Goal: Task Accomplishment & Management: Use online tool/utility

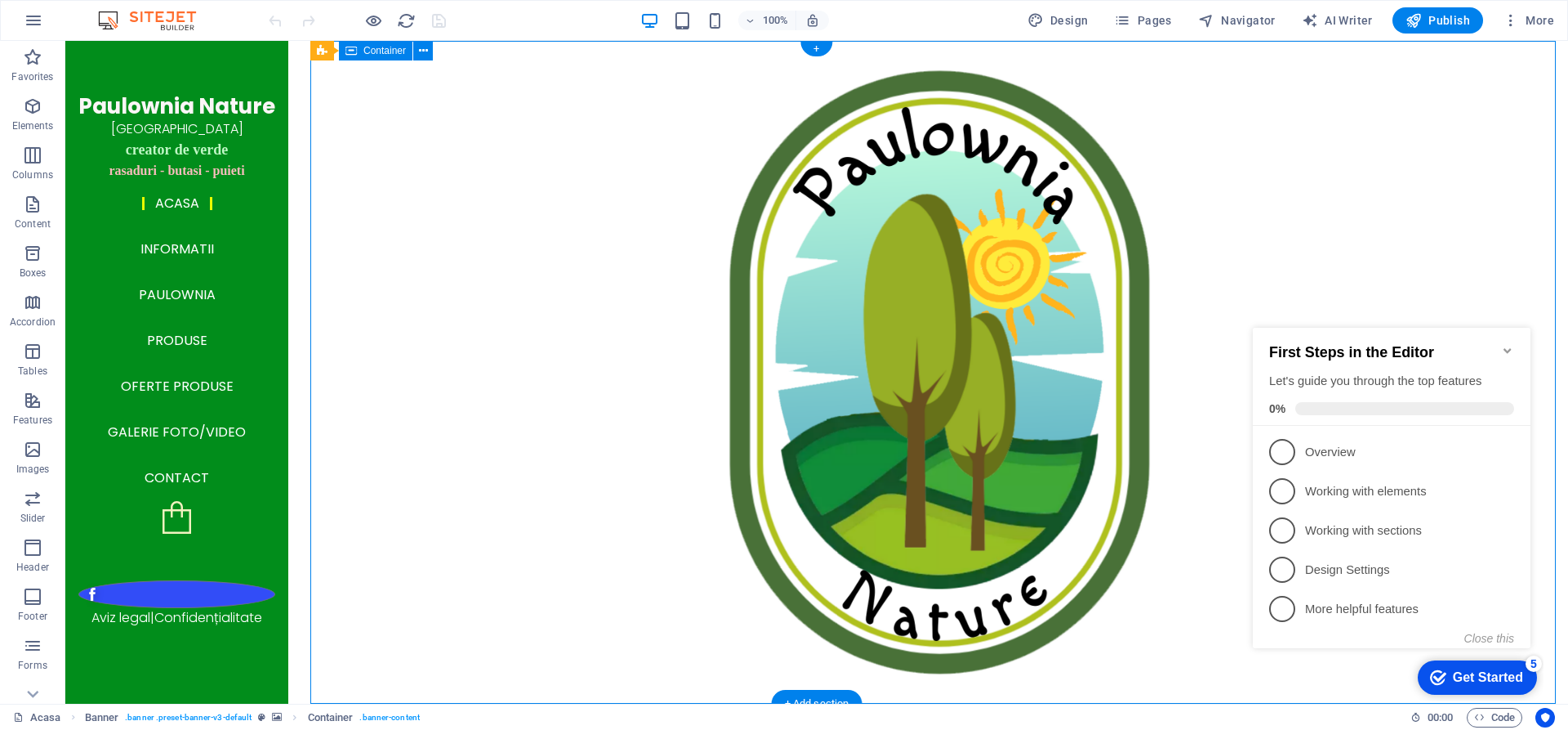
select select "%"
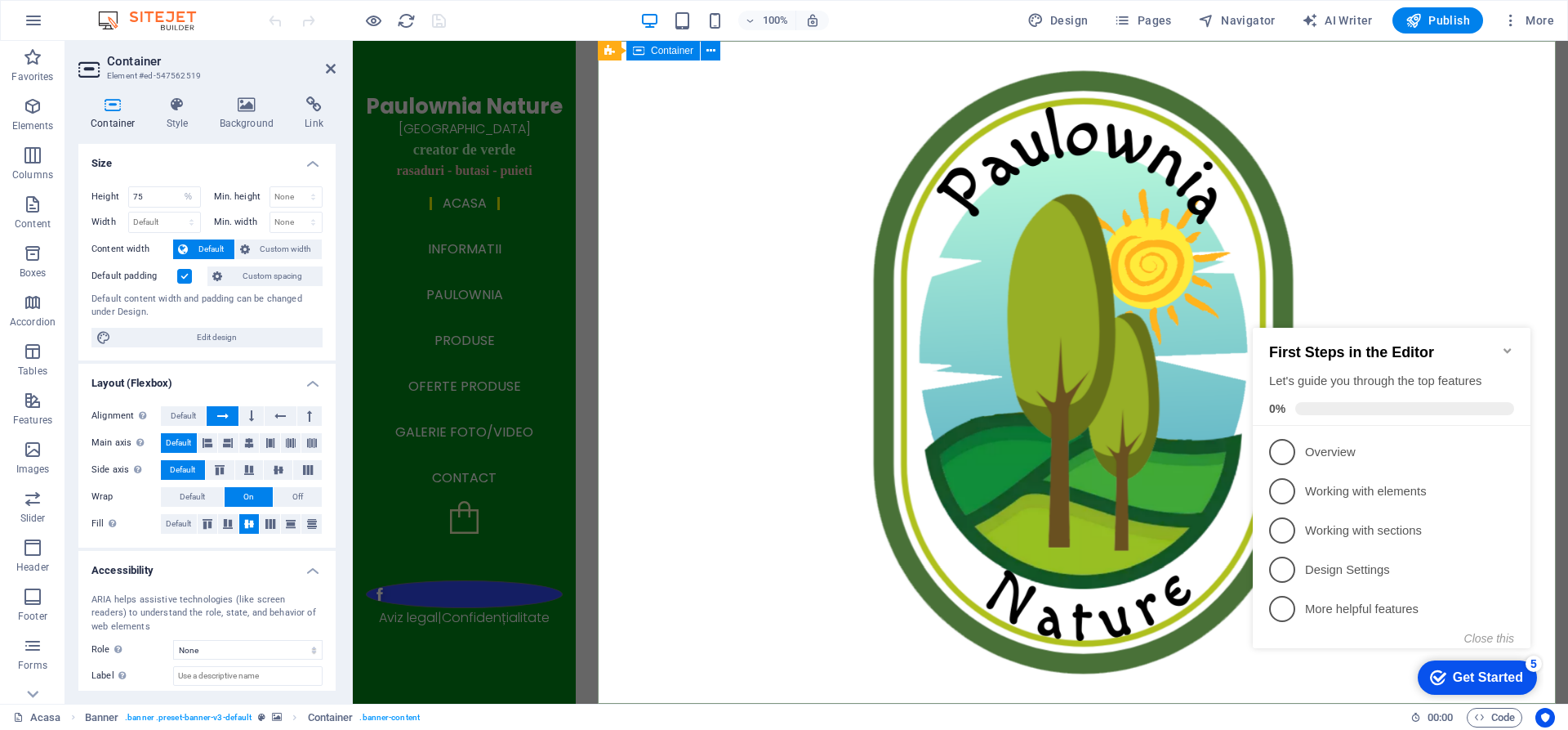
click at [1508, 348] on icon "Minimize checklist" at bounding box center [1507, 350] width 7 height 5
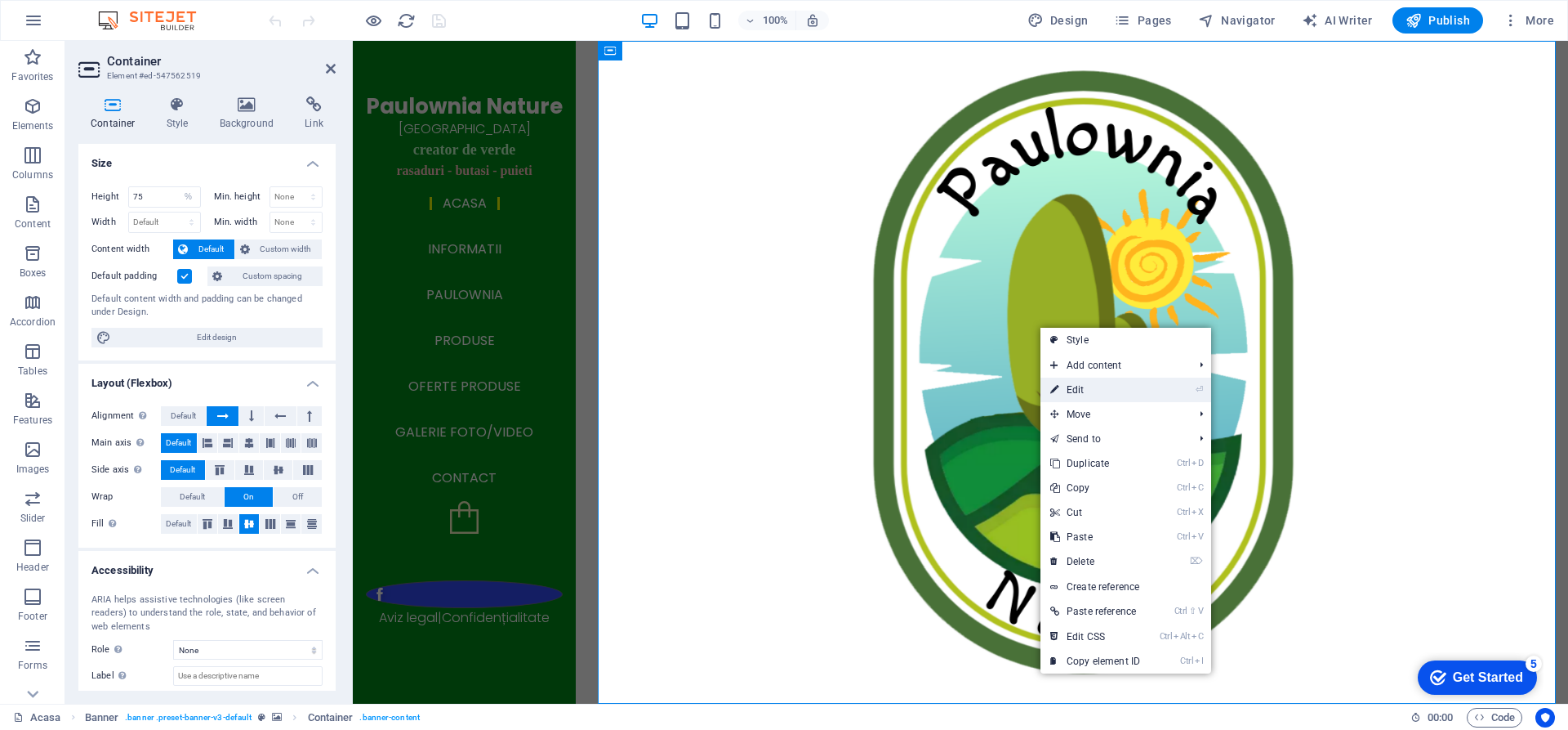
click at [1077, 386] on link "⏎ Edit" at bounding box center [1096, 390] width 109 height 25
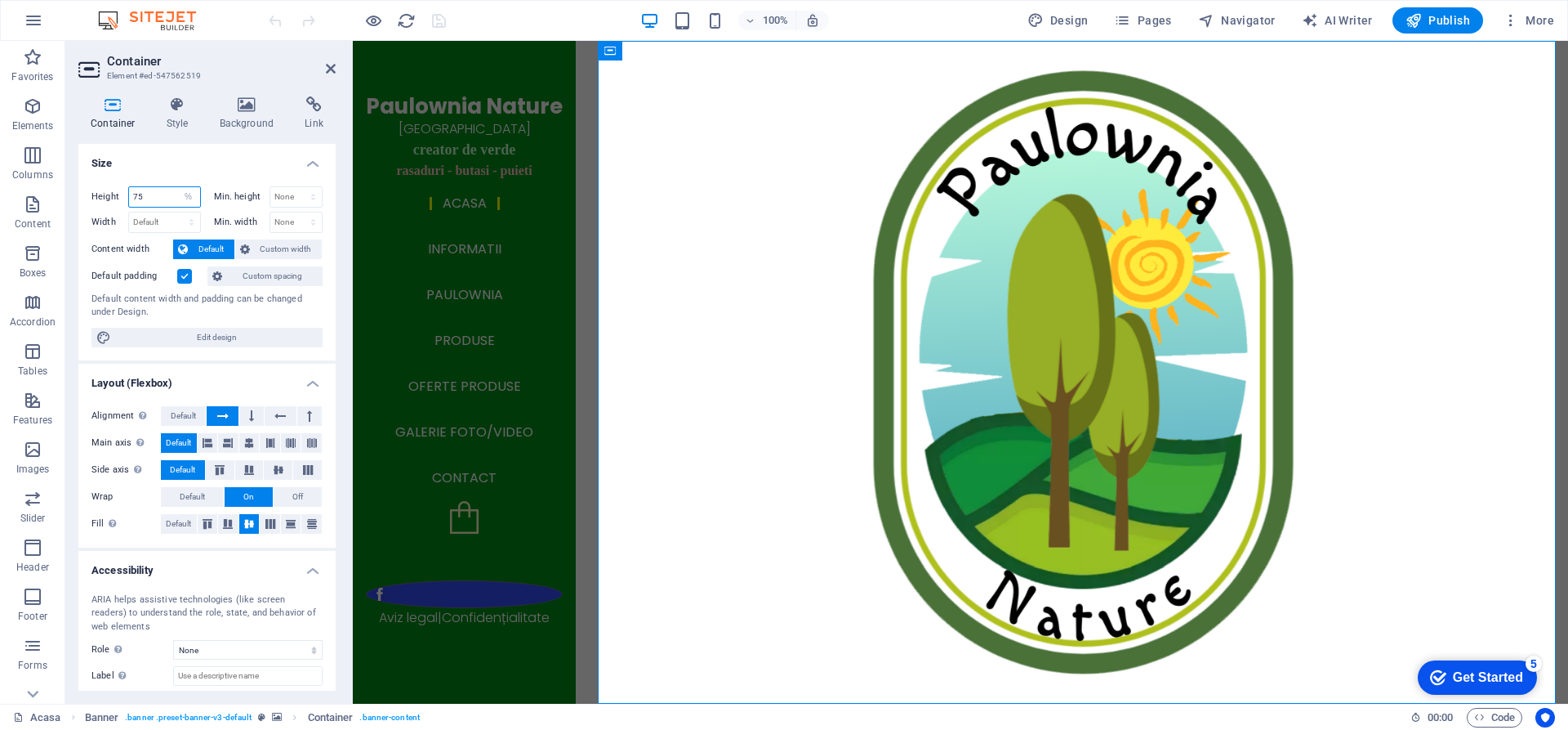
click at [172, 197] on input "75" at bounding box center [165, 198] width 71 height 20
type input "7"
type input "50"
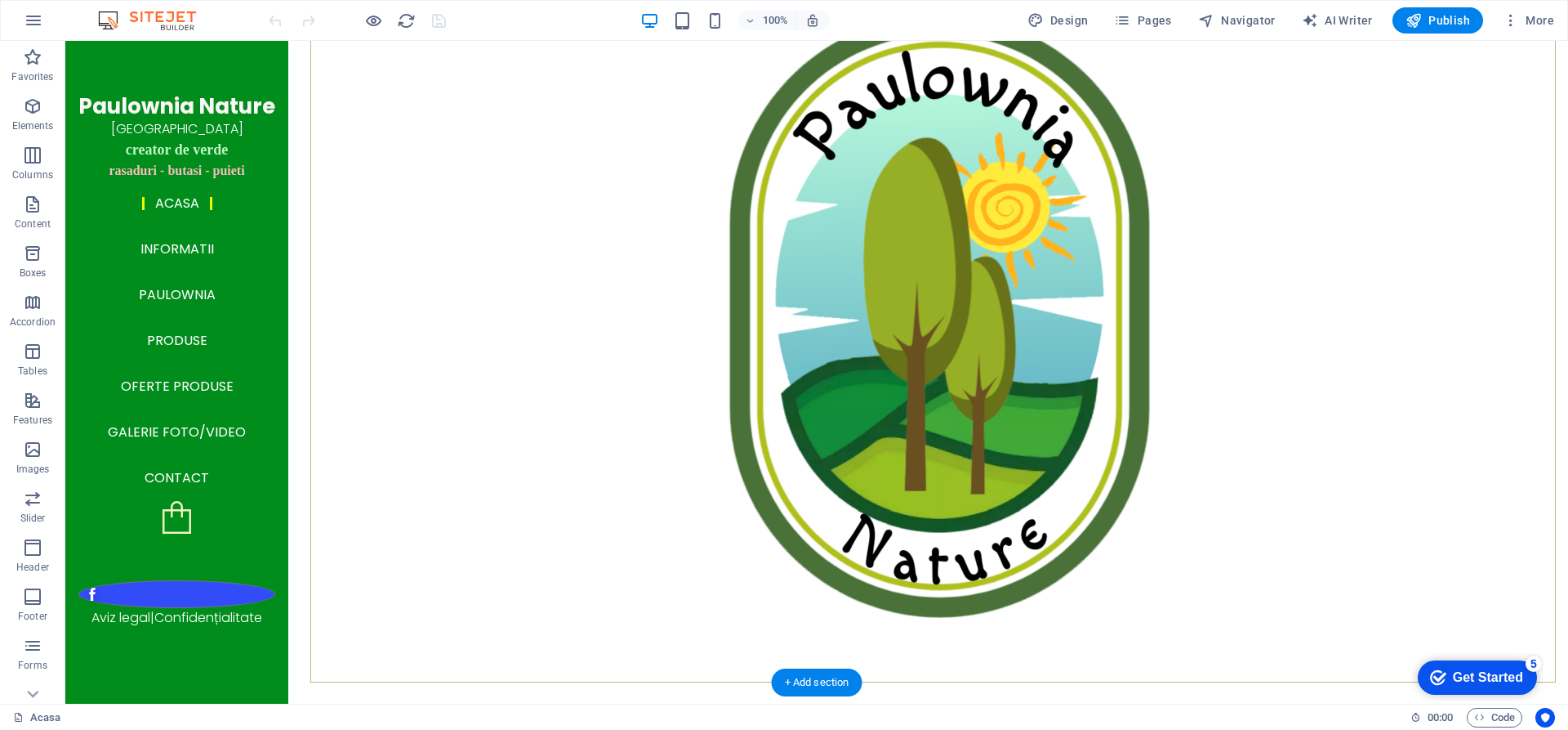
scroll to position [82, 0]
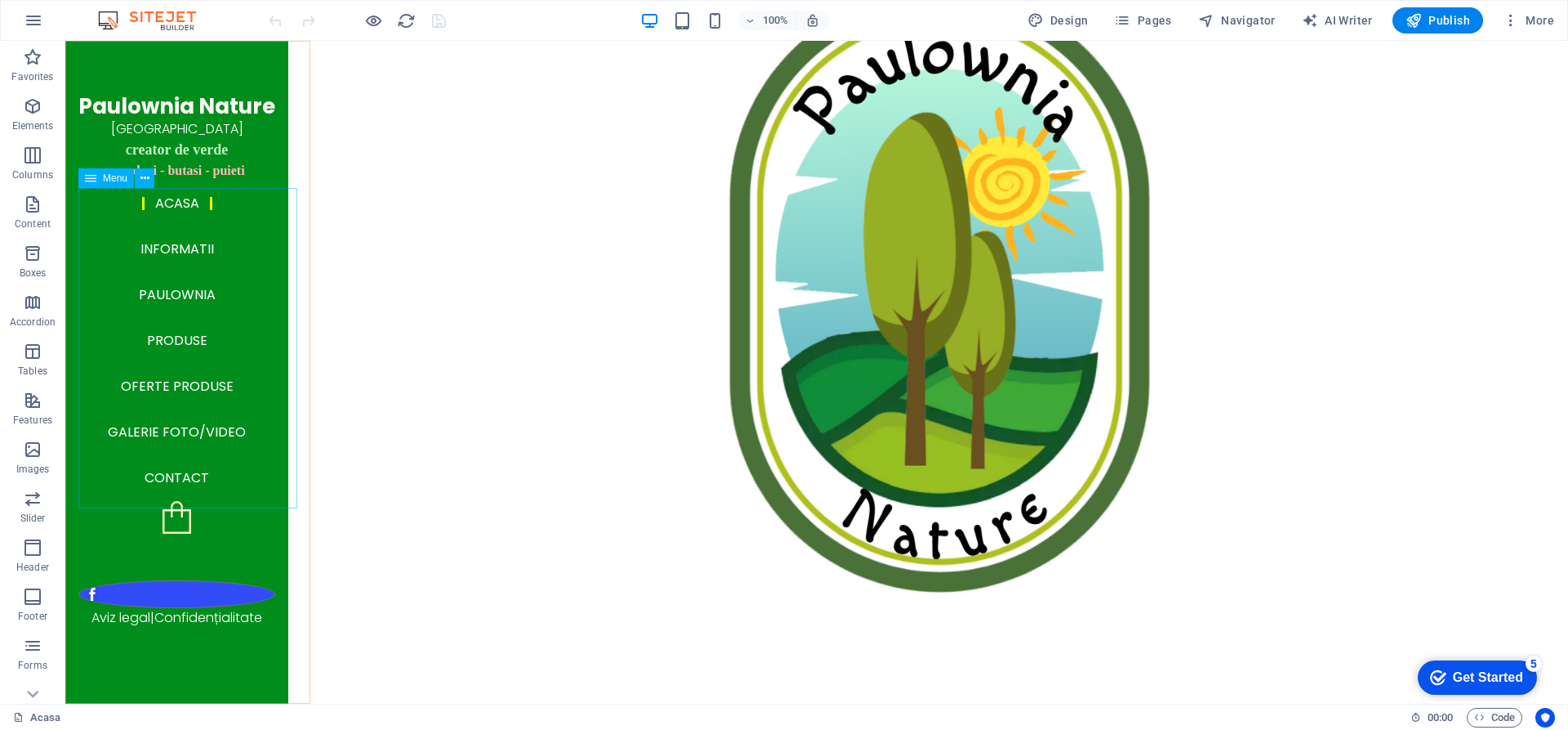
click at [203, 258] on nav "Acasa Informatii Paulownia Produse Oferte produse Galerie Foto/Video Contact" at bounding box center [177, 340] width 197 height 320
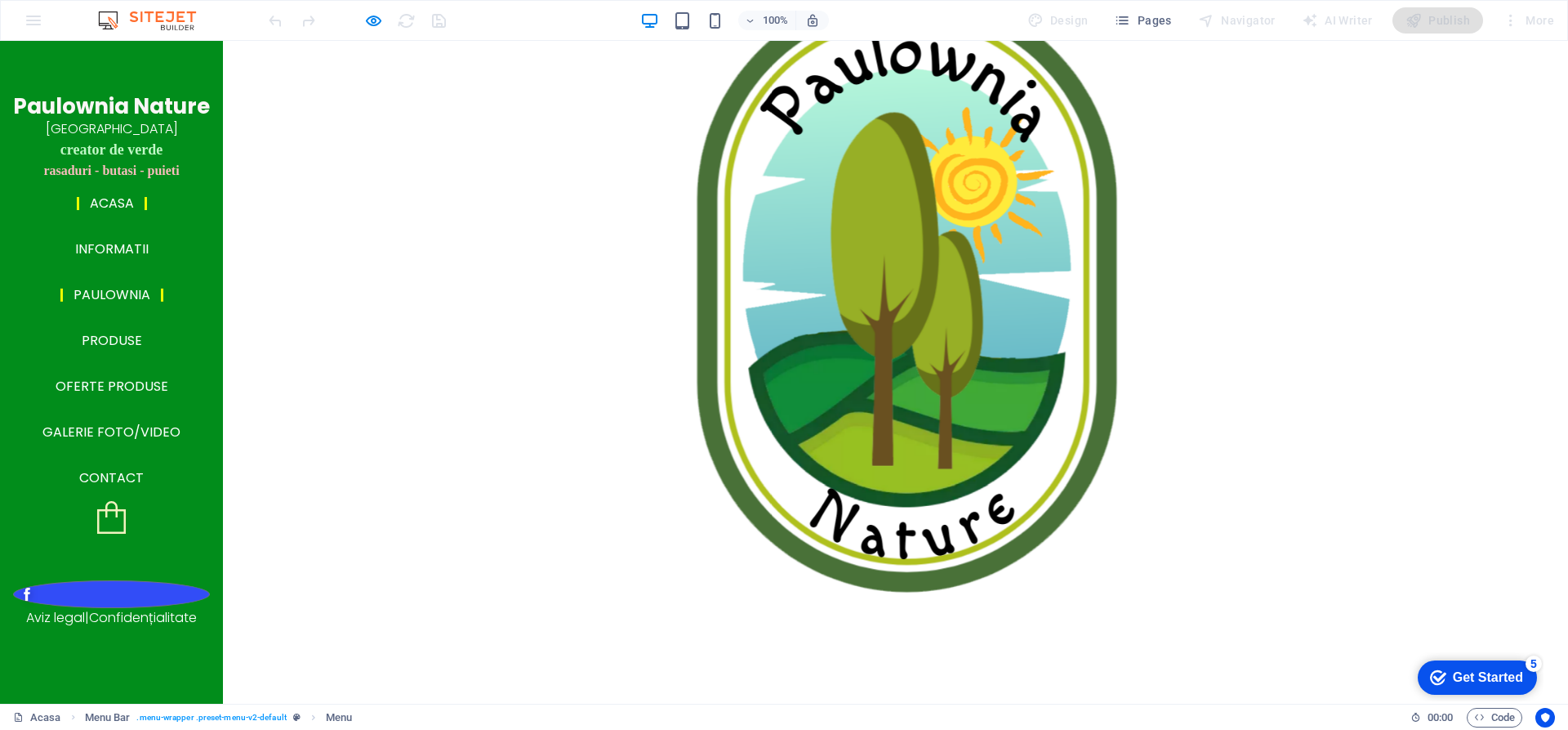
click at [137, 301] on link "Paulownia" at bounding box center [111, 295] width 103 height 13
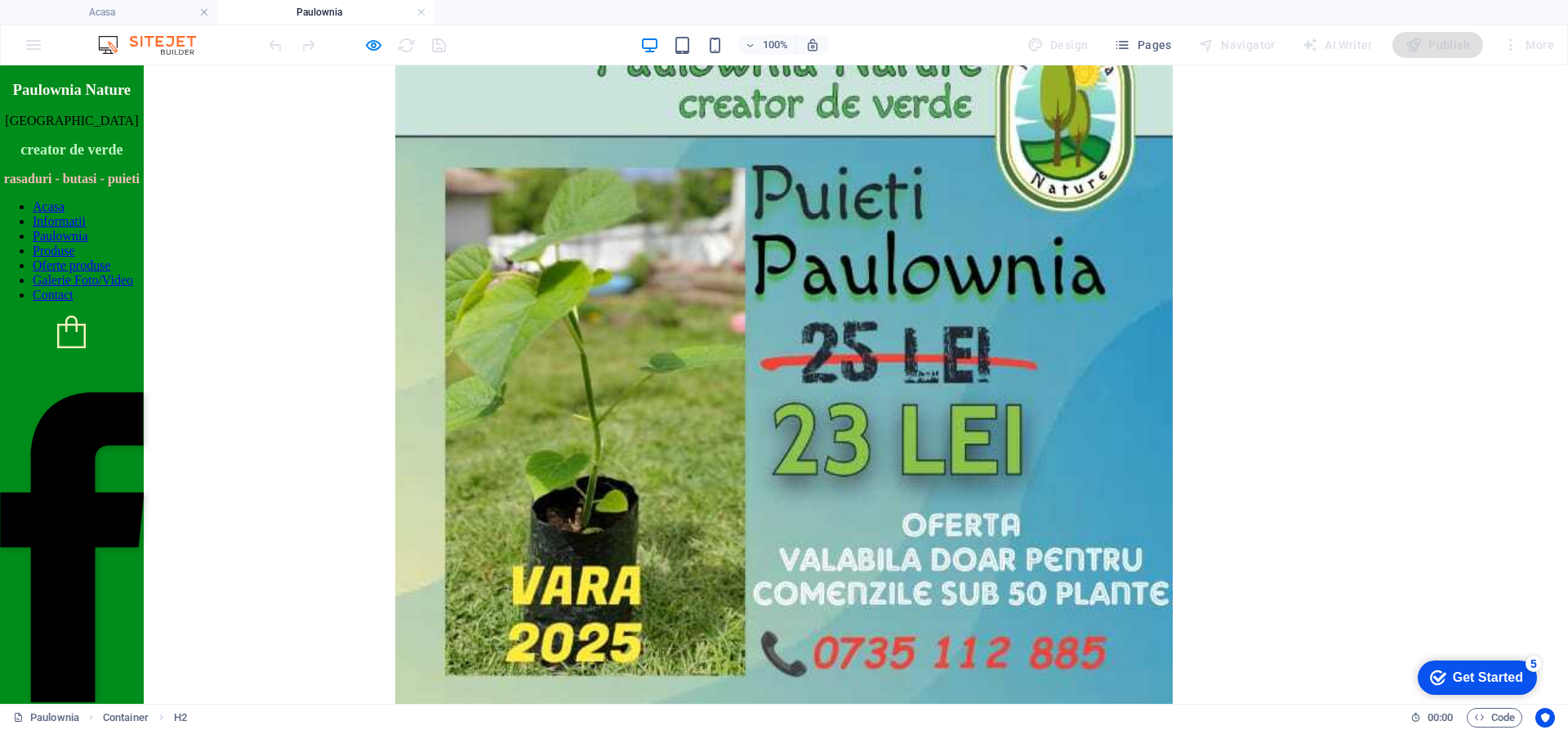
scroll to position [1982, 0]
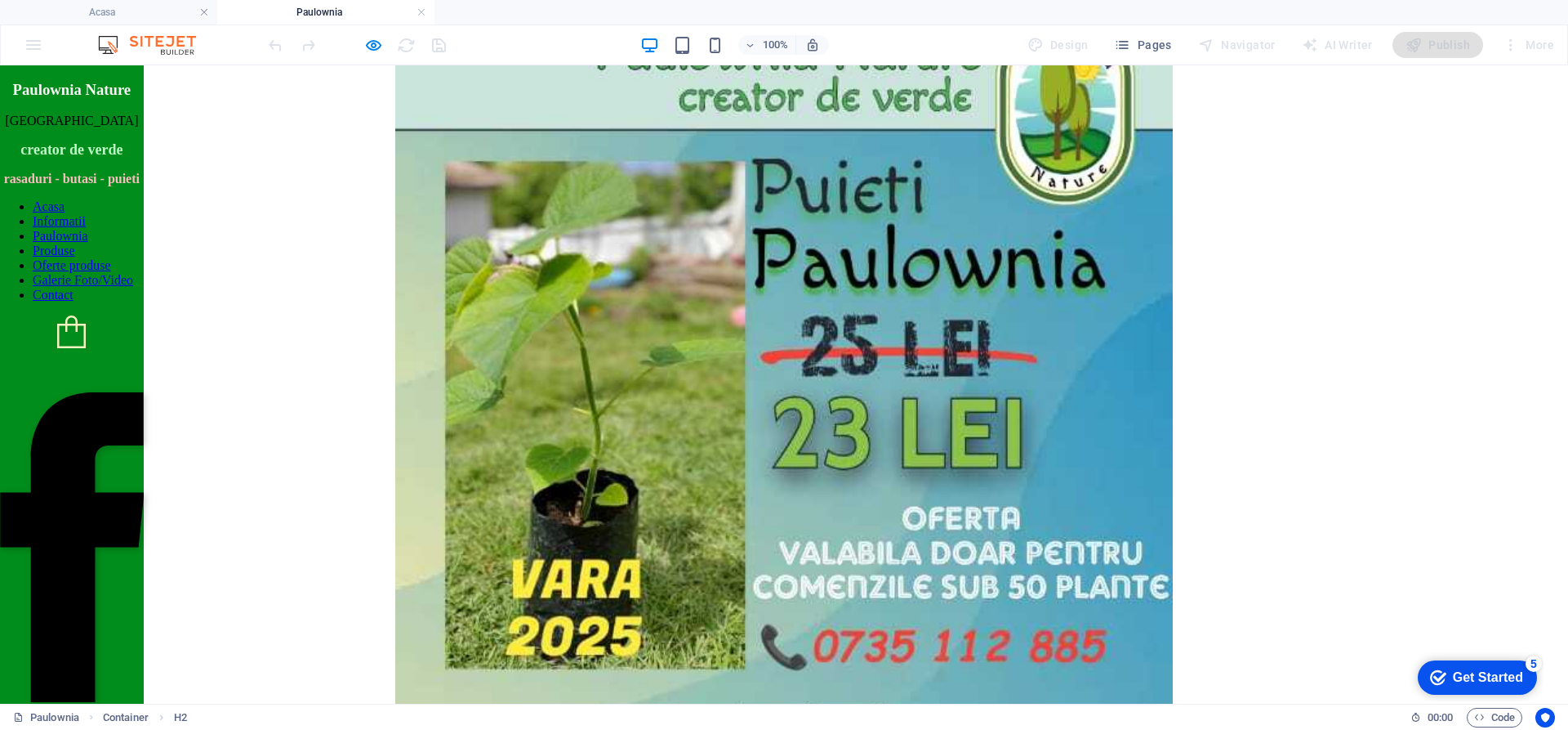
click at [109, 302] on nav "Acasa Informatii Paulownia Produse Oferte produse Galerie Foto/Video Contact" at bounding box center [72, 250] width 144 height 103
click at [363, 45] on div at bounding box center [357, 45] width 183 height 26
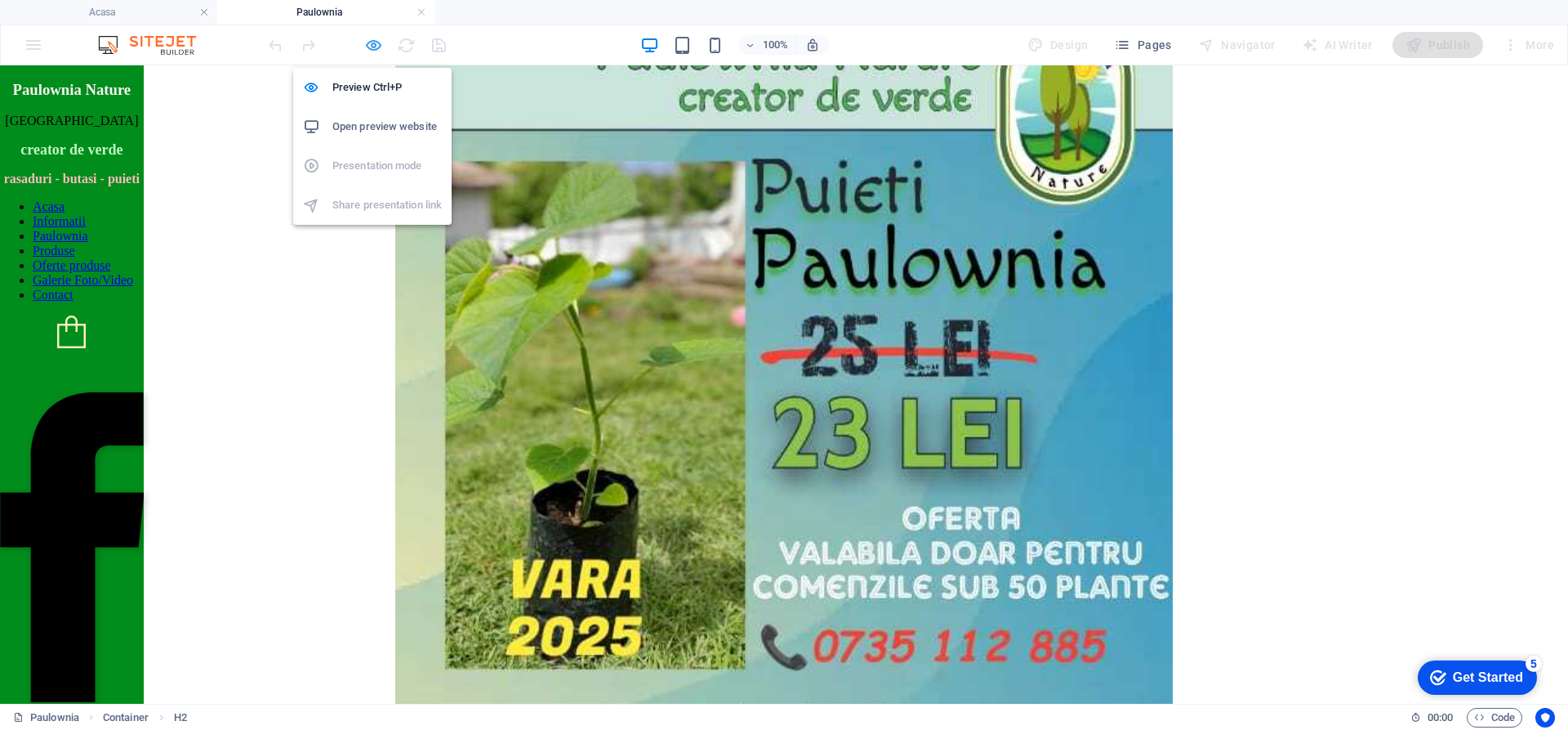
click at [369, 45] on icon "button" at bounding box center [373, 45] width 19 height 19
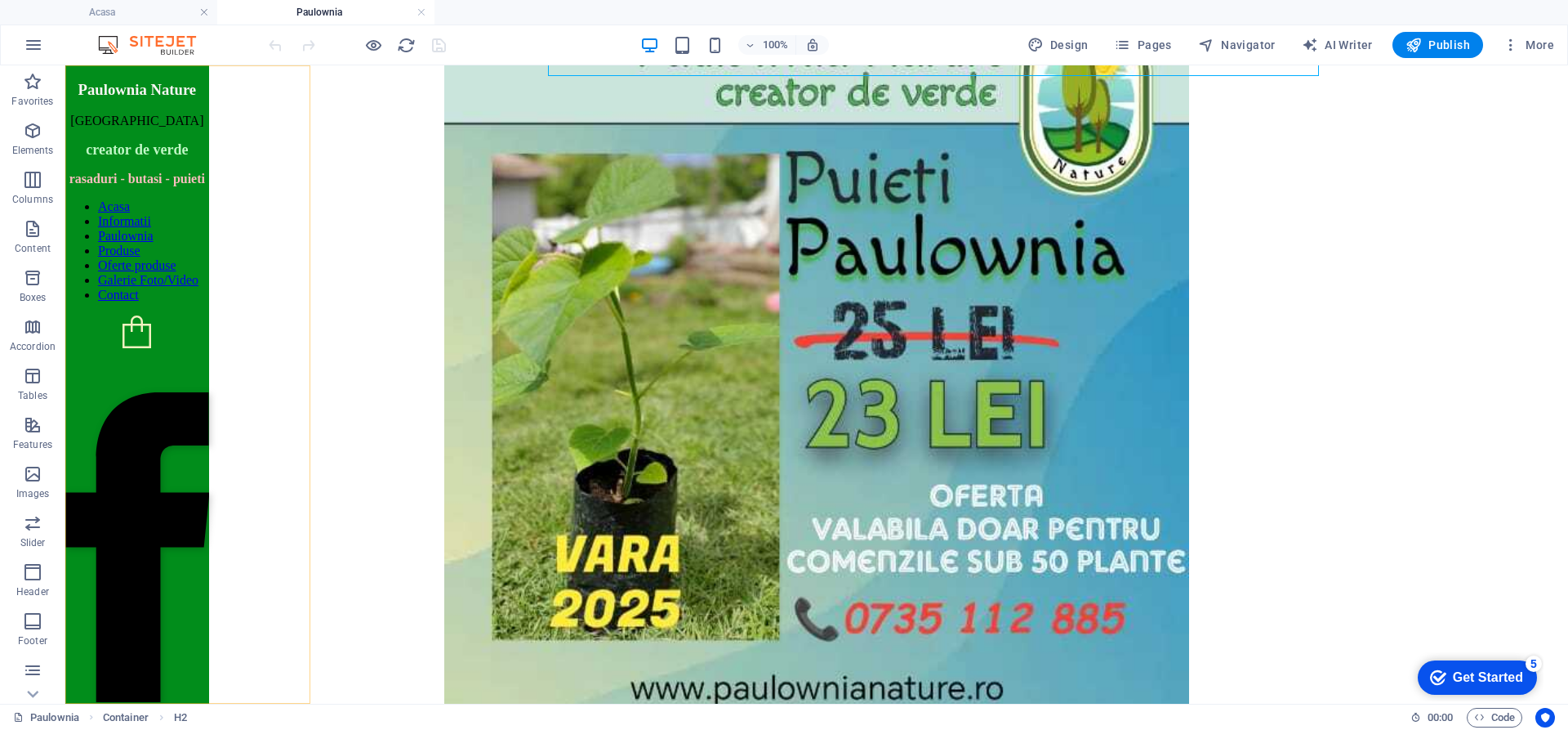
click at [167, 302] on nav "Acasa Informatii Paulownia Produse Oferte produse Galerie Foto/Video Contact" at bounding box center [137, 250] width 144 height 103
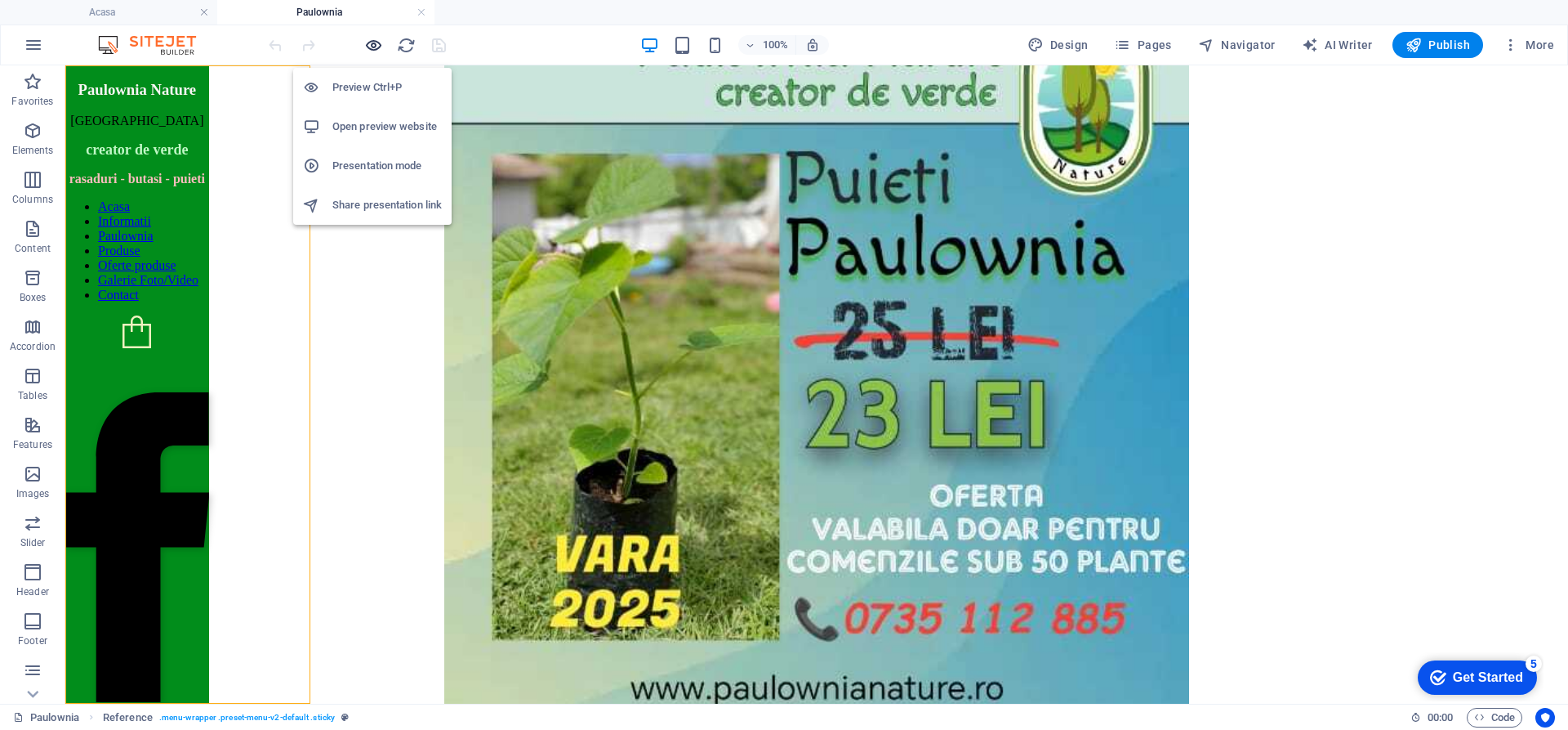
click at [369, 49] on icon "button" at bounding box center [373, 45] width 19 height 19
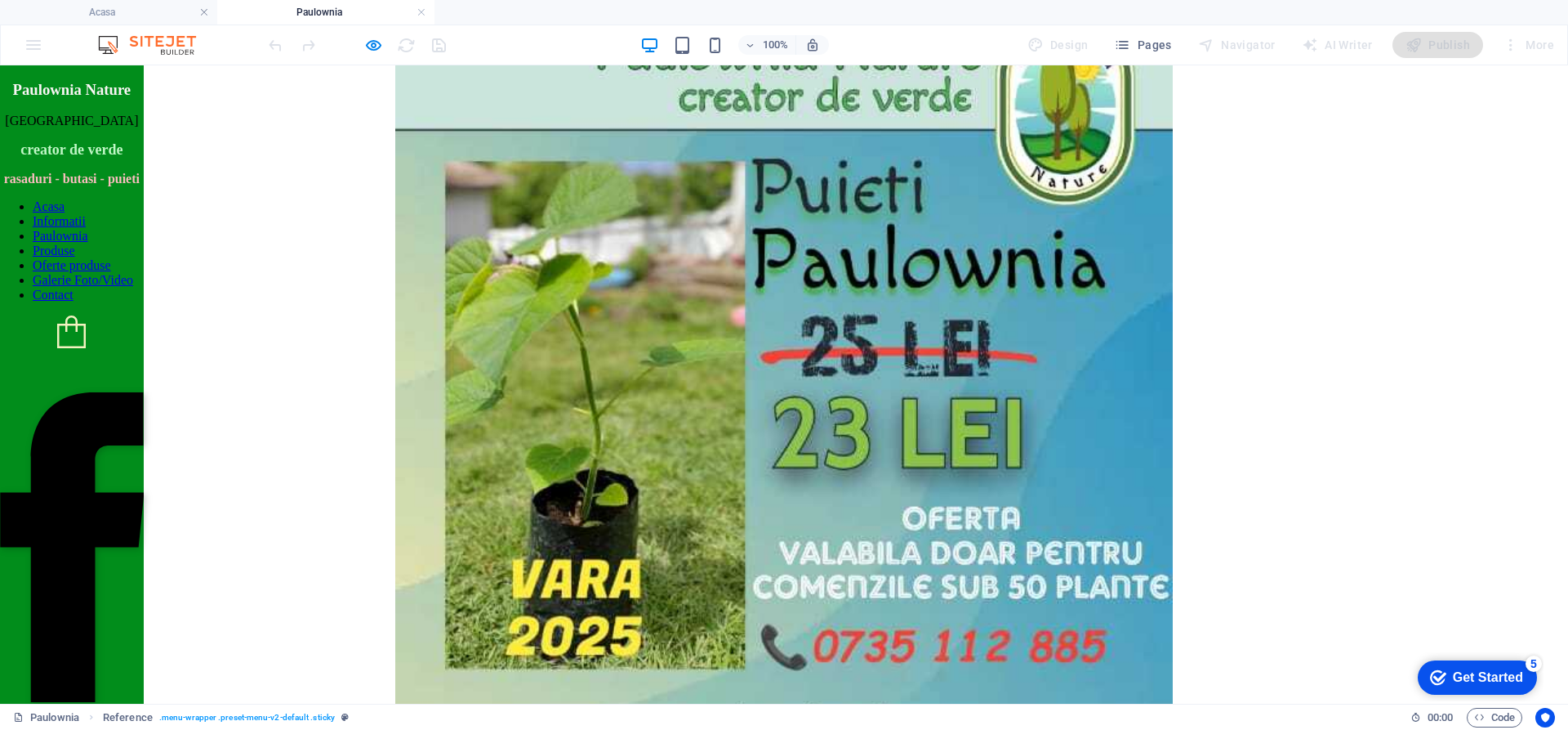
click at [76, 258] on link "Produse" at bounding box center [54, 249] width 43 height 14
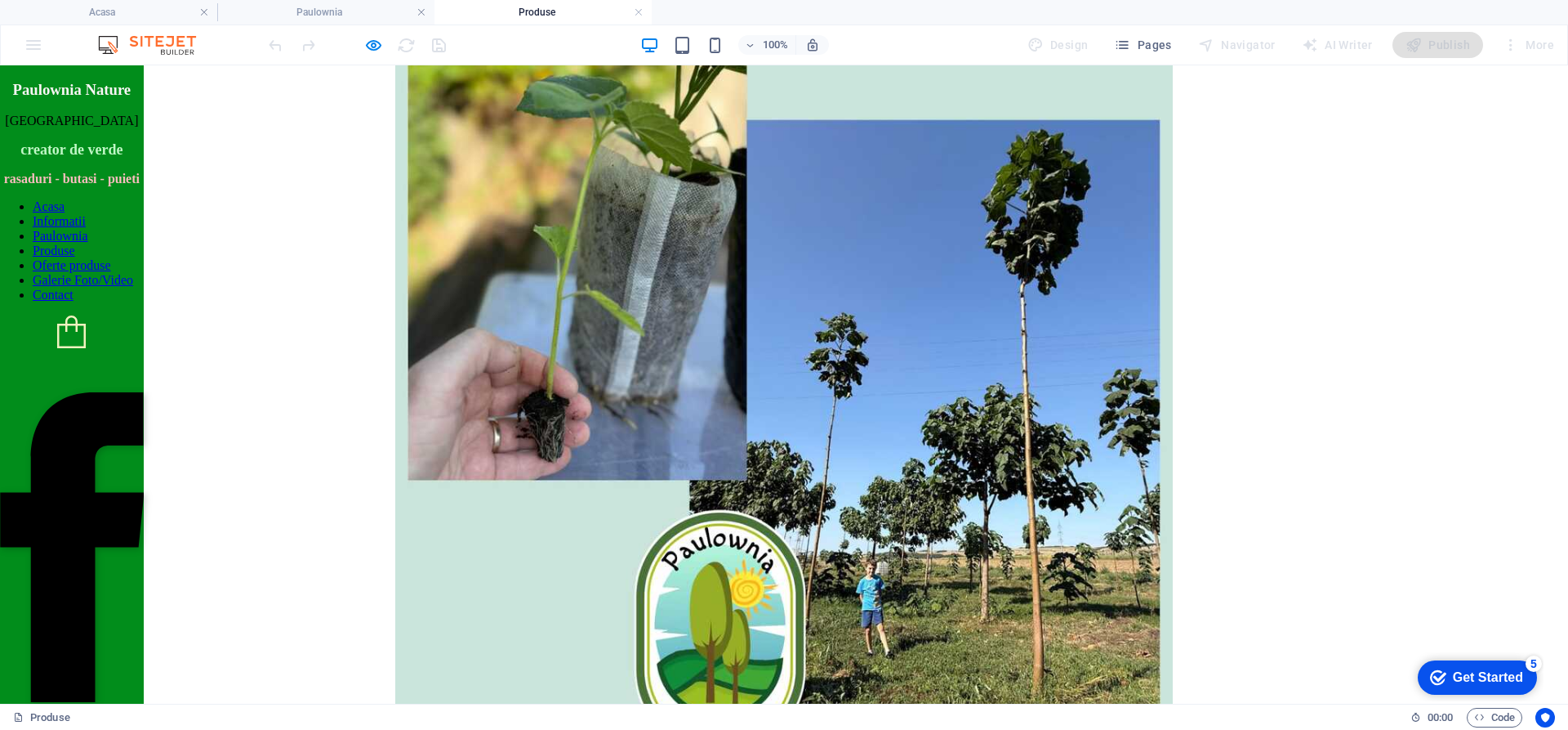
scroll to position [82, 0]
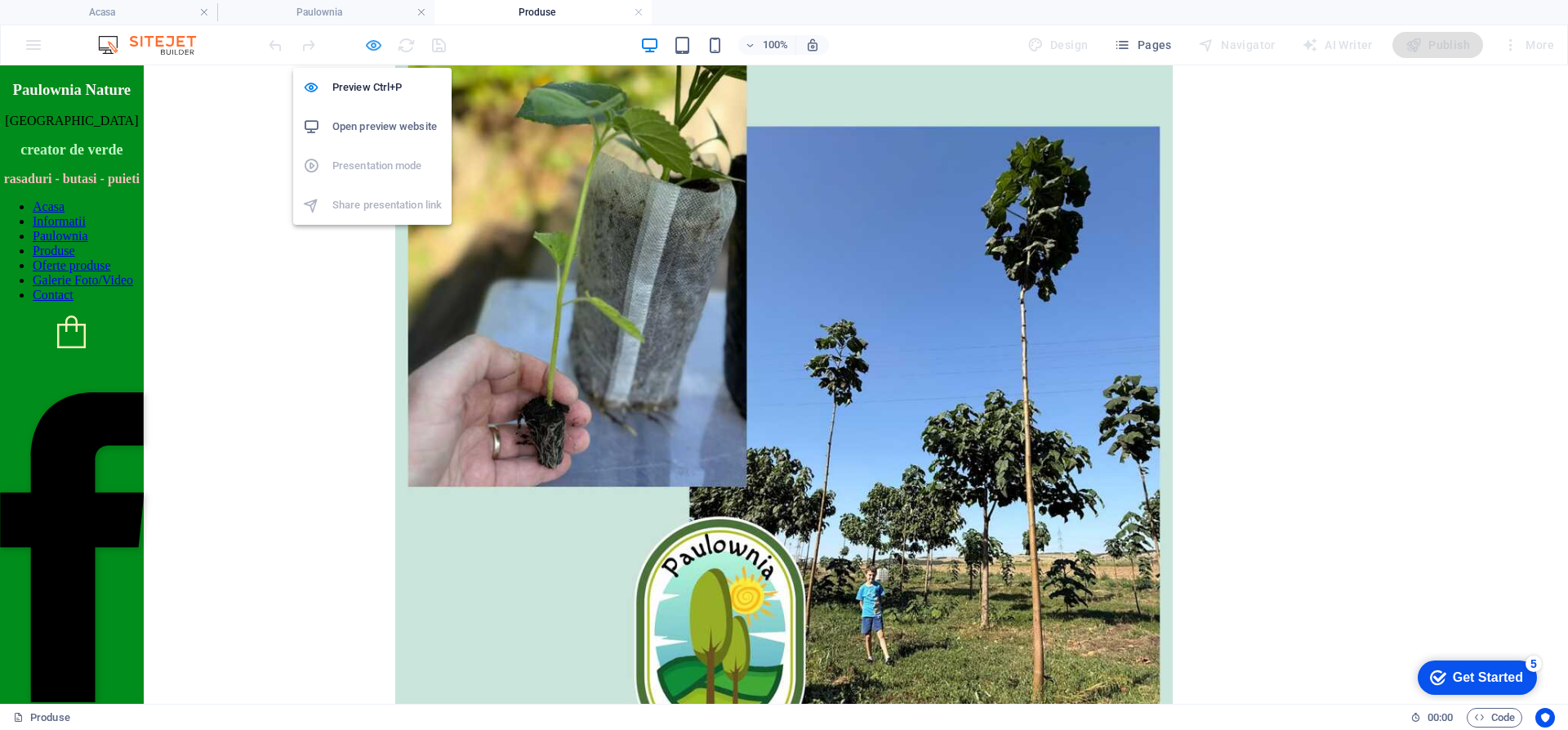
click at [379, 42] on icon "button" at bounding box center [373, 45] width 19 height 19
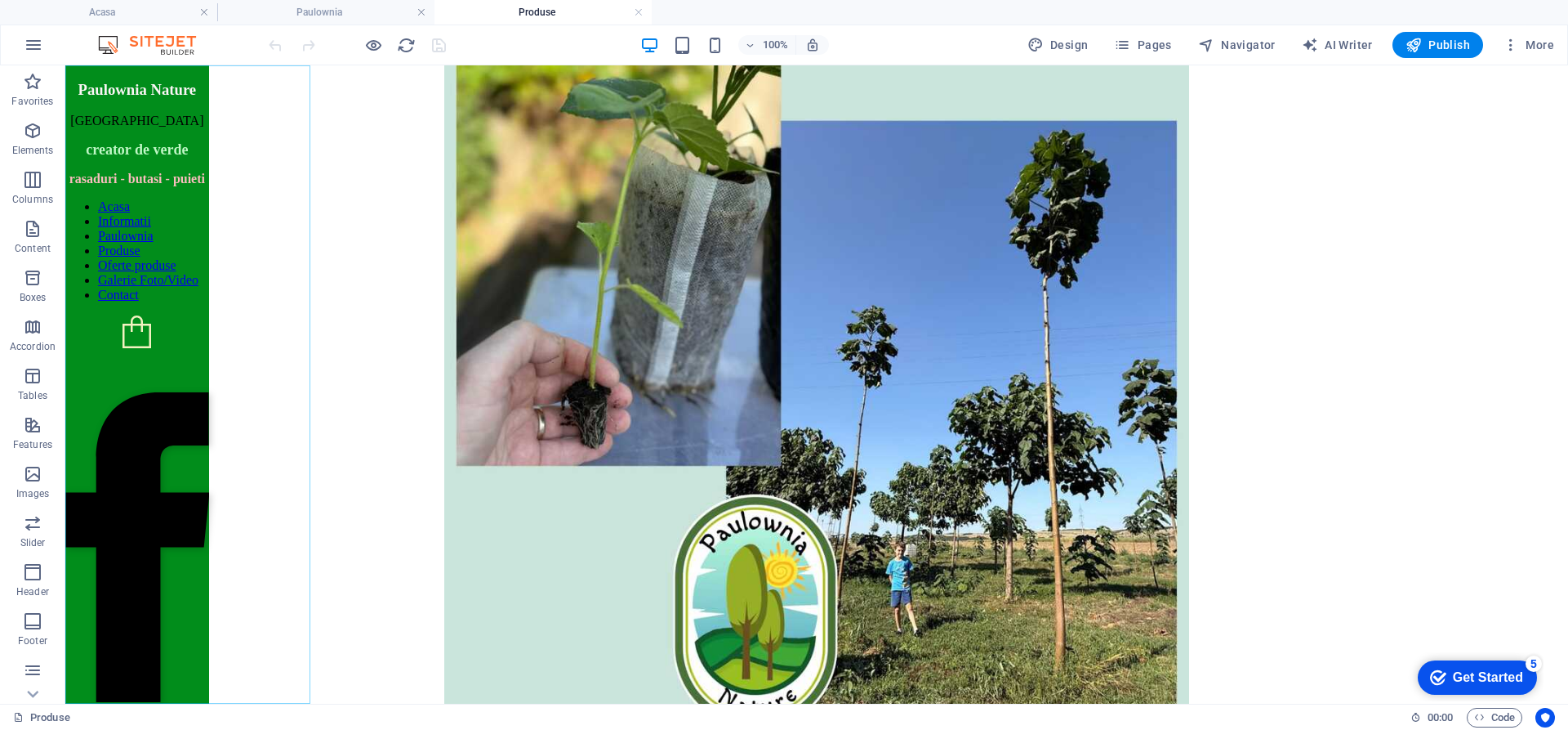
click at [178, 302] on nav "Acasa Informatii Paulownia Produse Oferte produse Galerie Foto/Video Contact" at bounding box center [137, 250] width 144 height 103
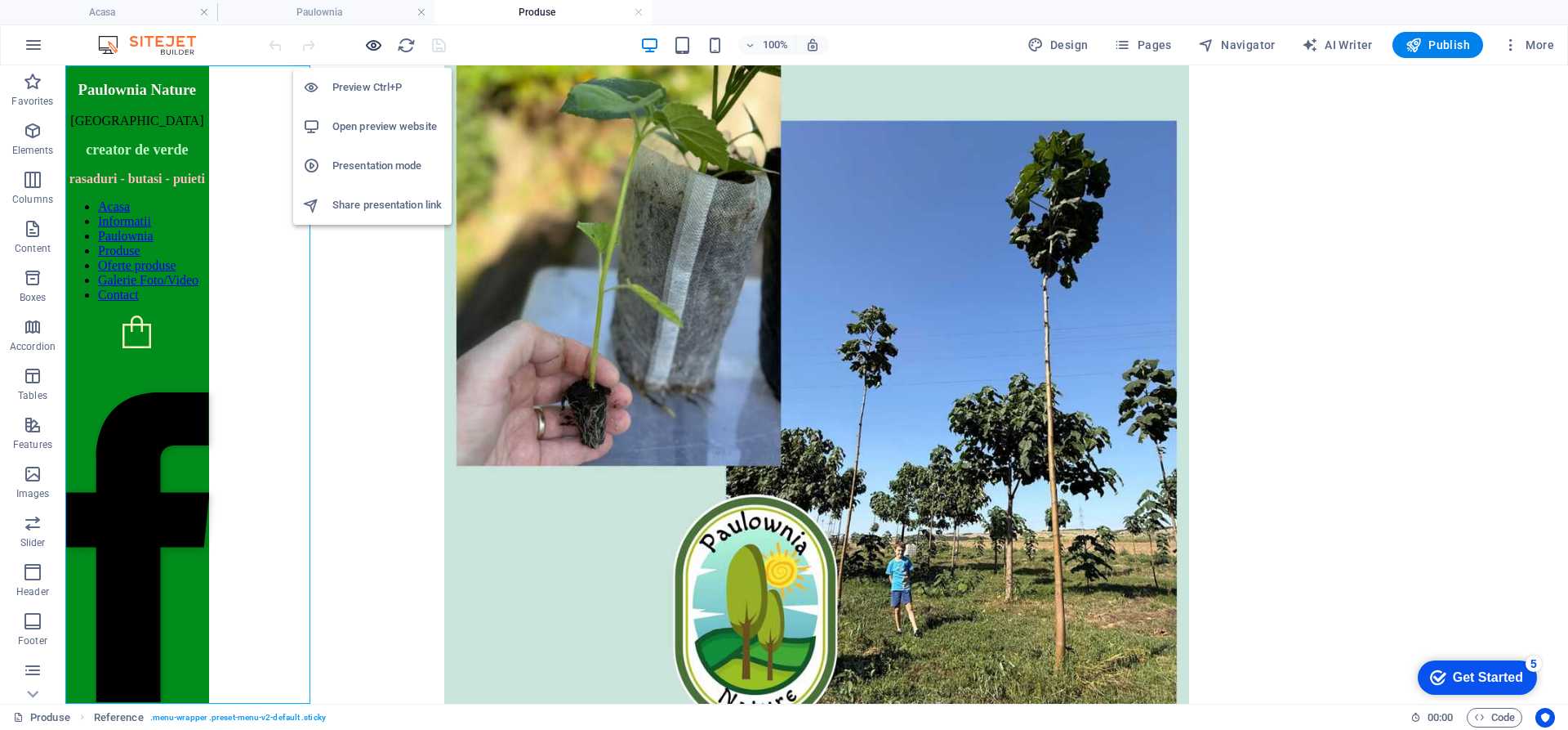
click at [376, 53] on icon "button" at bounding box center [373, 45] width 19 height 19
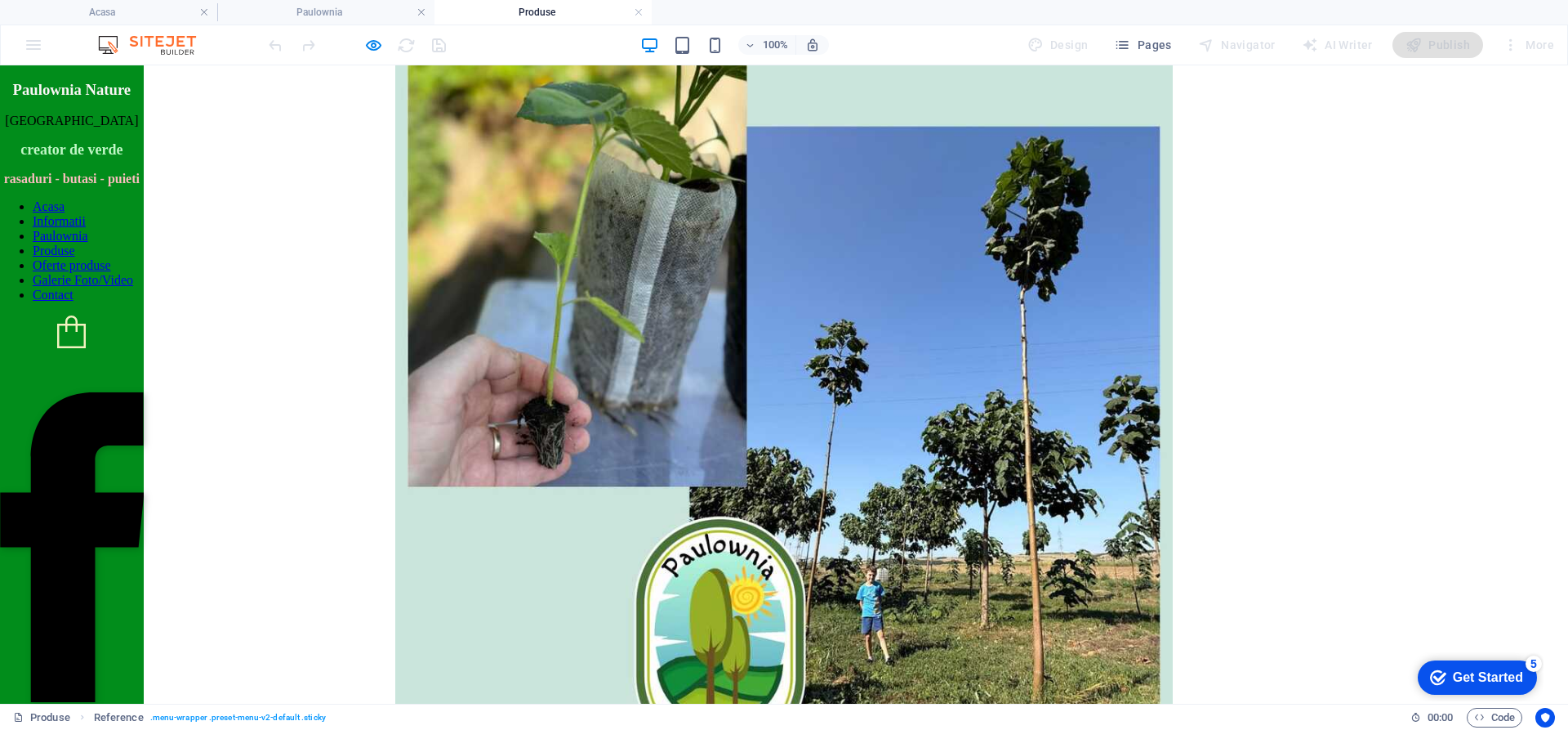
click at [134, 302] on ul "Acasa Informatii Paulownia Produse Oferte produse Galerie Foto/Video Contact" at bounding box center [72, 250] width 144 height 103
click at [88, 243] on link "Paulownia" at bounding box center [60, 235] width 56 height 14
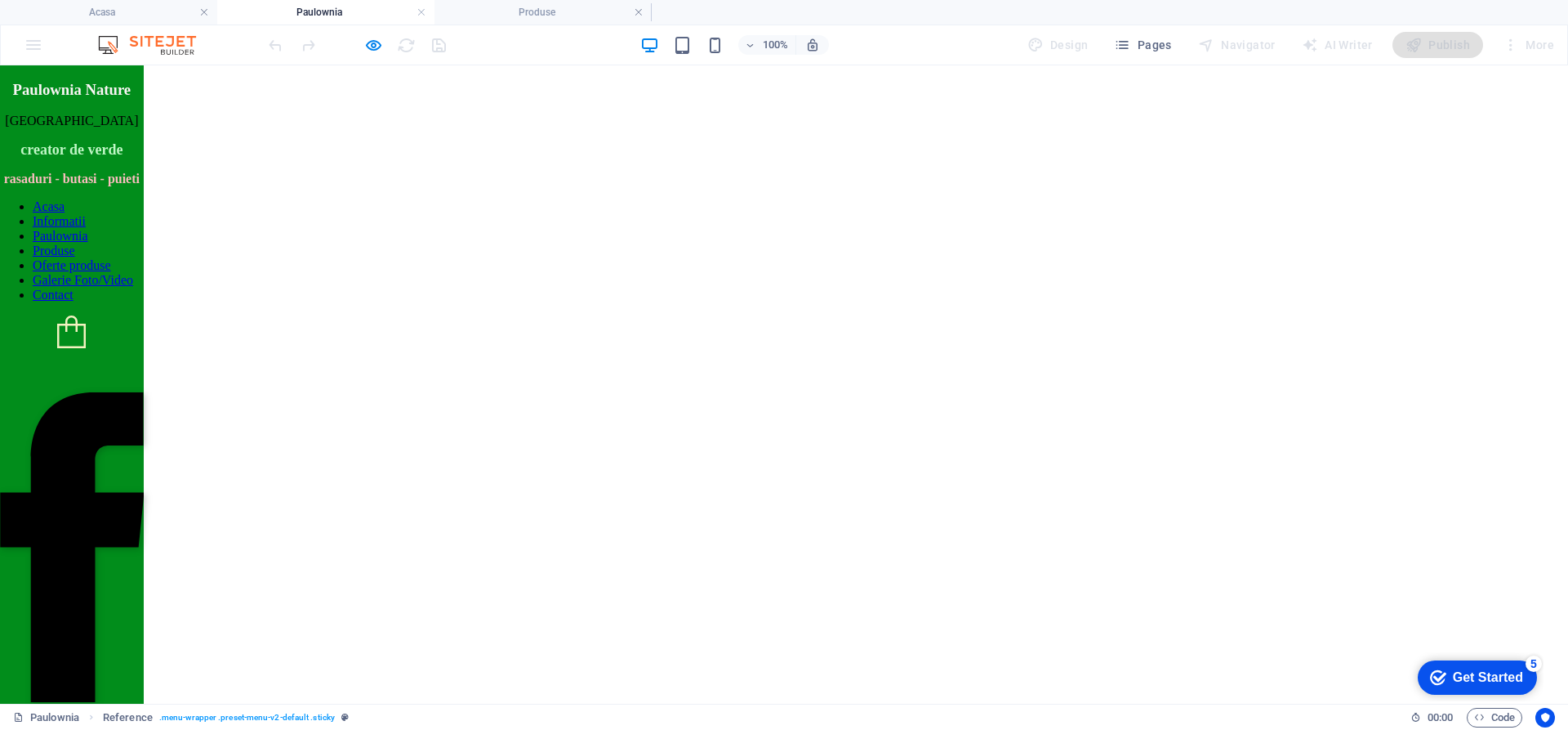
scroll to position [164, 0]
click at [124, 287] on link "Galerie Foto/Video" at bounding box center [83, 279] width 100 height 14
click at [611, 258] on html "Paulownia Nature ROMANIA creator de verde rasaduri - butasi - puieti Acasa Info…" at bounding box center [784, 463] width 1568 height 796
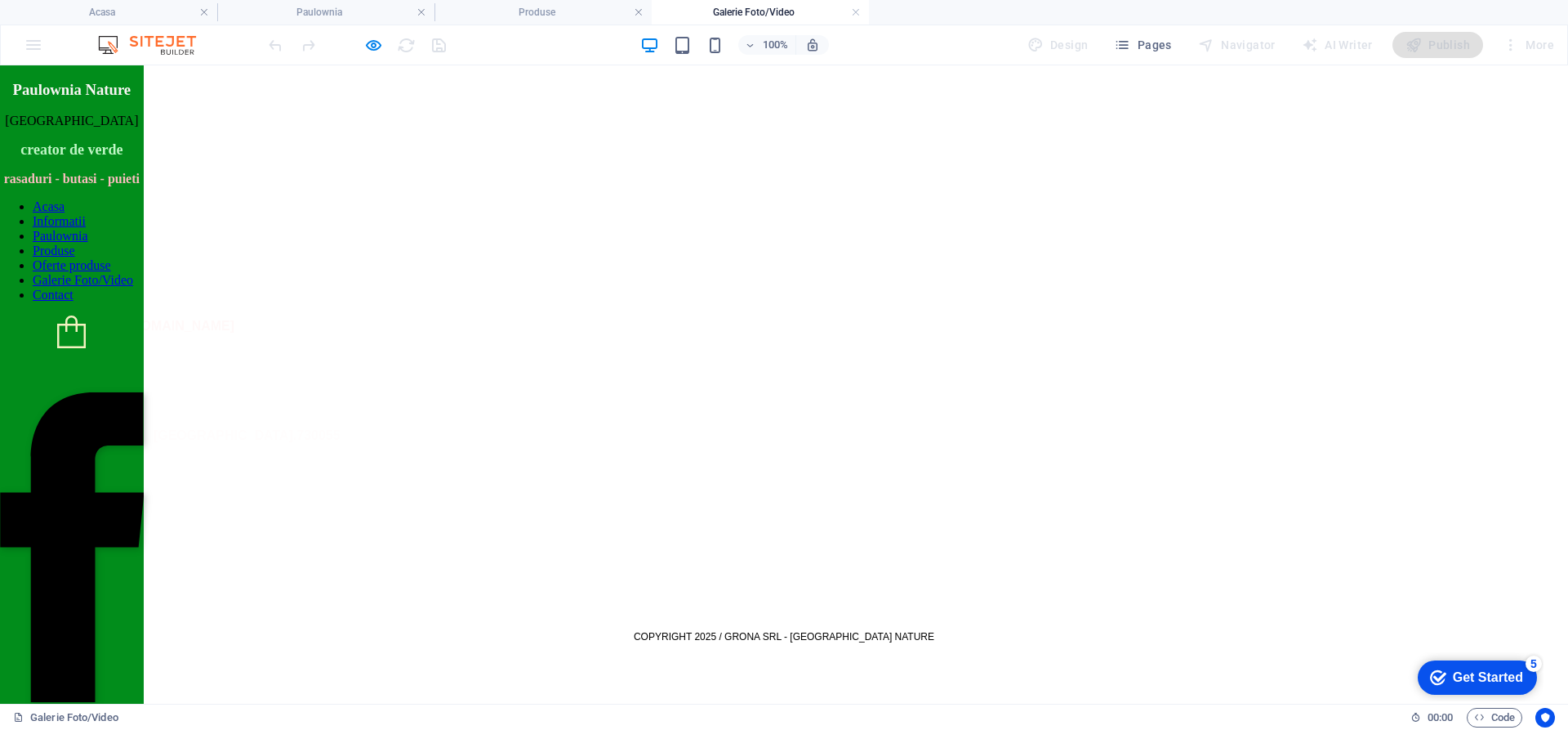
scroll to position [499, 0]
click at [371, 46] on icon "button" at bounding box center [373, 45] width 19 height 19
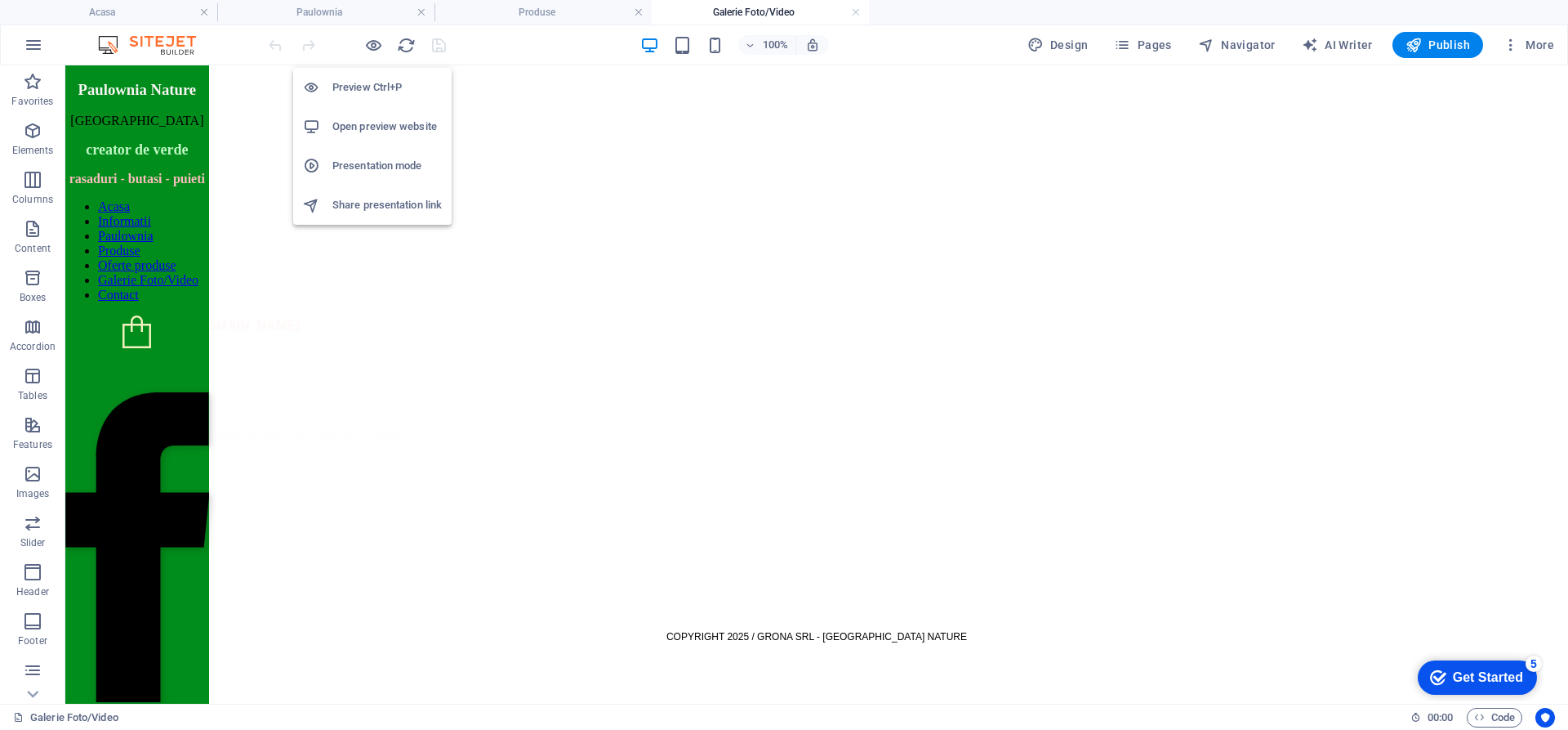
scroll to position [0, 0]
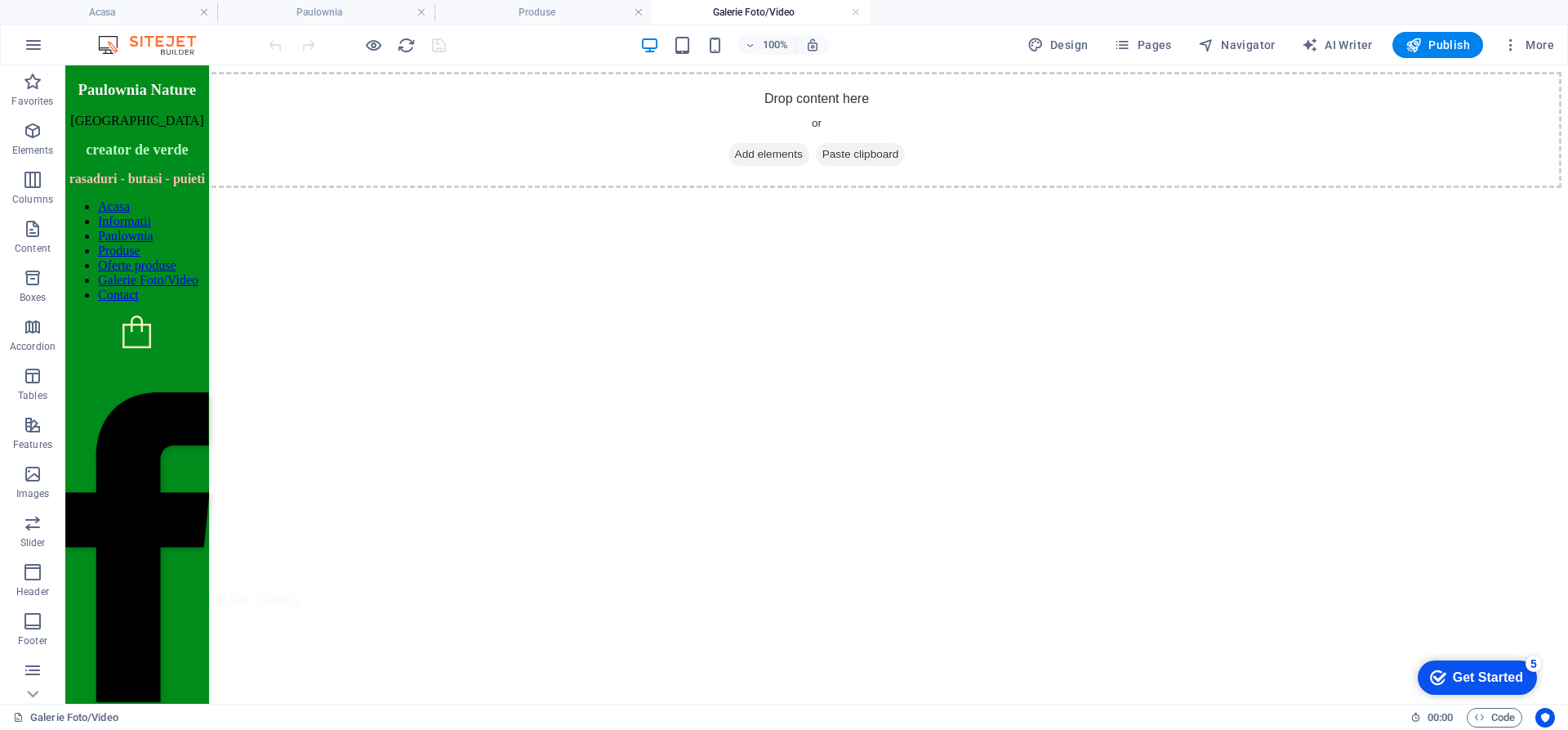
click at [503, 297] on html "Paulownia Nature ROMANIA creator de verde rasaduri - butasi - puieti Acasa Info…" at bounding box center [817, 522] width 1503 height 913
click at [562, 266] on html "Paulownia Nature ROMANIA creator de verde rasaduri - butasi - puieti Acasa Info…" at bounding box center [817, 522] width 1503 height 913
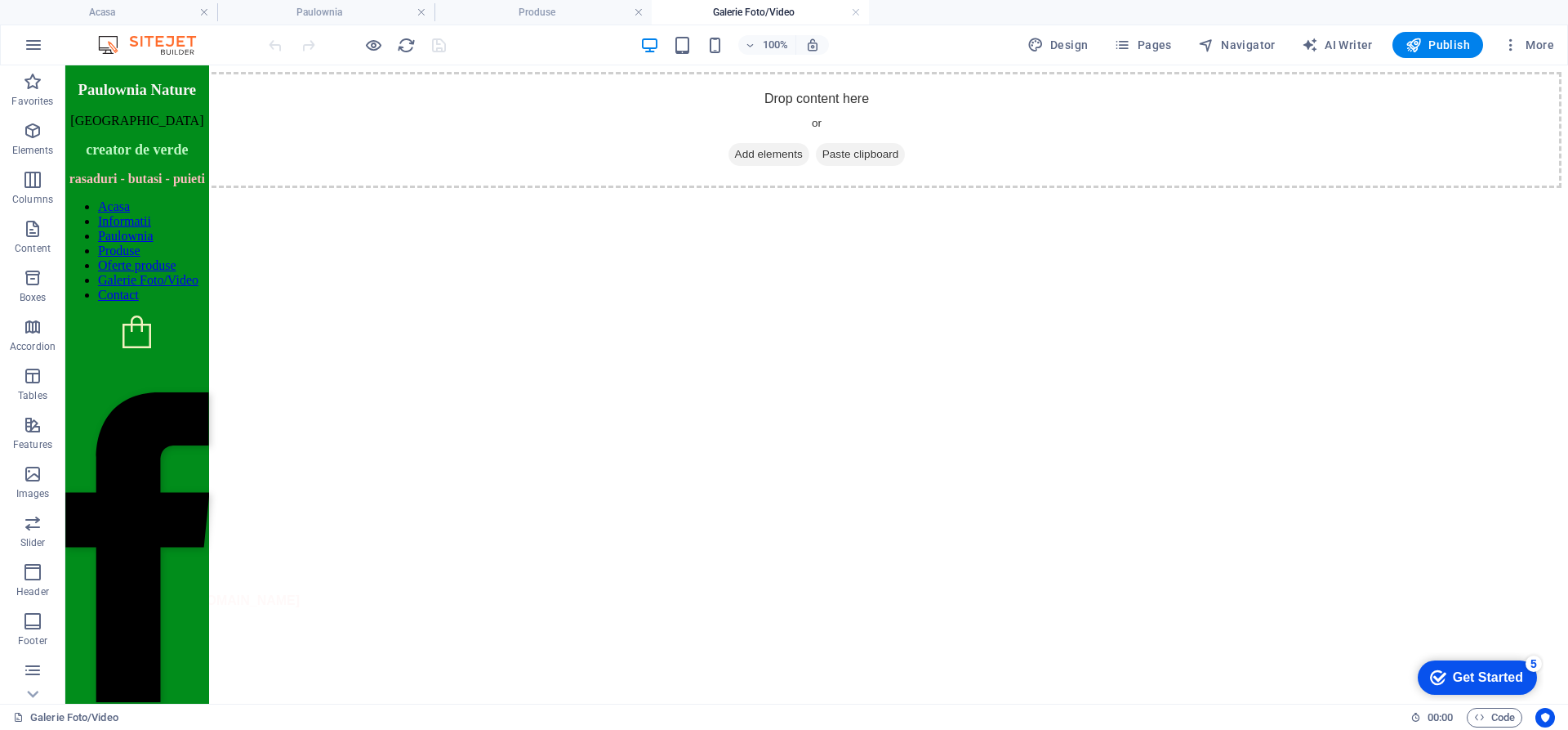
drag, startPoint x: 562, startPoint y: 266, endPoint x: 504, endPoint y: 282, distance: 60.2
click at [504, 282] on html "Paulownia Nature ROMANIA creator de verde rasaduri - butasi - puieti Acasa Info…" at bounding box center [817, 522] width 1503 height 913
click at [501, 287] on html "Paulownia Nature ROMANIA creator de verde rasaduri - butasi - puieti Acasa Info…" at bounding box center [817, 522] width 1503 height 913
click at [178, 302] on nav "Acasa Informatii Paulownia Produse Oferte produse Galerie Foto/Video Contact" at bounding box center [137, 250] width 144 height 103
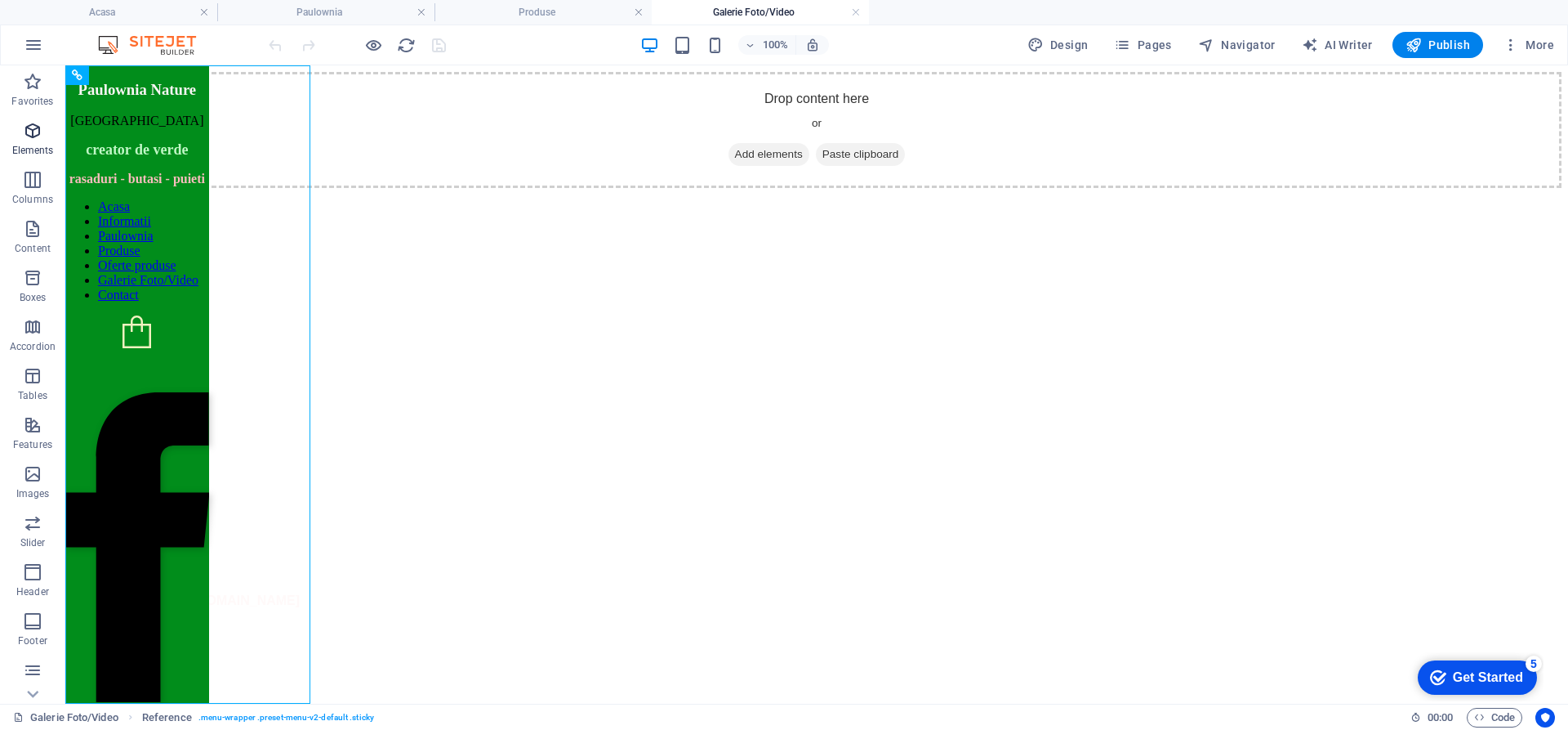
click at [28, 133] on icon "button" at bounding box center [33, 131] width 20 height 20
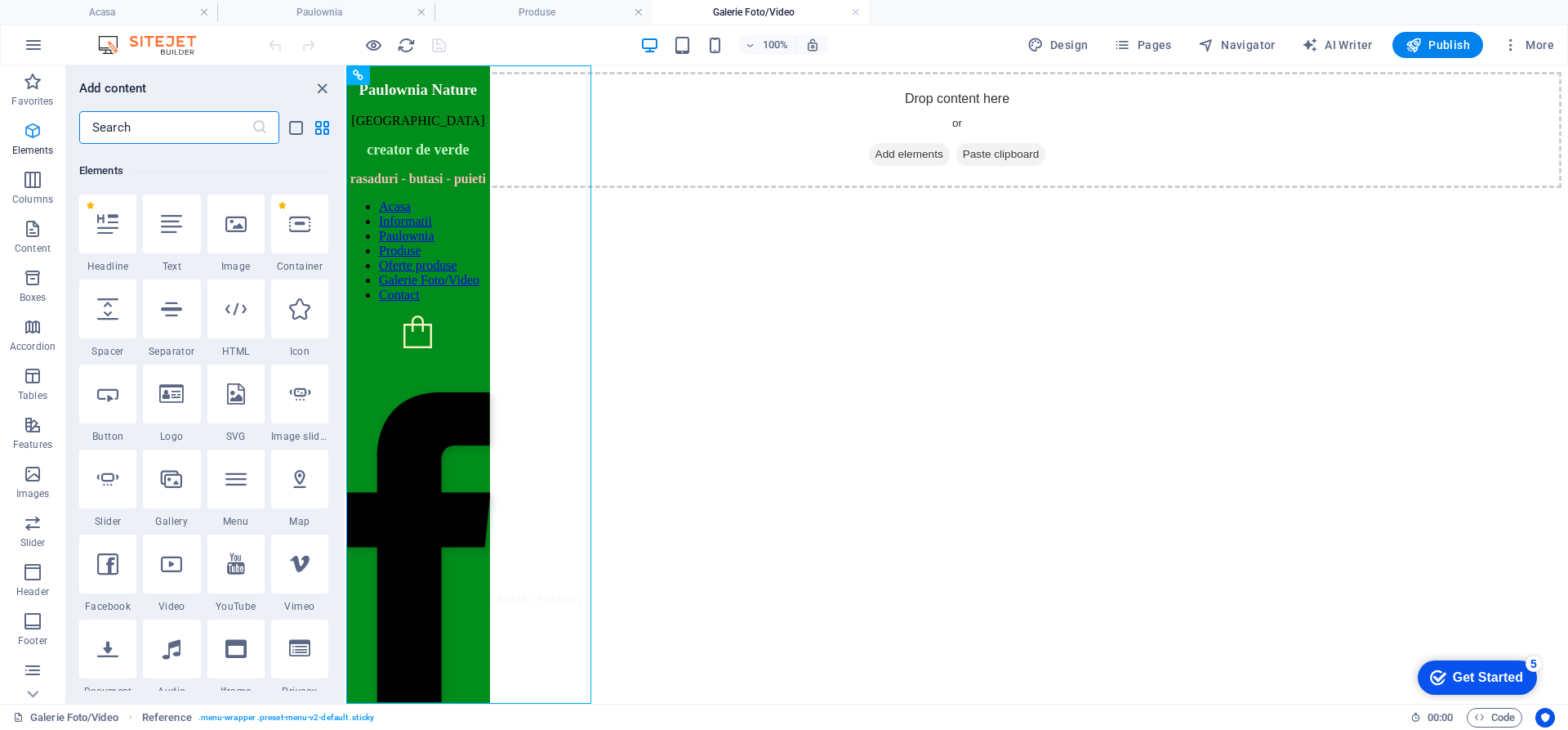
scroll to position [174, 0]
click at [323, 86] on icon "close panel" at bounding box center [322, 88] width 19 height 19
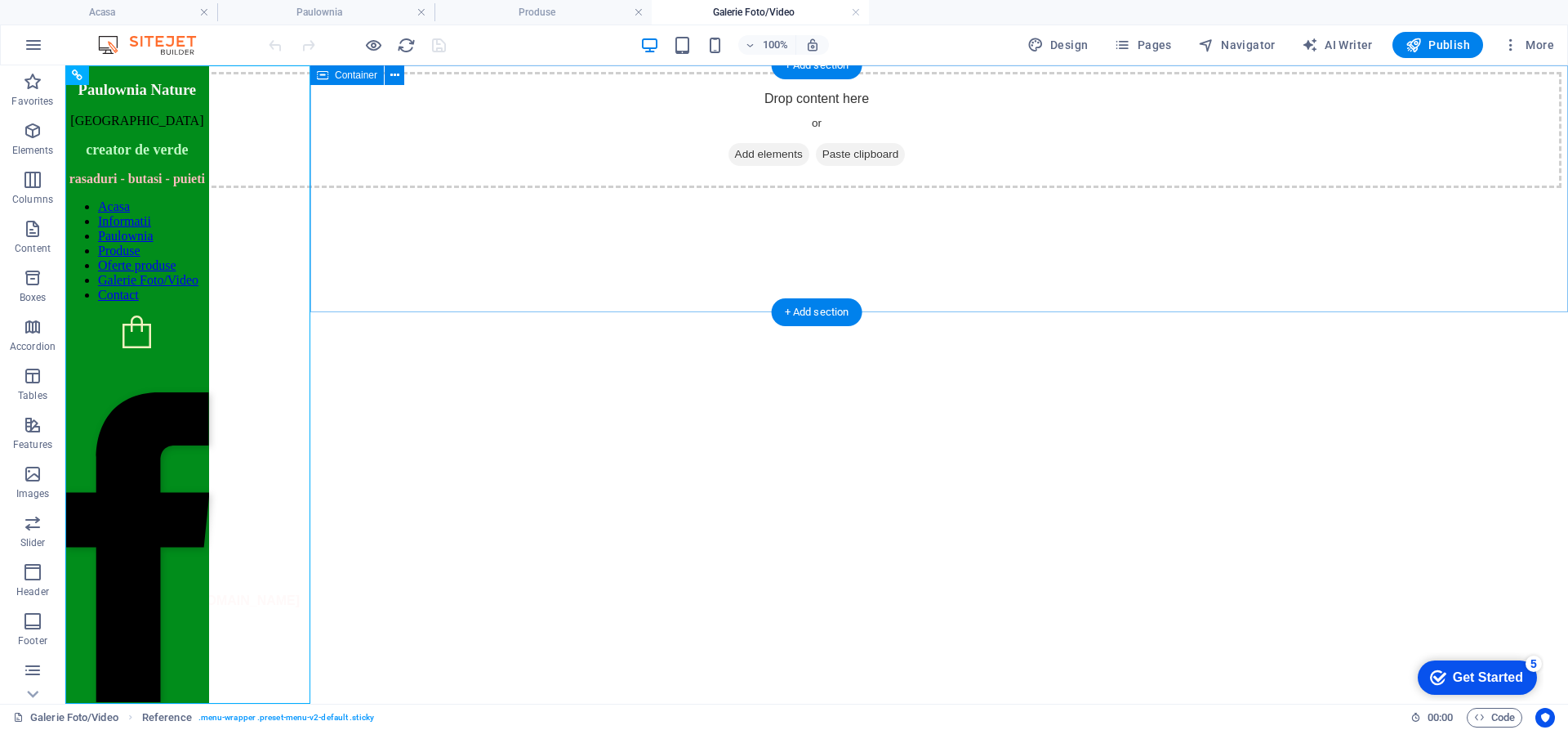
click at [448, 175] on div "Drop content here or Add elements Paste clipboard" at bounding box center [816, 129] width 1490 height 116
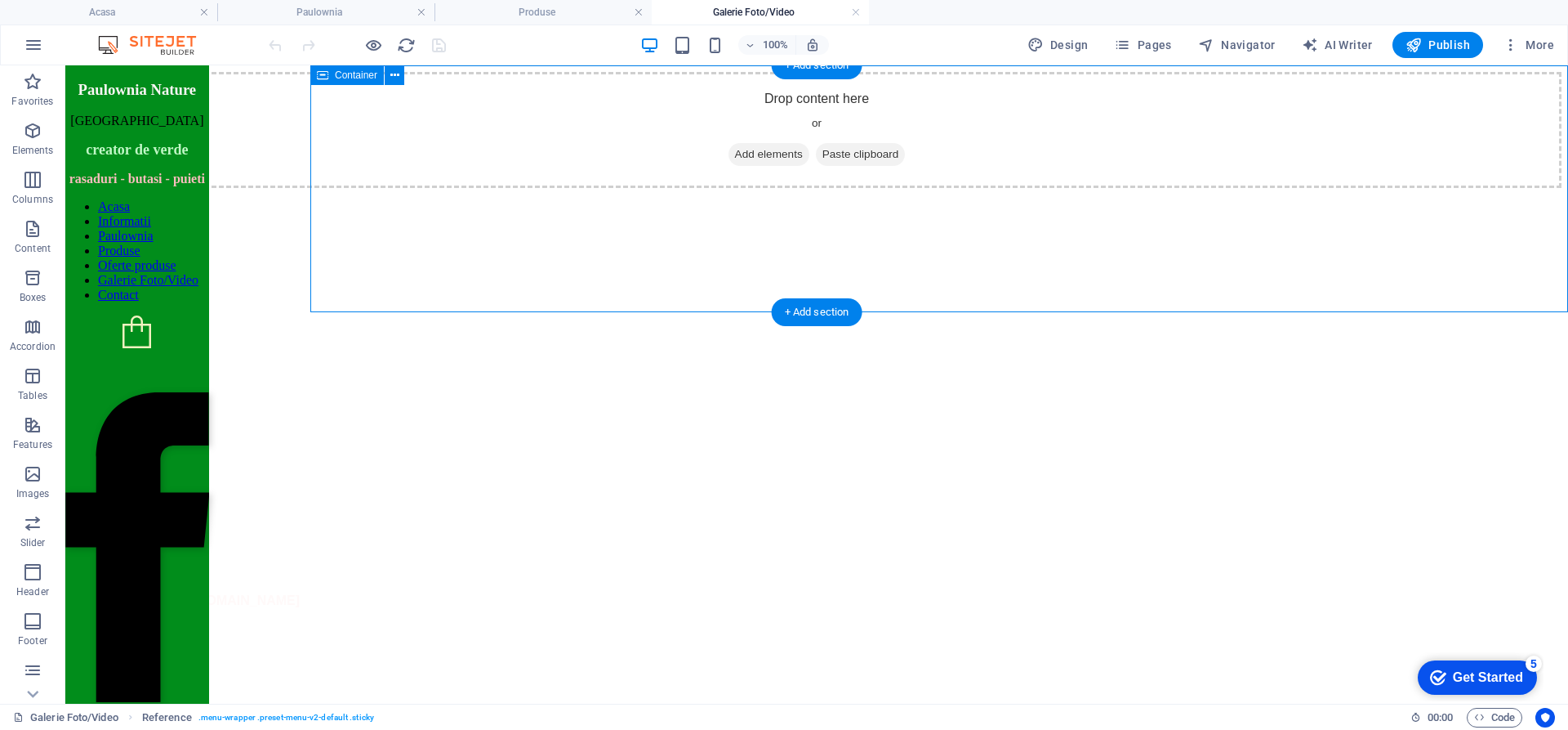
click at [448, 175] on div "Drop content here or Add elements Paste clipboard" at bounding box center [816, 129] width 1490 height 116
click at [160, 175] on div "Paulownia Nature ROMANIA creator de verde rasaduri - butasi - puieti" at bounding box center [137, 134] width 144 height 106
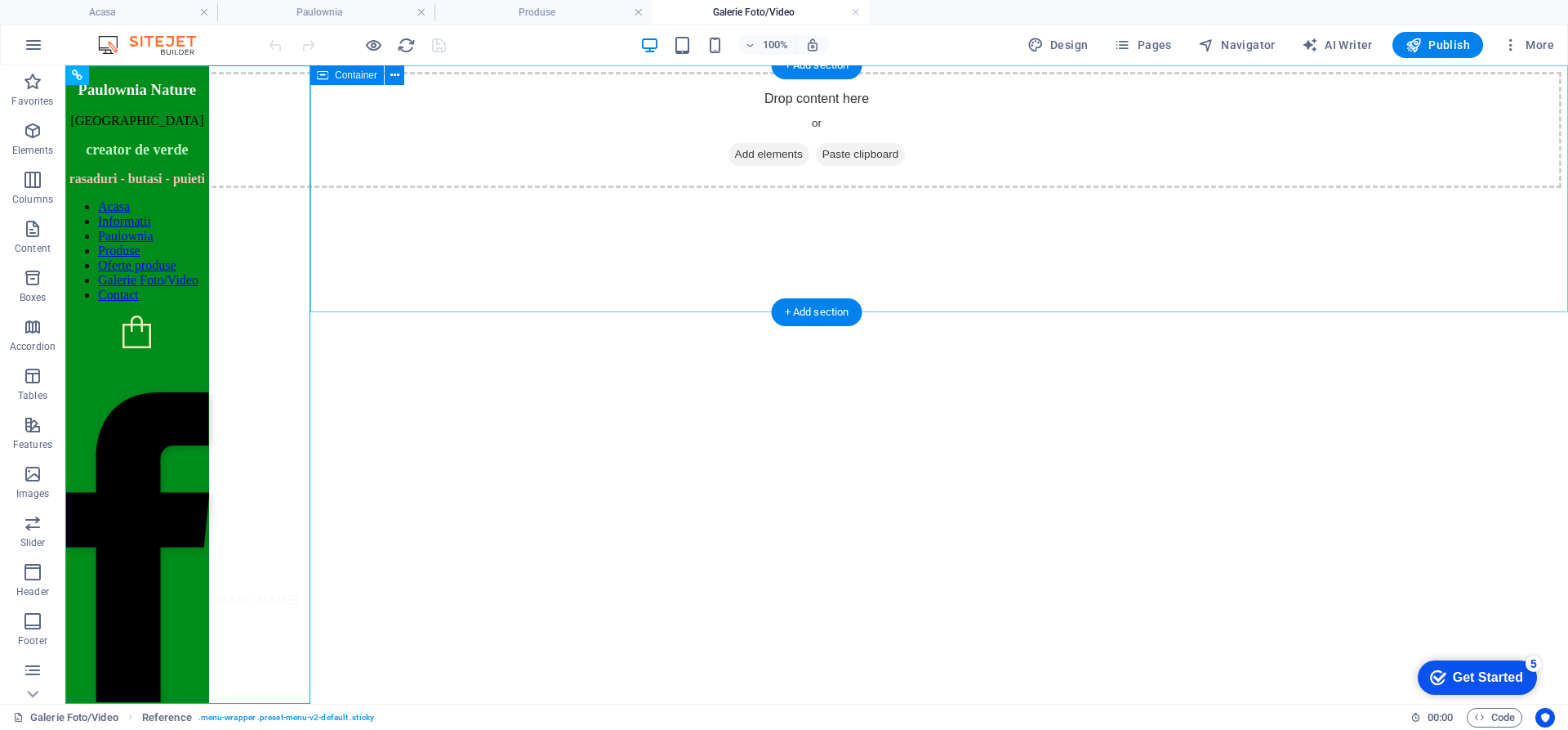
click at [369, 182] on div "Drop content here or Add elements Paste clipboard" at bounding box center [816, 129] width 1490 height 116
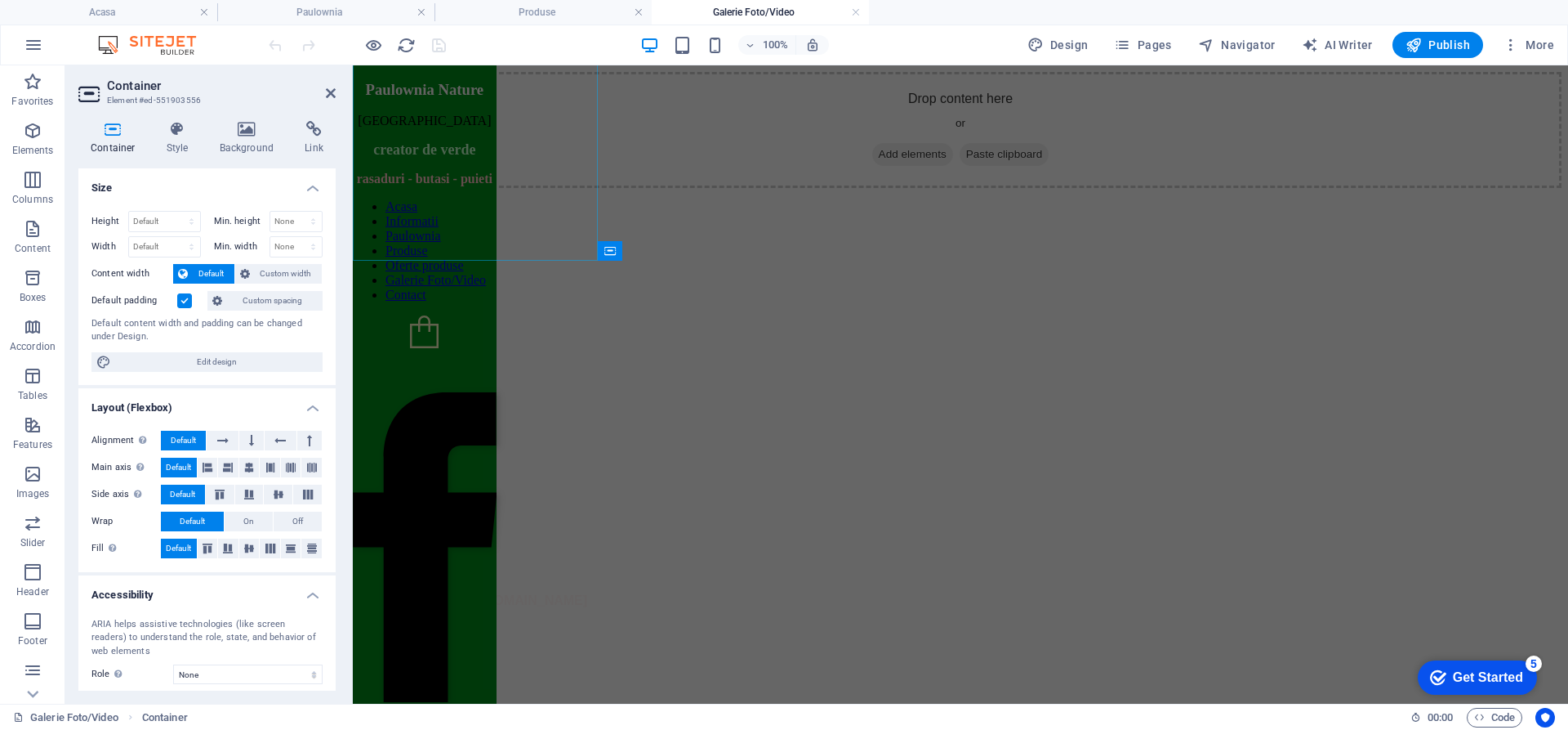
scroll to position [442, 0]
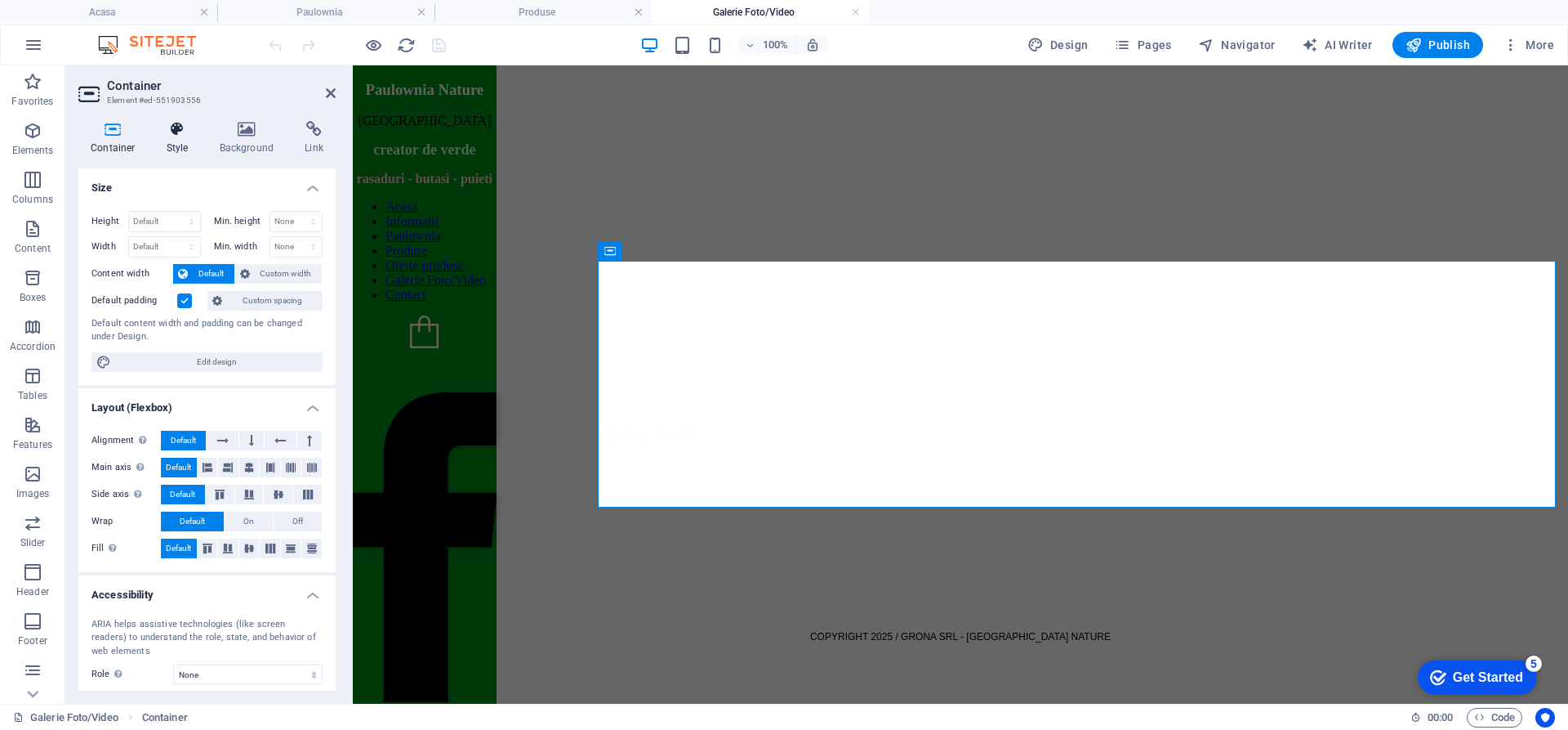
click at [177, 136] on icon at bounding box center [177, 129] width 46 height 16
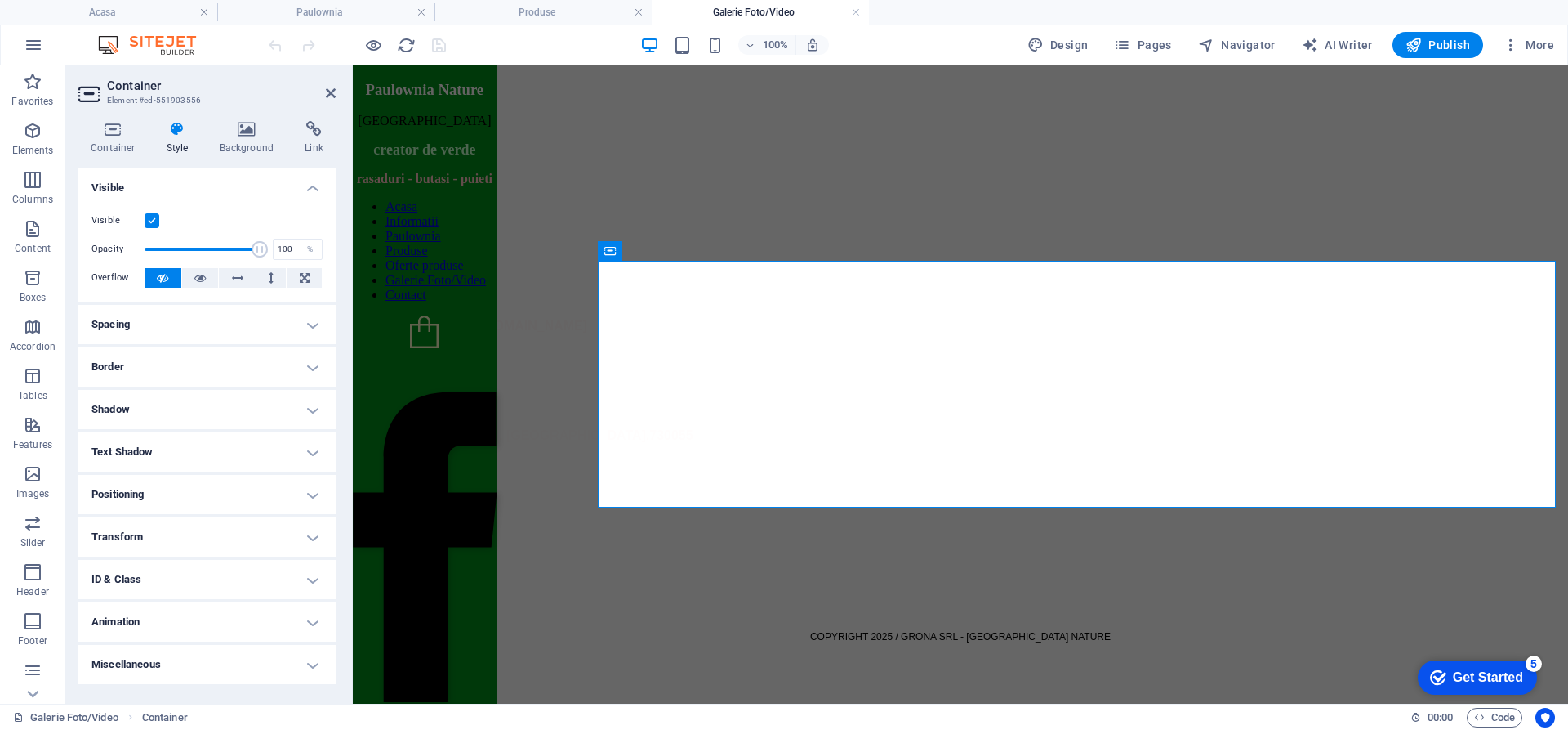
click at [656, 116] on html "Paulownia Nature ROMANIA creator de verde rasaduri - butasi - puieti Acasa Info…" at bounding box center [961, 247] width 1216 height 913
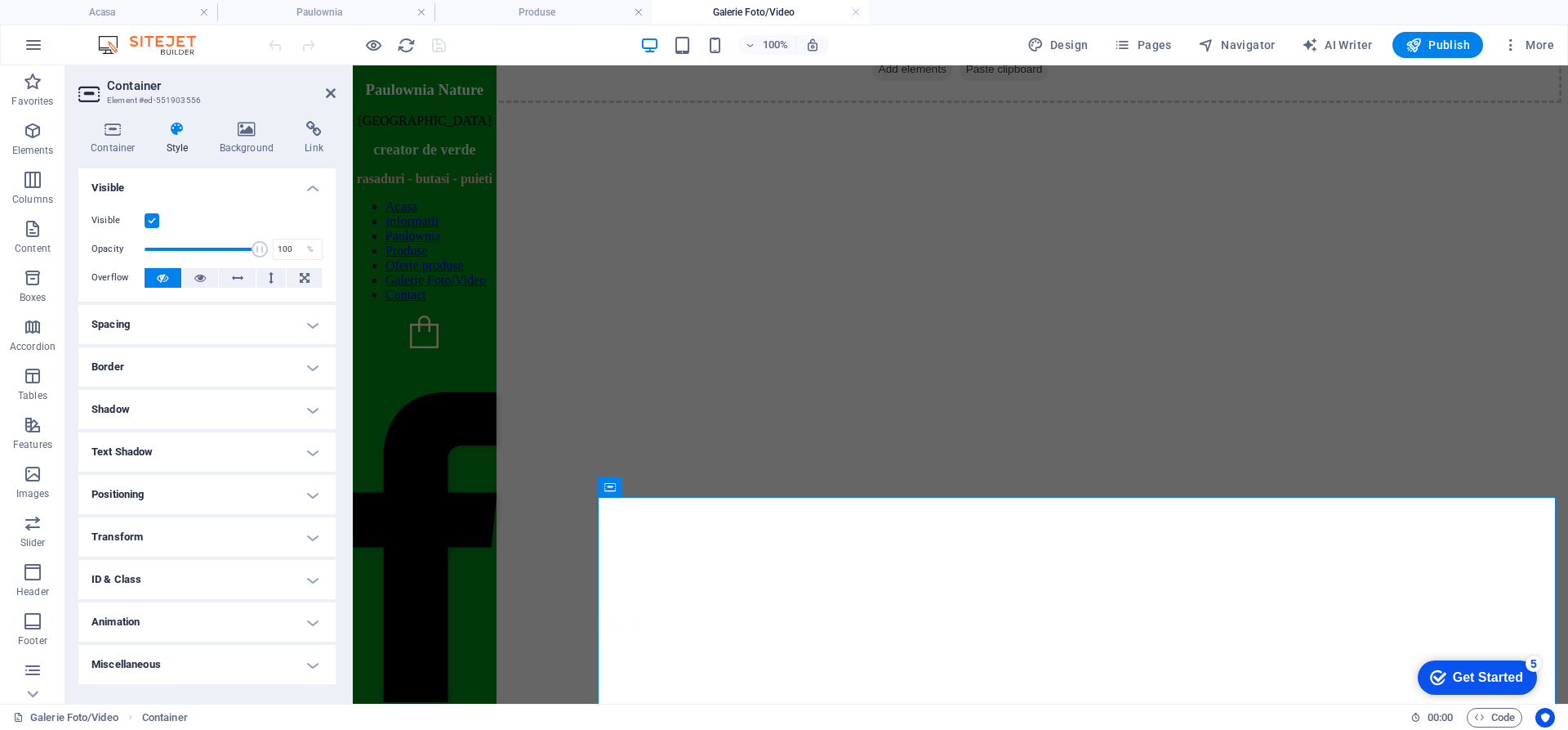
scroll to position [0, 0]
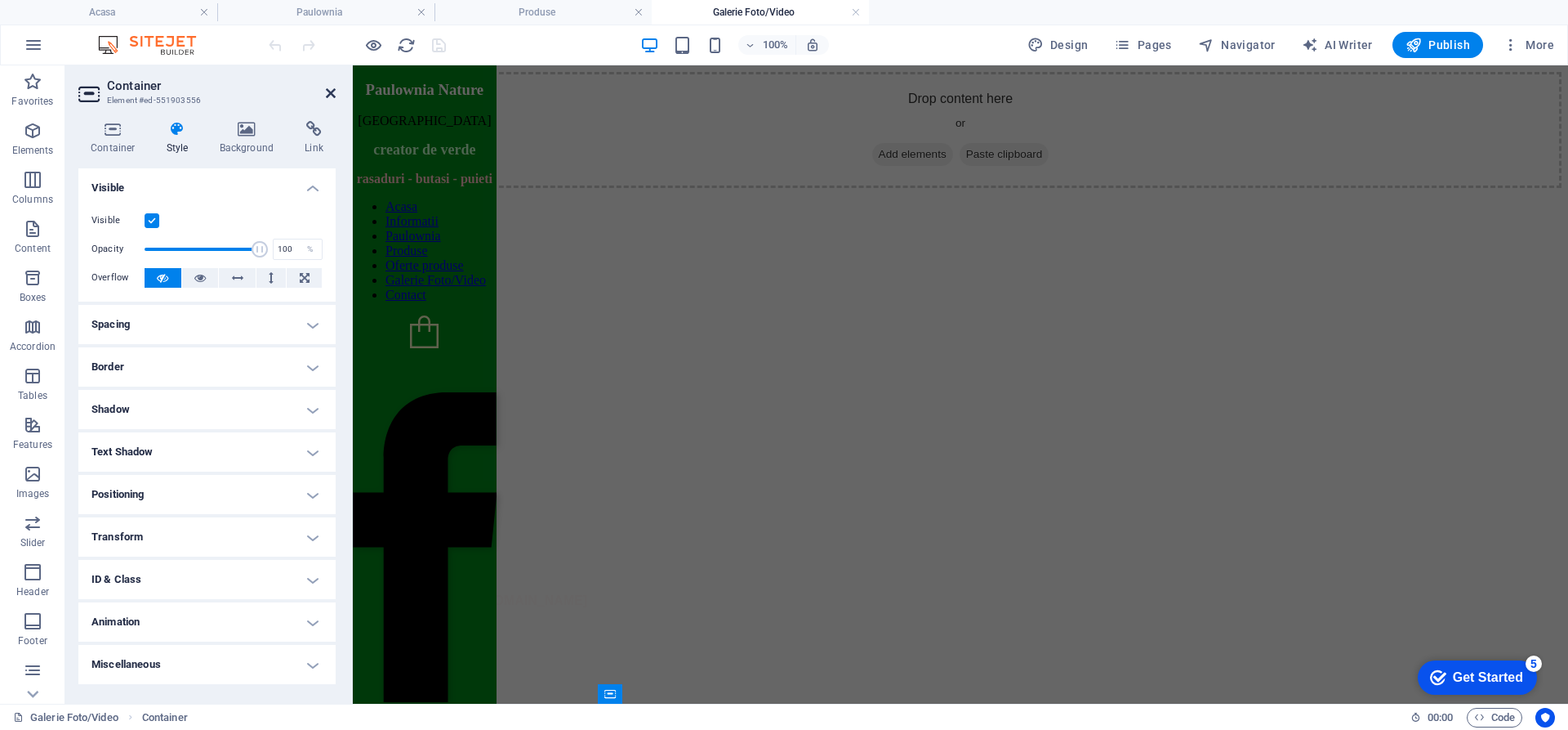
click at [330, 88] on icon at bounding box center [330, 93] width 10 height 13
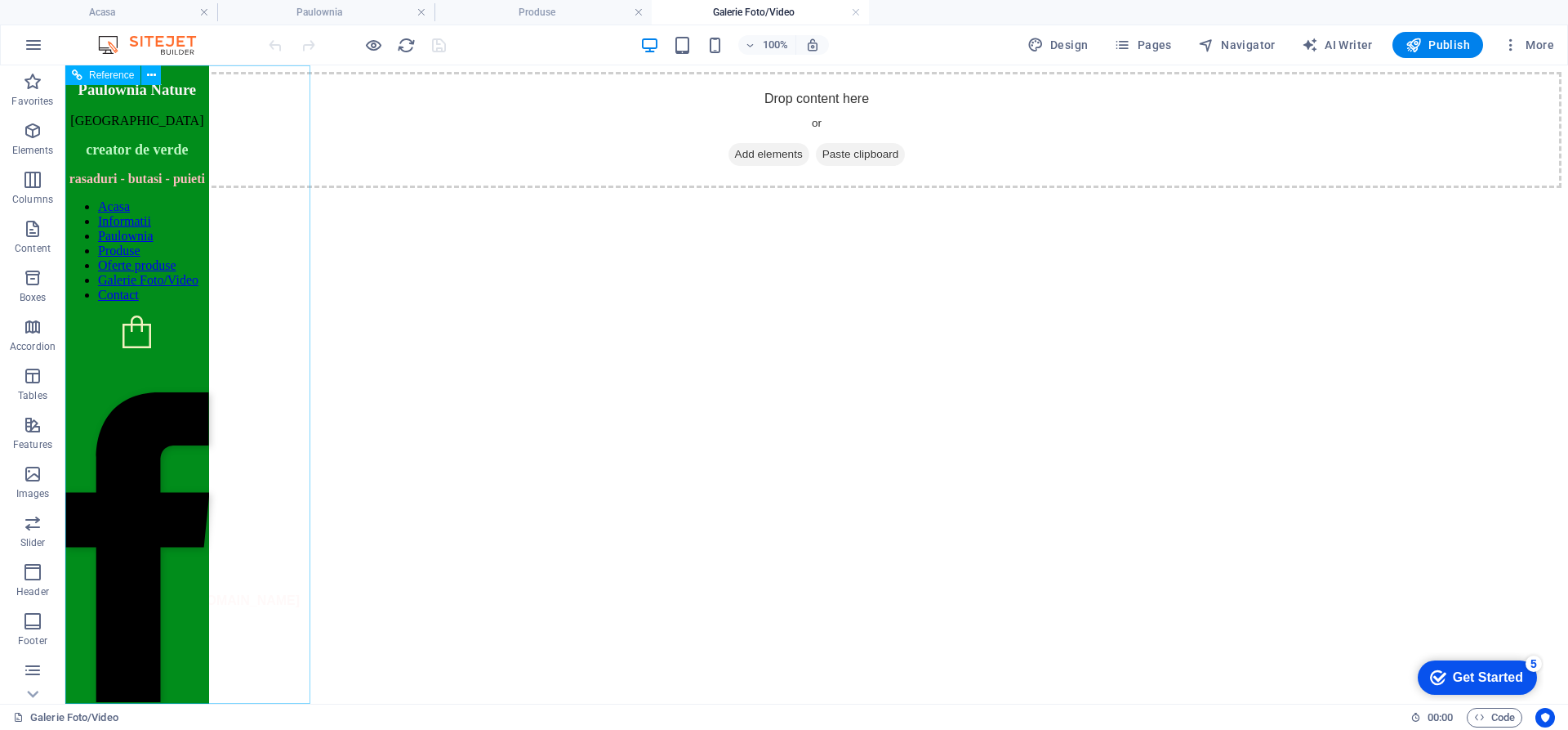
click at [196, 230] on nav "Acasa Informatii Paulownia Produse Oferte produse Galerie Foto/Video Contact" at bounding box center [137, 250] width 144 height 103
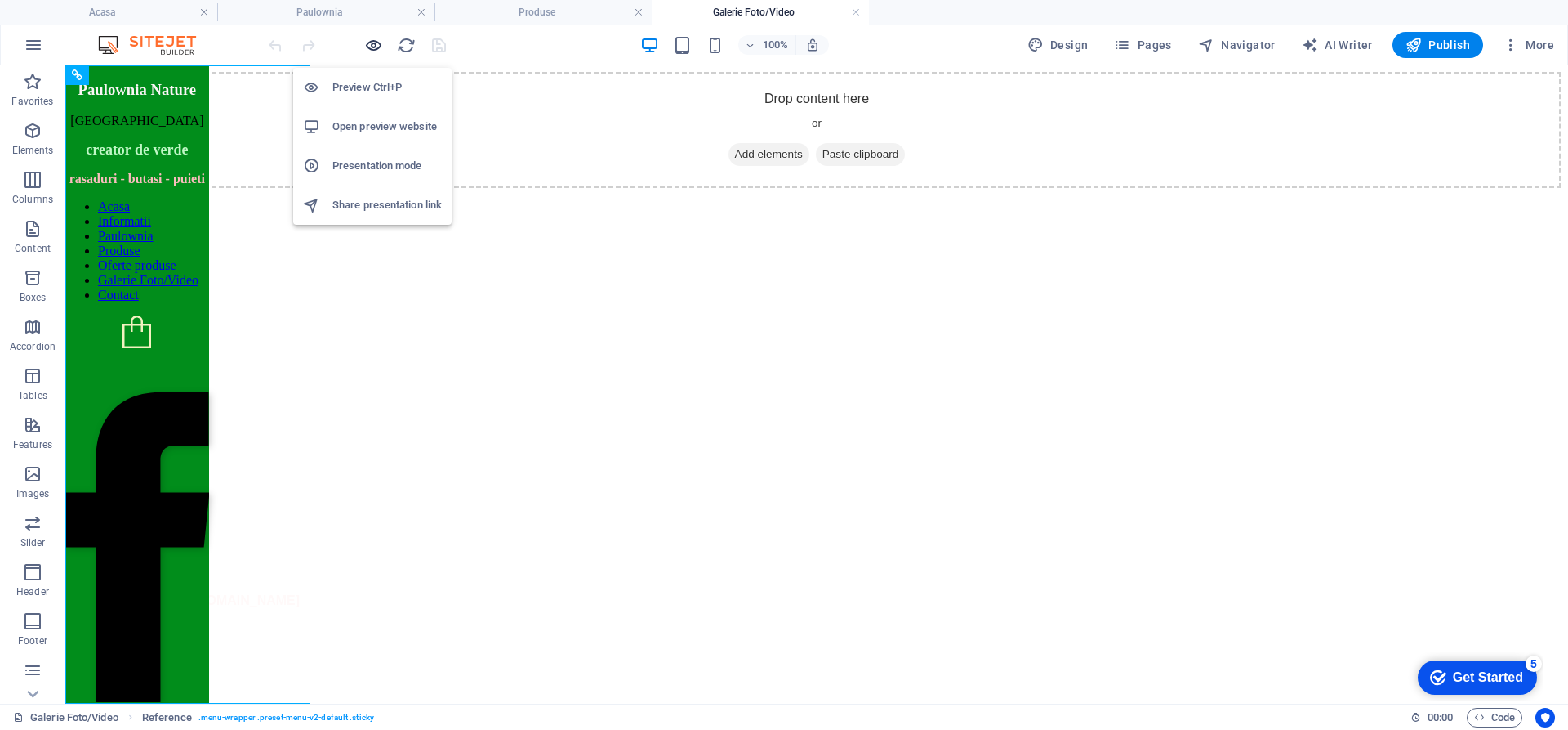
click at [371, 45] on icon "button" at bounding box center [373, 45] width 19 height 19
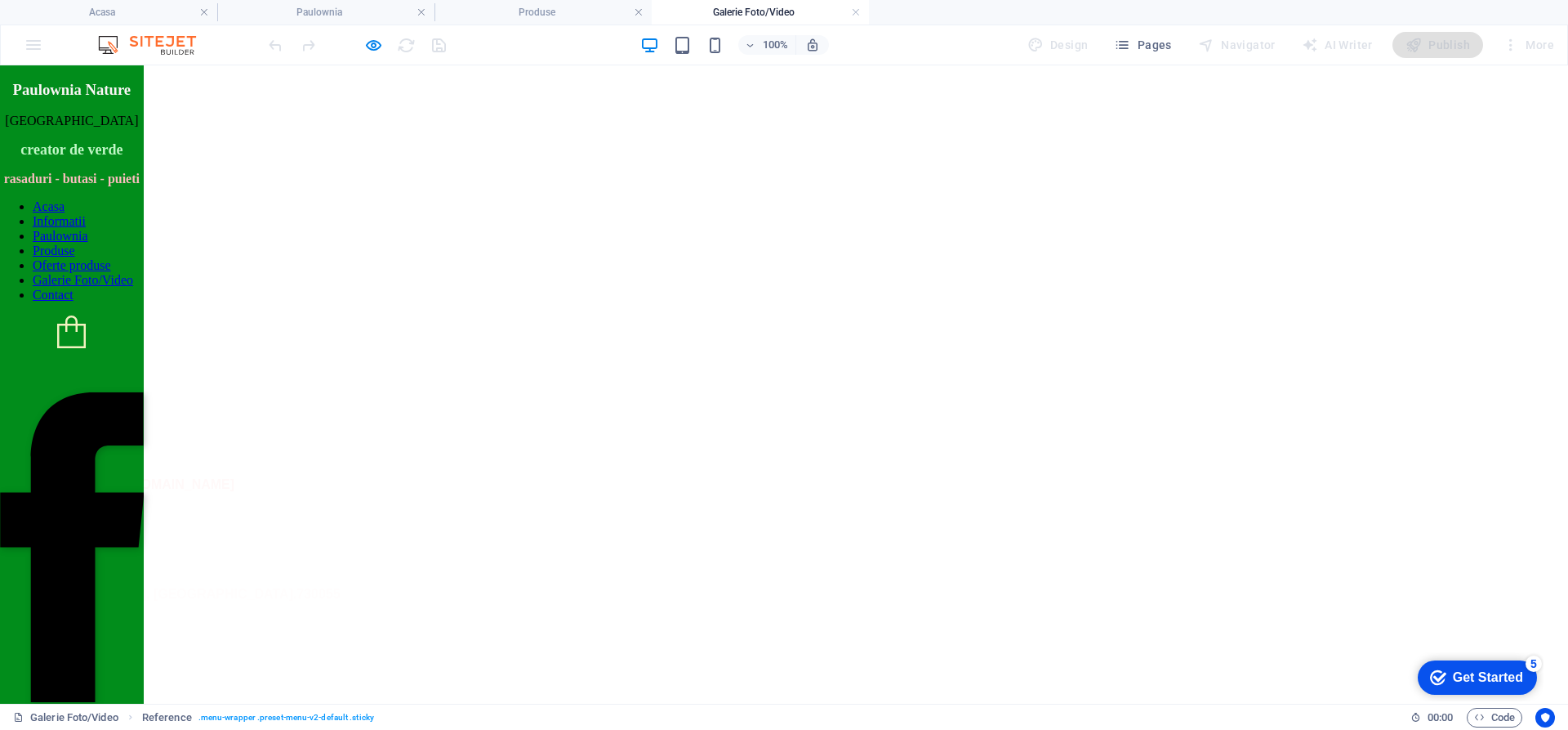
click at [65, 213] on link "Acasa" at bounding box center [48, 206] width 32 height 14
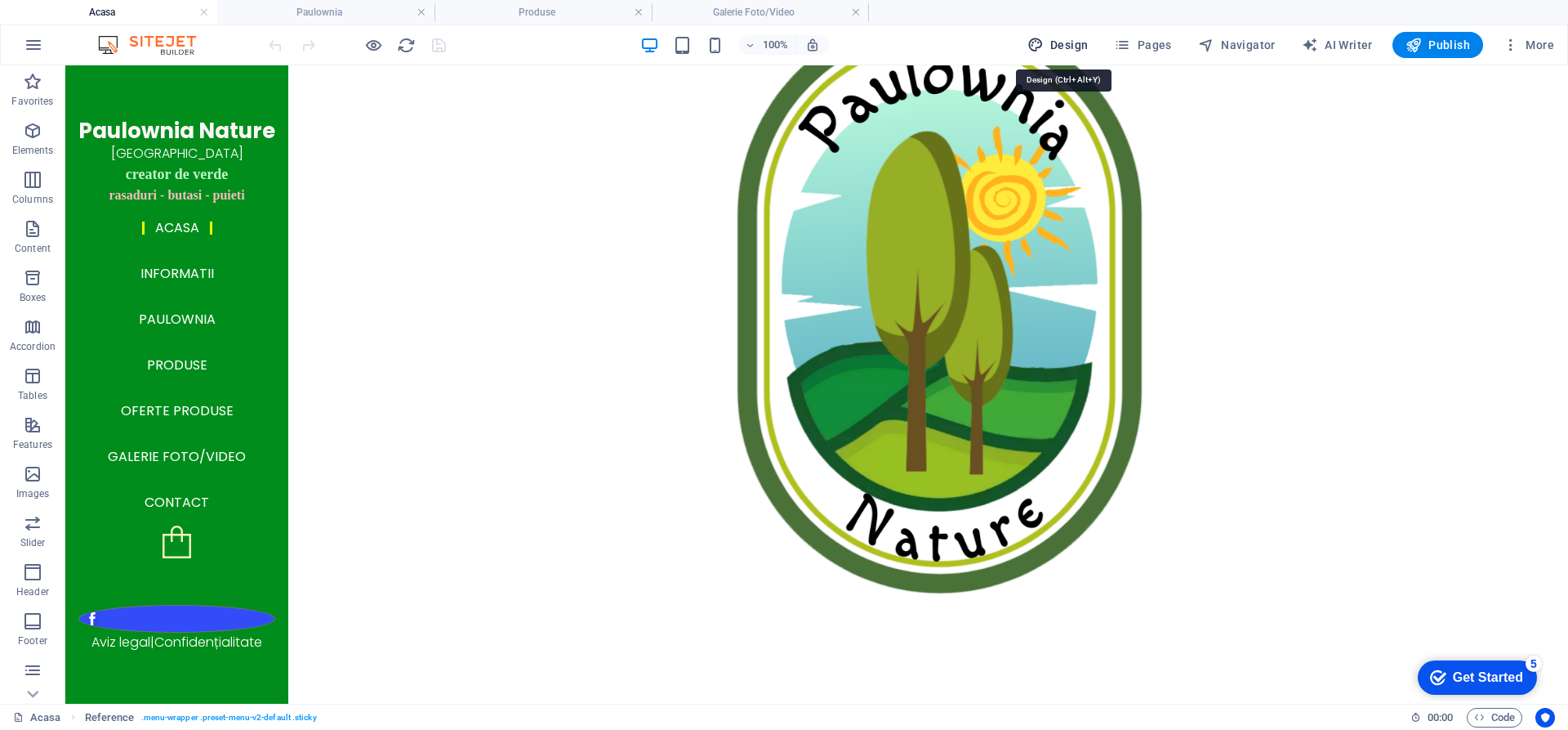
drag, startPoint x: 1081, startPoint y: 49, endPoint x: 736, endPoint y: 199, distance: 376.2
click at [1081, 49] on span "Design" at bounding box center [1057, 45] width 61 height 16
select select "px"
select select "300"
select select "px"
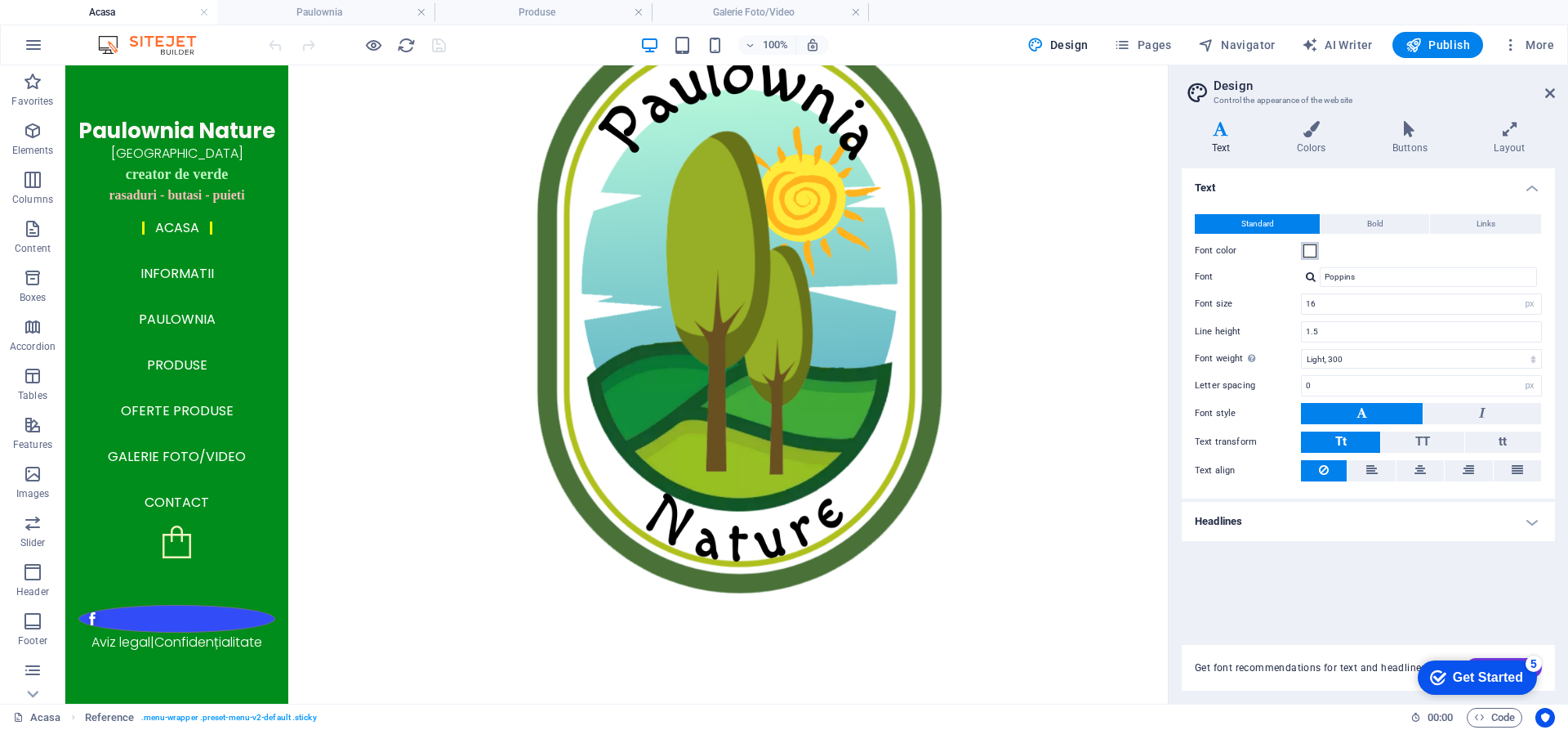
click at [1310, 249] on span at bounding box center [1310, 250] width 13 height 13
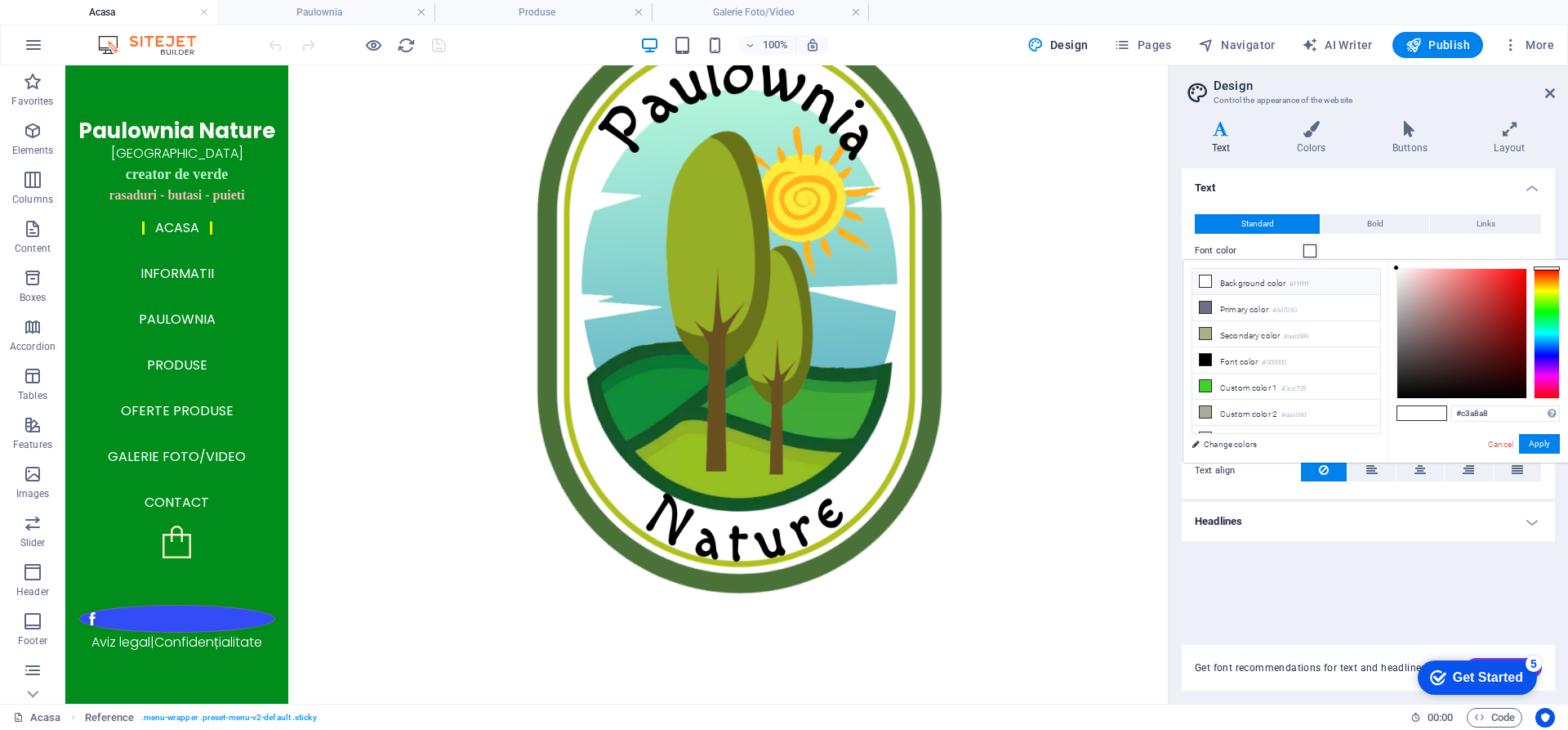
click at [1415, 299] on div at bounding box center [1462, 333] width 129 height 129
click at [1413, 271] on div at bounding box center [1462, 333] width 129 height 129
click at [1409, 279] on div at bounding box center [1462, 333] width 129 height 129
click at [1543, 445] on button "Apply" at bounding box center [1540, 444] width 41 height 20
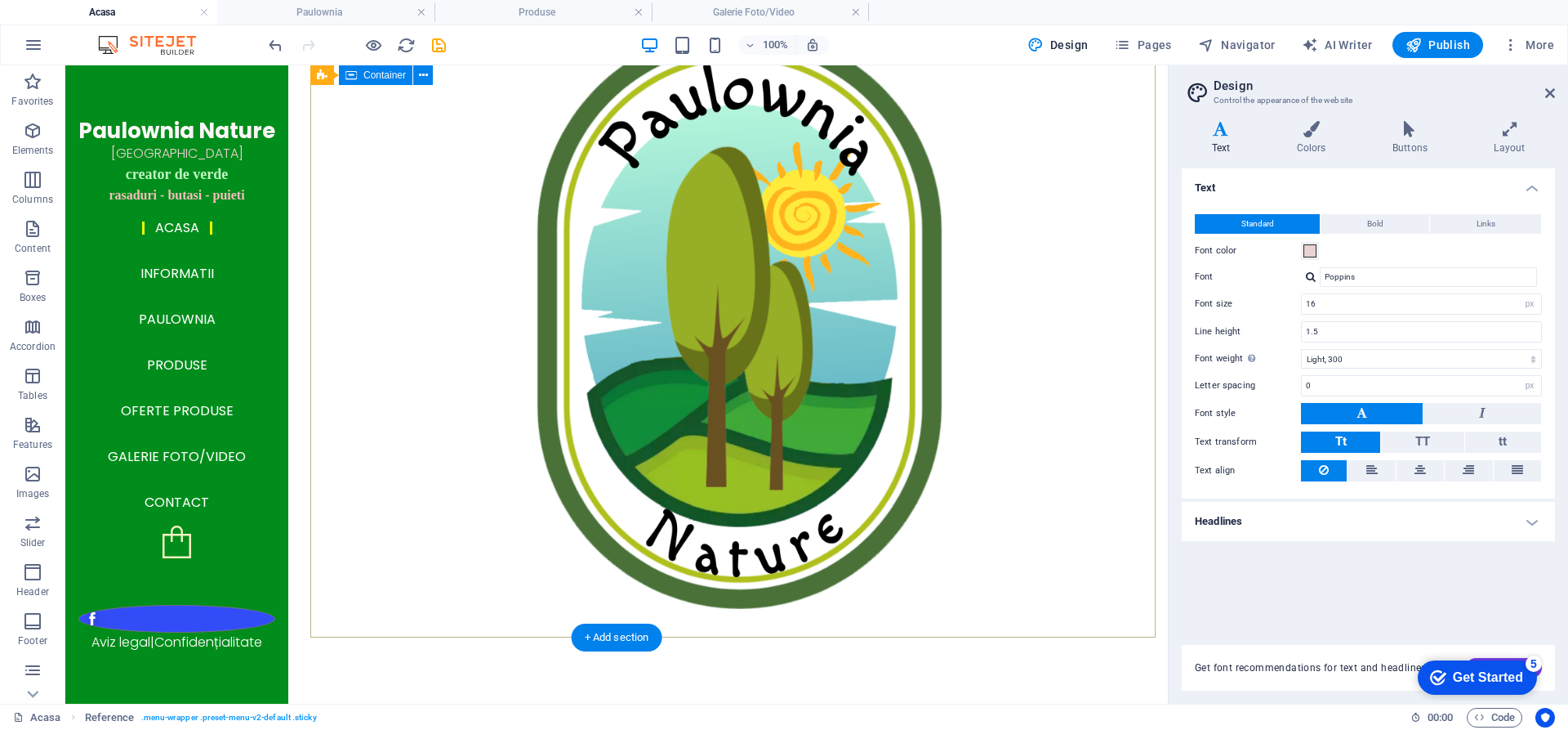
scroll to position [0, 0]
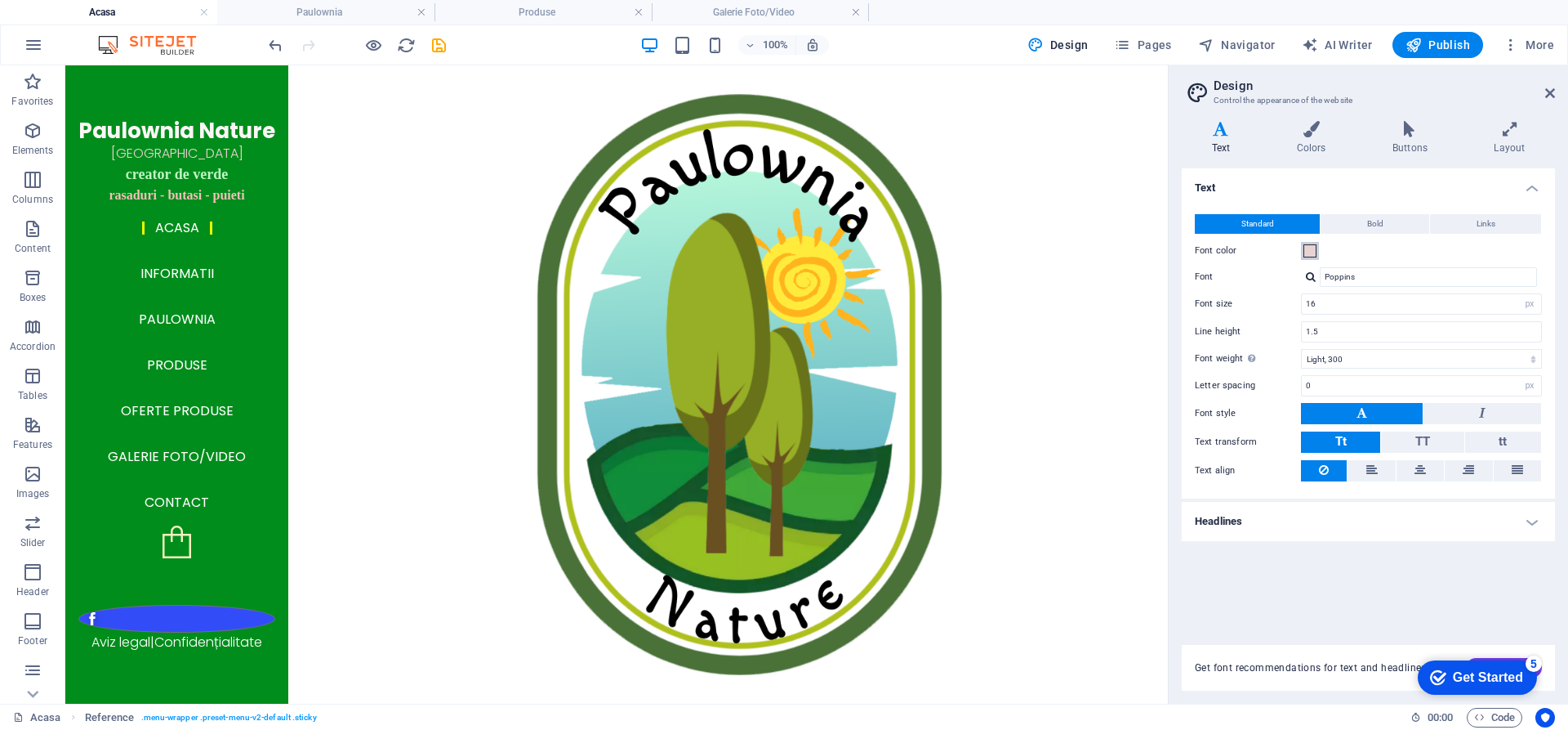
click at [1310, 250] on span at bounding box center [1310, 250] width 13 height 13
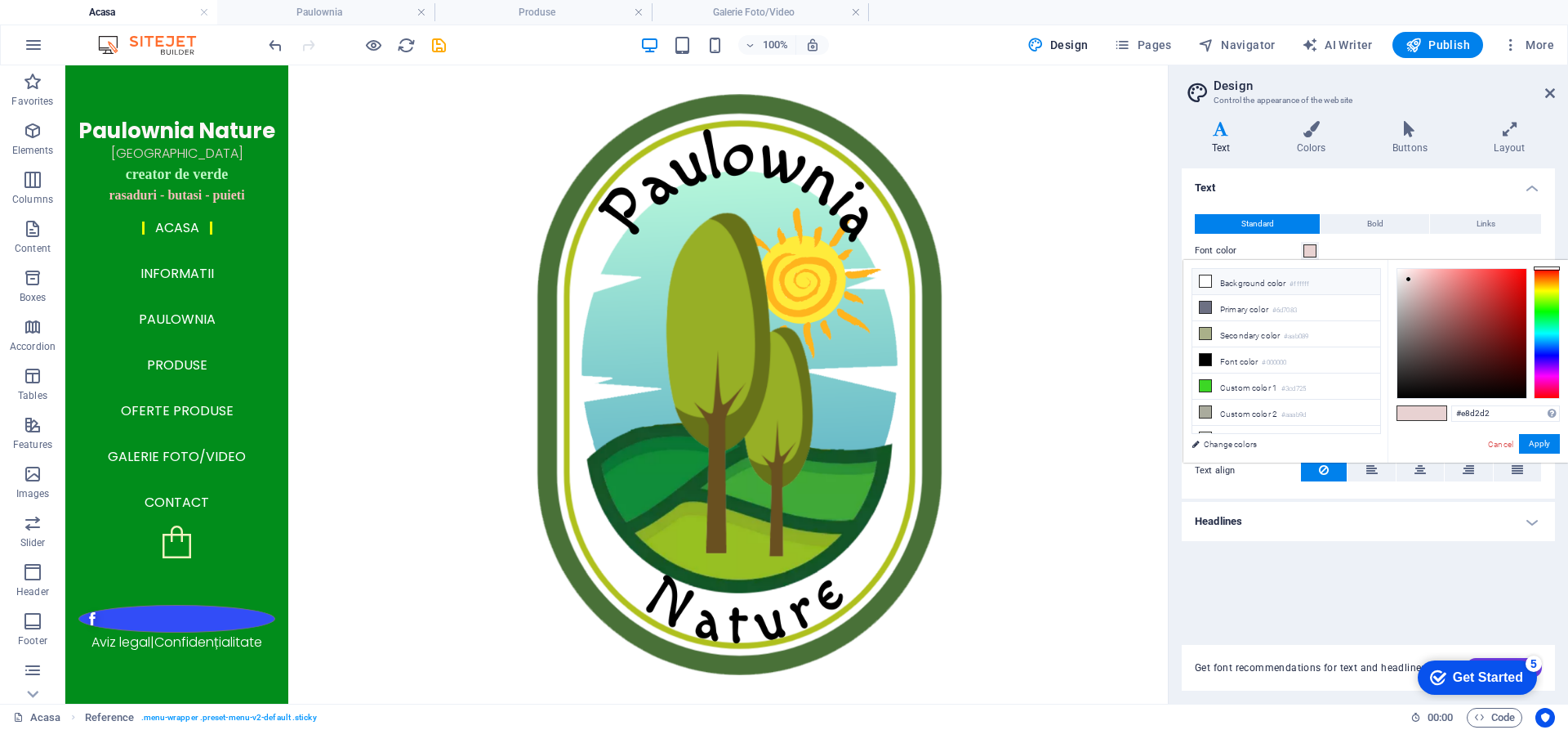
click at [1204, 281] on icon at bounding box center [1206, 280] width 12 height 12
type input "#ffffff"
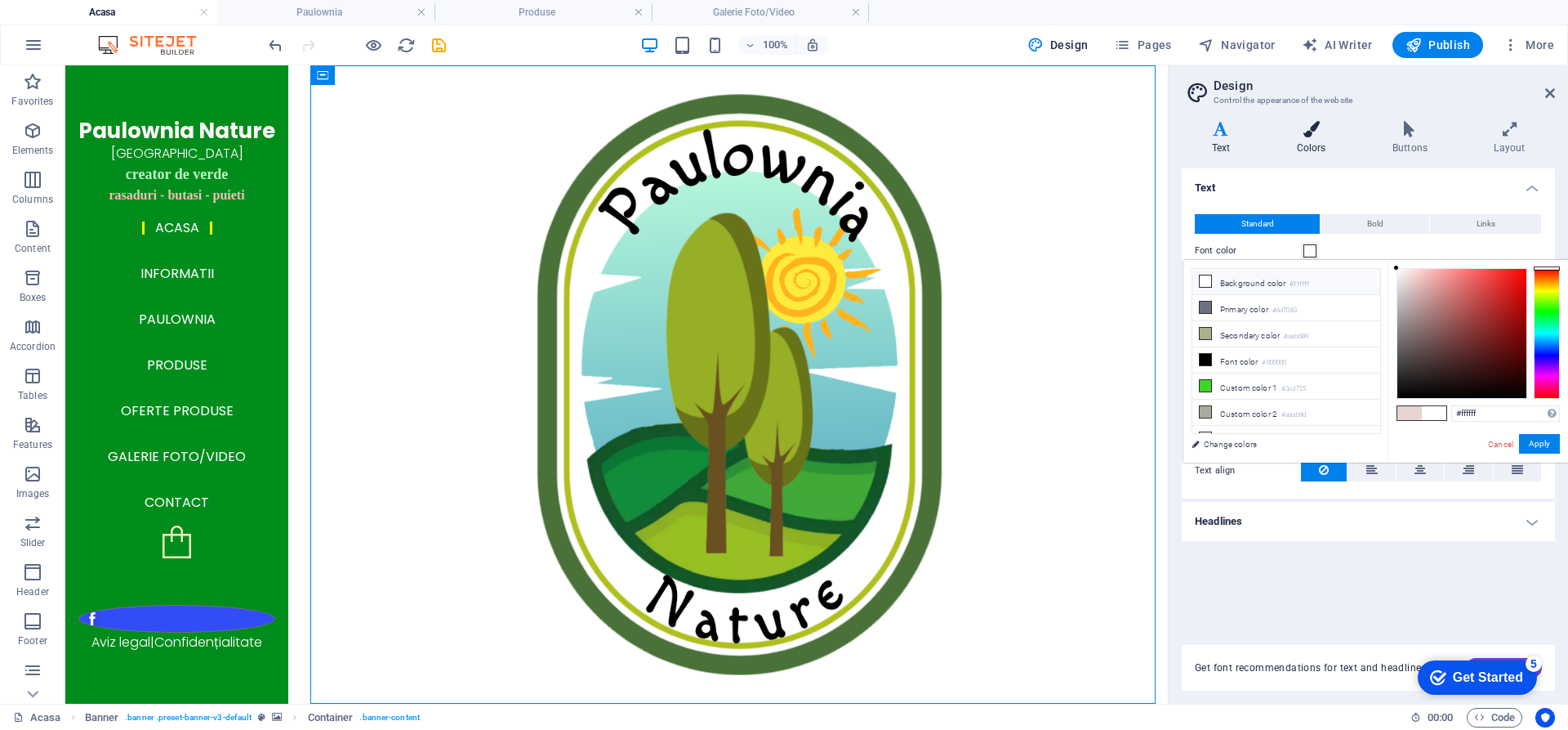
click at [1315, 133] on icon at bounding box center [1311, 129] width 89 height 16
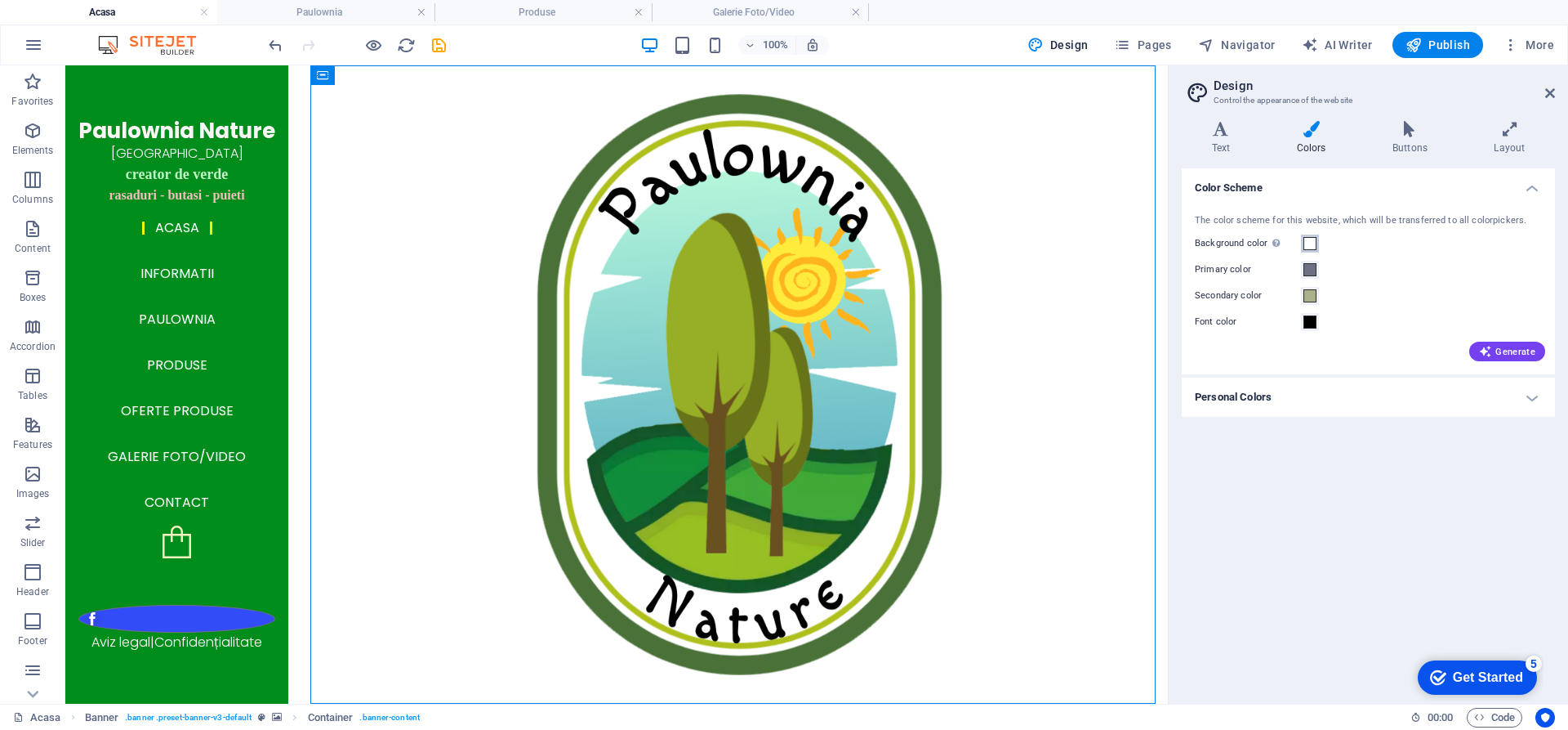
click at [1312, 241] on span at bounding box center [1310, 243] width 13 height 13
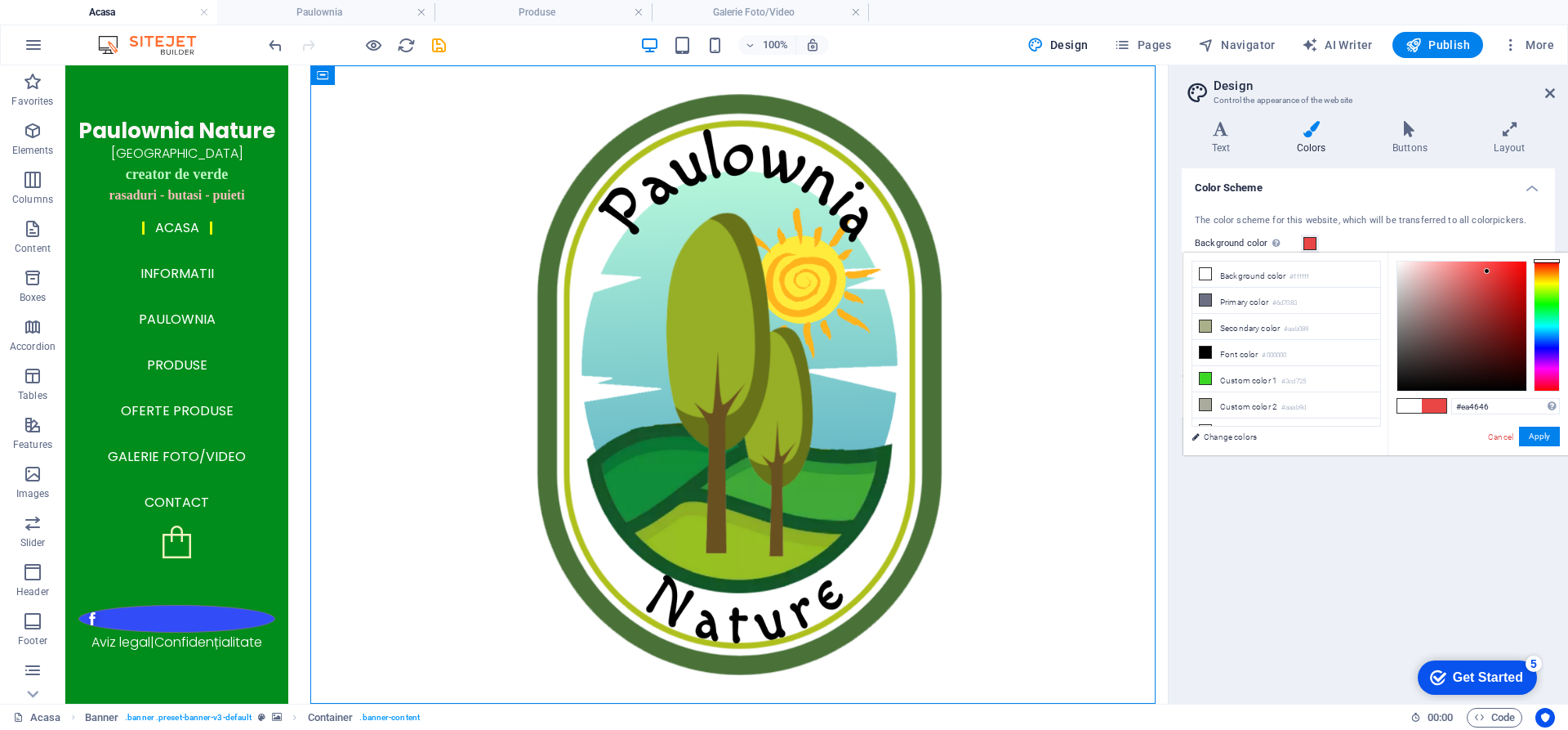
click at [1487, 271] on div at bounding box center [1462, 326] width 129 height 129
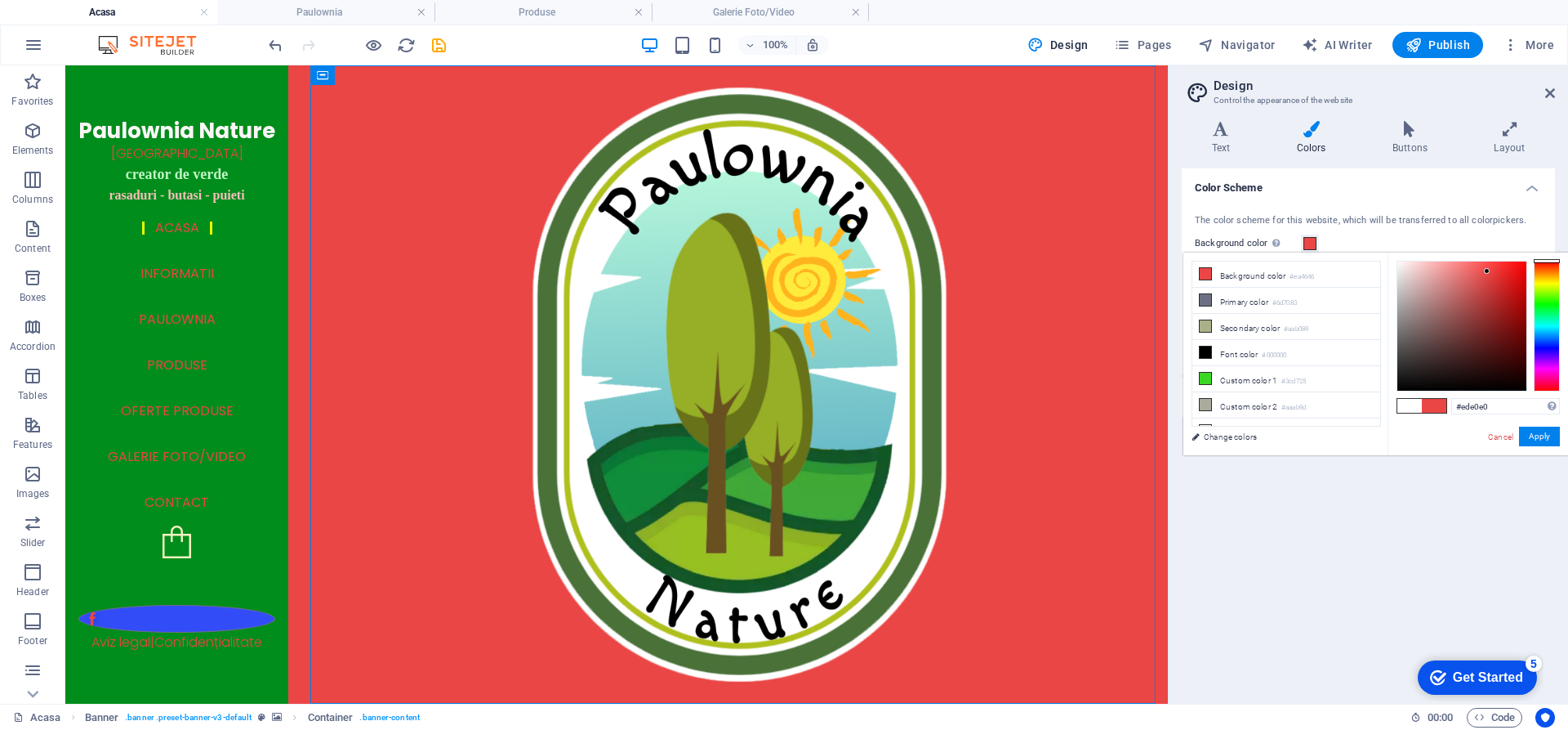
click at [1404, 269] on div at bounding box center [1462, 326] width 129 height 129
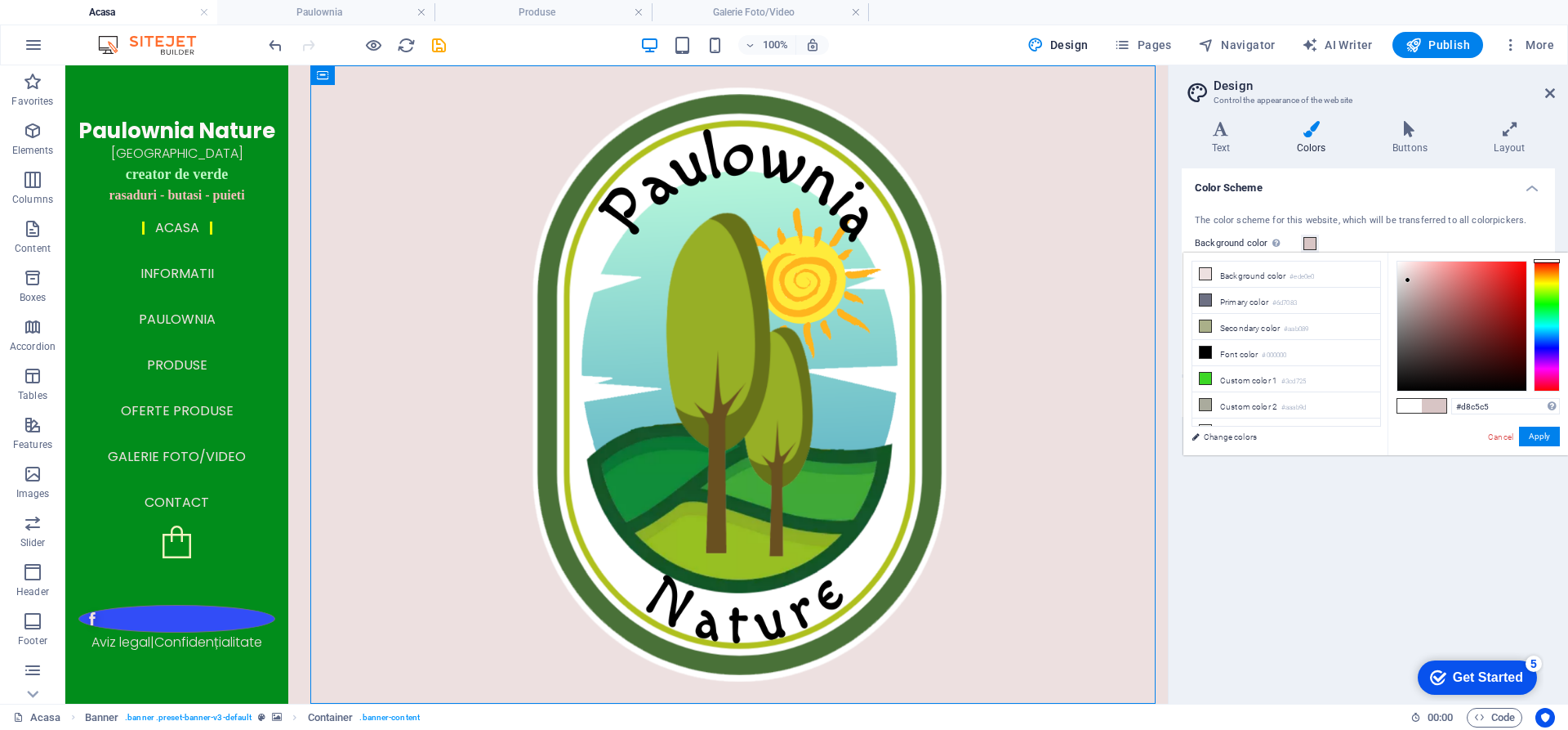
click at [1408, 280] on div at bounding box center [1462, 326] width 129 height 129
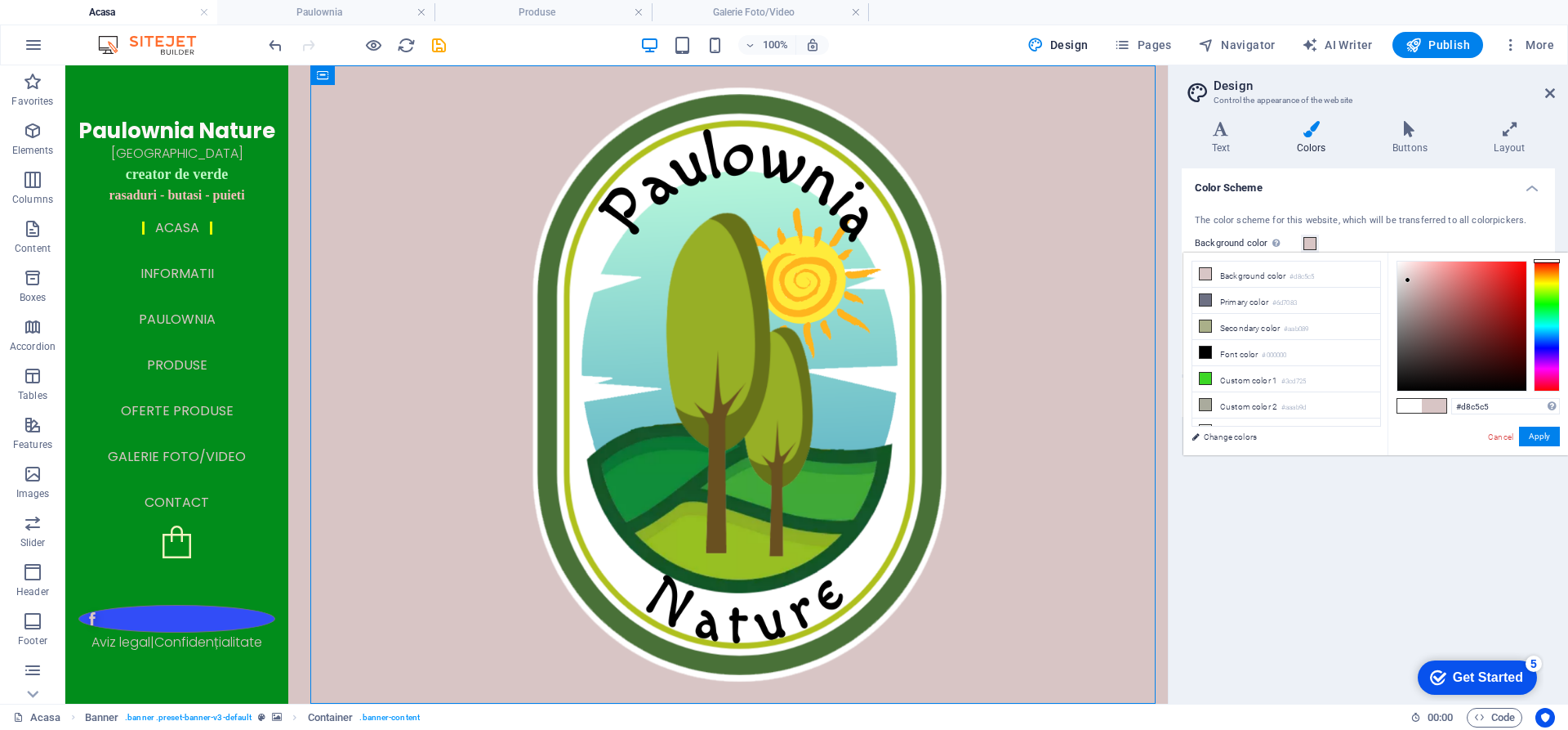
type input "#aa9797"
click at [1411, 304] on div at bounding box center [1462, 326] width 129 height 129
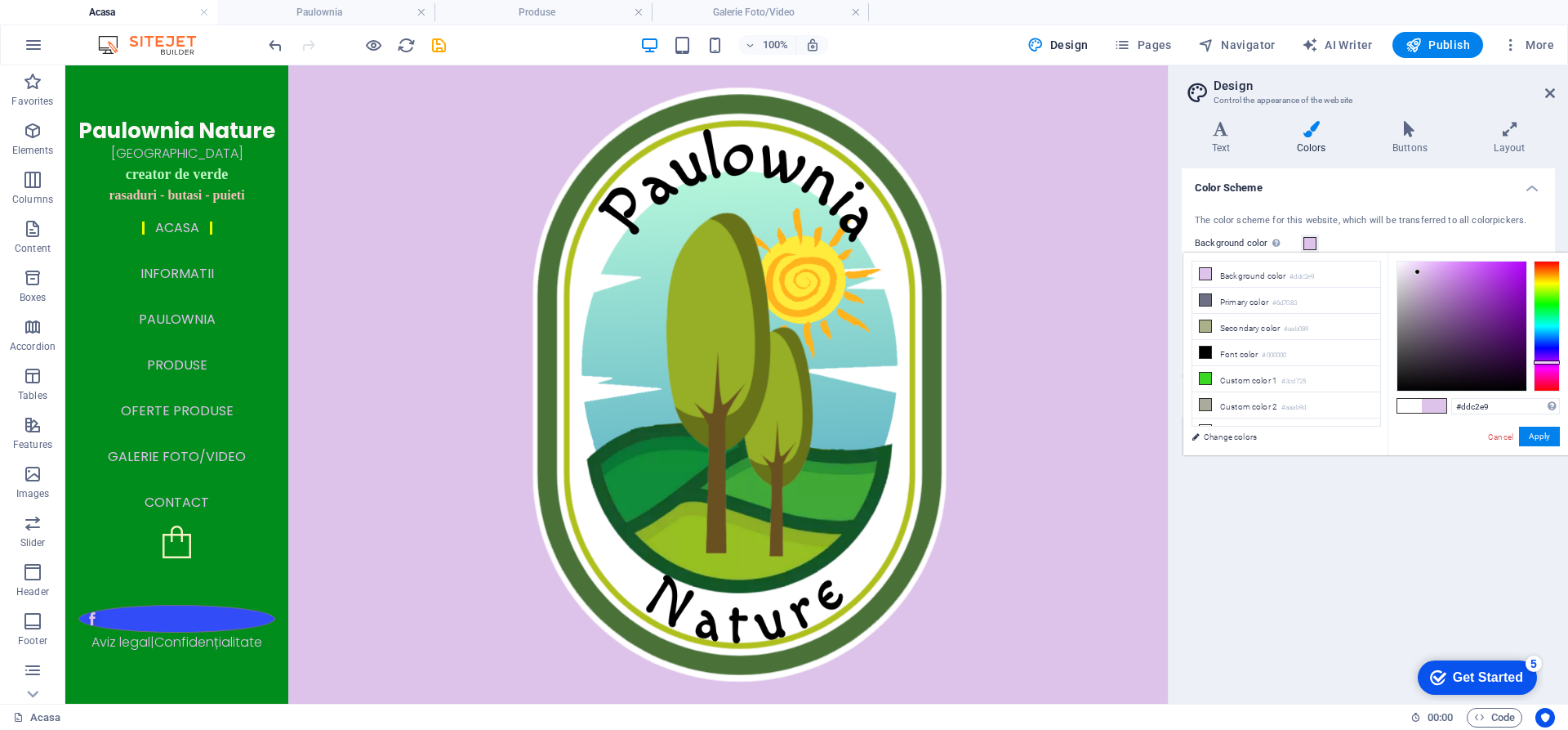
click at [1411, 403] on span at bounding box center [1410, 405] width 25 height 14
type input "#ffffff"
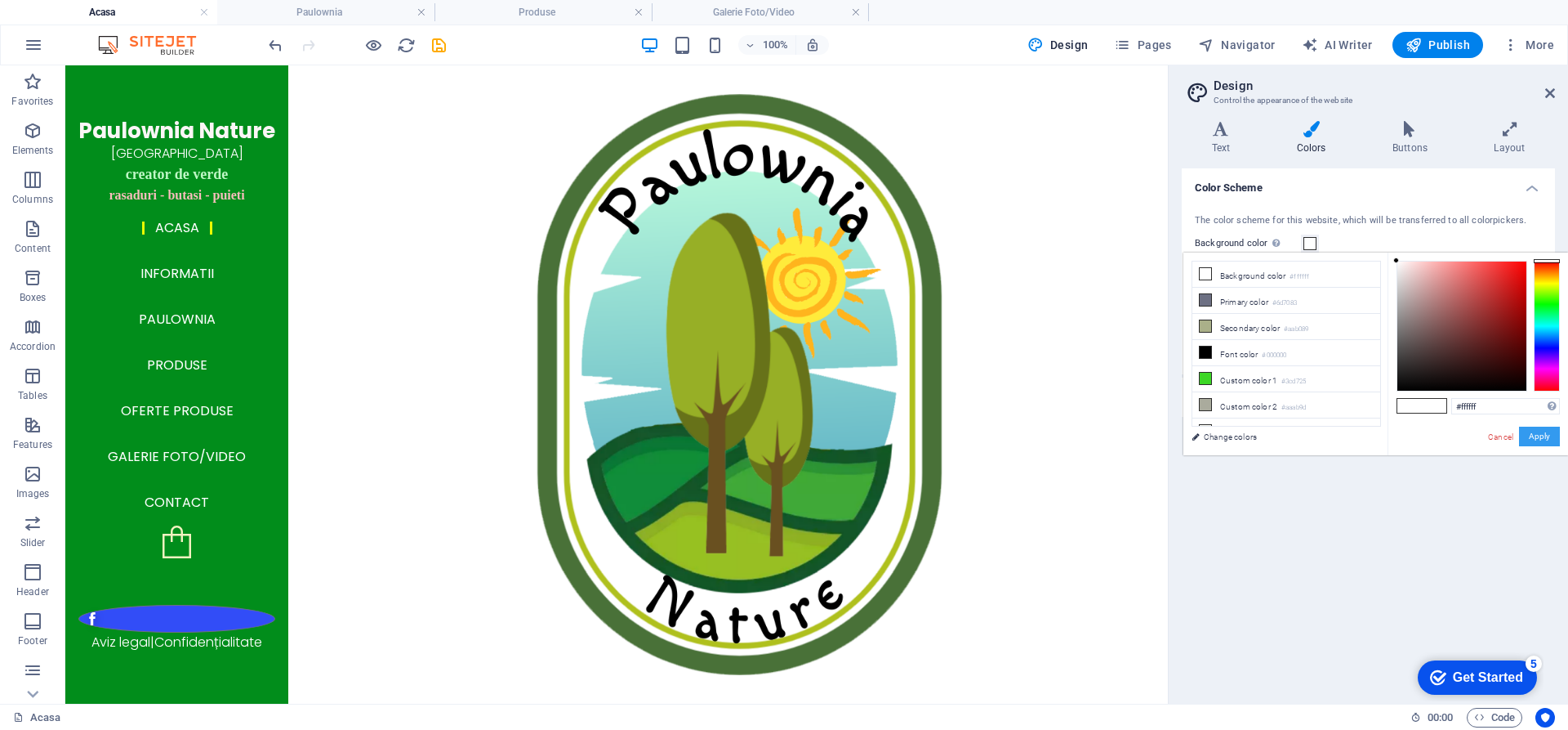
click at [1545, 435] on button "Apply" at bounding box center [1540, 437] width 41 height 20
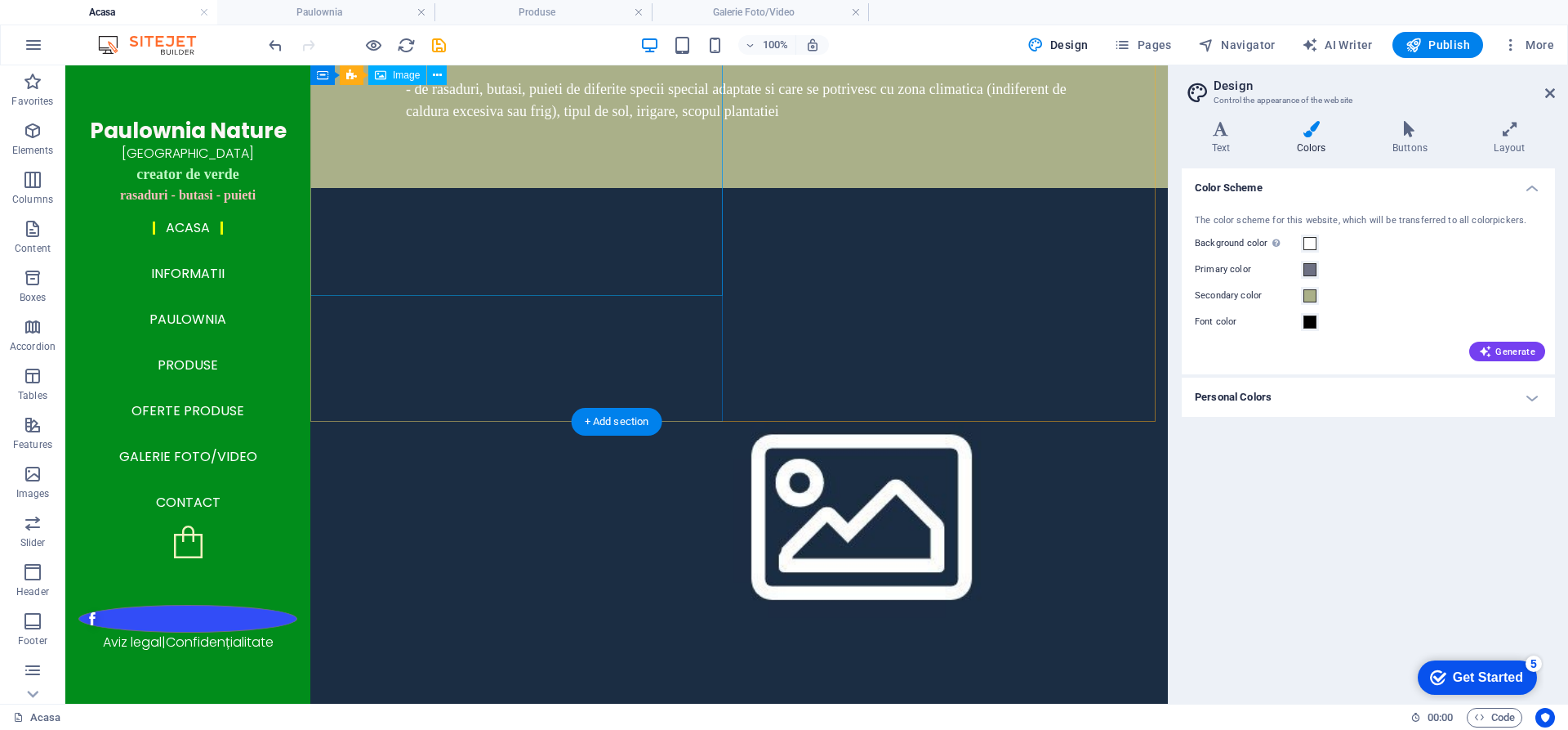
scroll to position [2681, 0]
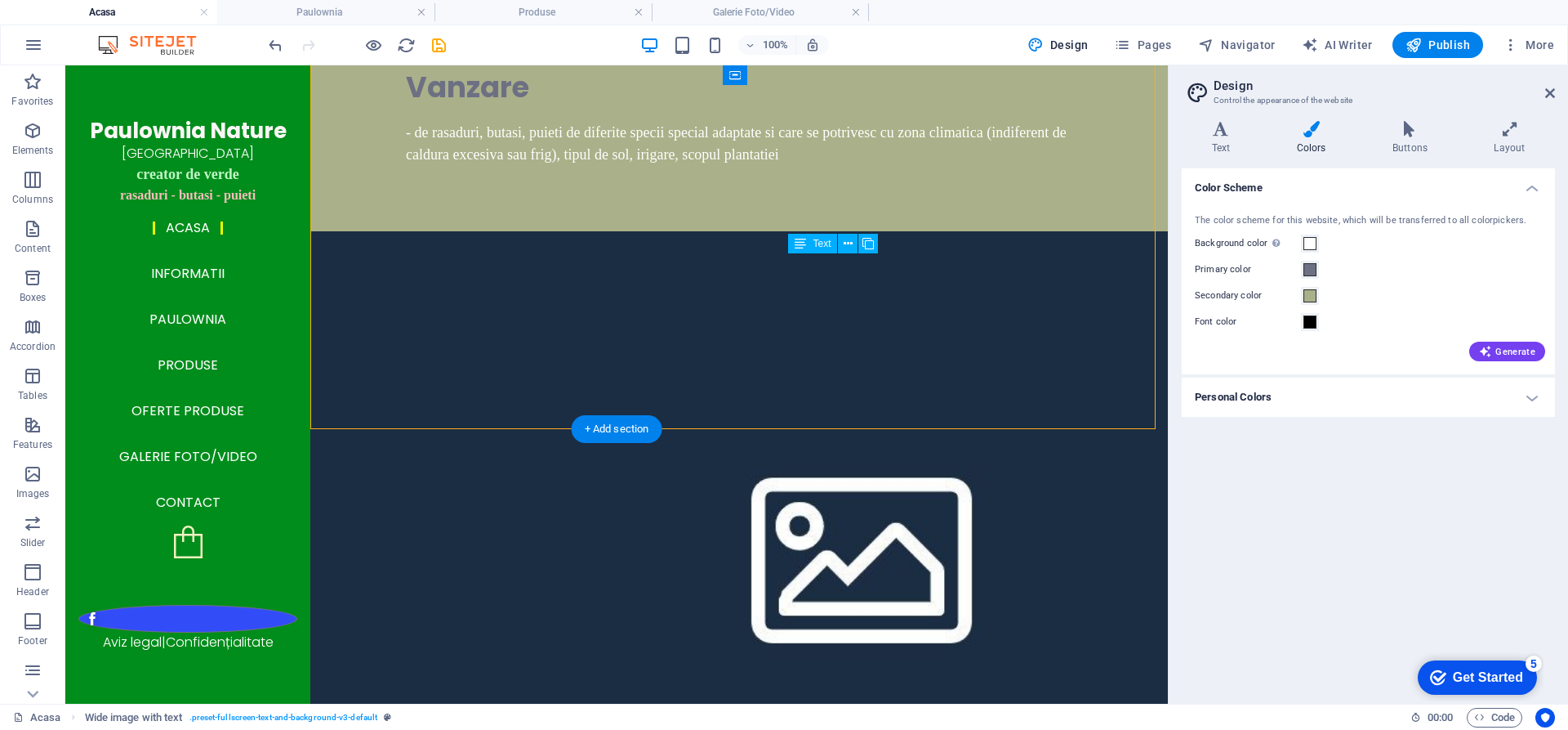
drag, startPoint x: 788, startPoint y: 266, endPoint x: 834, endPoint y: 286, distance: 50.2
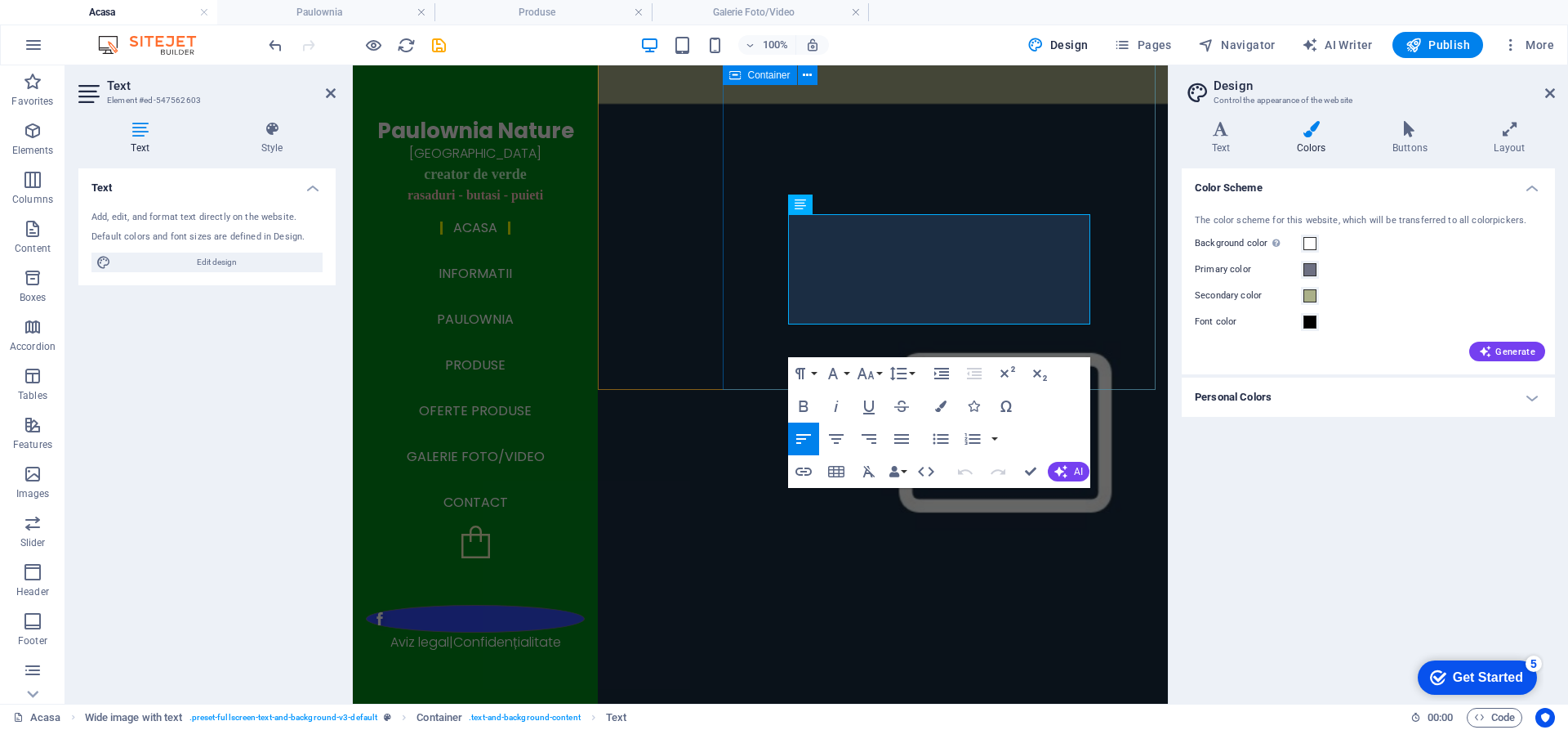
drag, startPoint x: 972, startPoint y: 313, endPoint x: 781, endPoint y: 224, distance: 210.7
click at [941, 400] on icon "button" at bounding box center [941, 406] width 12 height 12
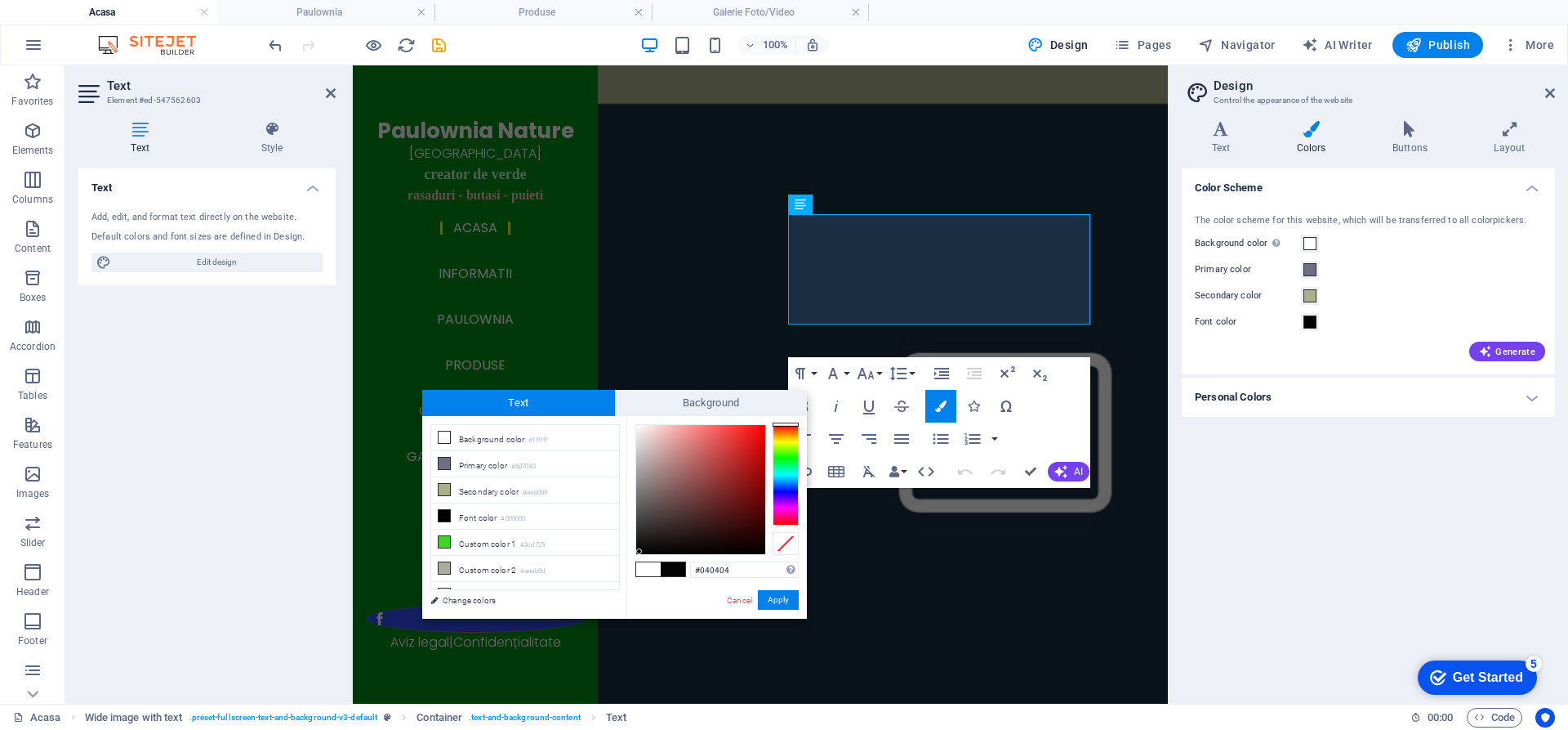
click at [640, 552] on div at bounding box center [701, 490] width 129 height 129
click at [638, 564] on div "#000000 Supported formats #0852ed rgb(8, 82, 237) rgba(8, 82, 237, 90%) hsv(221…" at bounding box center [716, 635] width 180 height 440
click at [783, 442] on div at bounding box center [785, 474] width 26 height 101
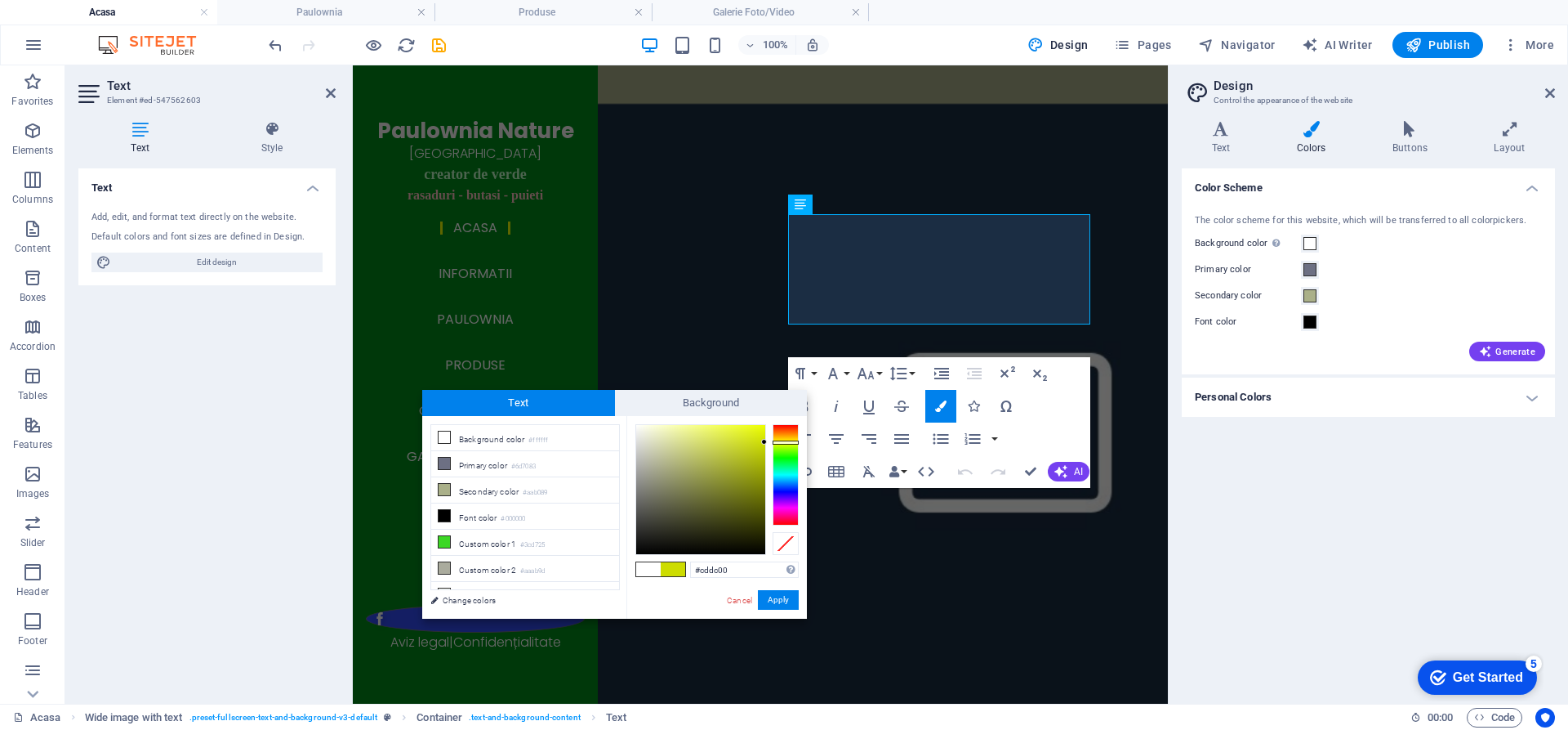
type input "#e8f903"
click at [763, 427] on div at bounding box center [701, 490] width 129 height 129
click at [784, 594] on button "Apply" at bounding box center [778, 600] width 41 height 20
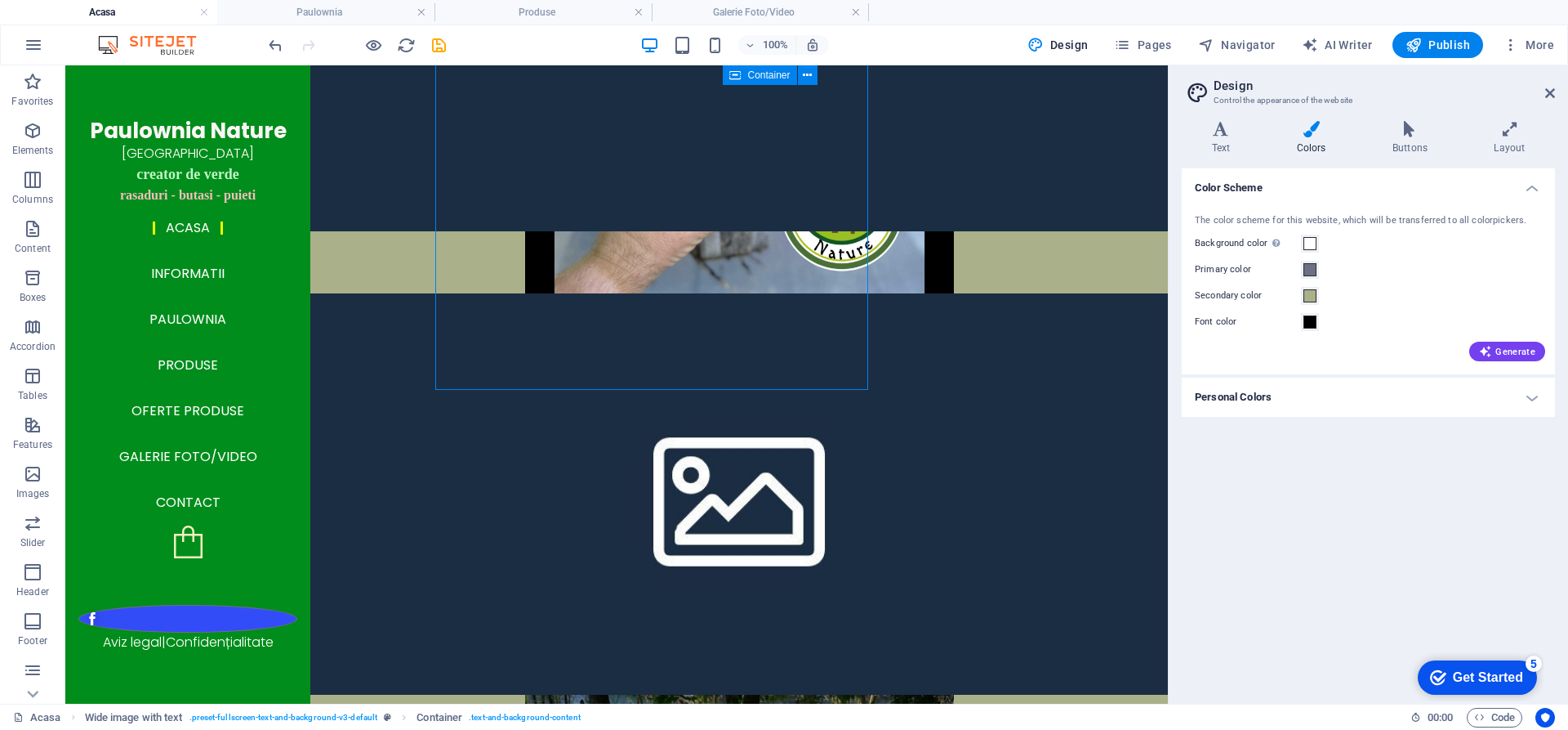
scroll to position [2525, 0]
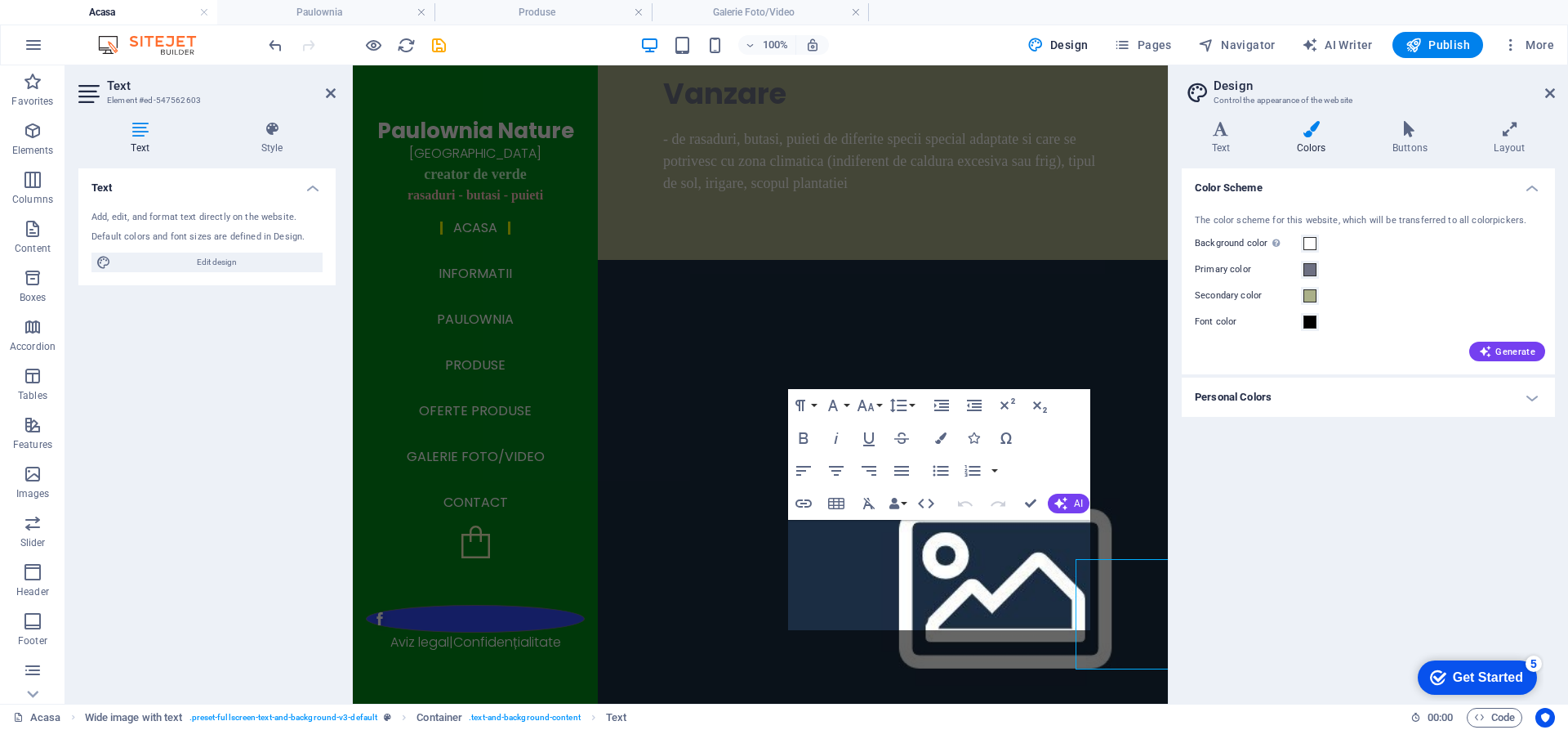
scroll to position [2375, 0]
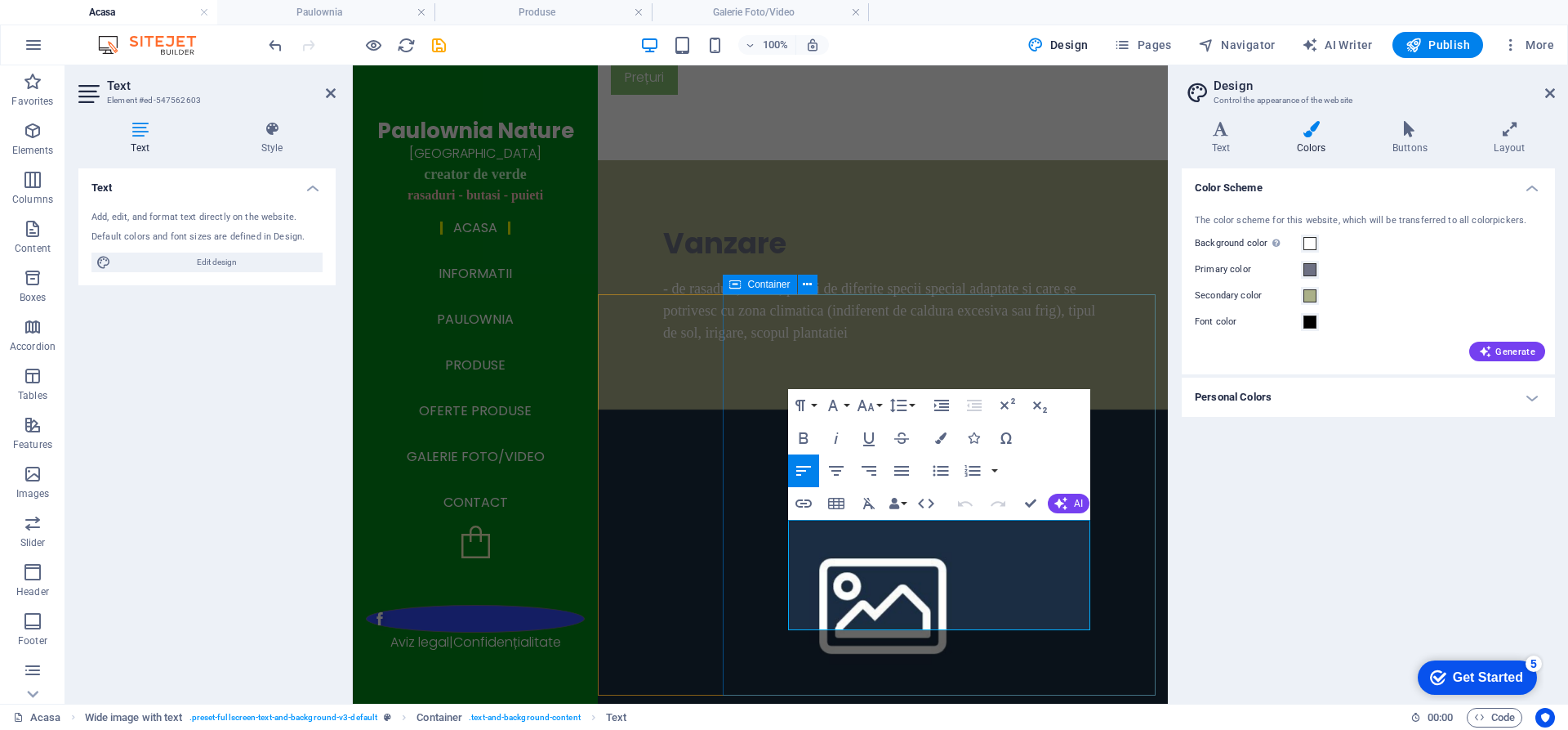
drag, startPoint x: 956, startPoint y: 626, endPoint x: 783, endPoint y: 536, distance: 195.0
click at [943, 432] on icon "button" at bounding box center [941, 438] width 12 height 12
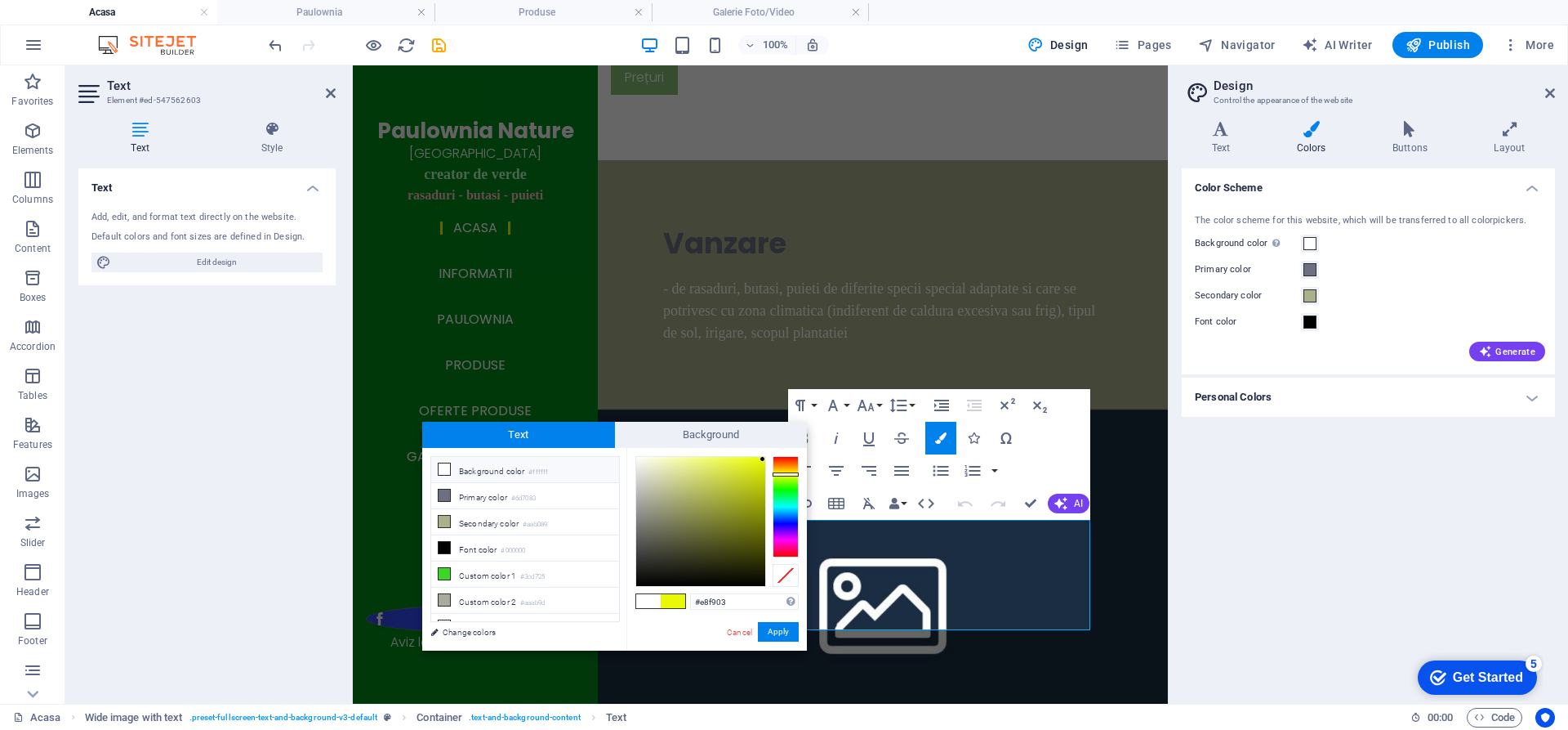
type input "#e6f157"
click at [718, 463] on div at bounding box center [701, 522] width 129 height 129
click at [785, 634] on button "Apply" at bounding box center [778, 632] width 41 height 20
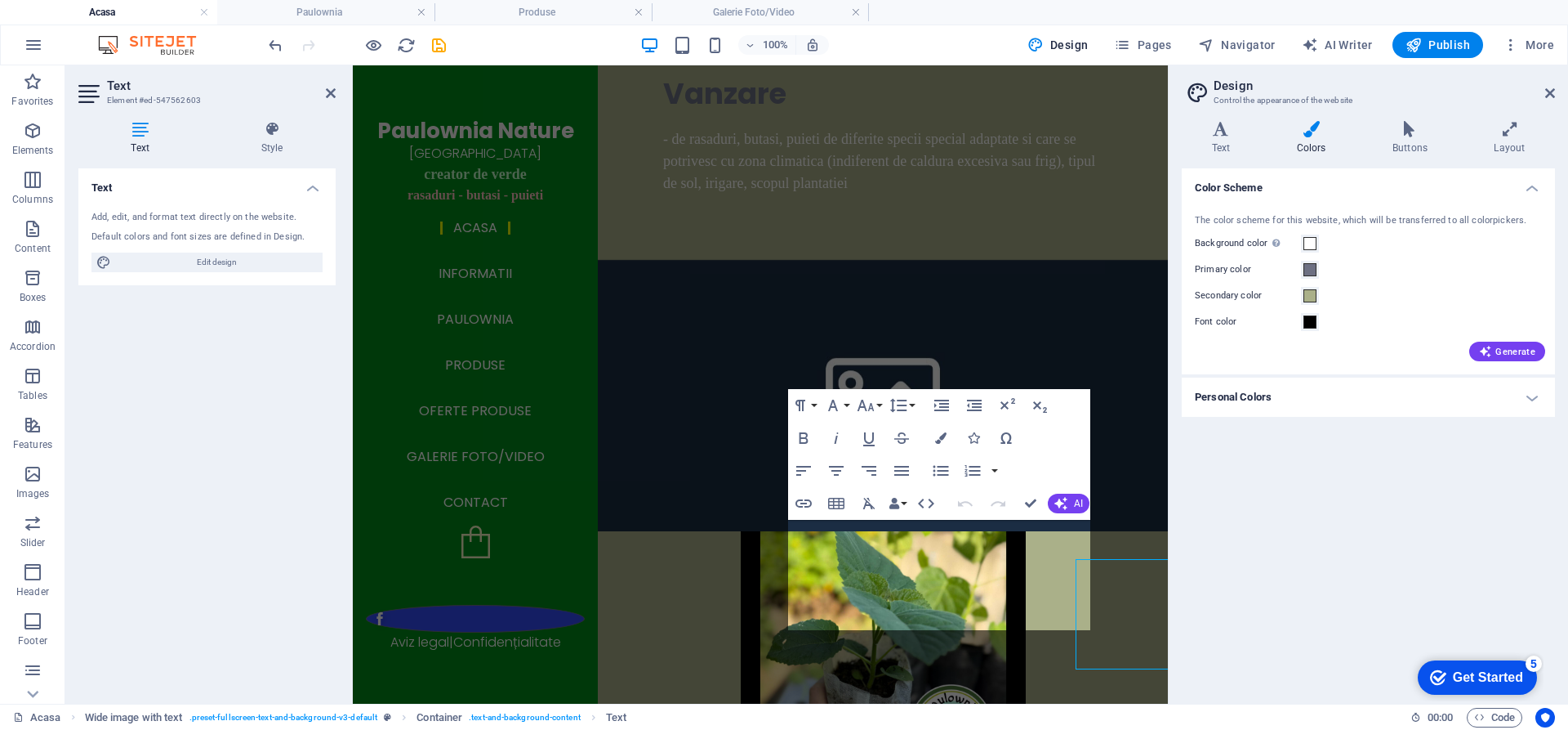
scroll to position [2375, 0]
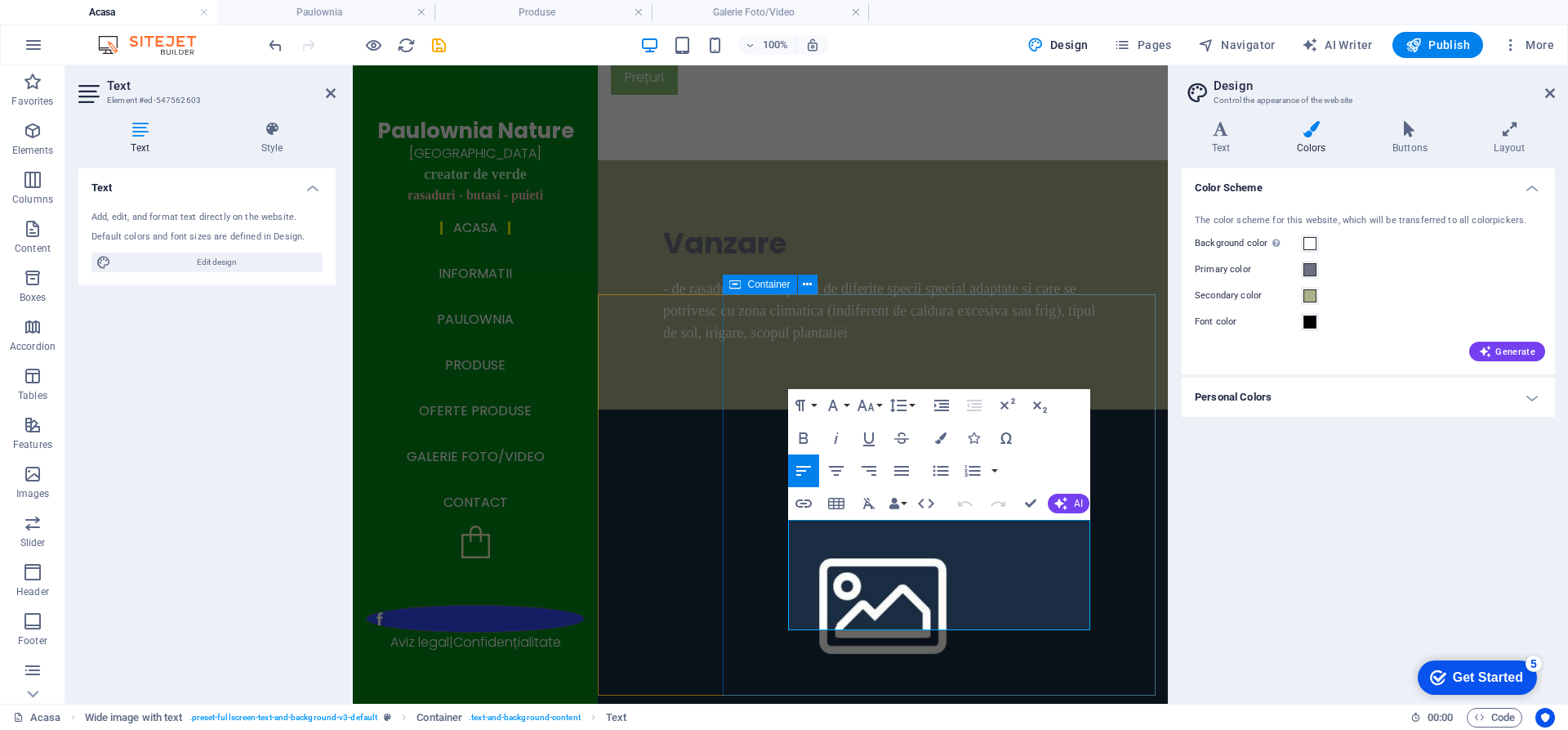
drag, startPoint x: 966, startPoint y: 621, endPoint x: 768, endPoint y: 511, distance: 226.5
click at [944, 432] on icon "button" at bounding box center [941, 438] width 12 height 12
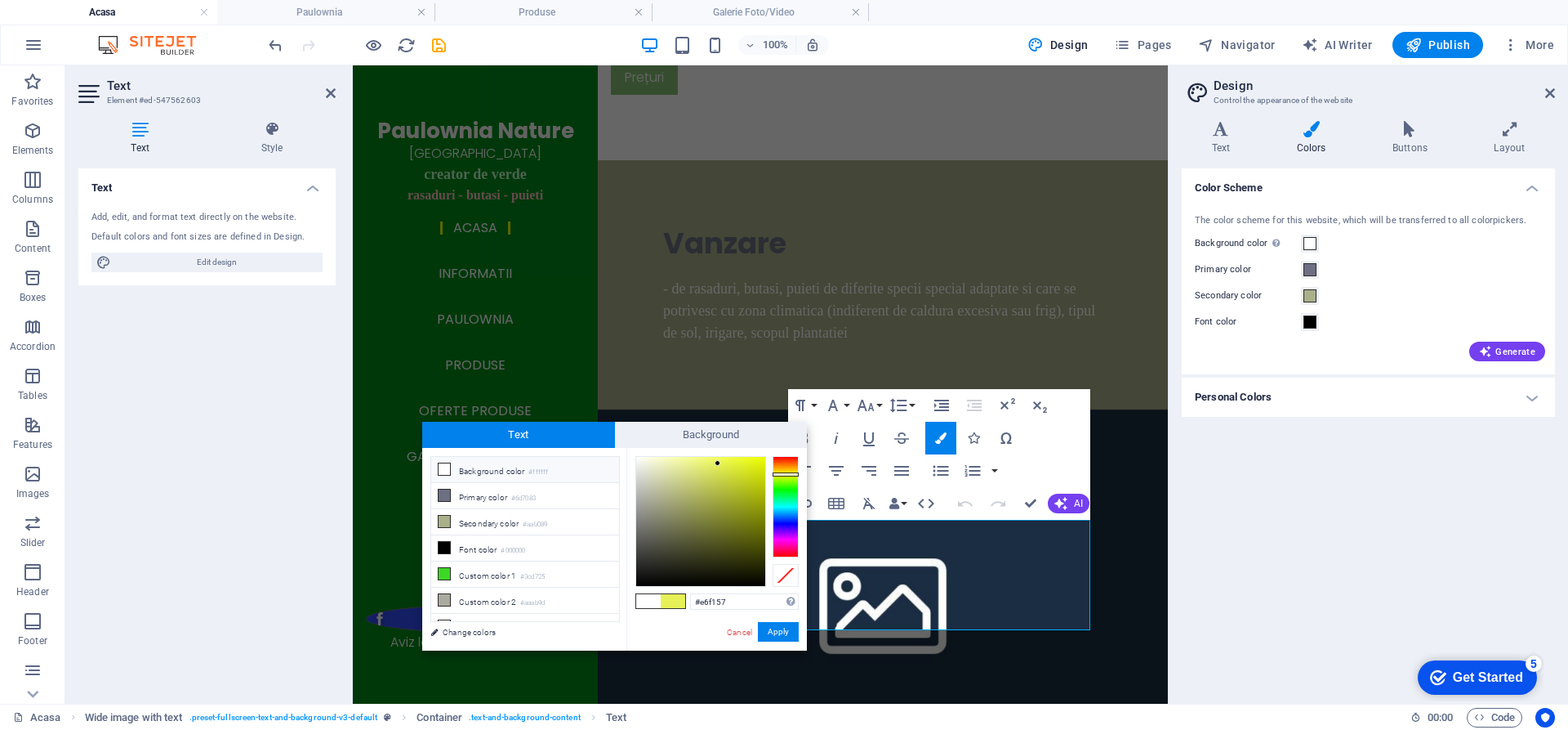
click at [645, 601] on span at bounding box center [648, 601] width 25 height 14
type input "#ffffff"
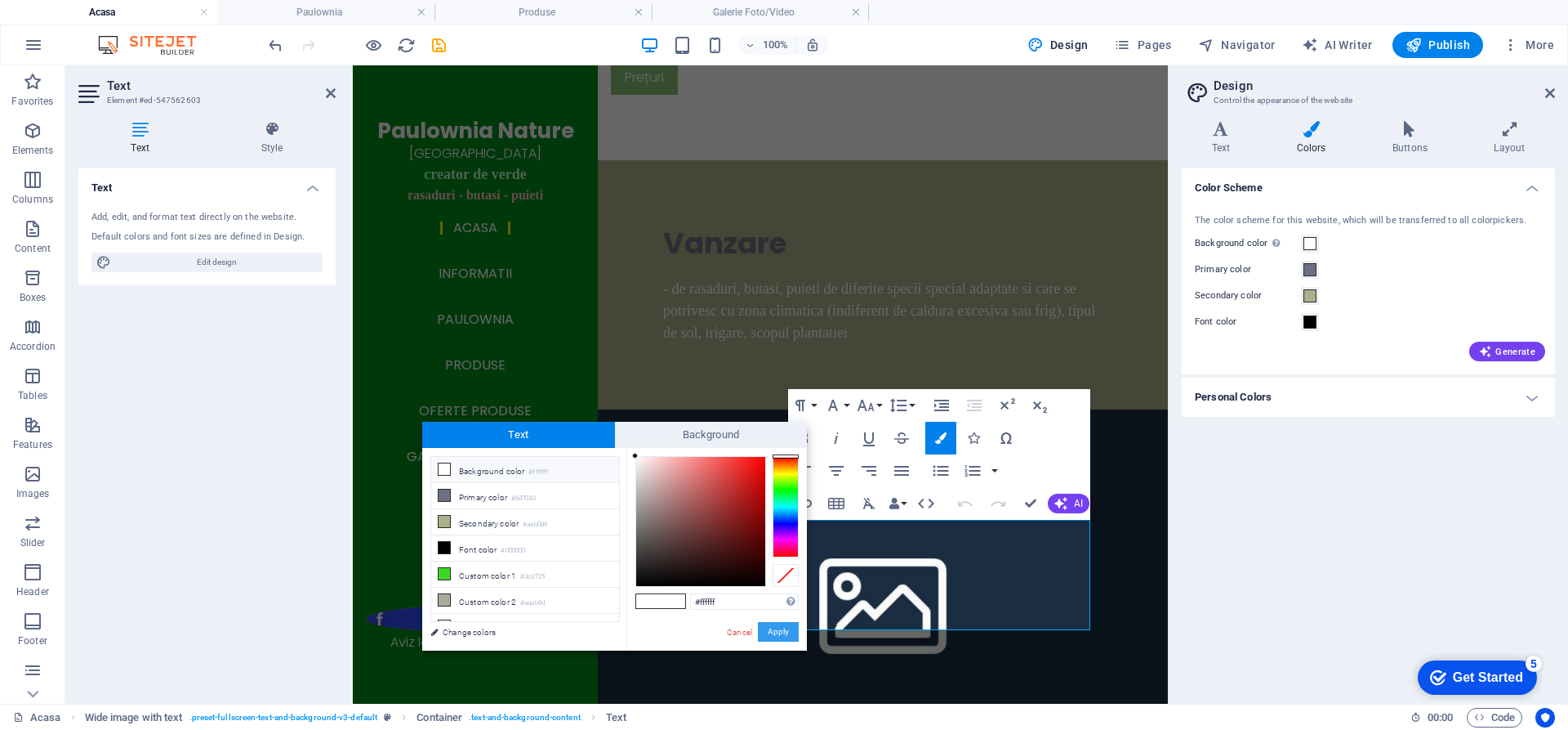
click at [785, 633] on button "Apply" at bounding box center [778, 632] width 41 height 20
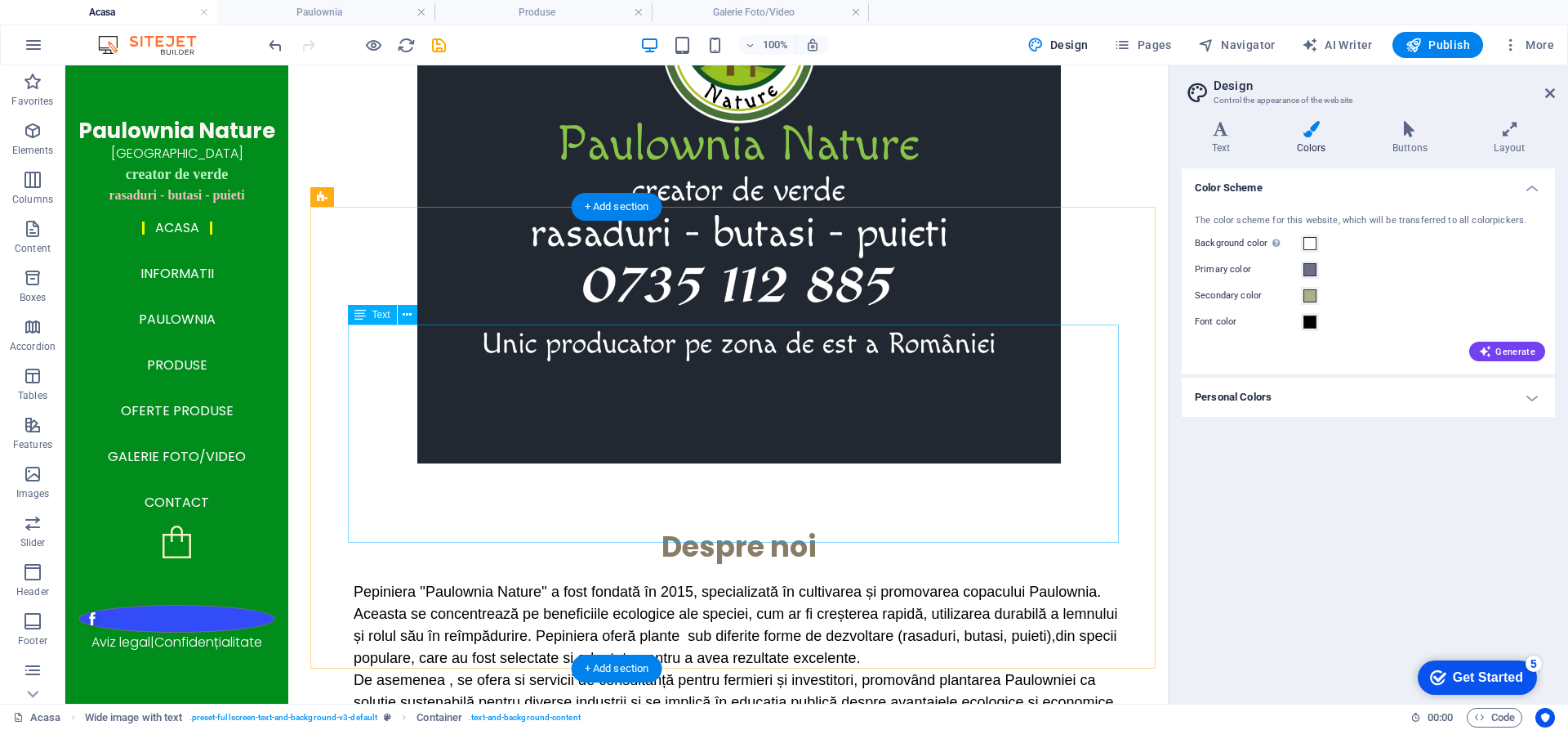
scroll to position [890, 0]
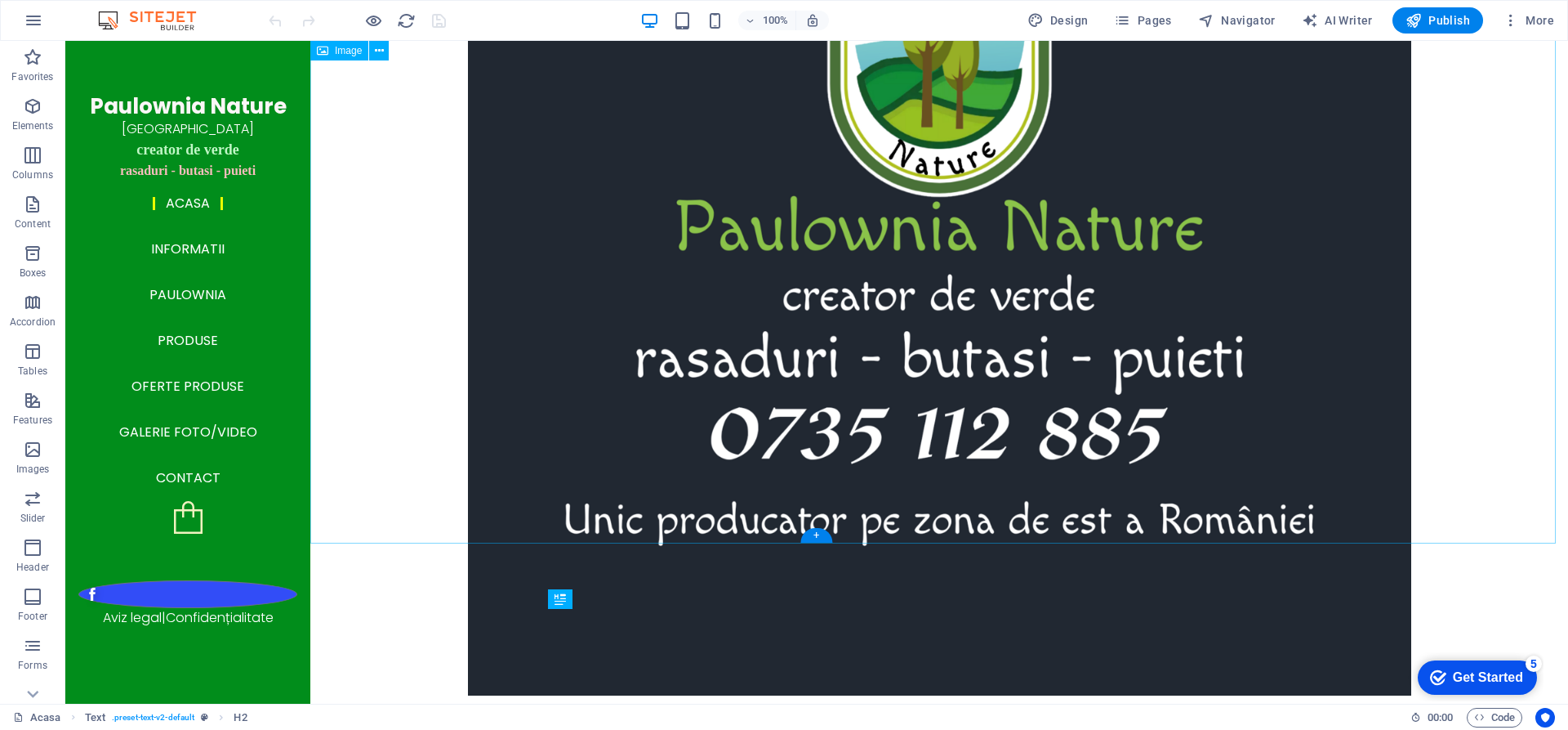
scroll to position [2165, 0]
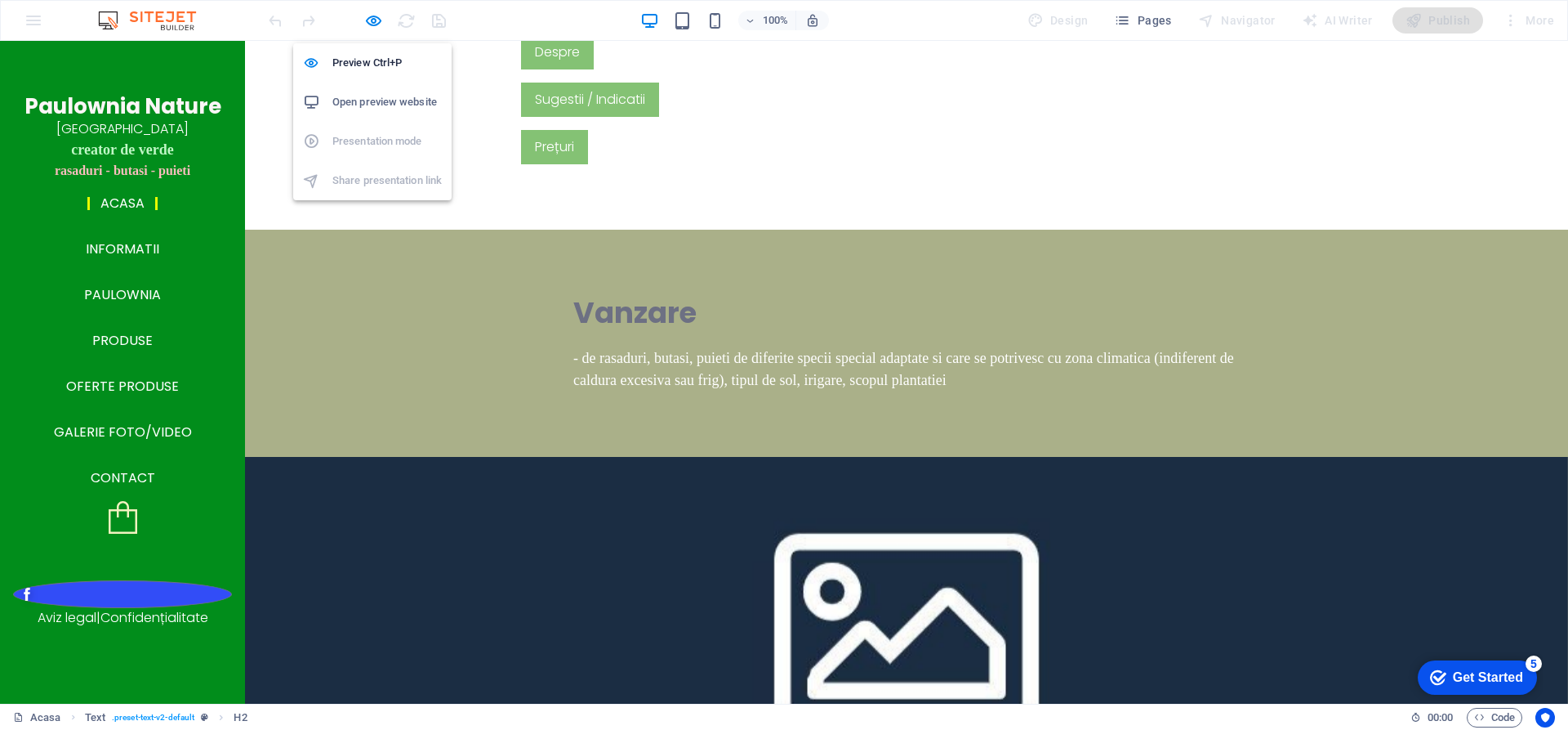
scroll to position [1398, 0]
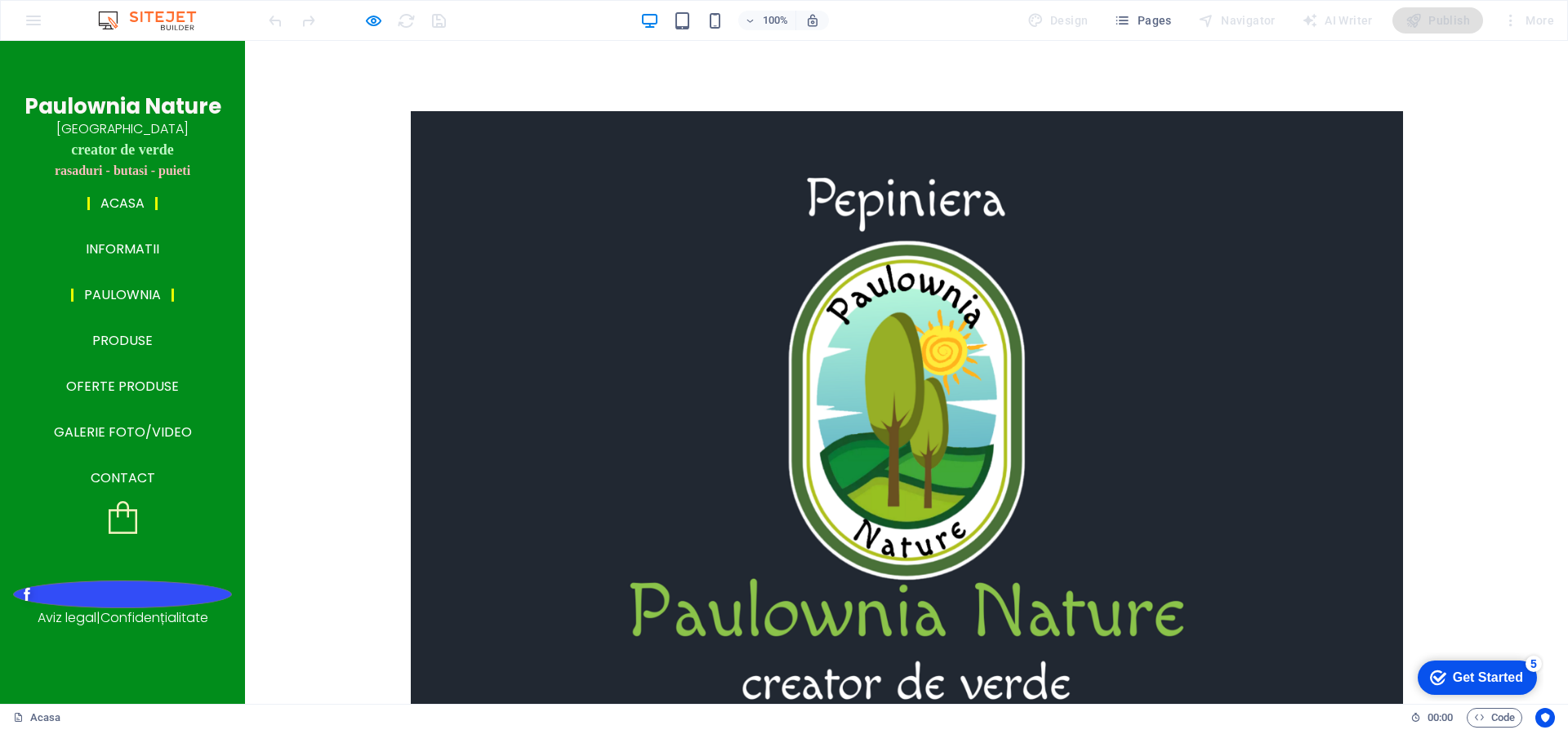
click at [135, 295] on link "Paulownia" at bounding box center [122, 295] width 103 height 13
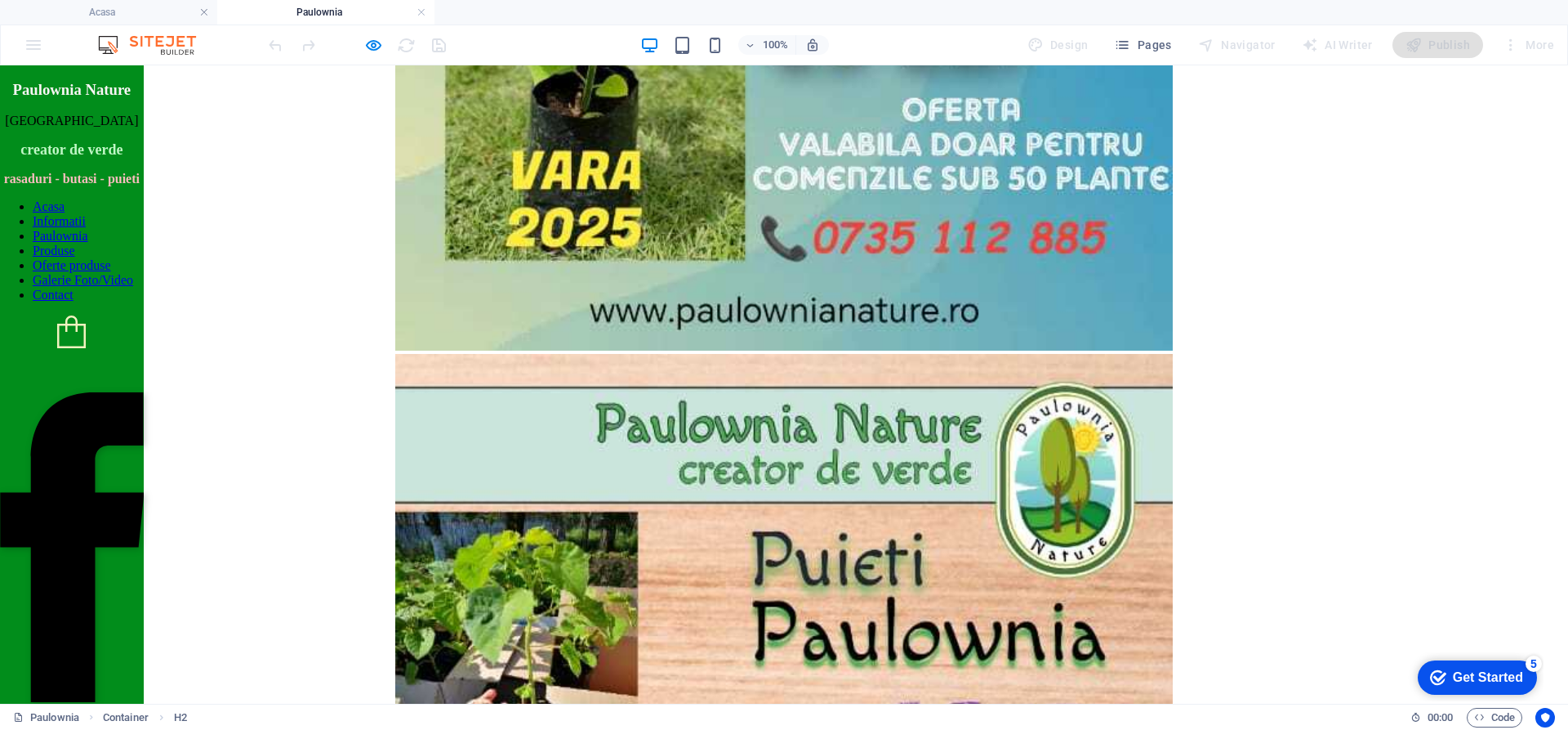
scroll to position [2798, 0]
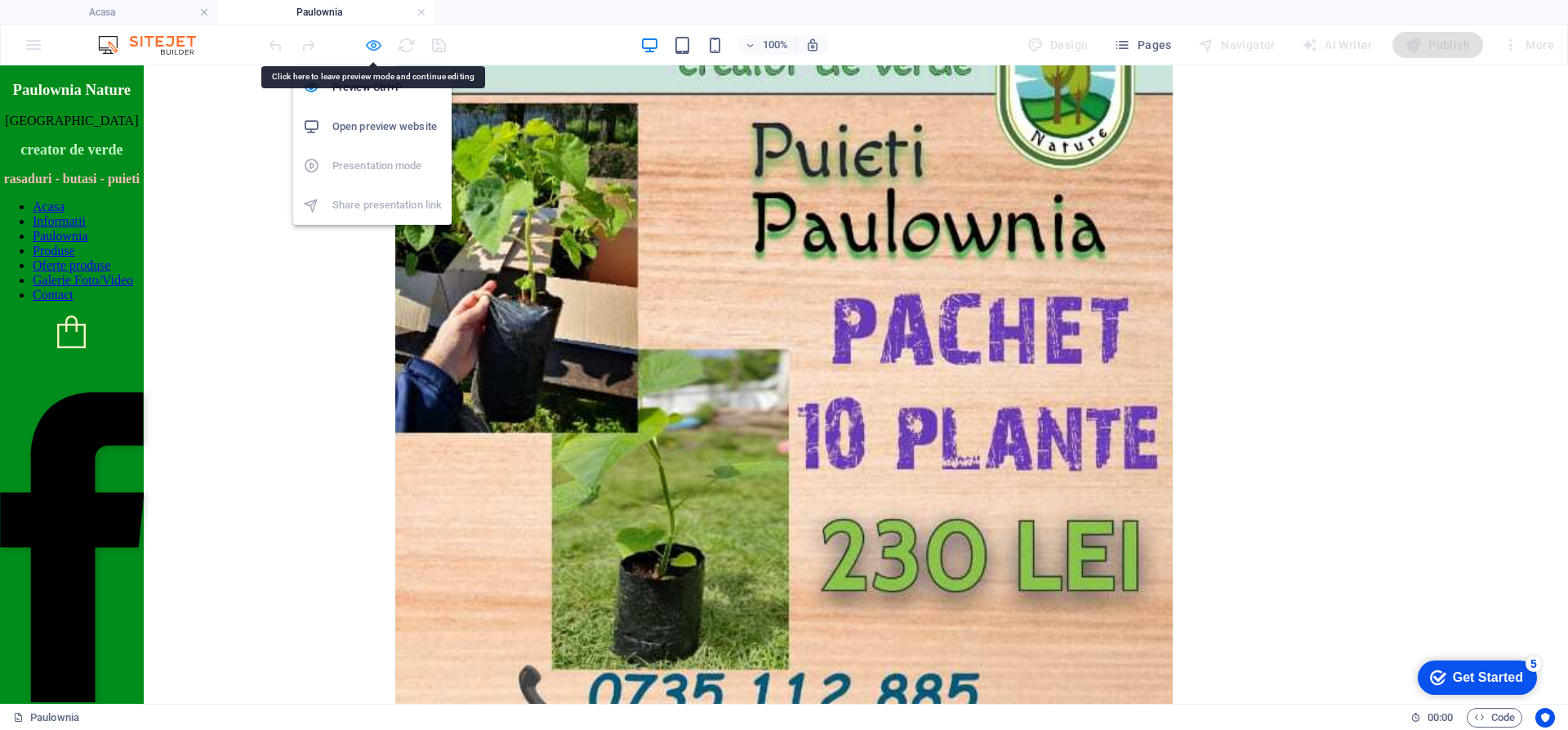
click at [372, 41] on icon "button" at bounding box center [373, 45] width 19 height 19
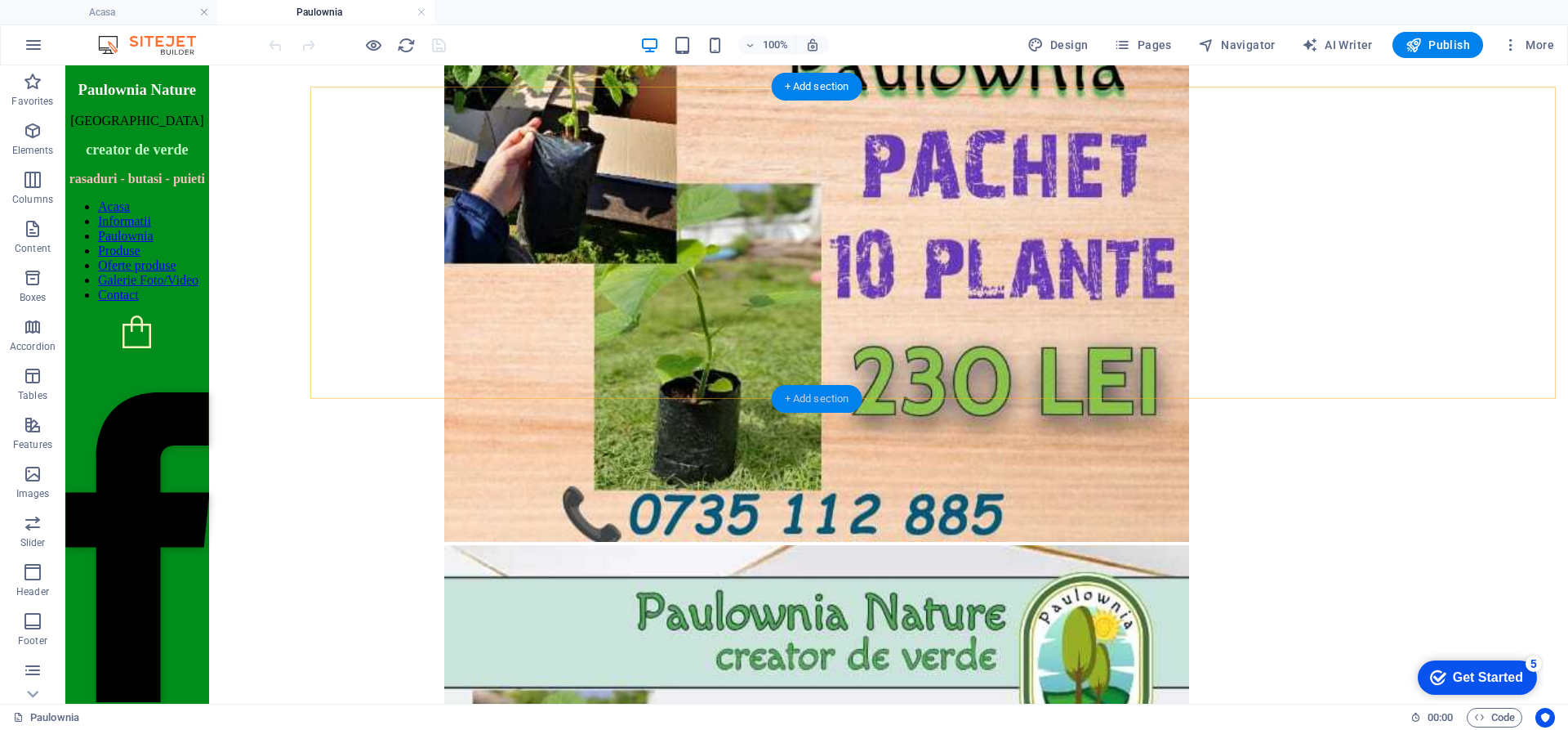
drag, startPoint x: 825, startPoint y: 400, endPoint x: 490, endPoint y: 340, distance: 340.3
click at [825, 400] on div "+ Add section" at bounding box center [817, 399] width 91 height 28
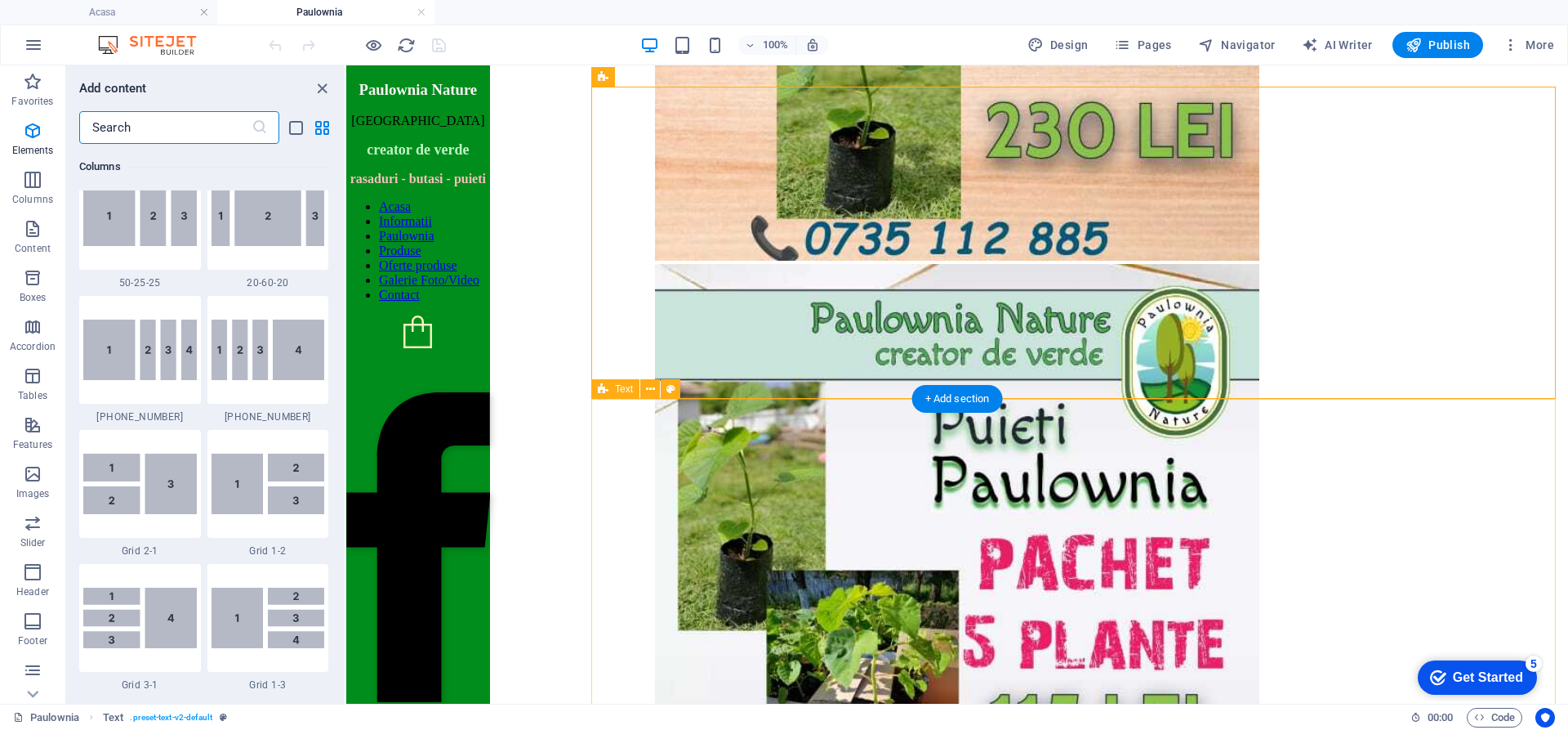
scroll to position [2859, 0]
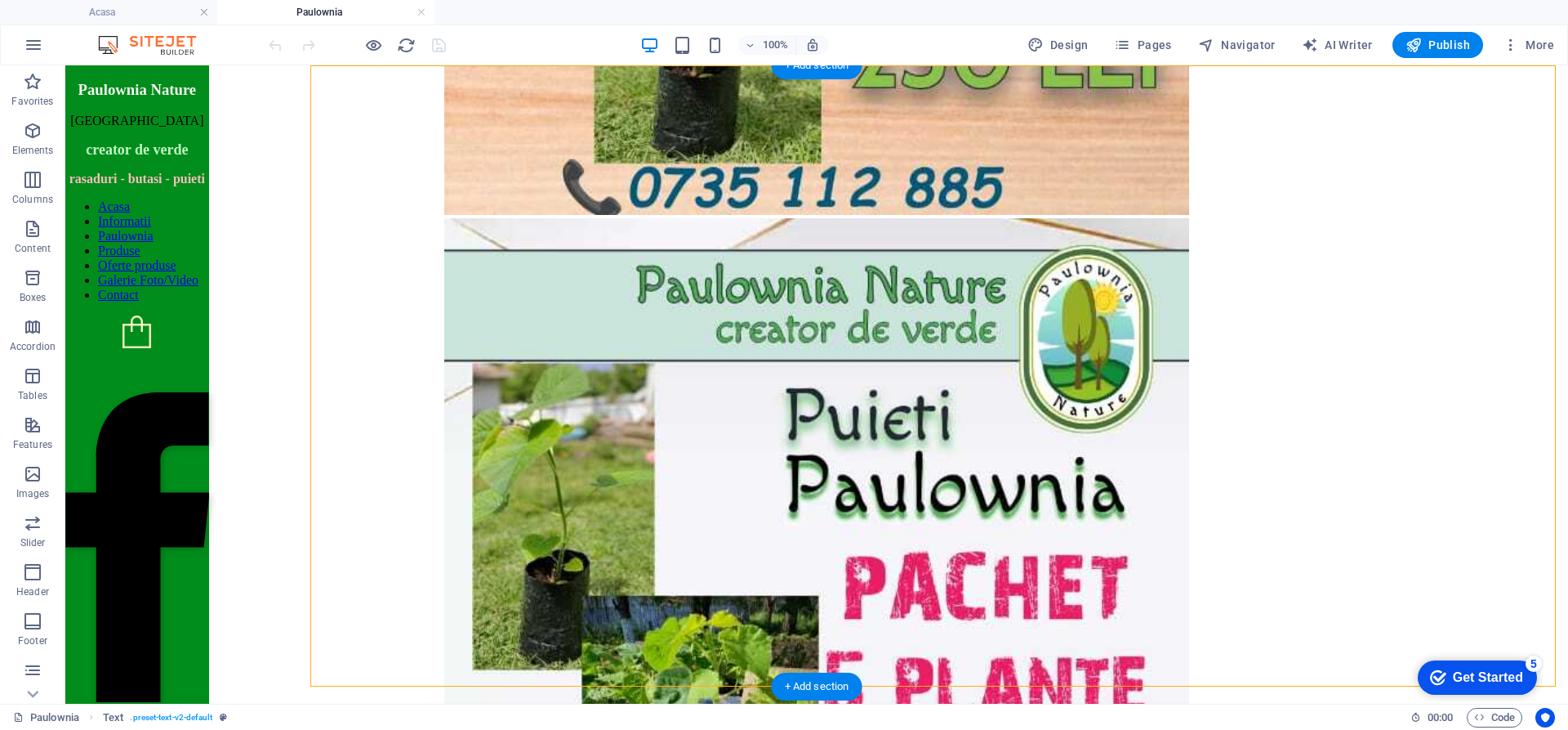
scroll to position [3486, 0]
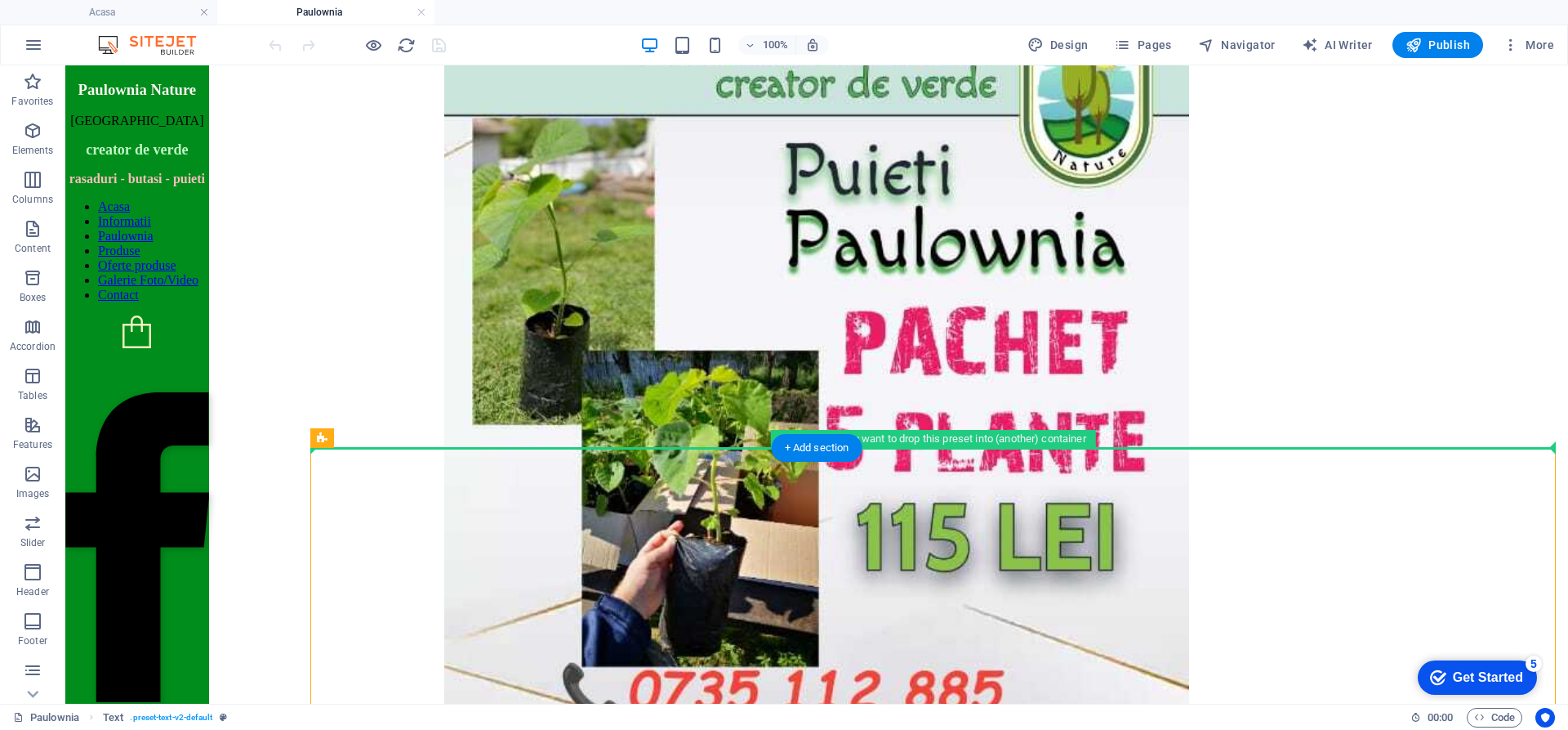
drag, startPoint x: 450, startPoint y: 450, endPoint x: 456, endPoint y: 403, distance: 47.4
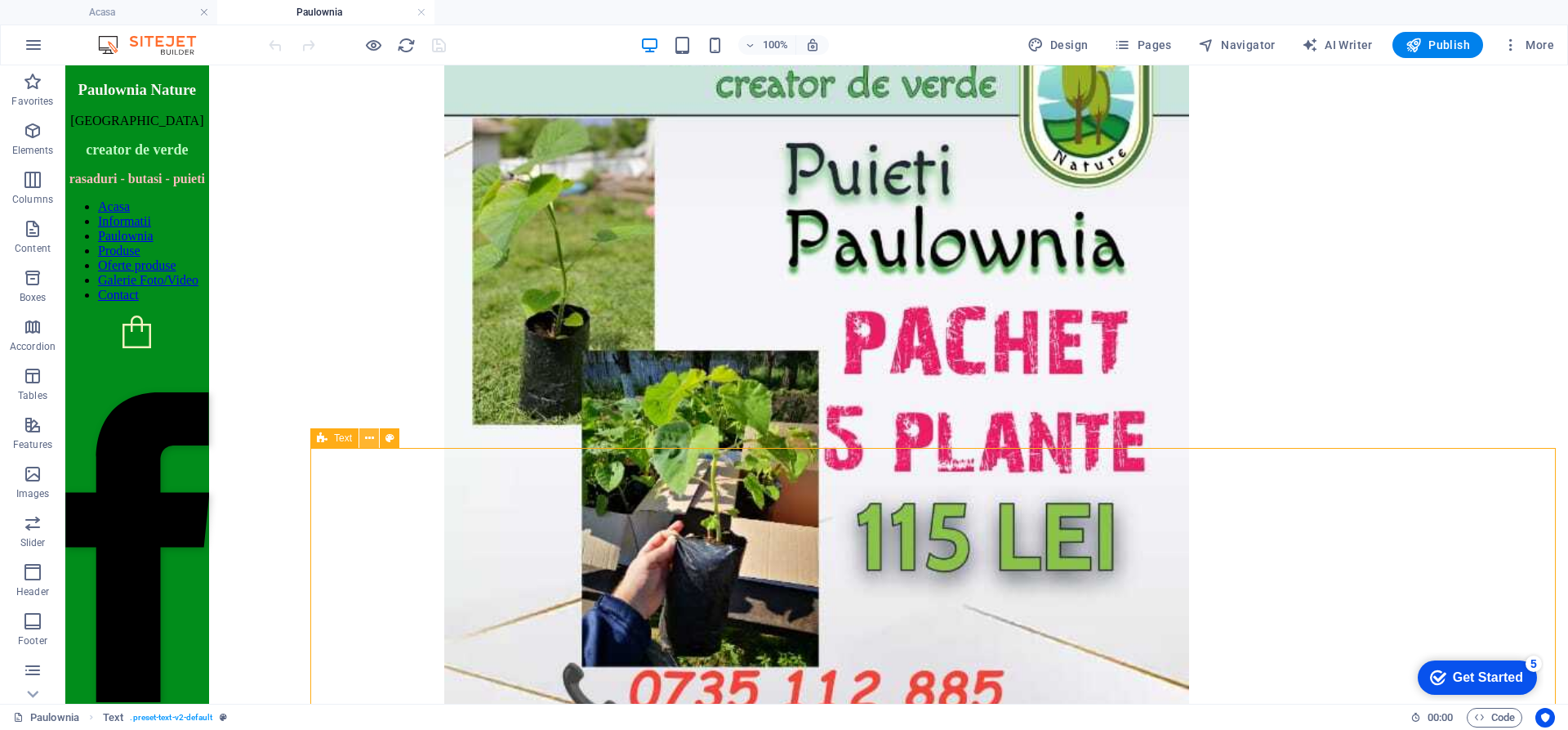
click at [371, 440] on icon at bounding box center [369, 438] width 9 height 17
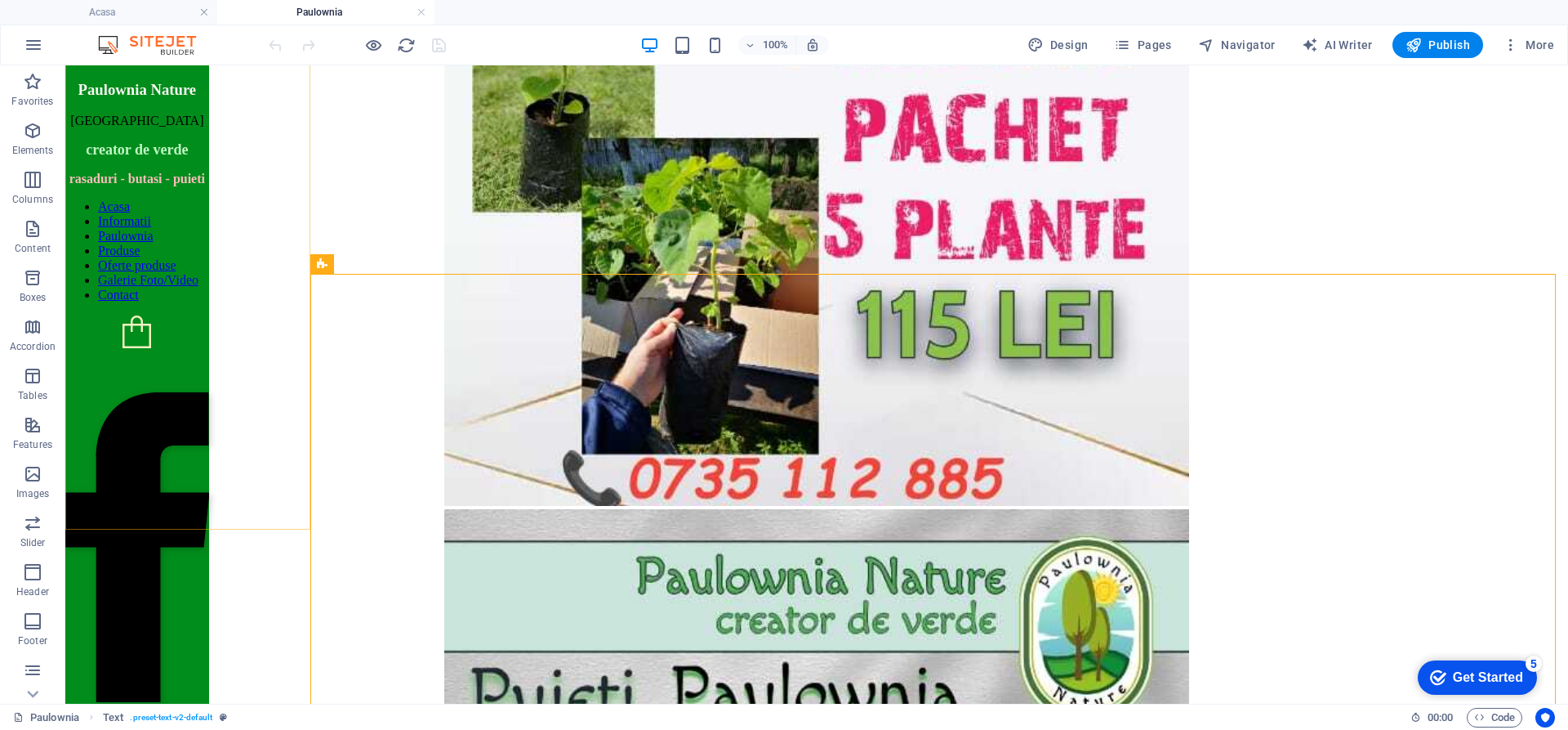
scroll to position [3731, 0]
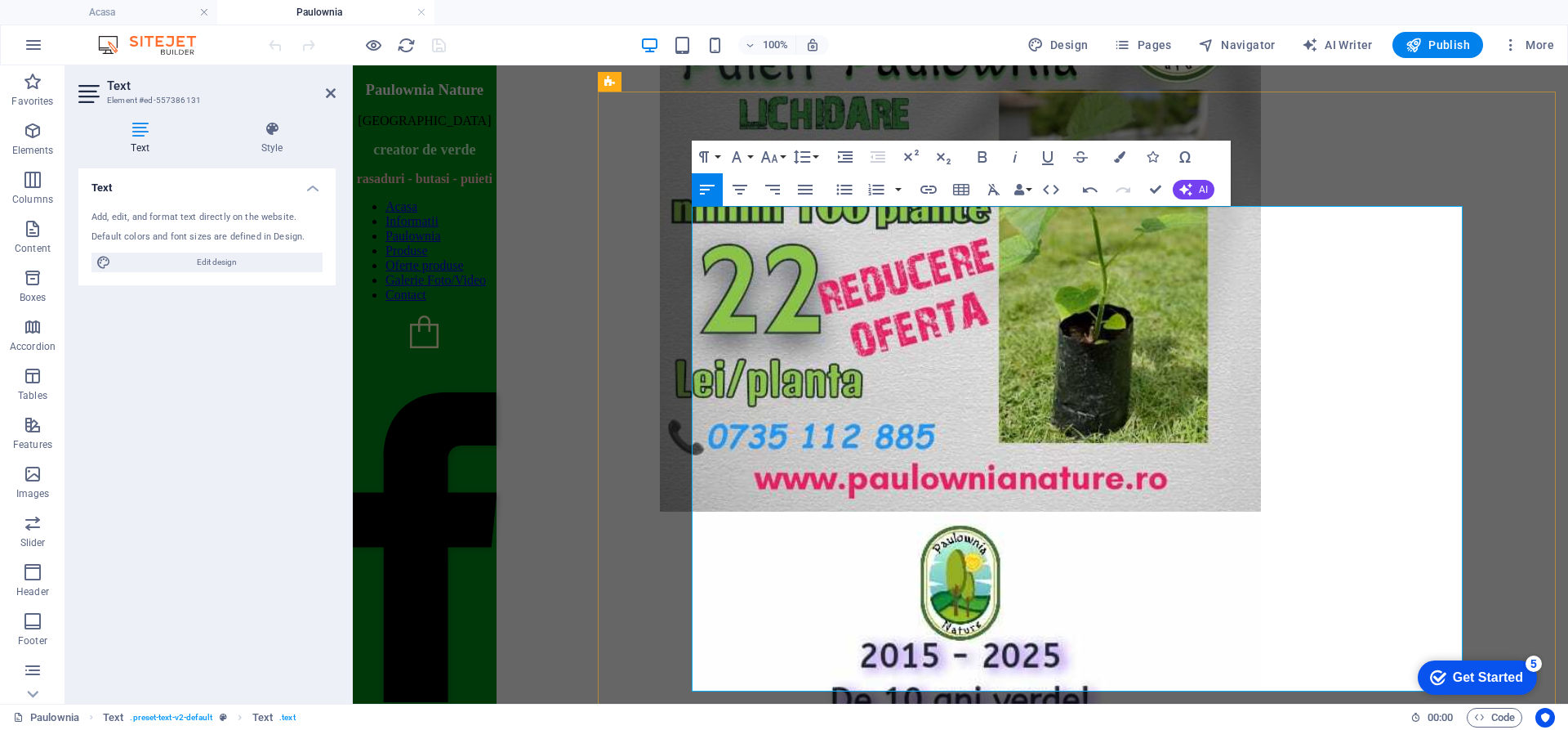
scroll to position [3895, 0]
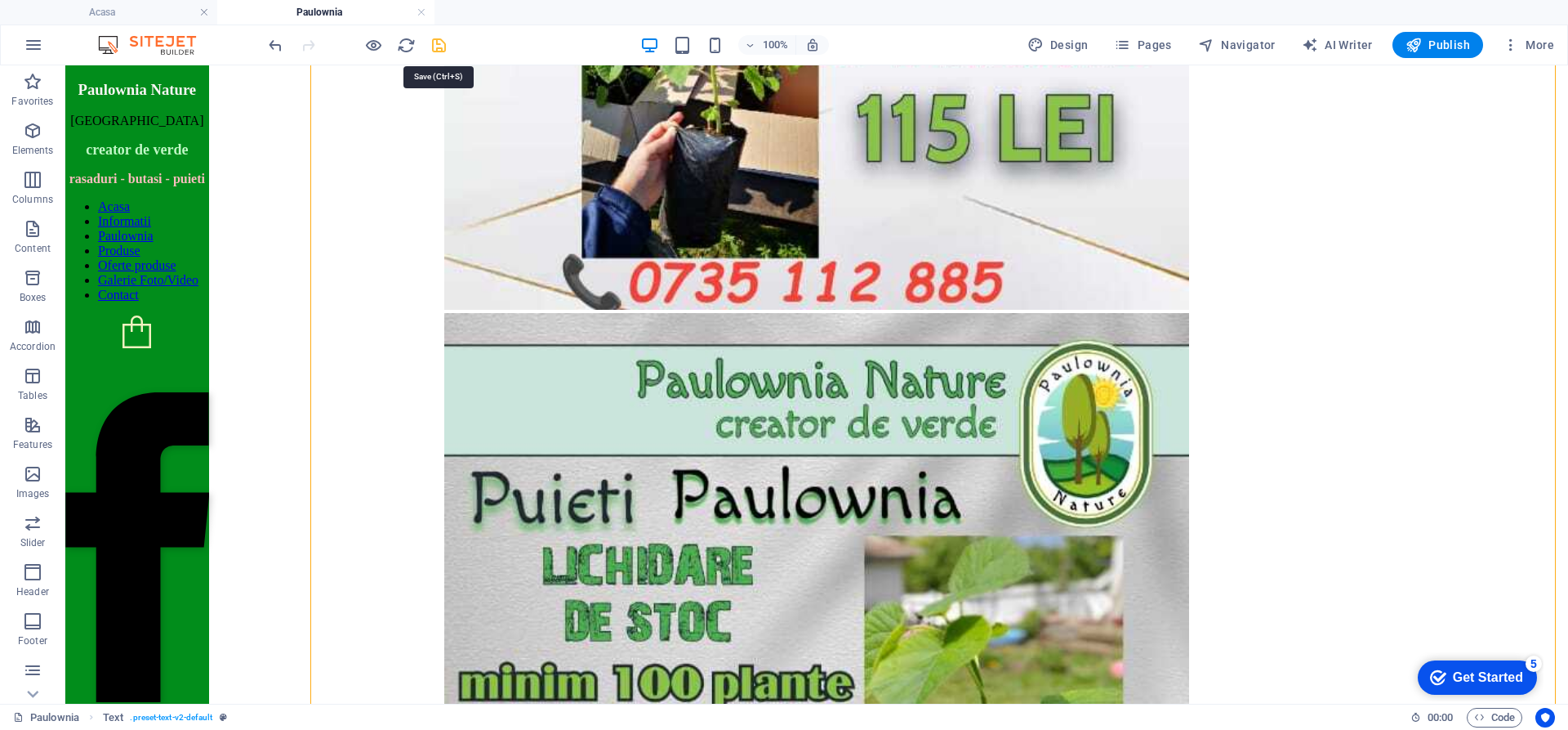
click at [438, 46] on icon "save" at bounding box center [439, 45] width 19 height 19
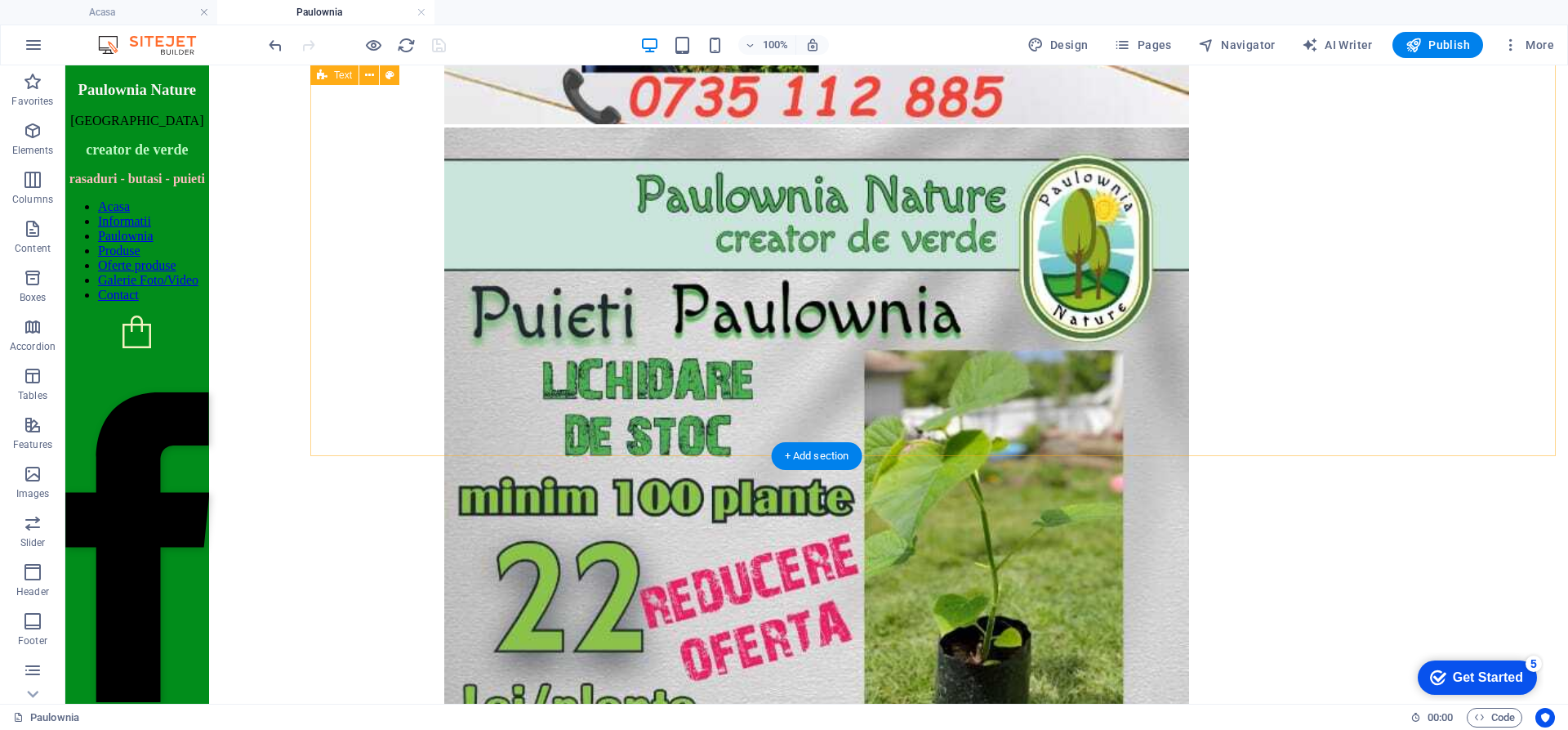
scroll to position [3898, 0]
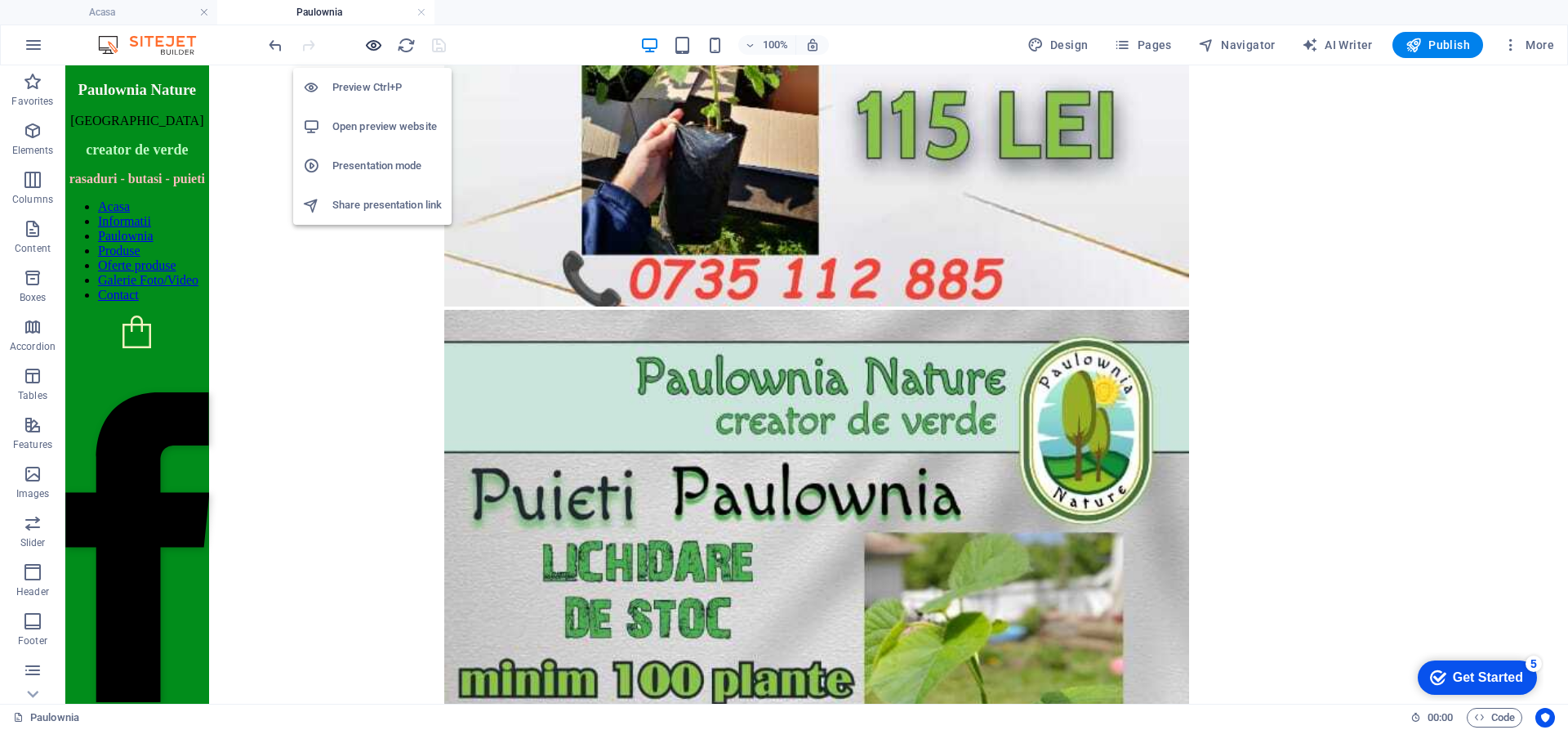
click at [375, 44] on icon "button" at bounding box center [373, 45] width 19 height 19
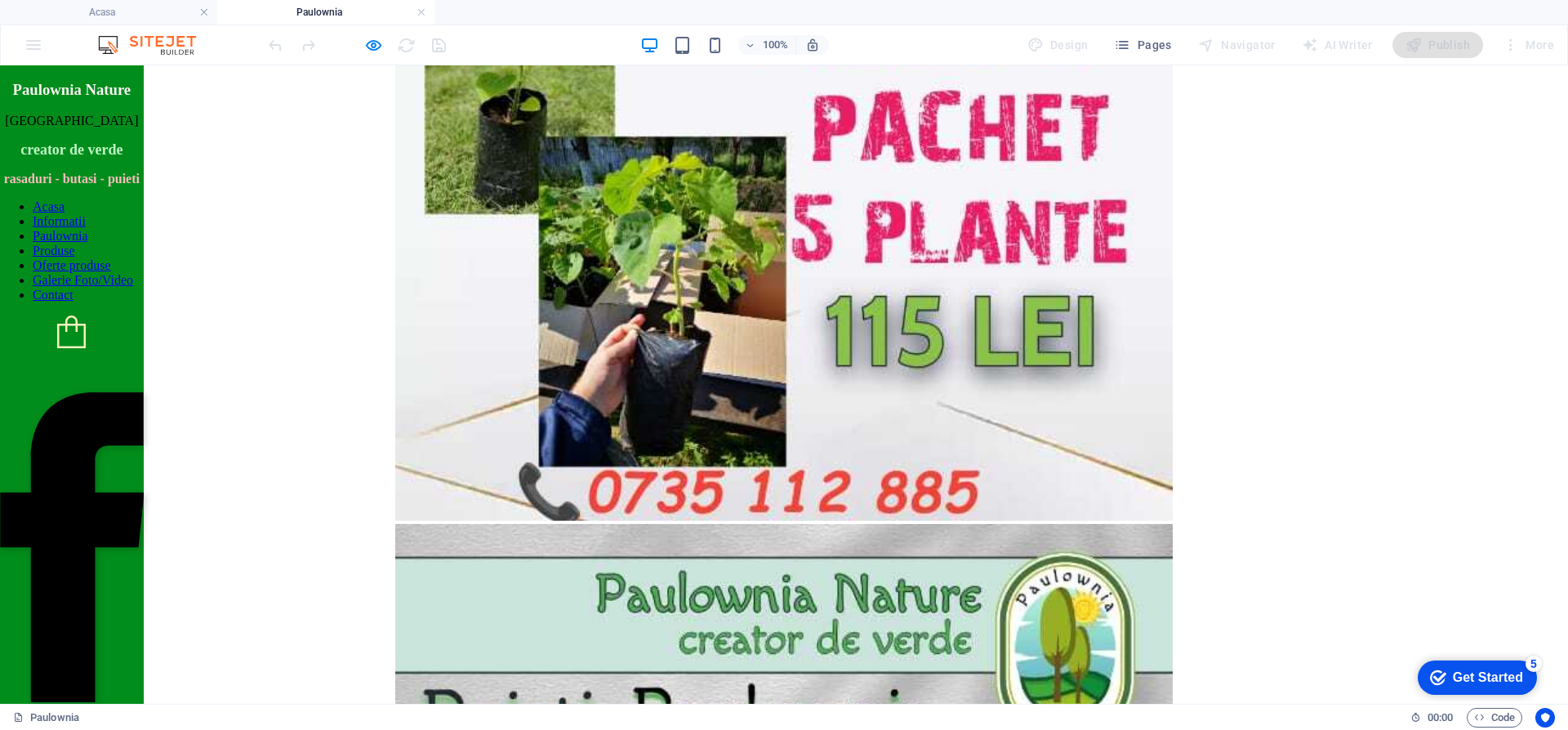
click at [65, 213] on link "Acasa" at bounding box center [48, 206] width 32 height 14
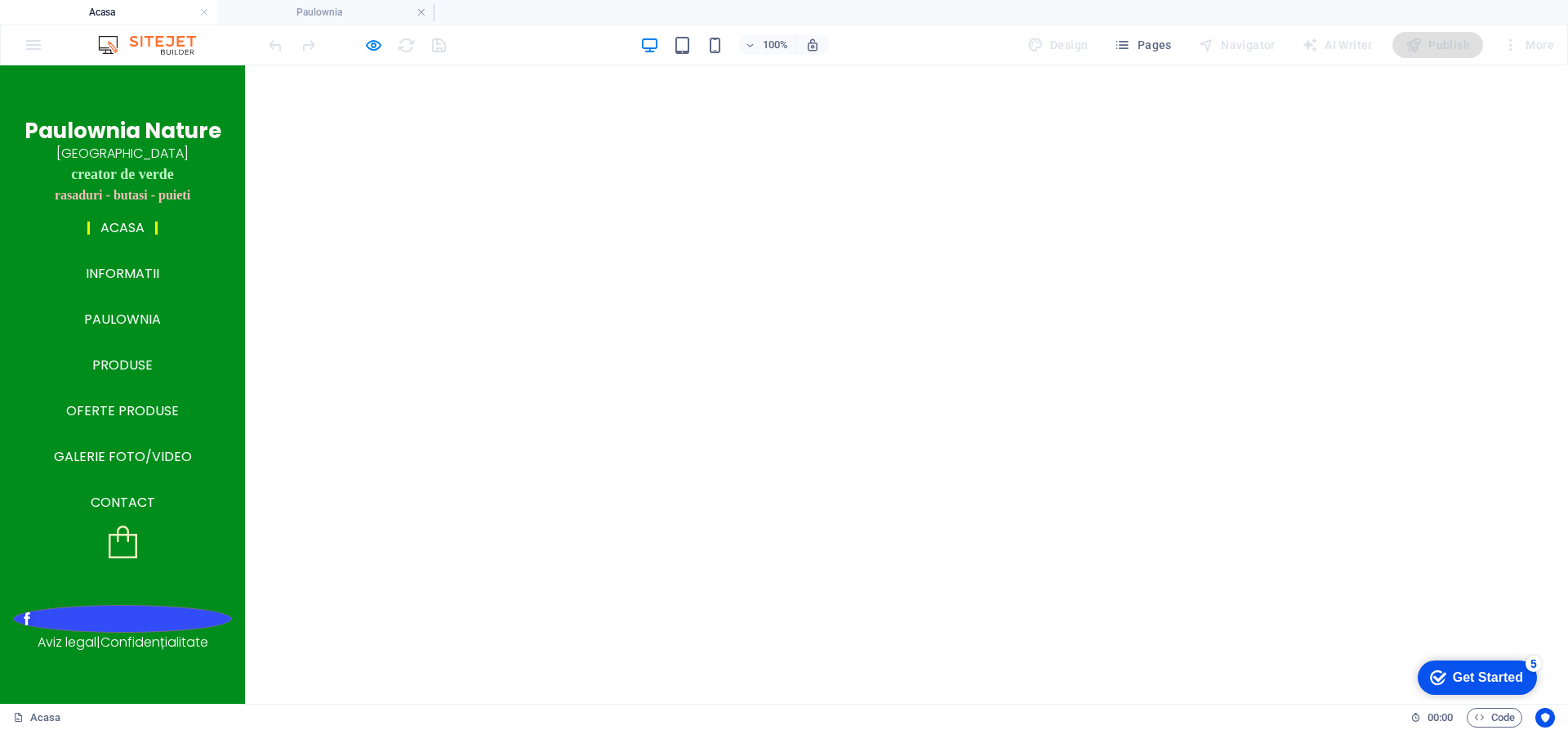
scroll to position [654, 0]
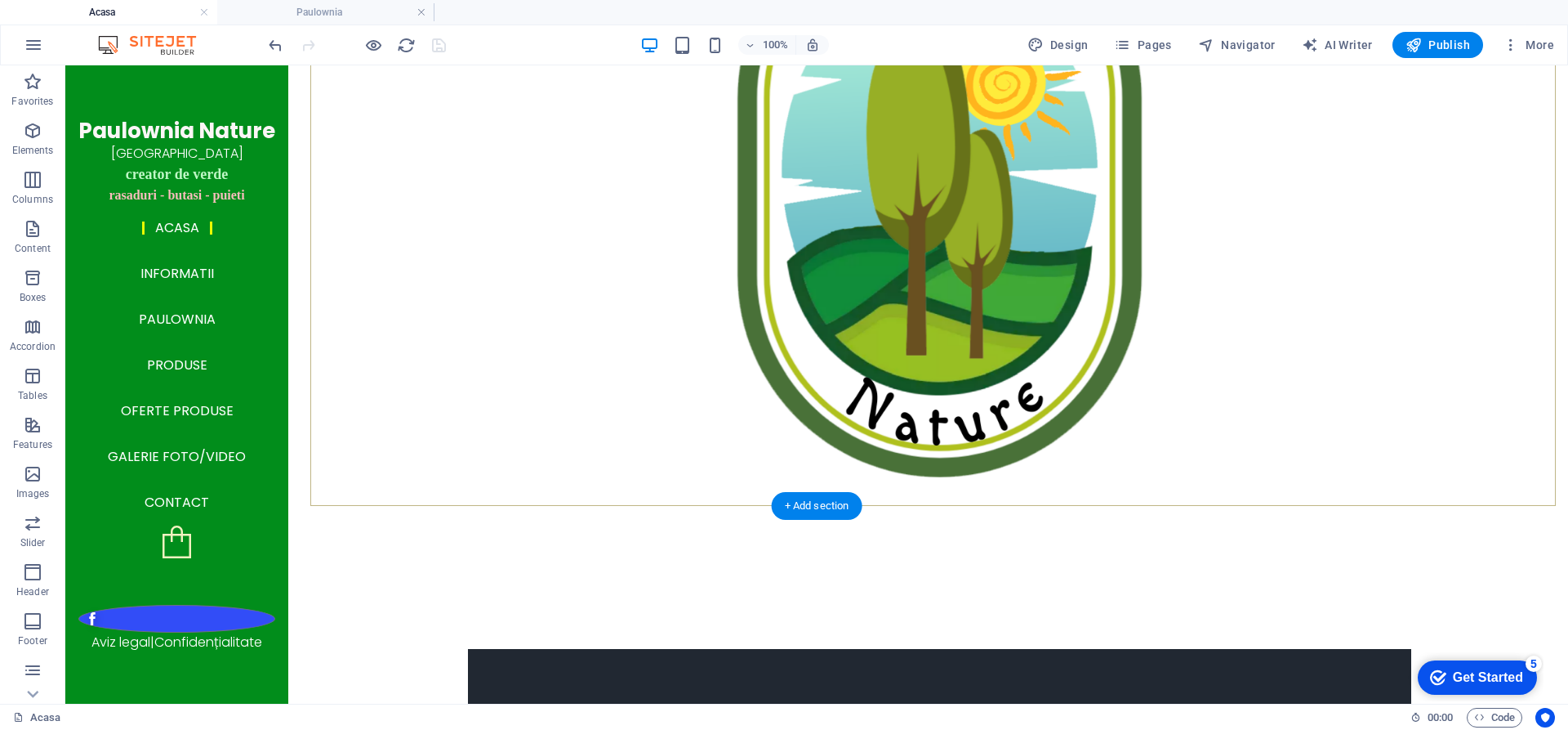
scroll to position [245, 0]
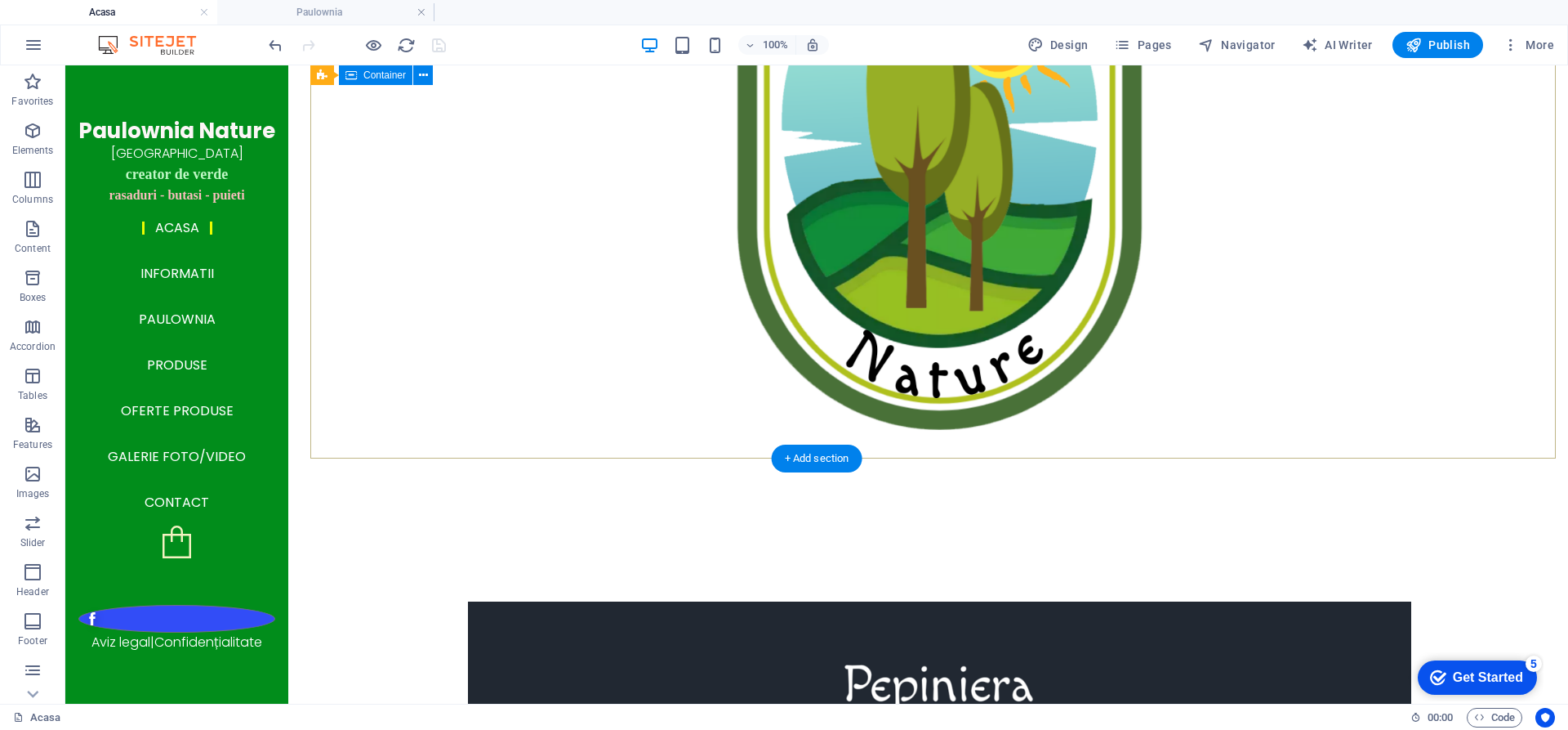
click at [966, 459] on div at bounding box center [939, 530] width 1258 height 143
select select "%"
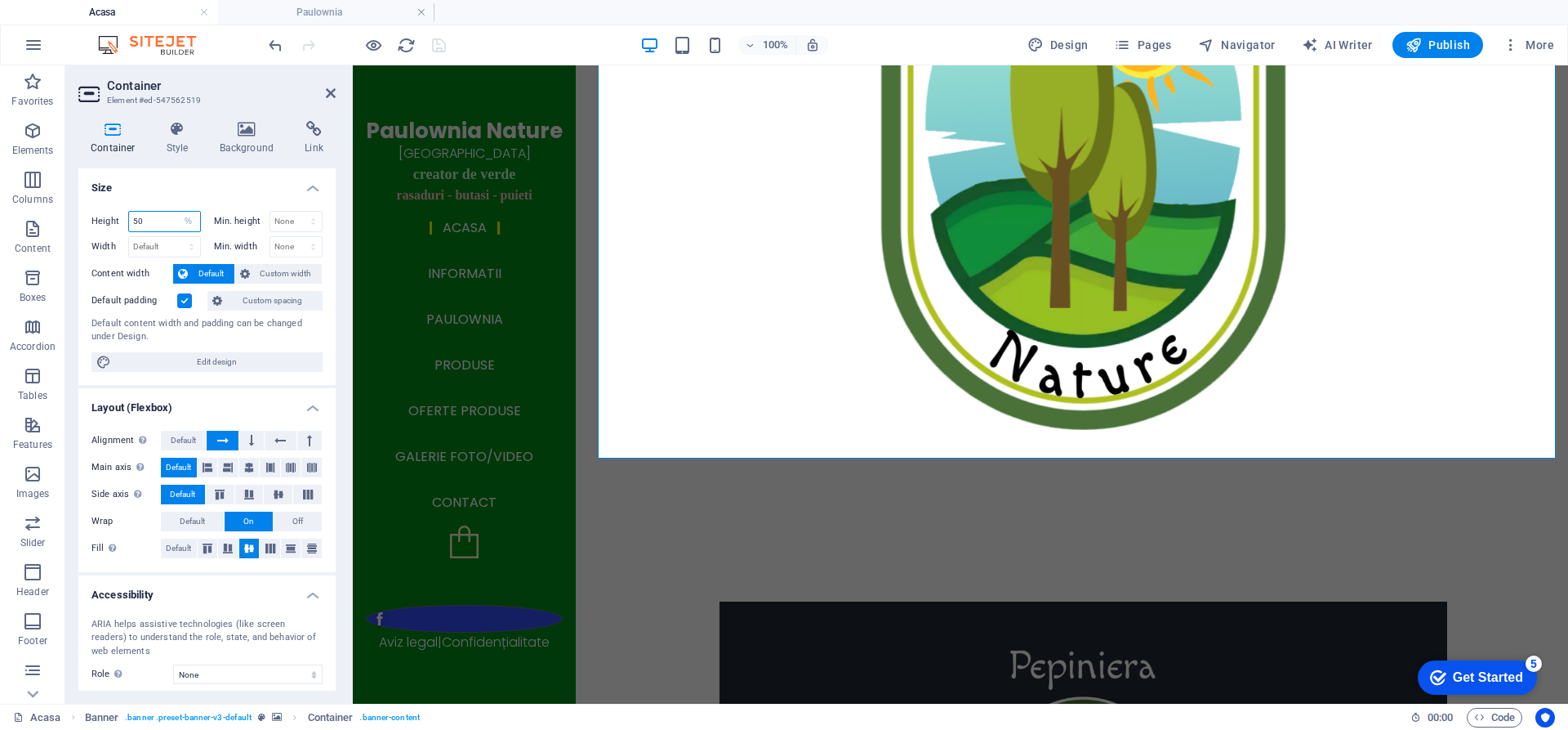
click at [166, 218] on input "50" at bounding box center [165, 221] width 71 height 20
type input "5"
type input "25"
click at [814, 459] on div at bounding box center [1083, 530] width 970 height 143
click at [436, 50] on icon "save" at bounding box center [439, 45] width 19 height 19
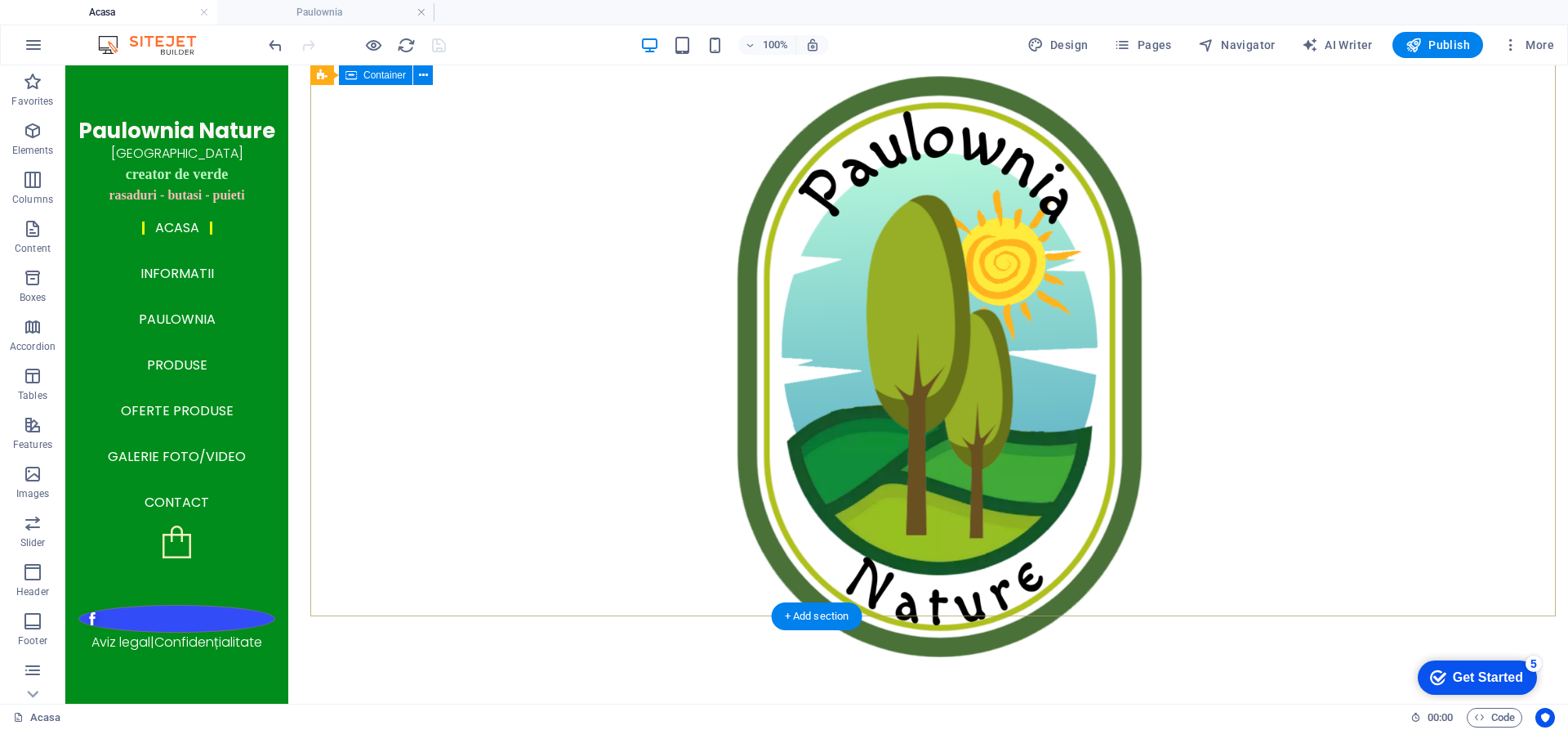
scroll to position [0, 0]
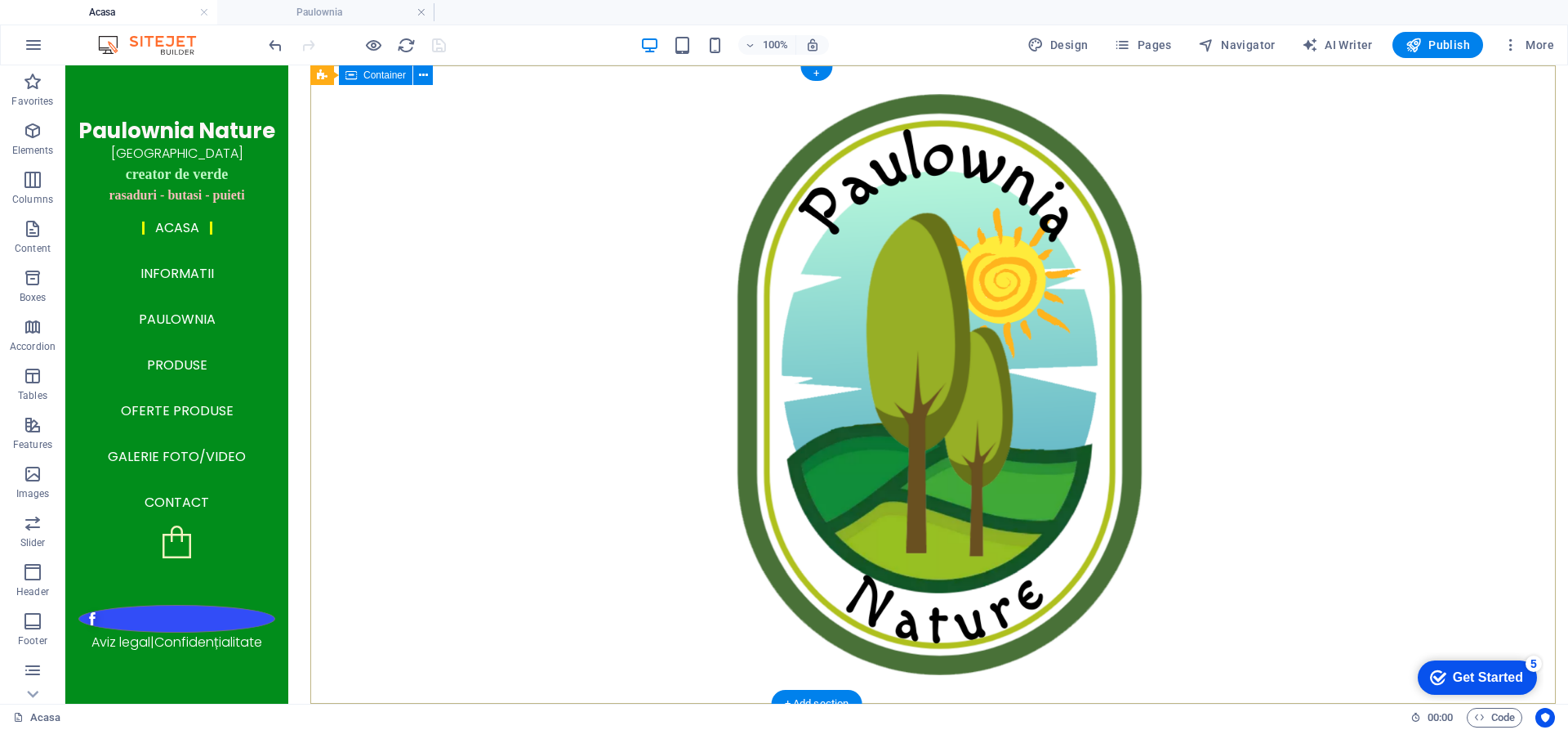
select select "%"
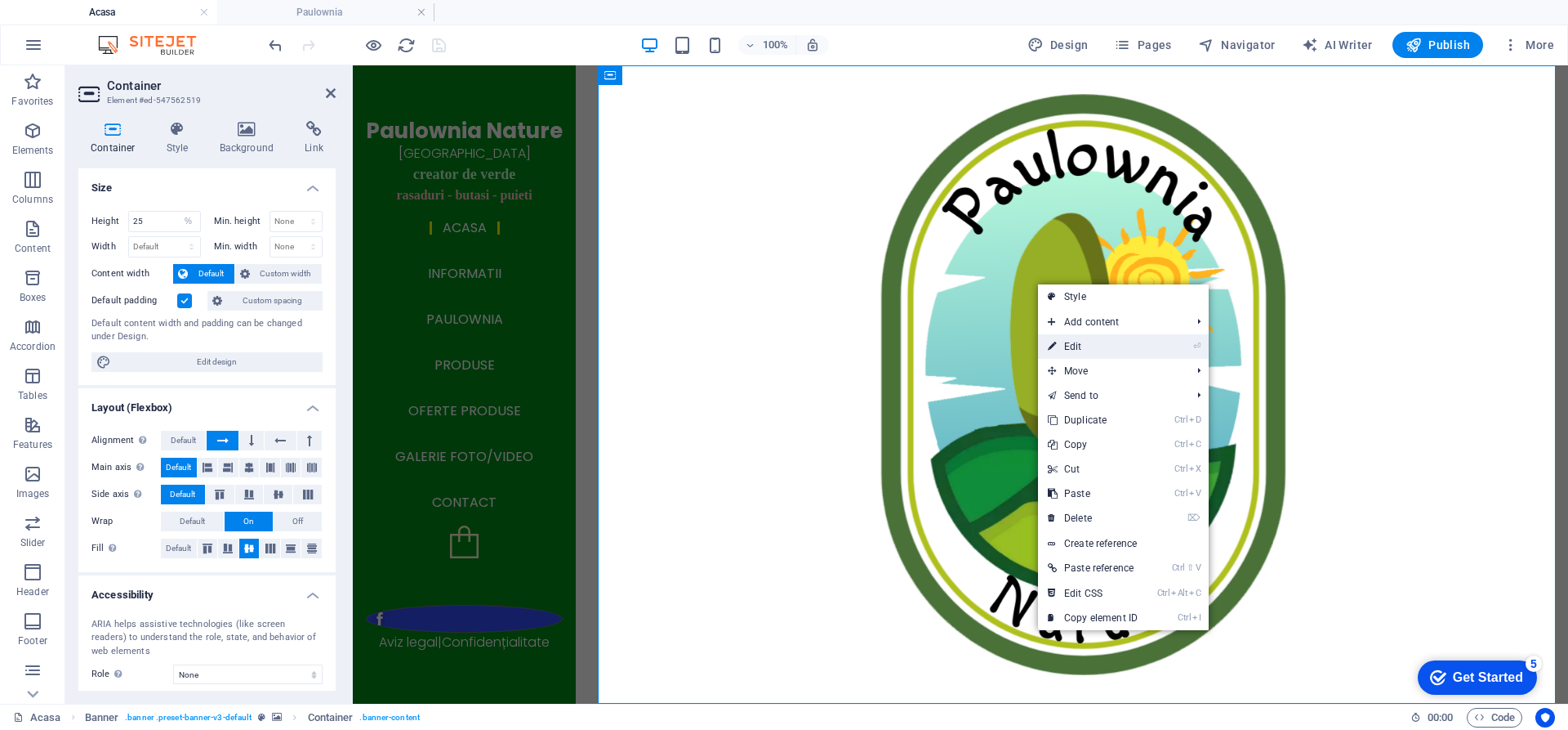
click at [1094, 345] on link "⏎ Edit" at bounding box center [1093, 346] width 109 height 25
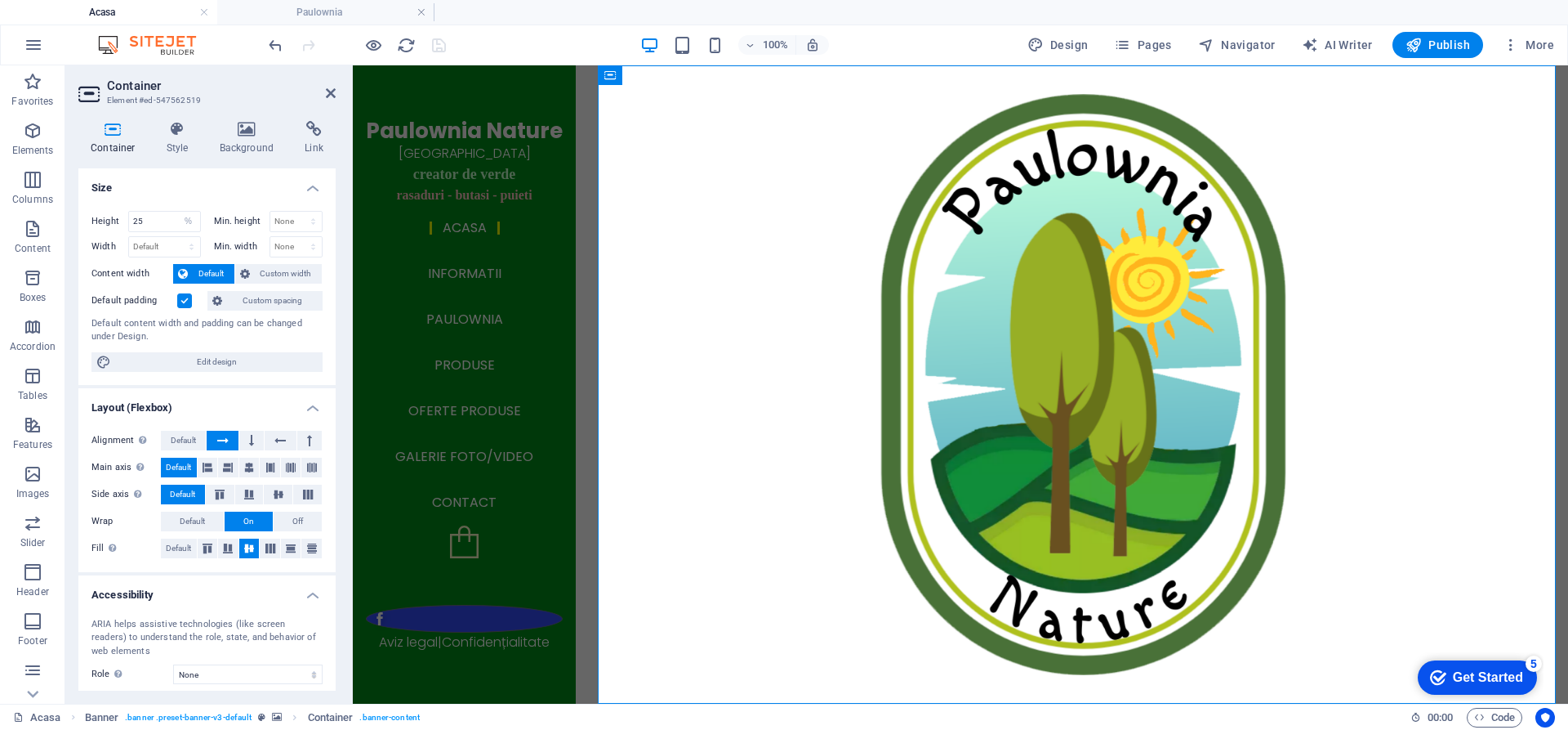
click at [187, 302] on label at bounding box center [185, 300] width 15 height 15
click at [0, 0] on input "Default padding" at bounding box center [0, 0] width 0 height 0
click at [187, 302] on label at bounding box center [185, 300] width 15 height 15
click at [0, 0] on input "Default padding" at bounding box center [0, 0] width 0 height 0
click at [204, 271] on span "Default" at bounding box center [211, 274] width 36 height 20
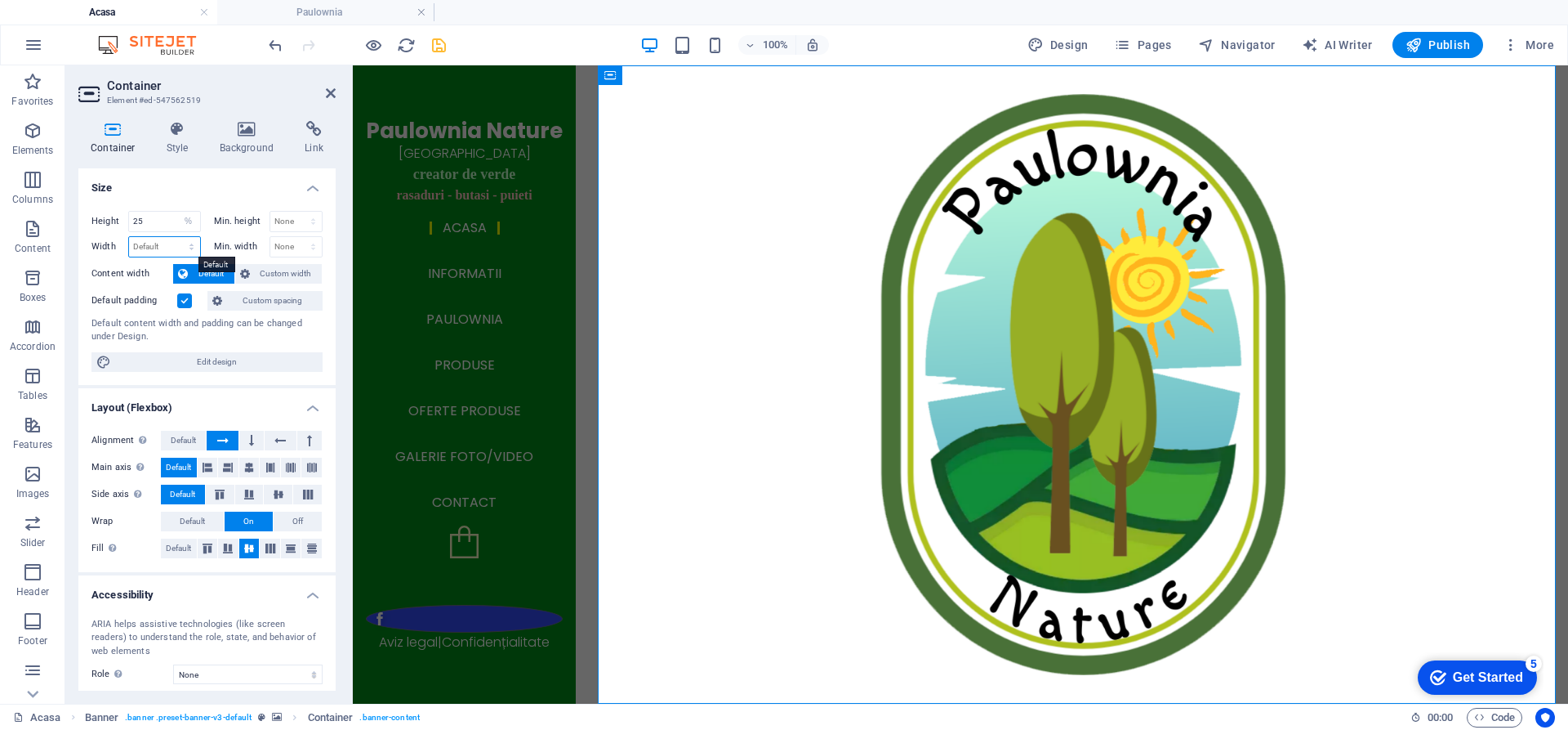
click at [189, 246] on select "Default px rem % em vh vw" at bounding box center [165, 247] width 71 height 20
select select "%"
click at [175, 237] on select "Default px rem % em vh vw" at bounding box center [165, 247] width 71 height 20
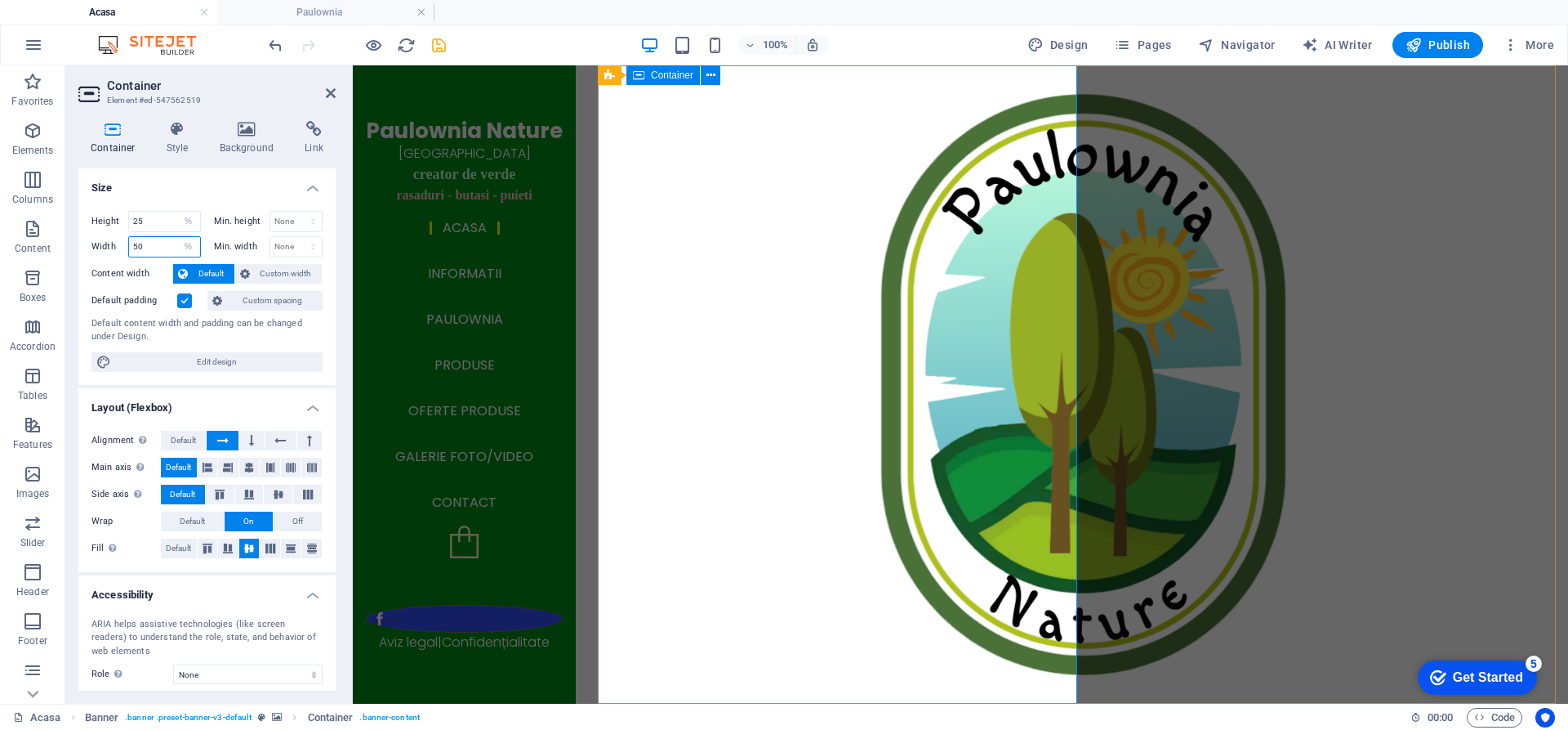
type input "50"
click at [440, 47] on icon "save" at bounding box center [439, 45] width 19 height 19
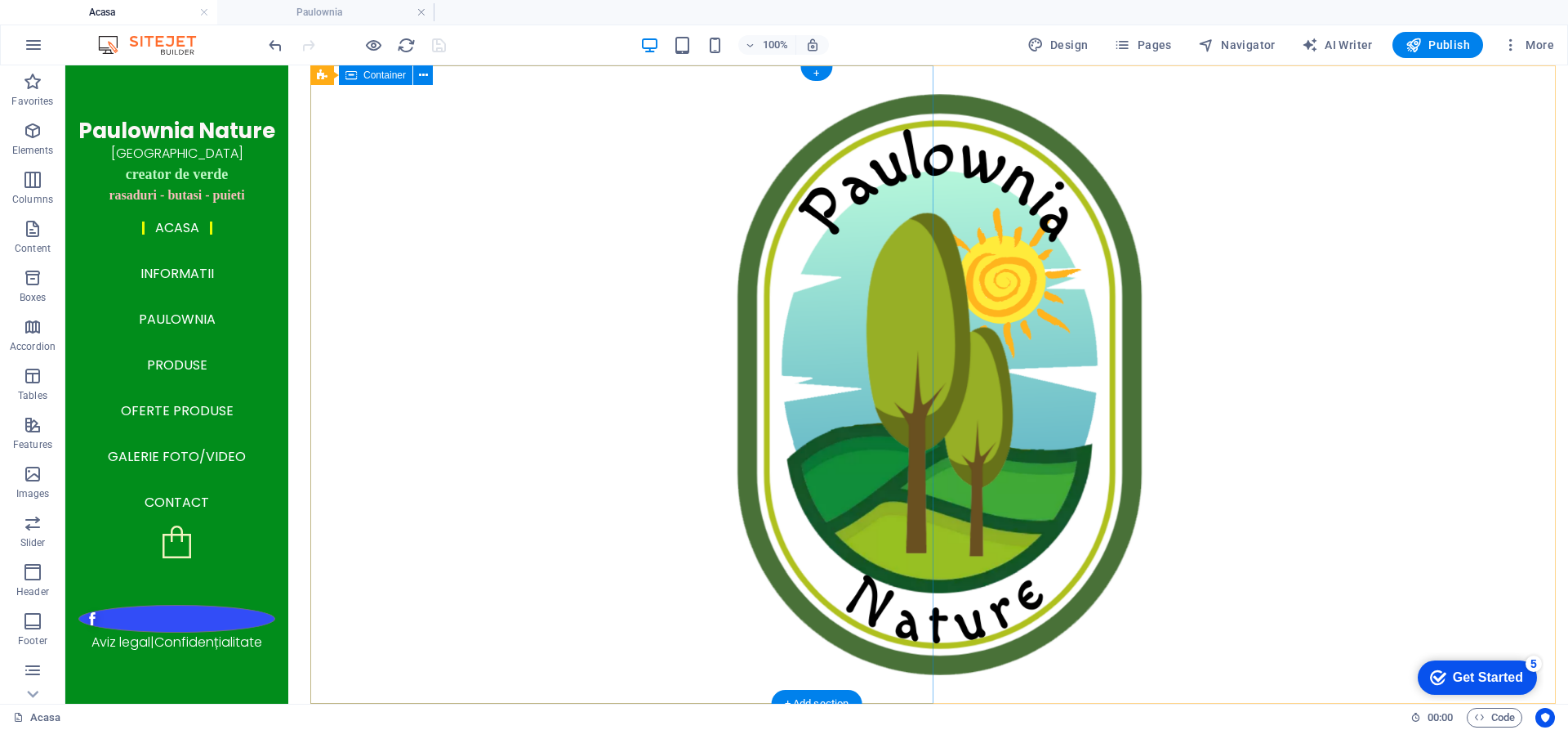
select select "%"
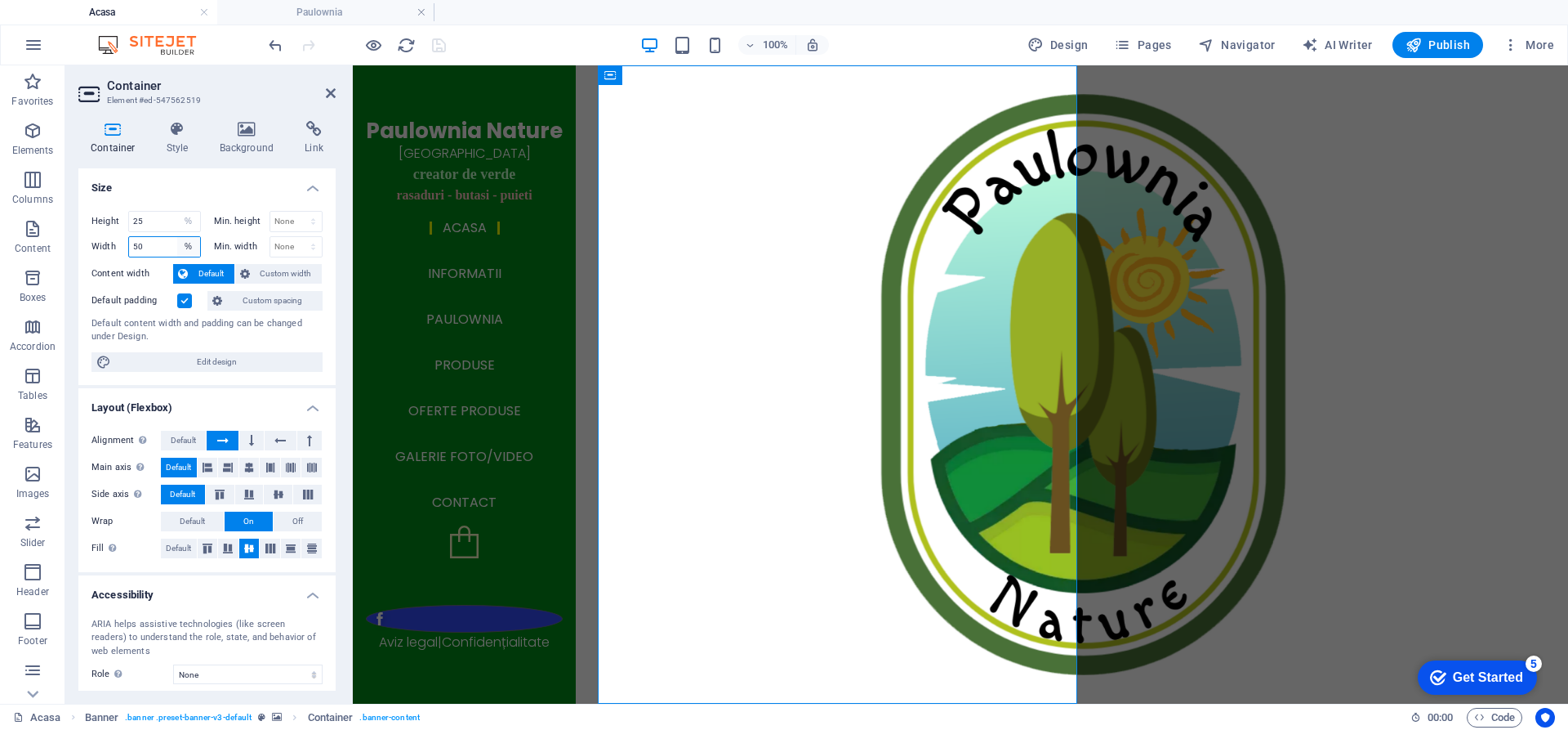
click at [182, 249] on select "Default px rem % em vh vw" at bounding box center [188, 247] width 23 height 20
select select "default"
click at [177, 237] on select "Default px rem % em vh vw" at bounding box center [188, 247] width 23 height 20
select select "DISABLED_OPTION_VALUE"
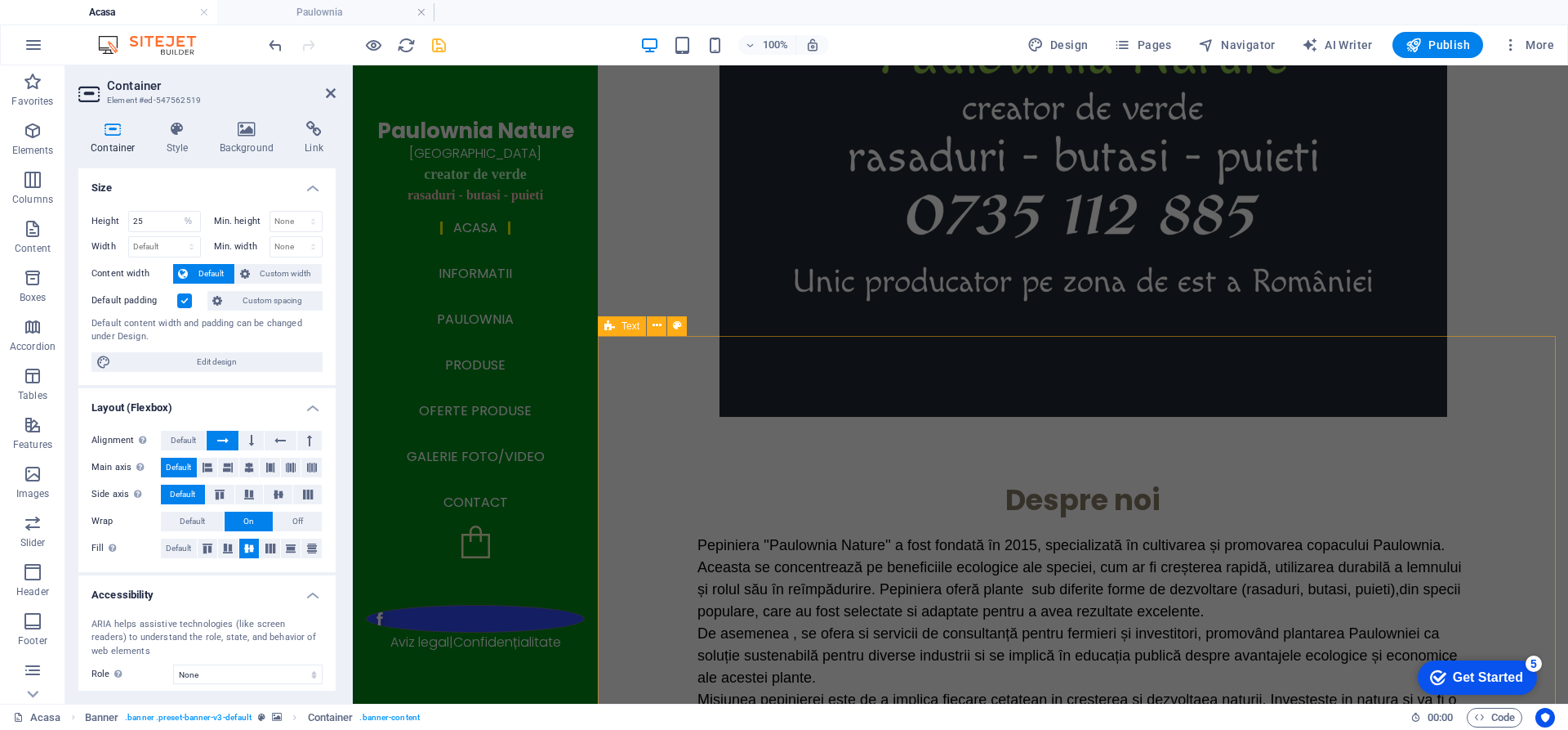
scroll to position [1798, 0]
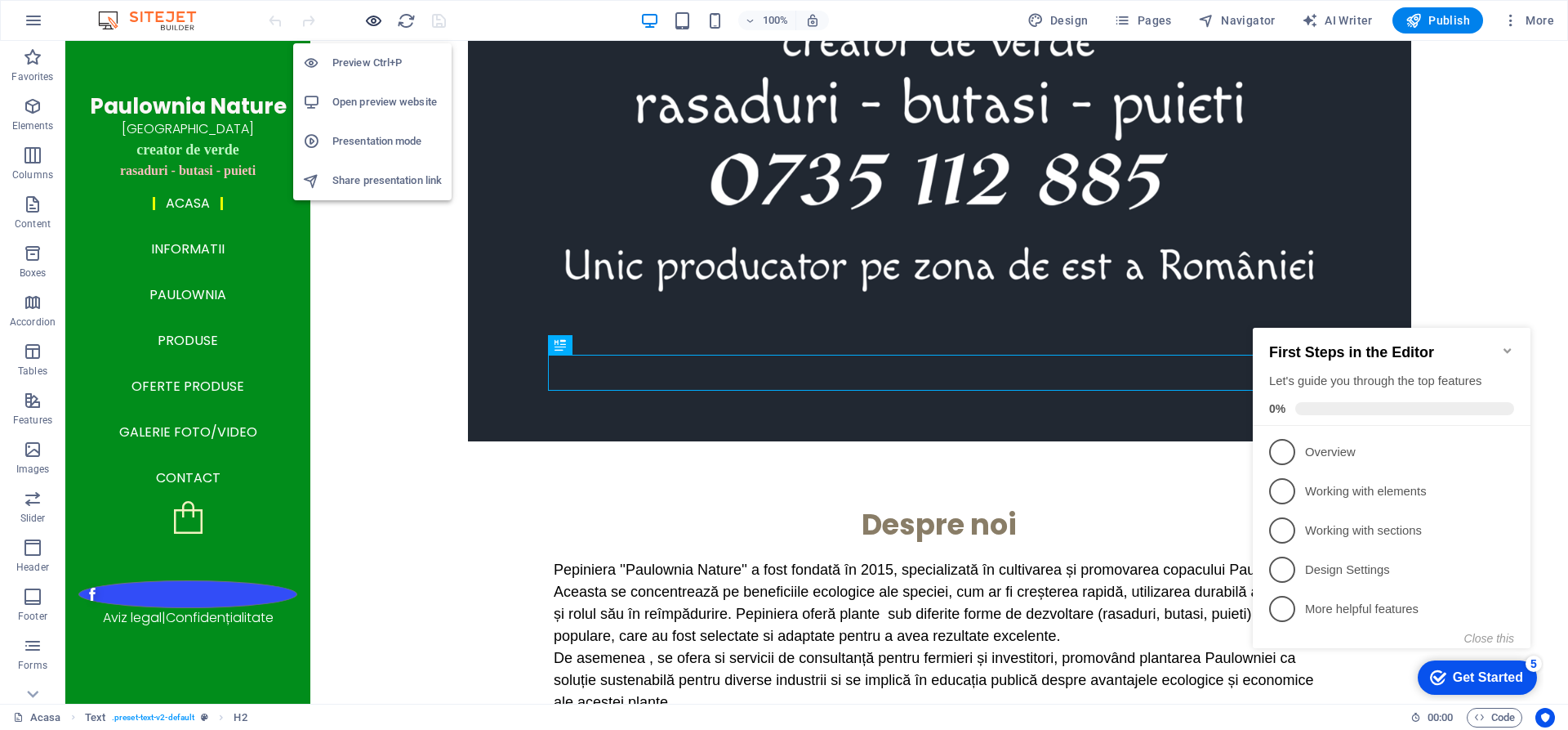
click at [372, 22] on icon "button" at bounding box center [373, 21] width 19 height 19
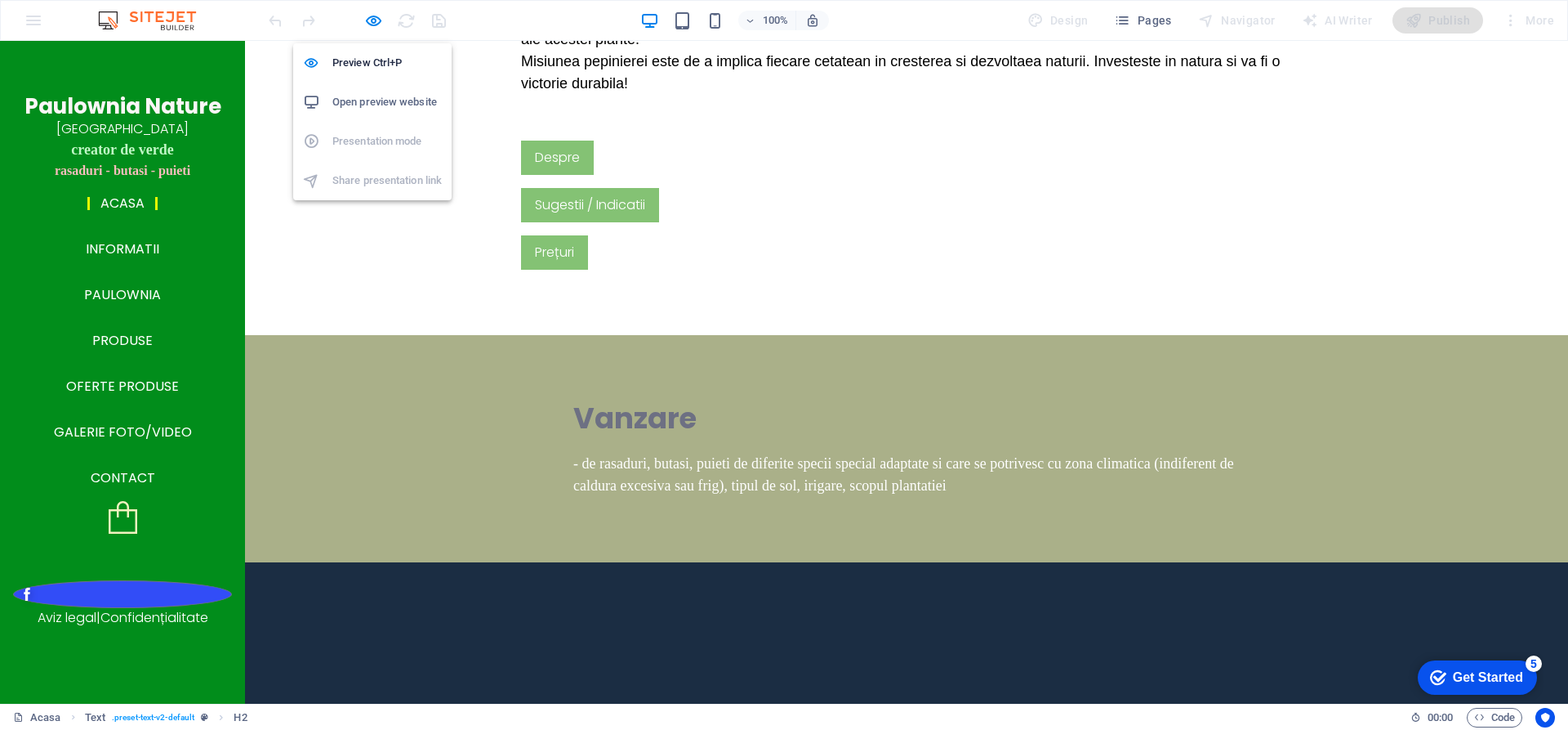
scroll to position [1398, 0]
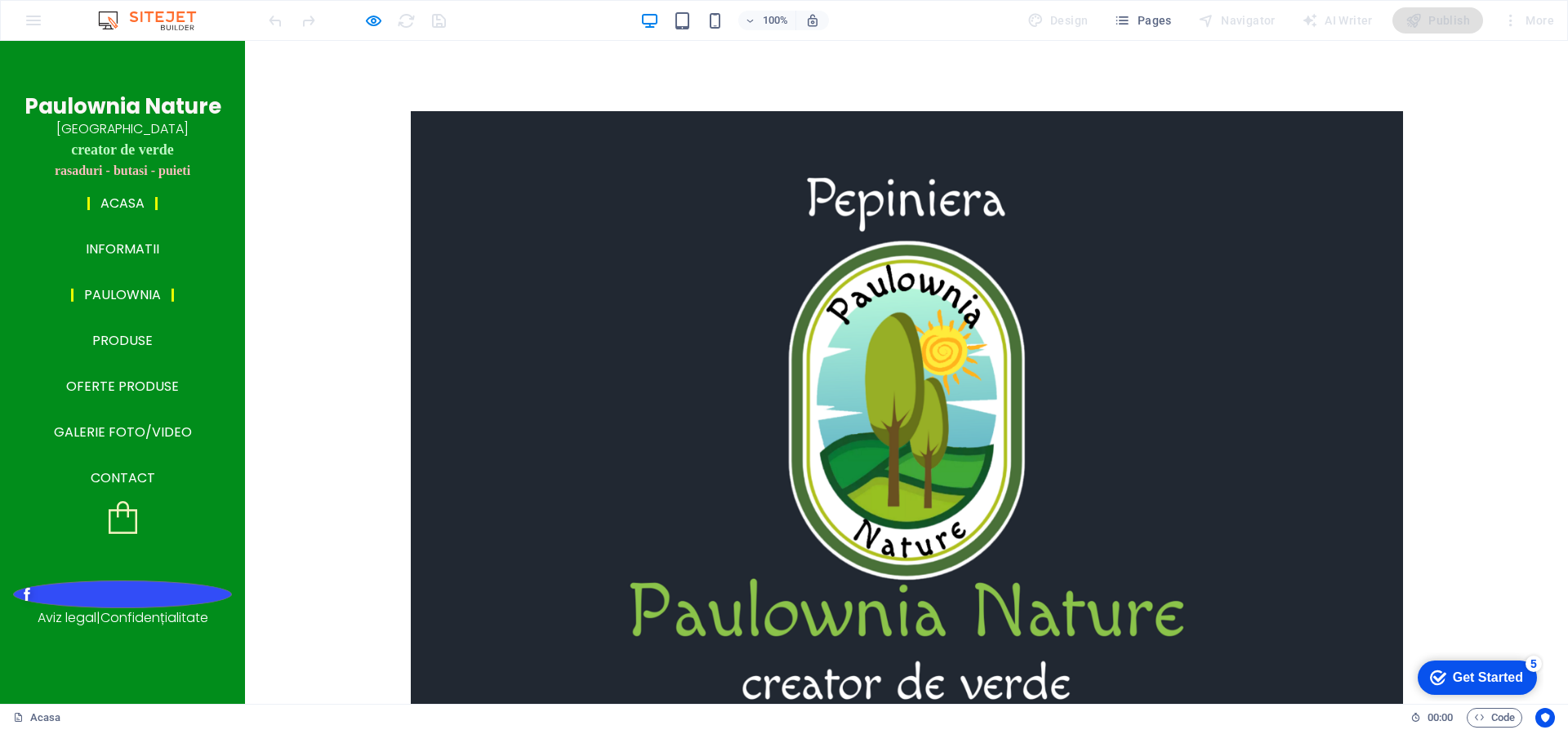
click at [132, 301] on link "Paulownia" at bounding box center [122, 295] width 103 height 13
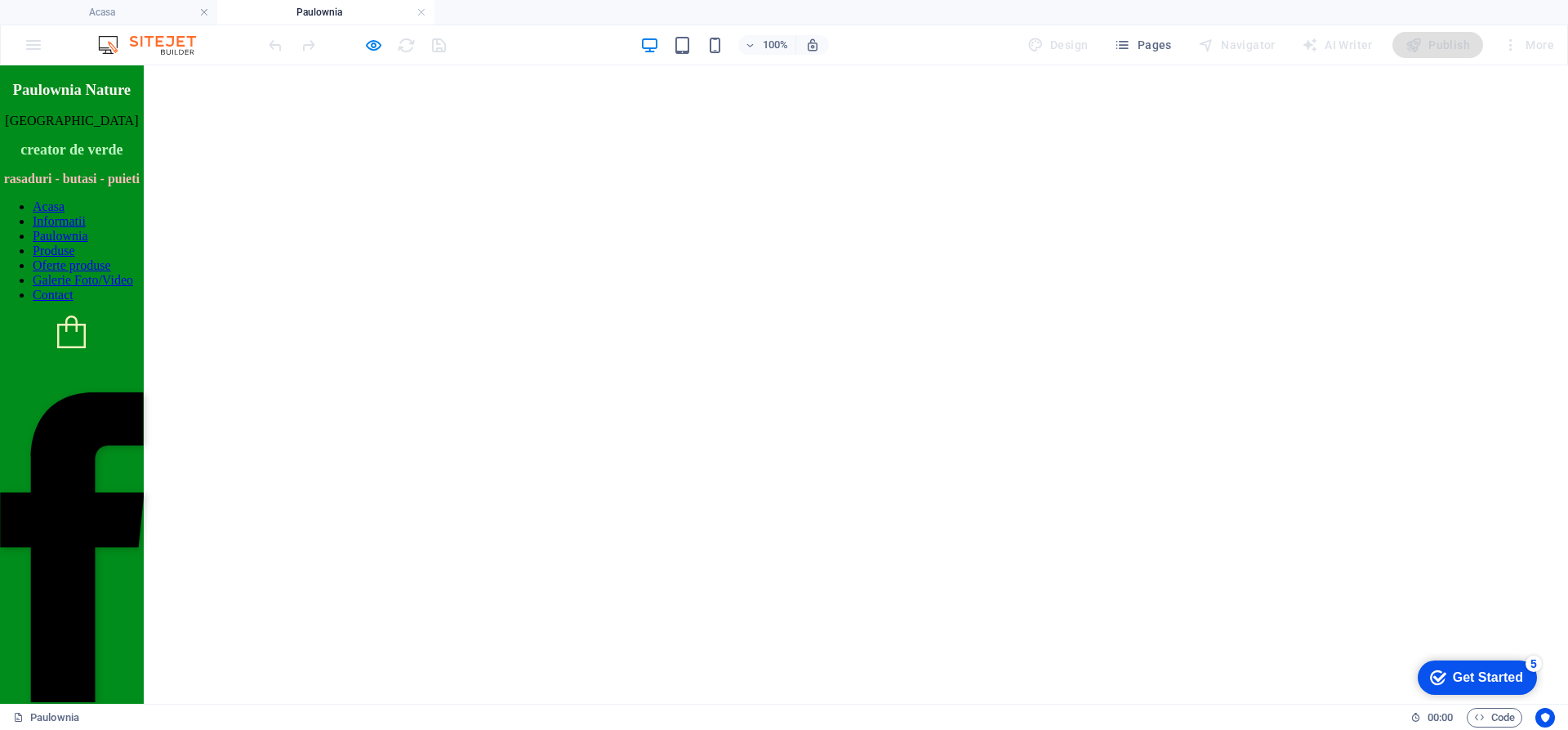
scroll to position [0, 0]
click at [369, 46] on icon "button" at bounding box center [373, 45] width 19 height 19
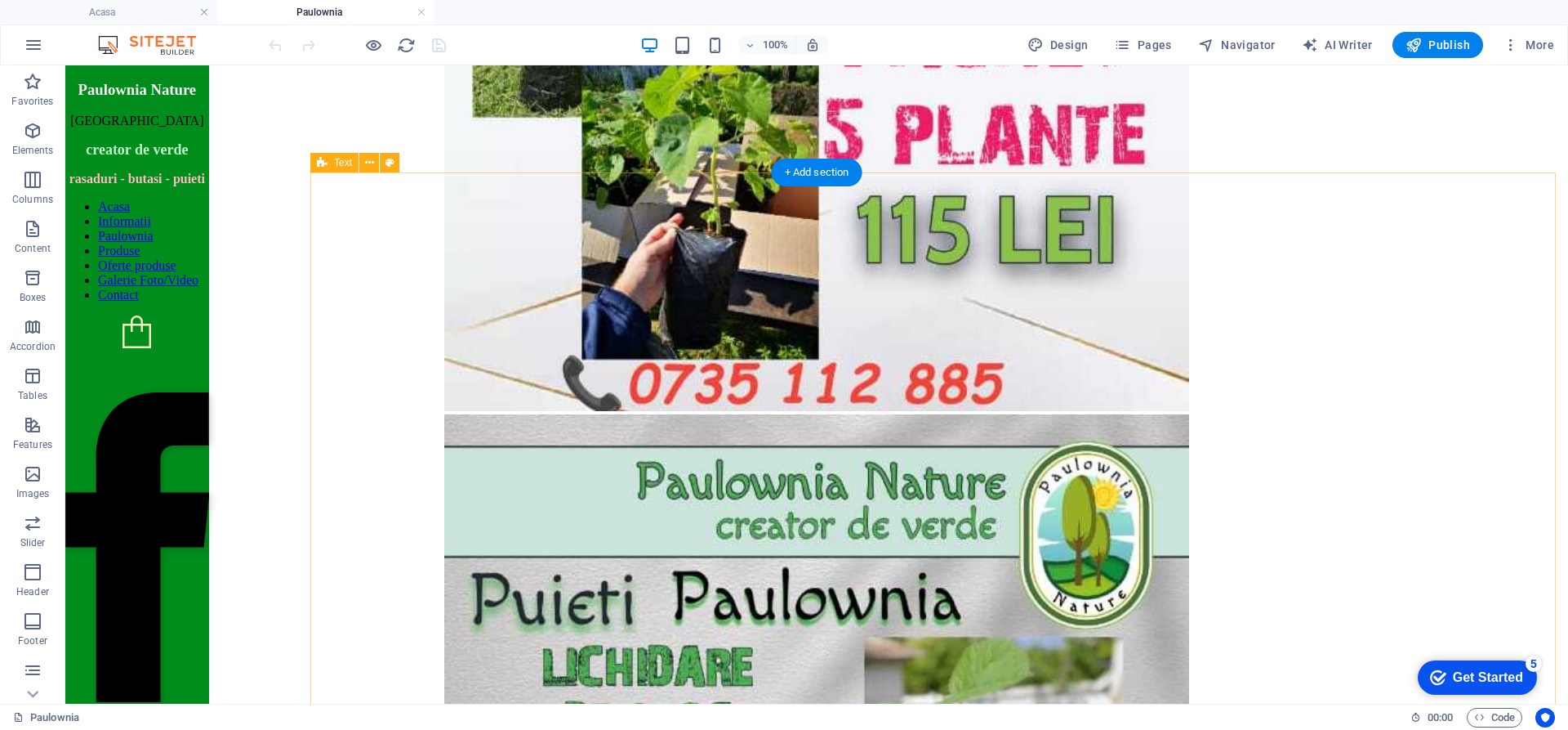
scroll to position [3840, 0]
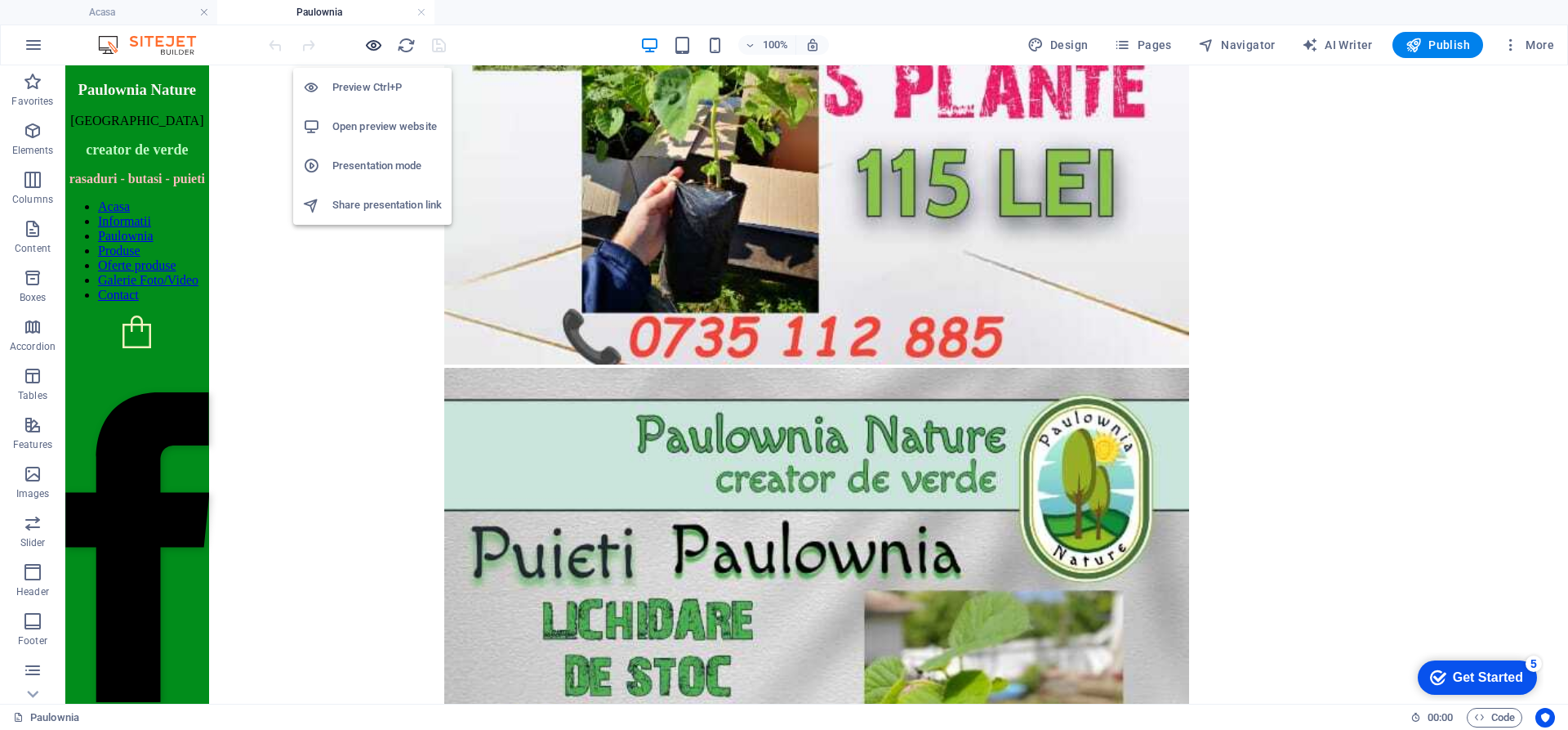
click at [373, 48] on icon "button" at bounding box center [373, 45] width 19 height 19
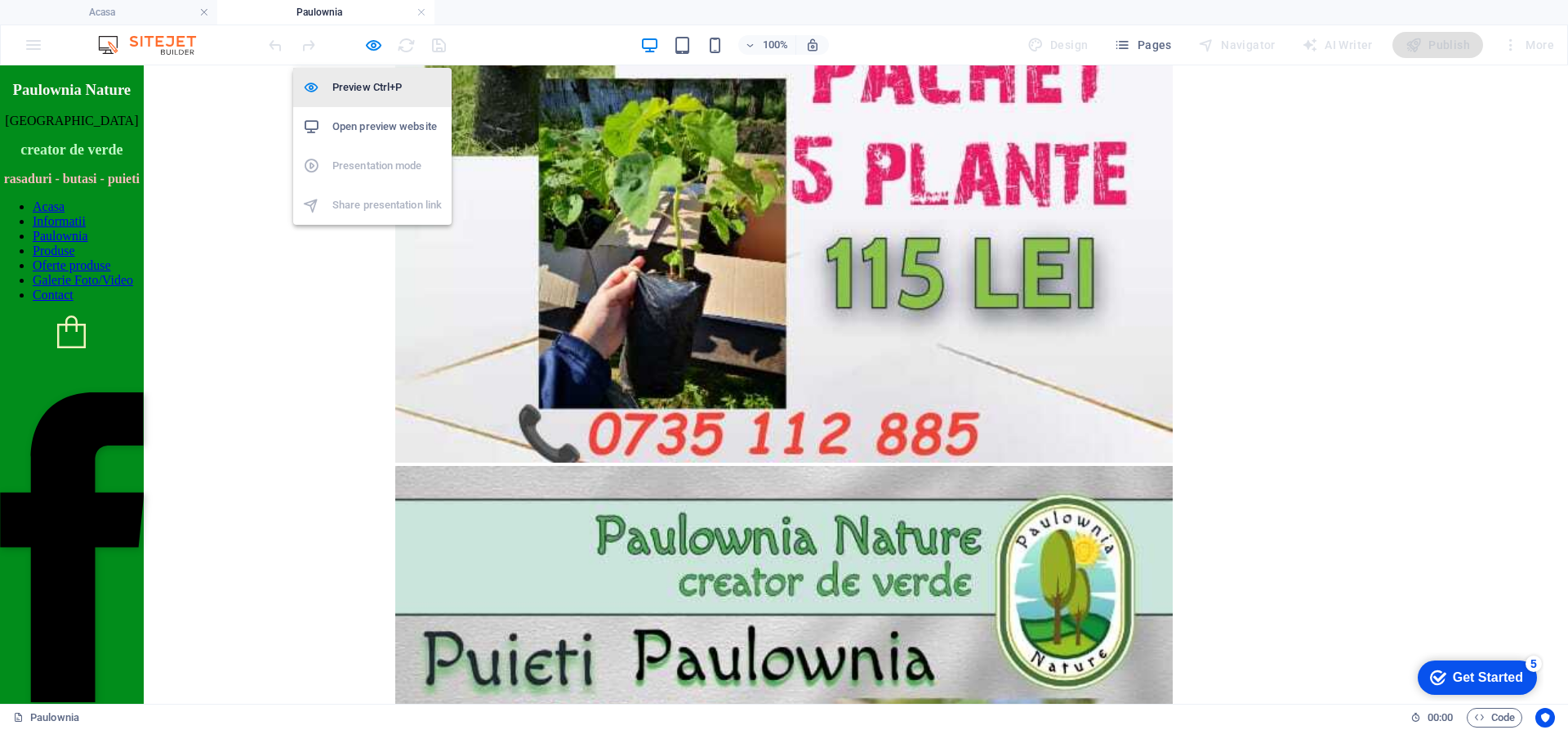
scroll to position [3724, 0]
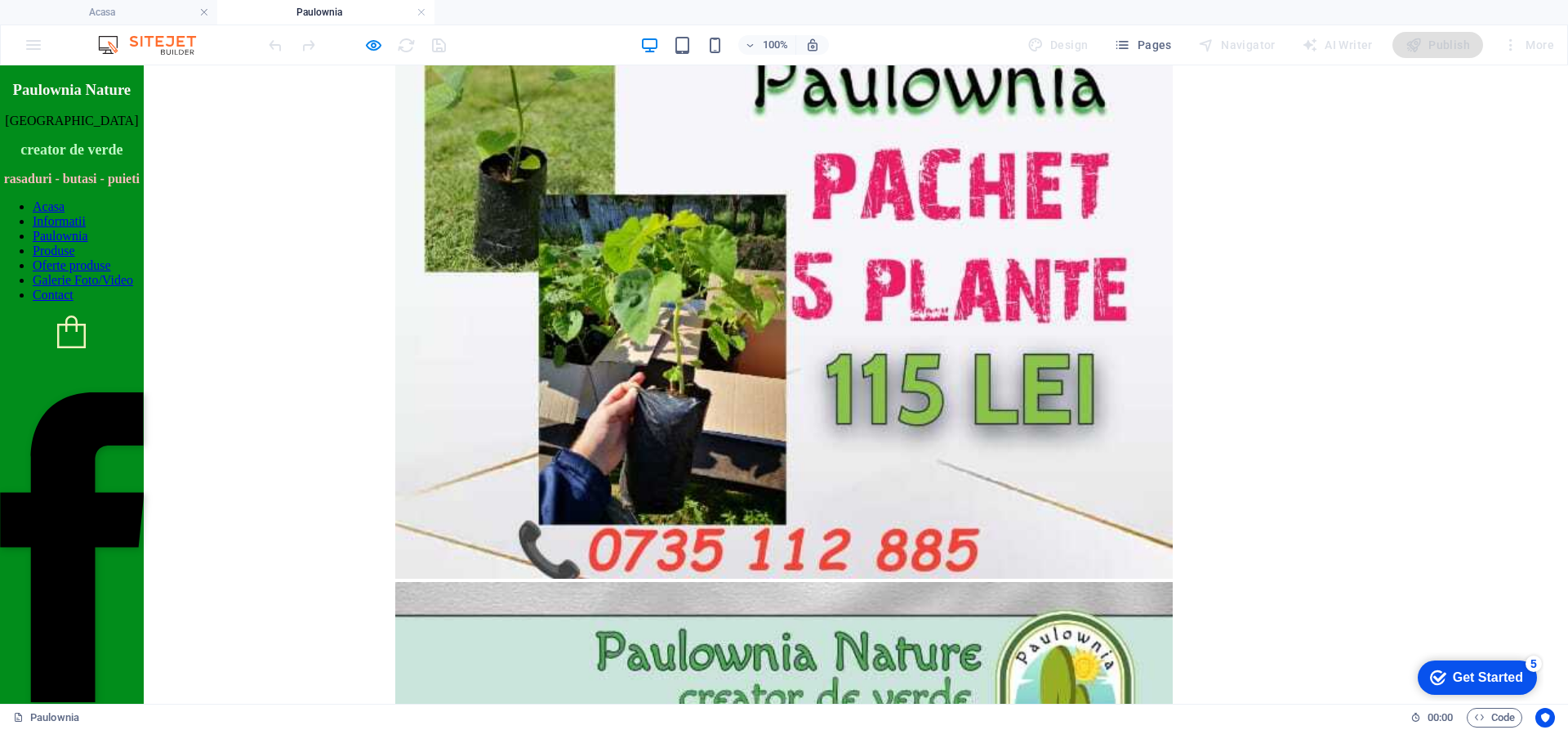
click at [65, 213] on link "Acasa" at bounding box center [48, 206] width 32 height 14
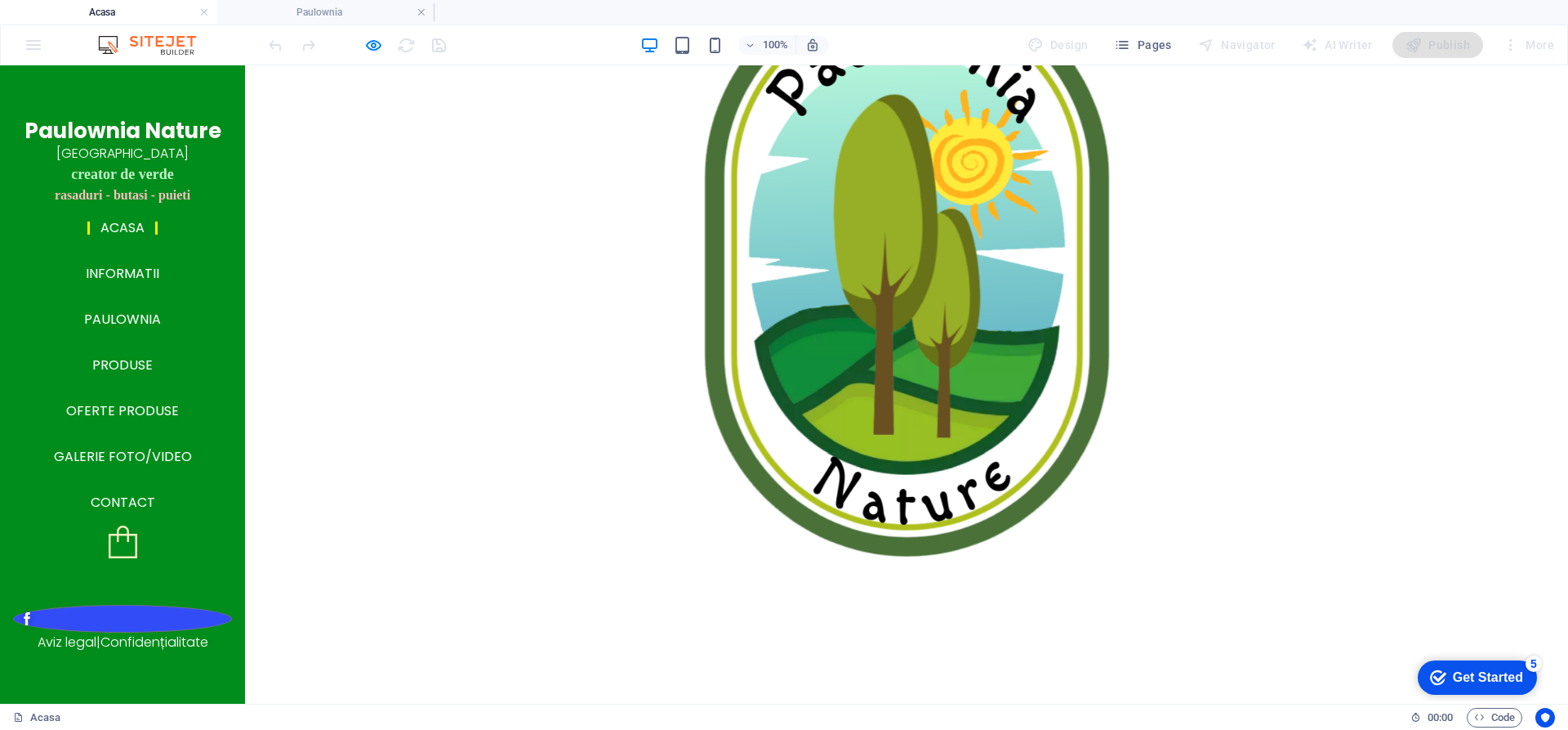
scroll to position [0, 0]
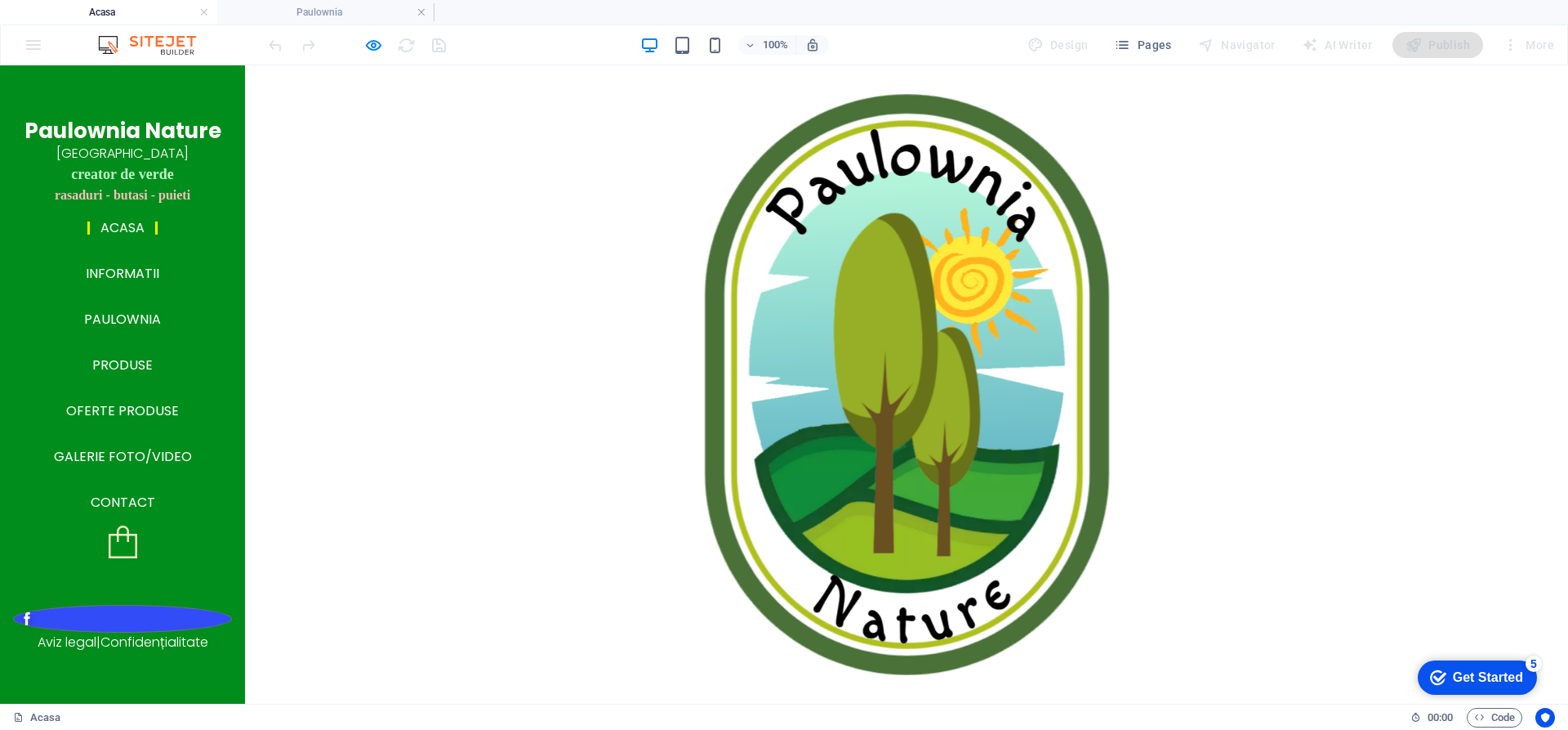
click at [119, 233] on link "Acasa" at bounding box center [122, 228] width 70 height 13
click at [114, 270] on link "Informatii" at bounding box center [123, 274] width 100 height 13
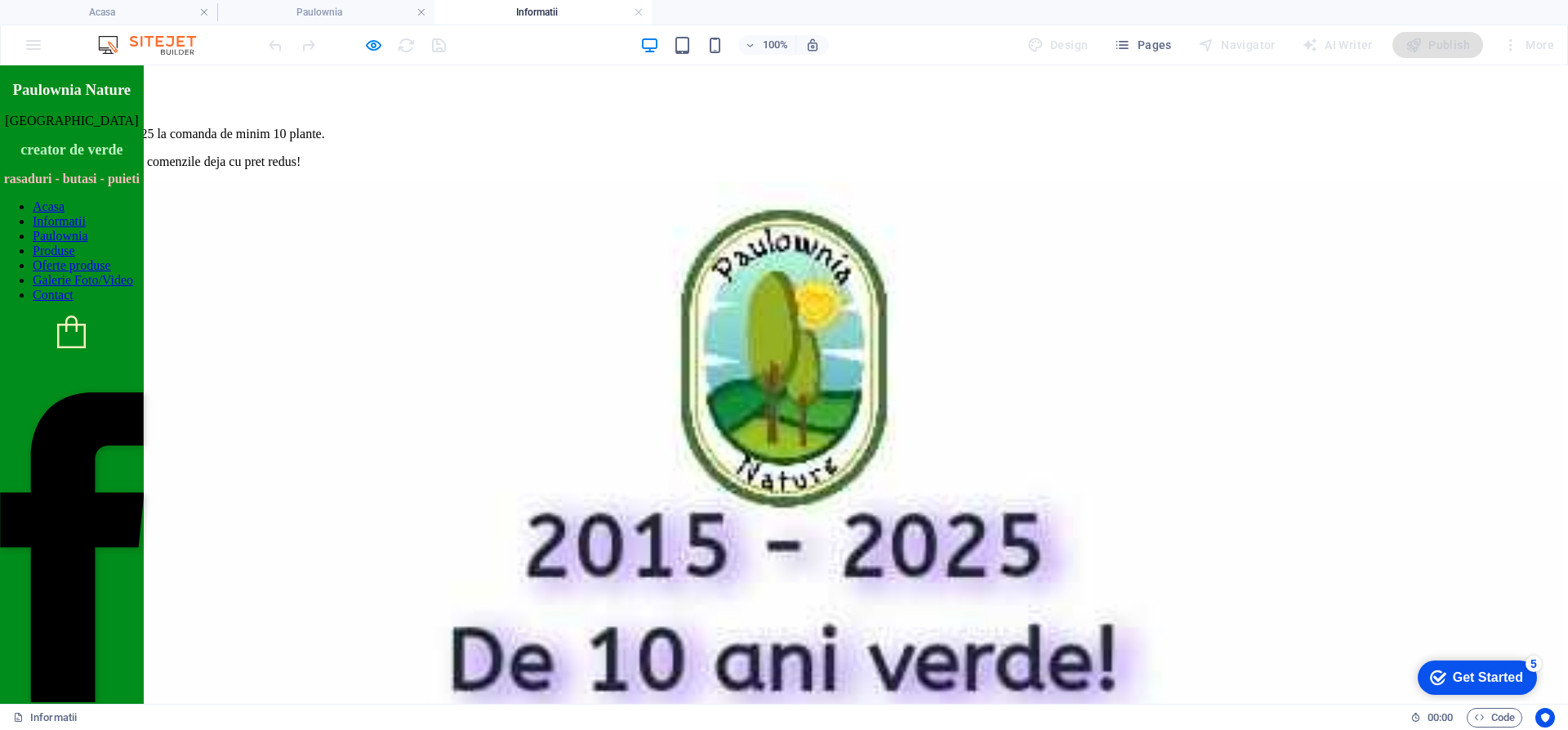
scroll to position [471, 0]
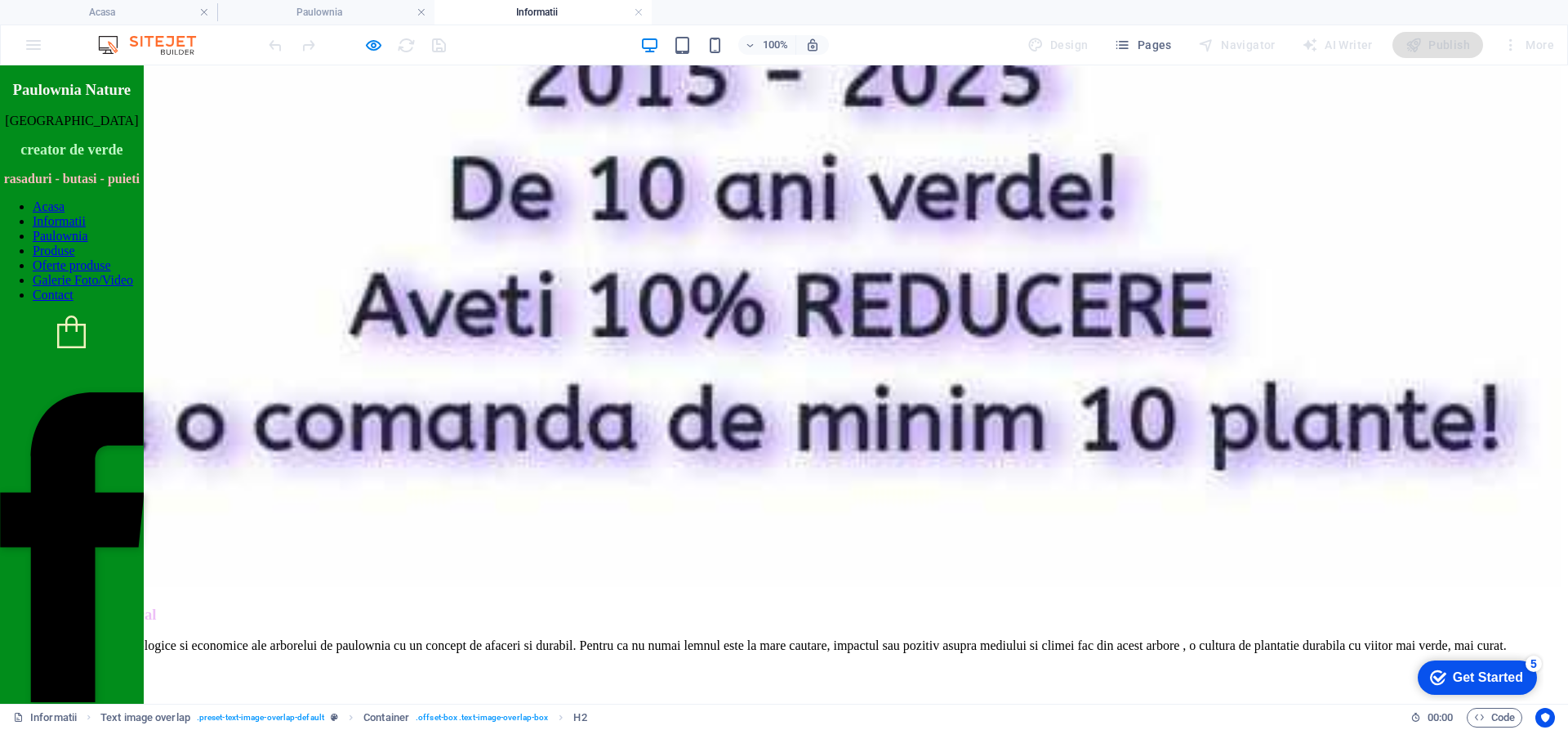
click at [107, 302] on nav "Acasa Informatii Paulownia Produse Oferte produse Galerie Foto/Video Contact" at bounding box center [72, 250] width 144 height 103
click at [115, 228] on nav "Acasa Informatii Paulownia Produse Oferte produse Galerie Foto/Video Contact" at bounding box center [72, 250] width 144 height 103
click at [379, 48] on icon "button" at bounding box center [373, 45] width 19 height 19
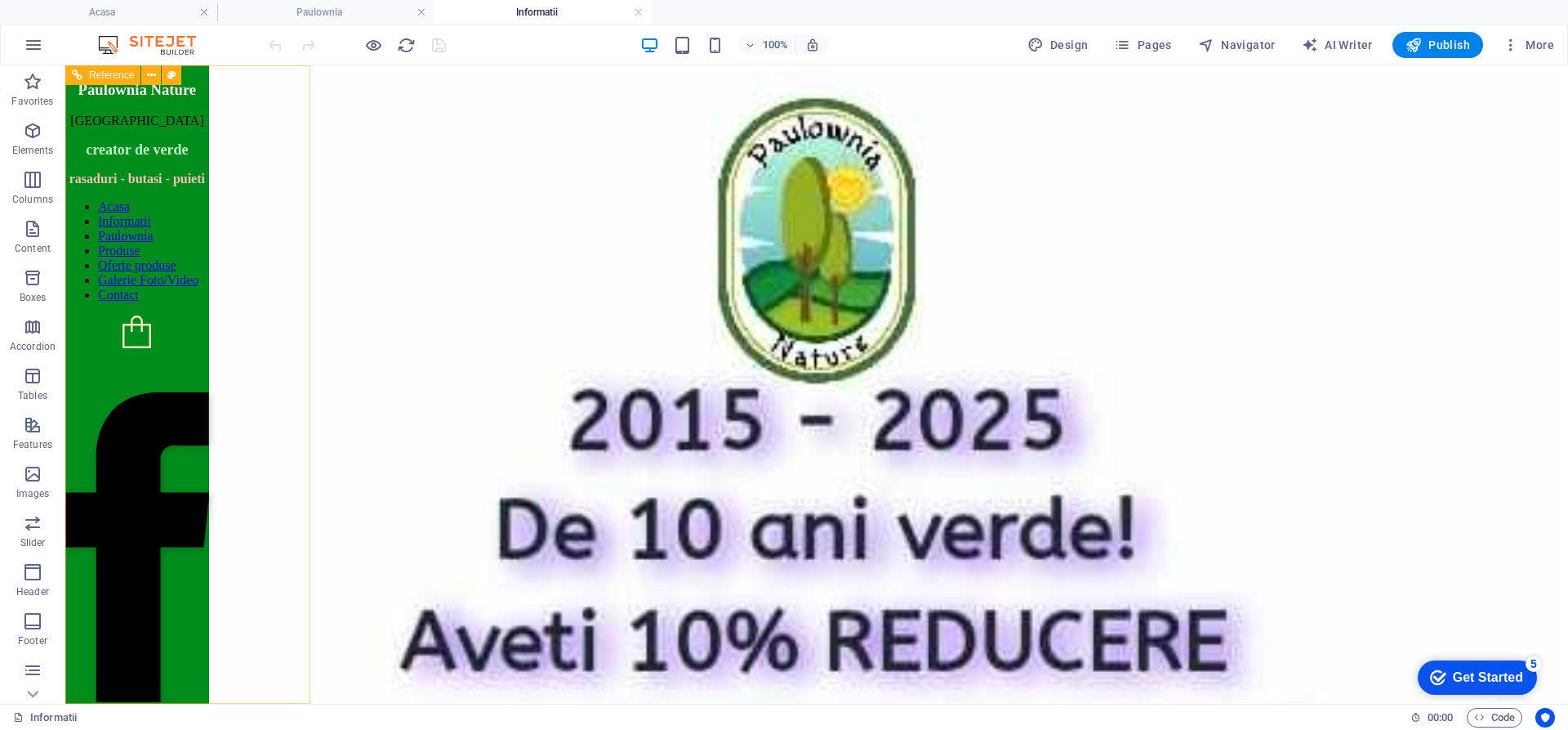
scroll to position [245, 0]
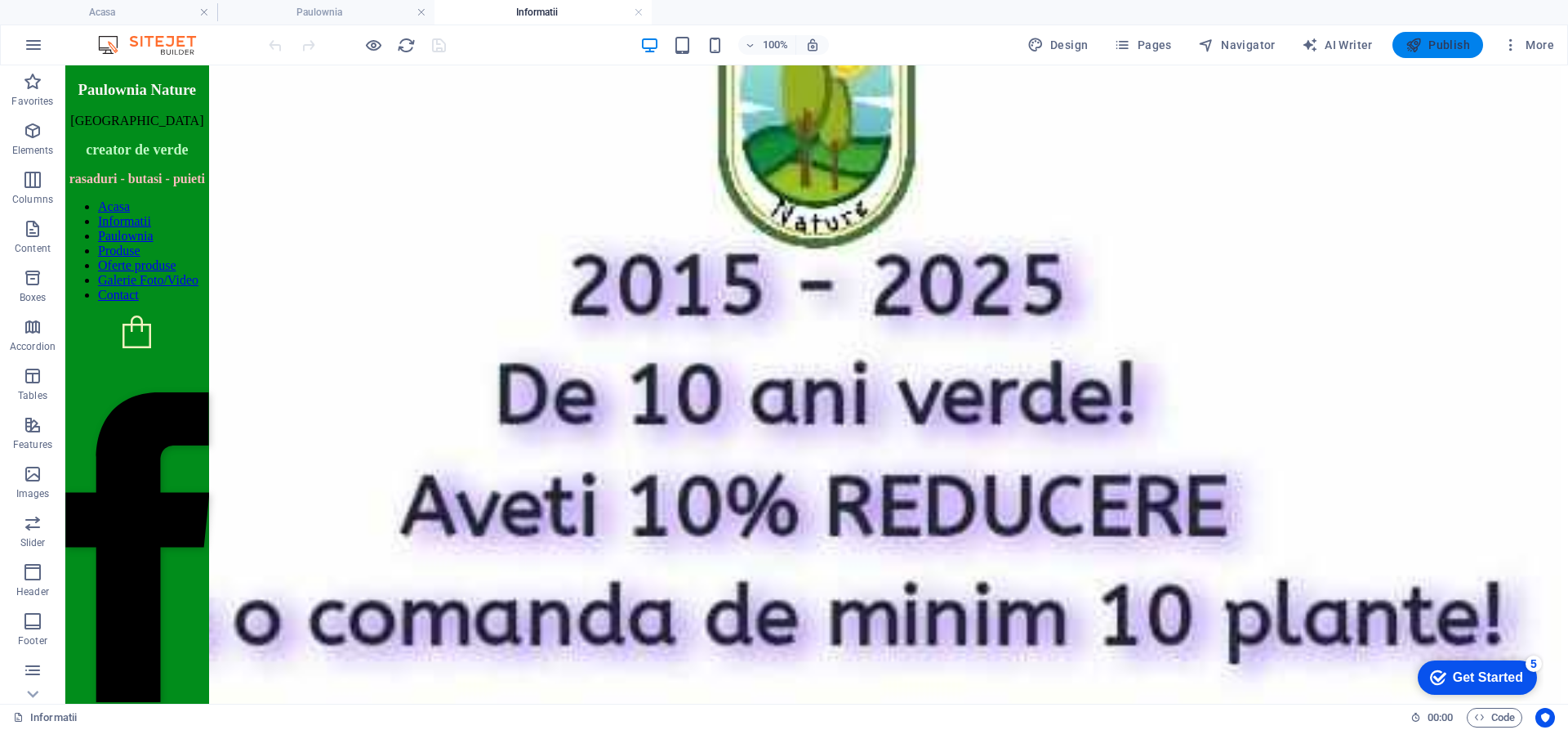
click at [1458, 48] on span "Publish" at bounding box center [1438, 45] width 65 height 16
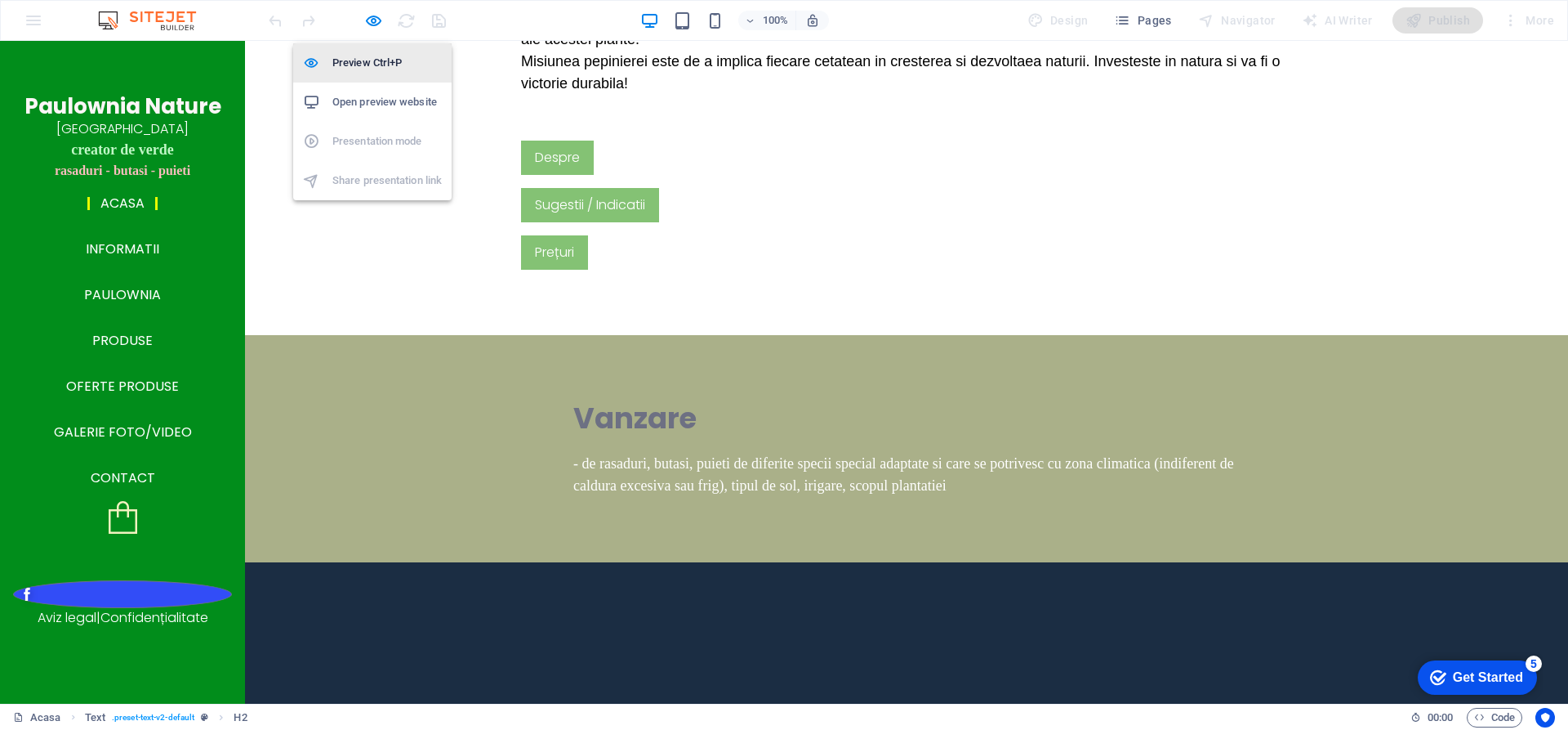
scroll to position [1398, 0]
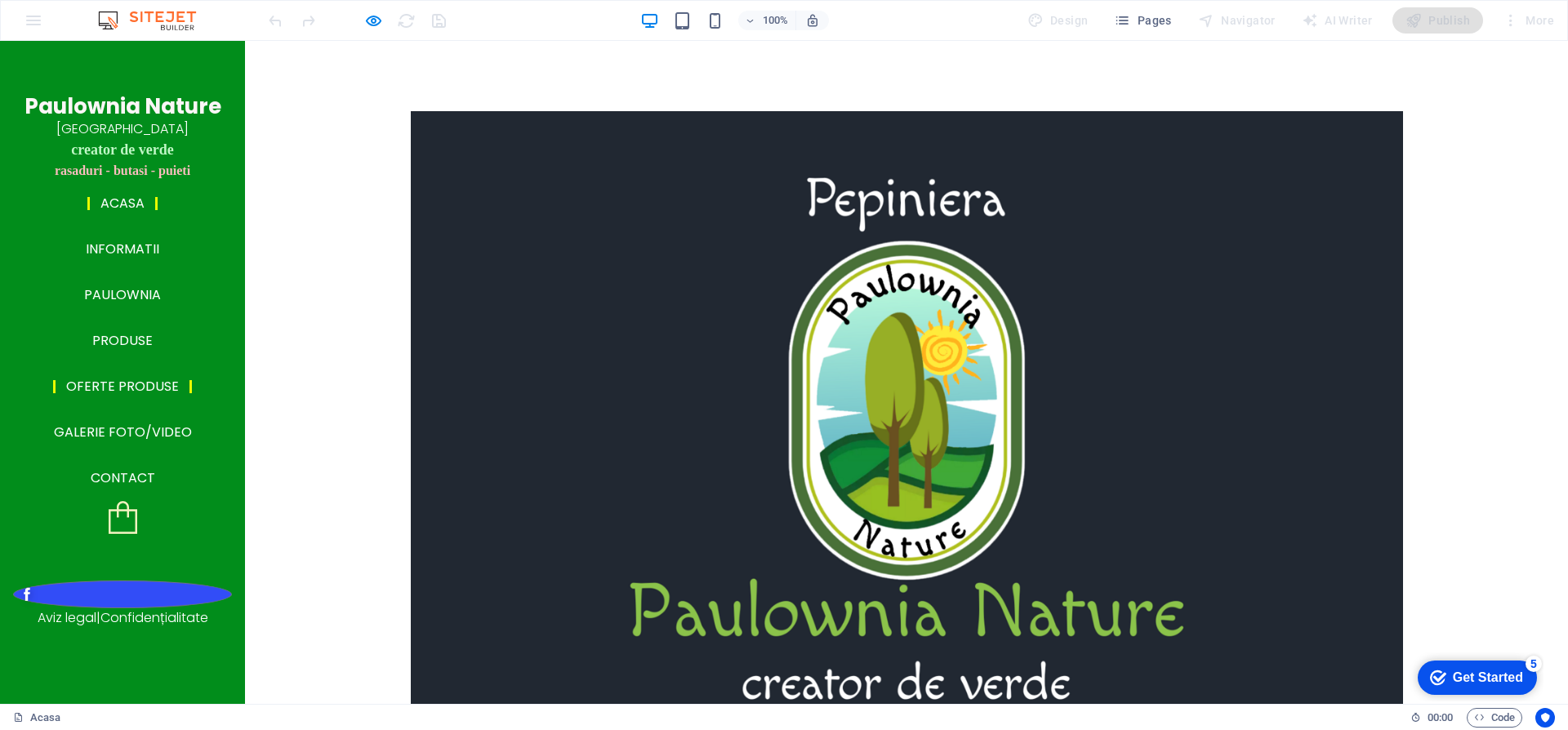
click at [126, 393] on link "Oferte produse" at bounding box center [122, 386] width 139 height 13
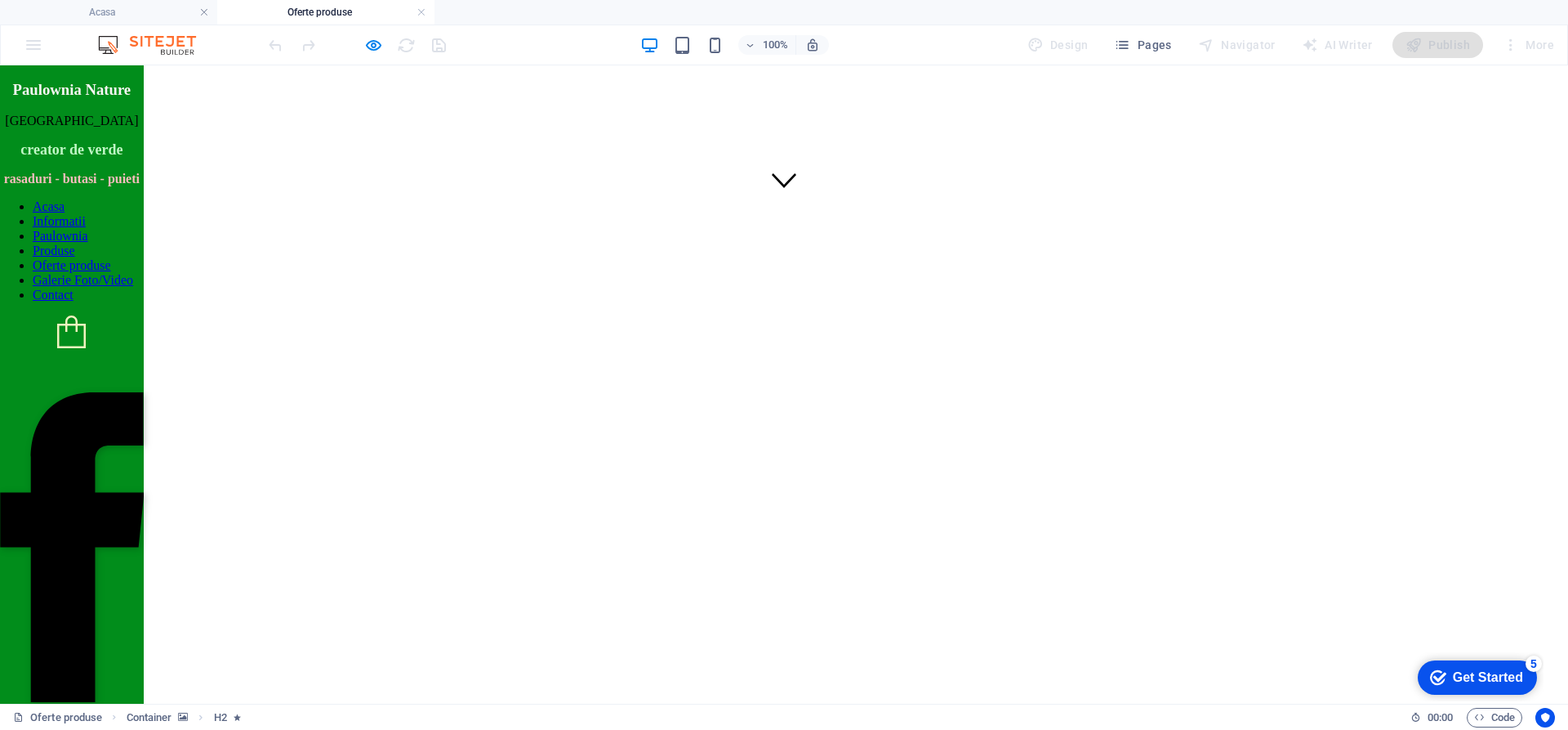
scroll to position [444, 0]
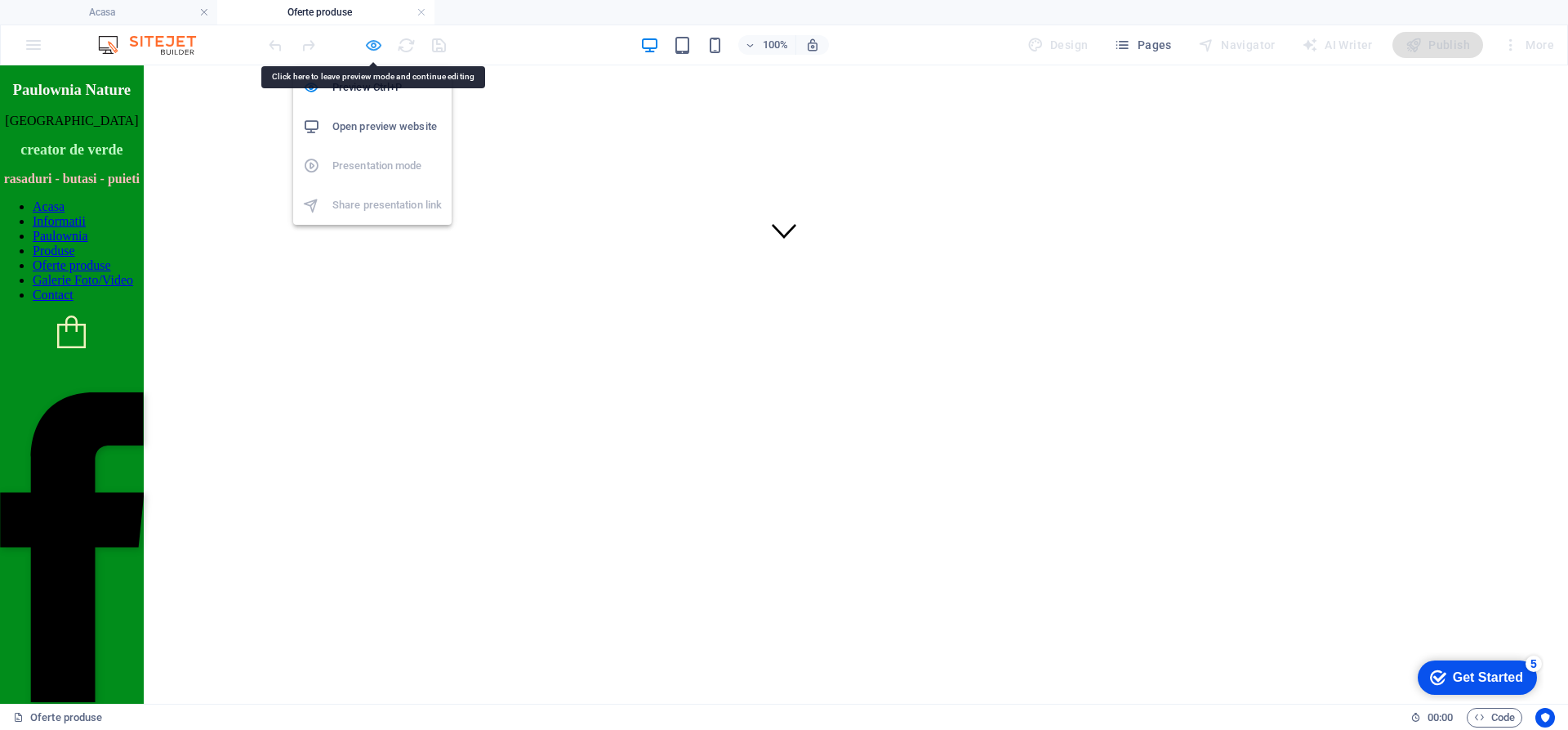
click at [379, 48] on icon "button" at bounding box center [373, 45] width 19 height 19
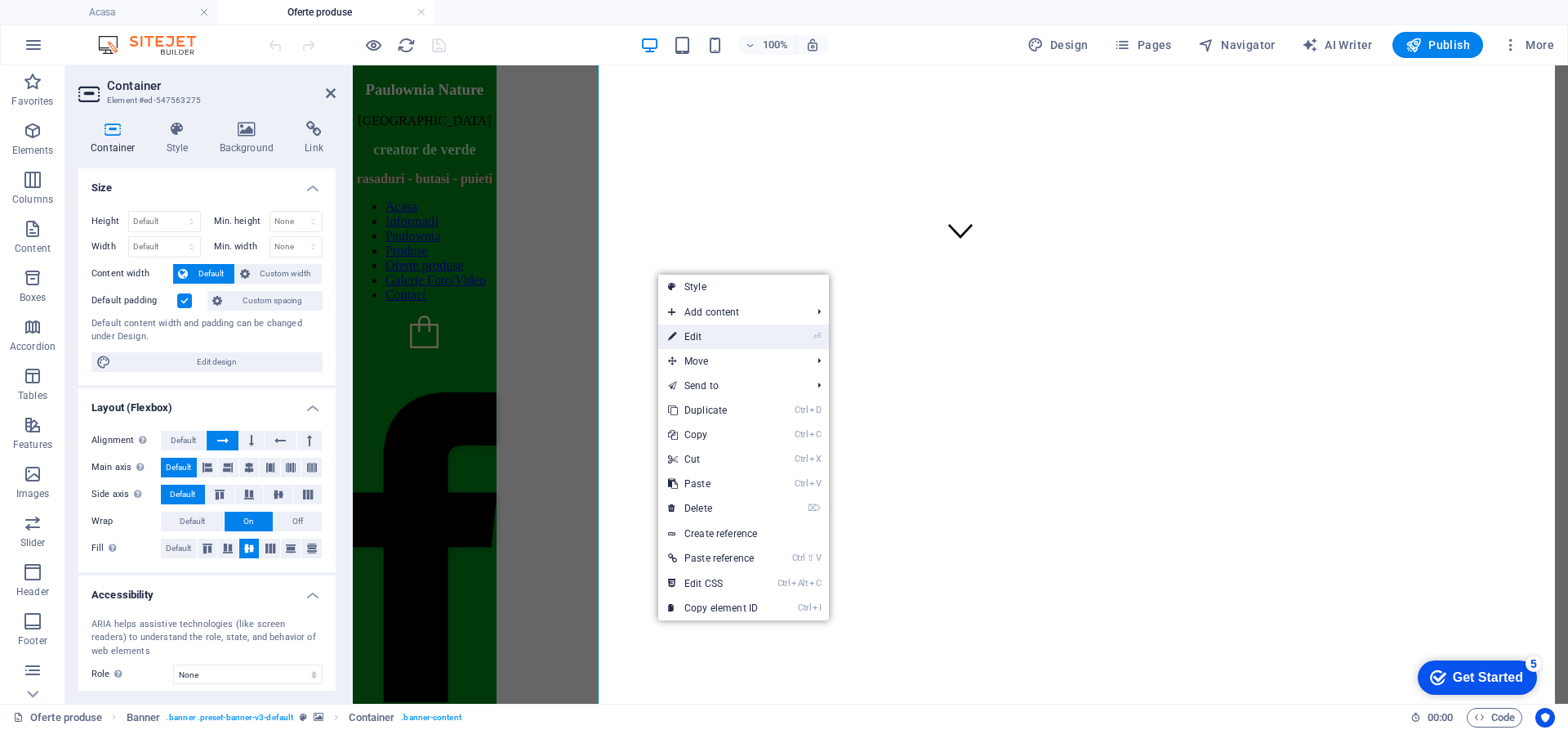
click at [688, 334] on link "⏎ Edit" at bounding box center [713, 336] width 109 height 25
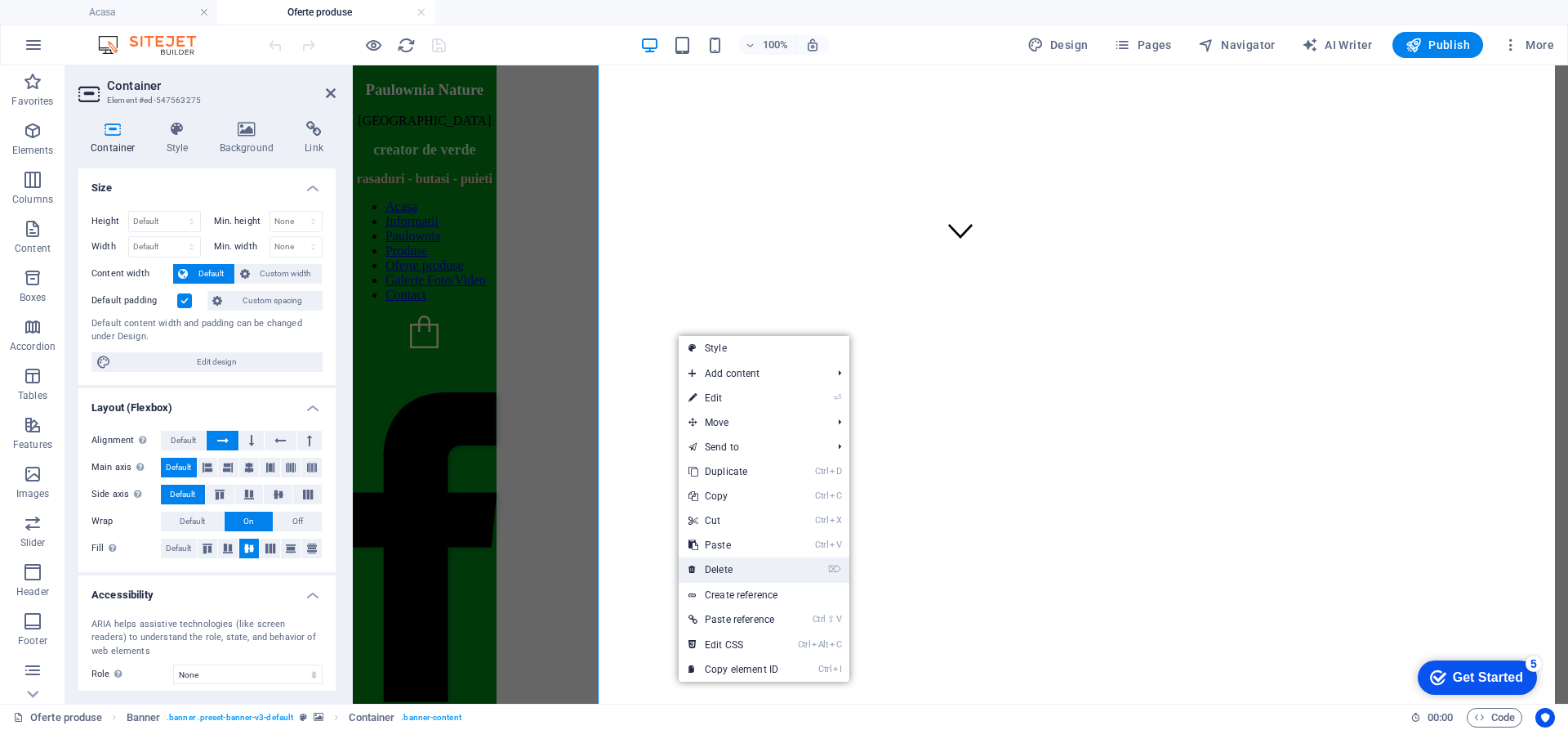
click at [719, 568] on link "⌦ Delete" at bounding box center [733, 569] width 109 height 25
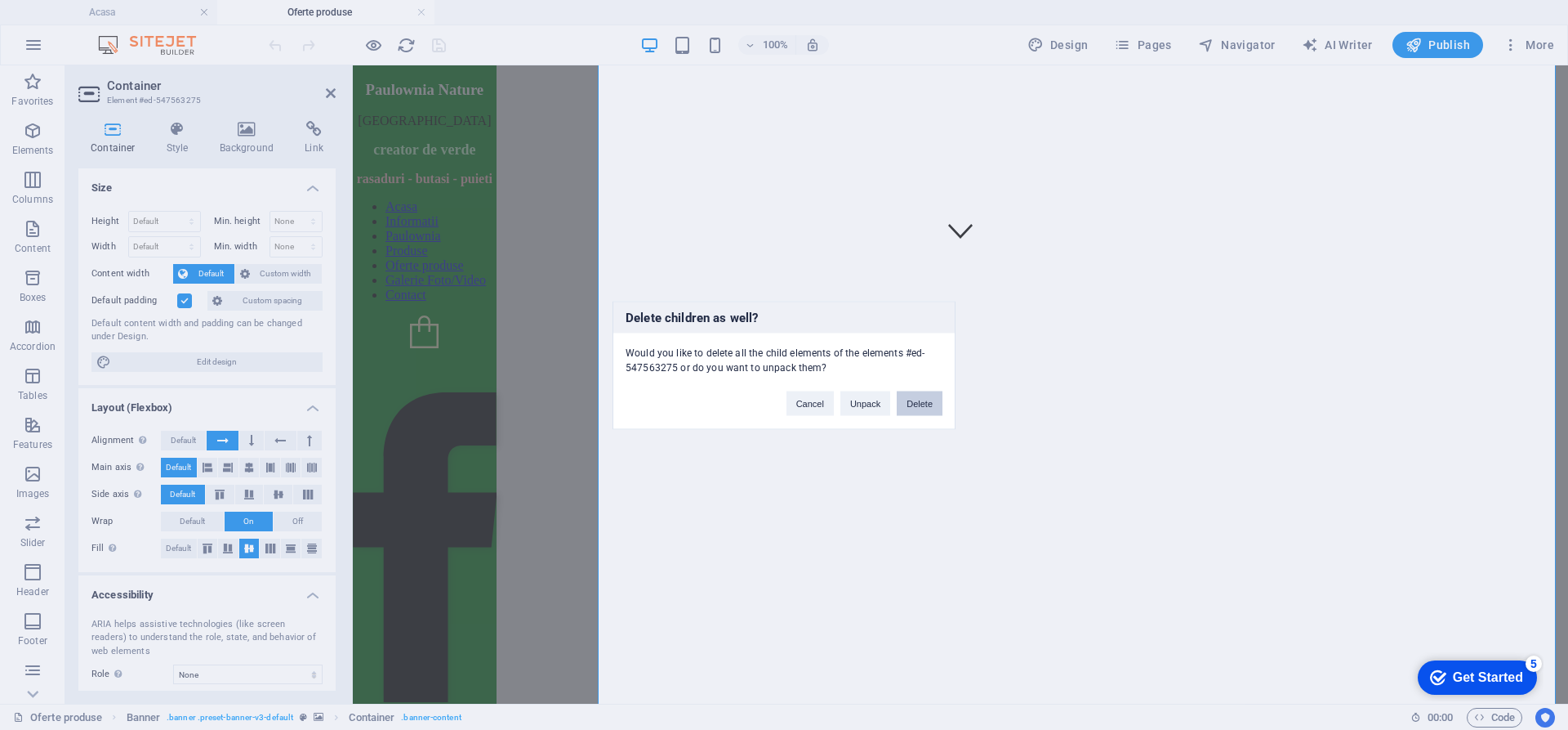
click at [915, 407] on button "Delete" at bounding box center [920, 402] width 46 height 25
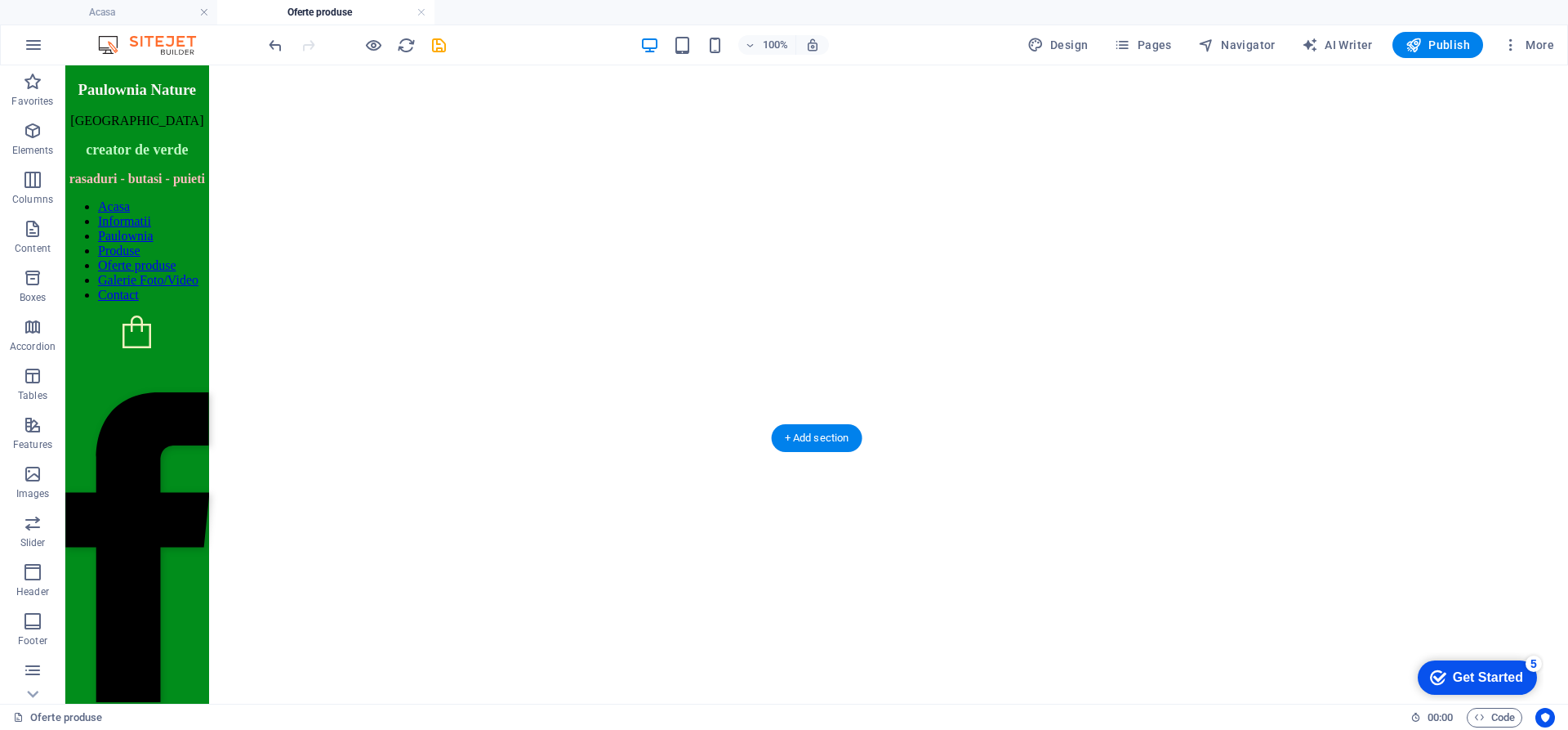
scroll to position [0, 0]
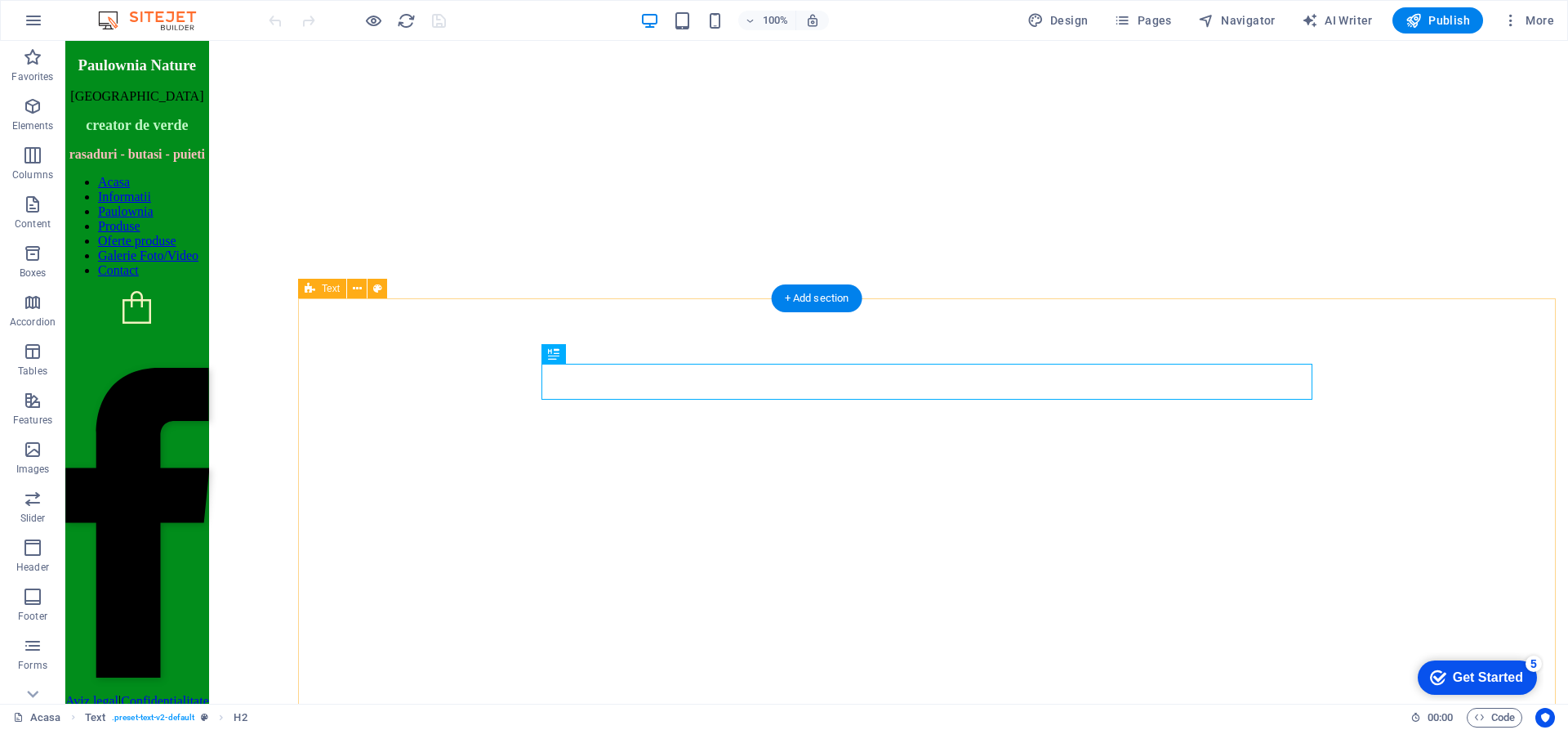
scroll to position [1349, 0]
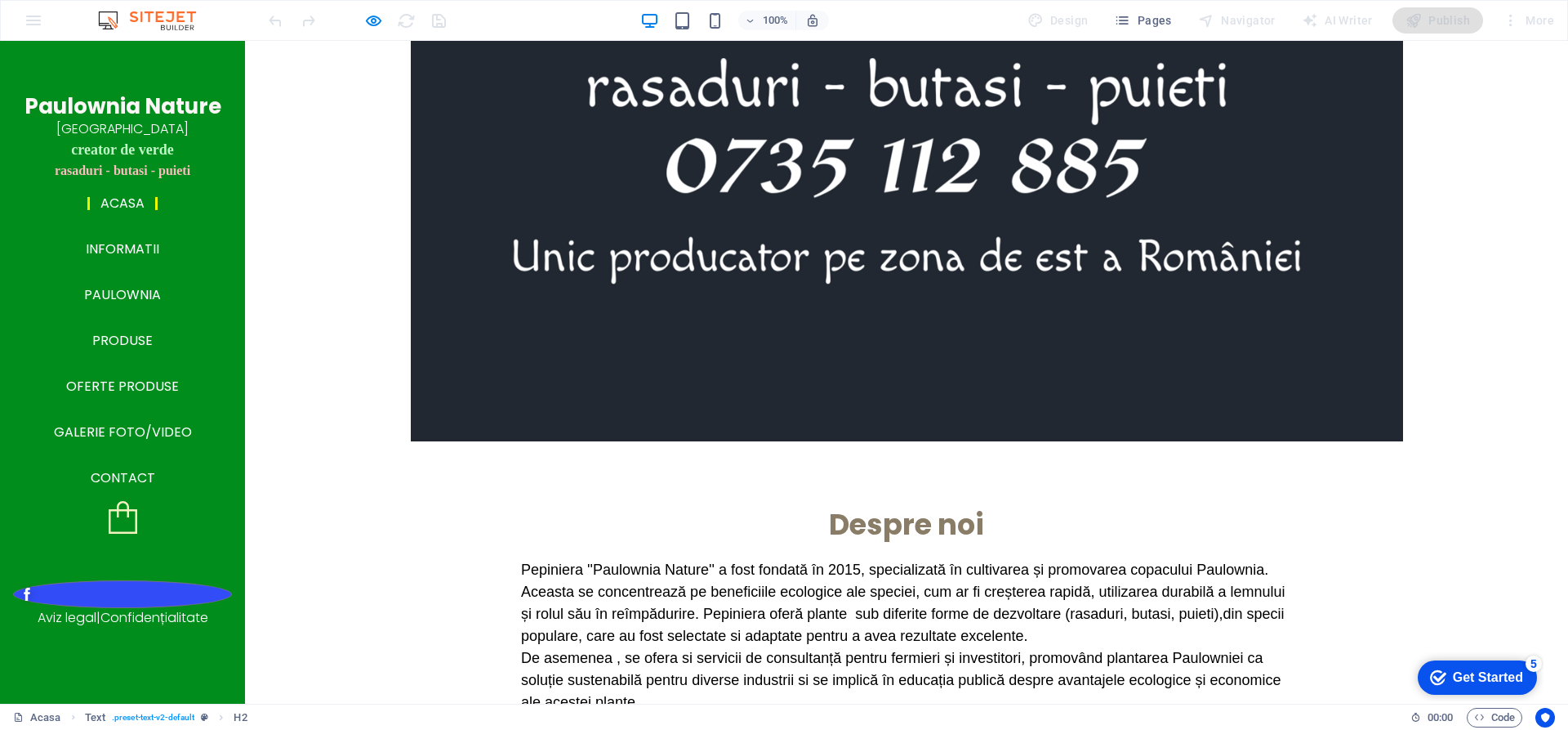
scroll to position [1398, 0]
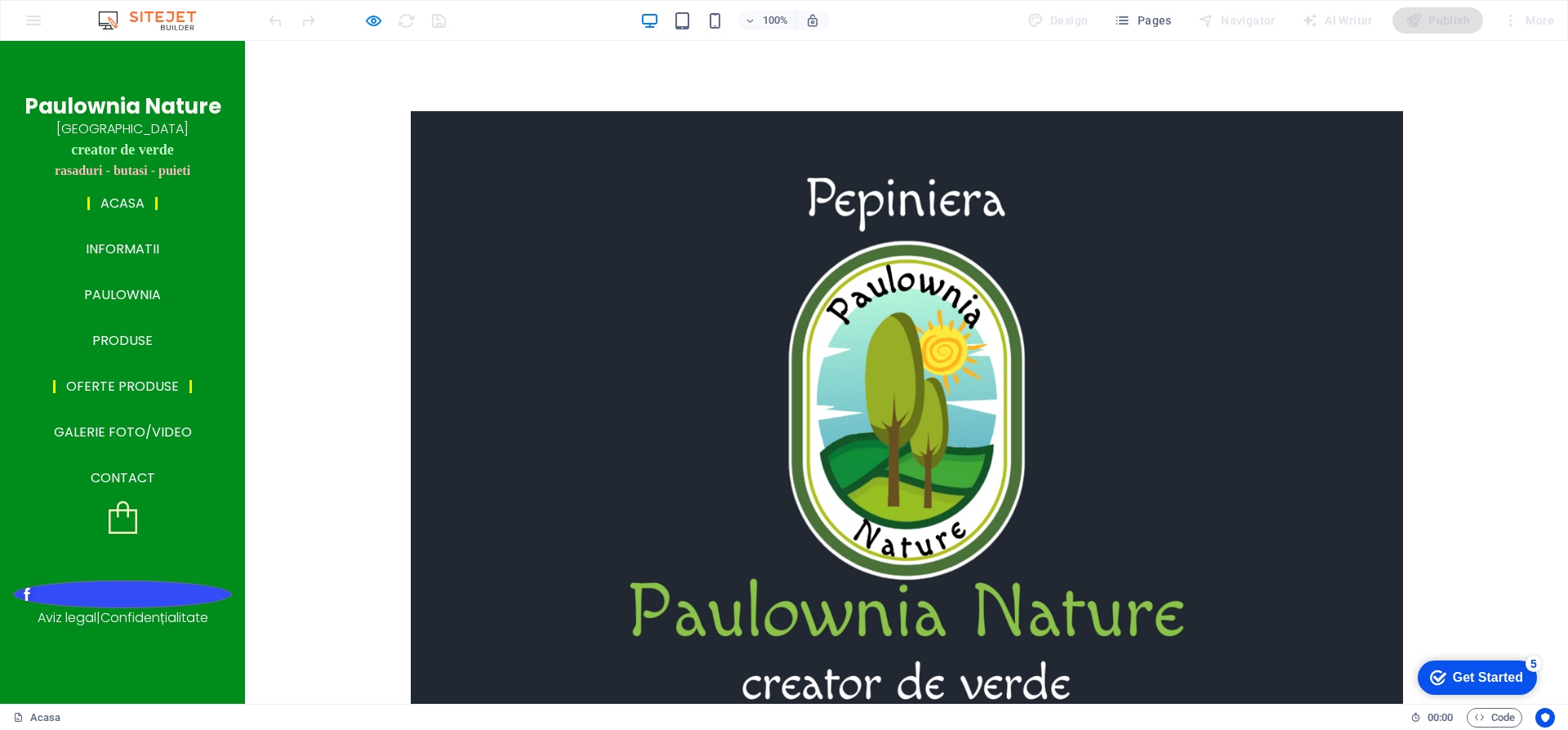
click at [117, 388] on link "Oferte produse" at bounding box center [122, 386] width 139 height 13
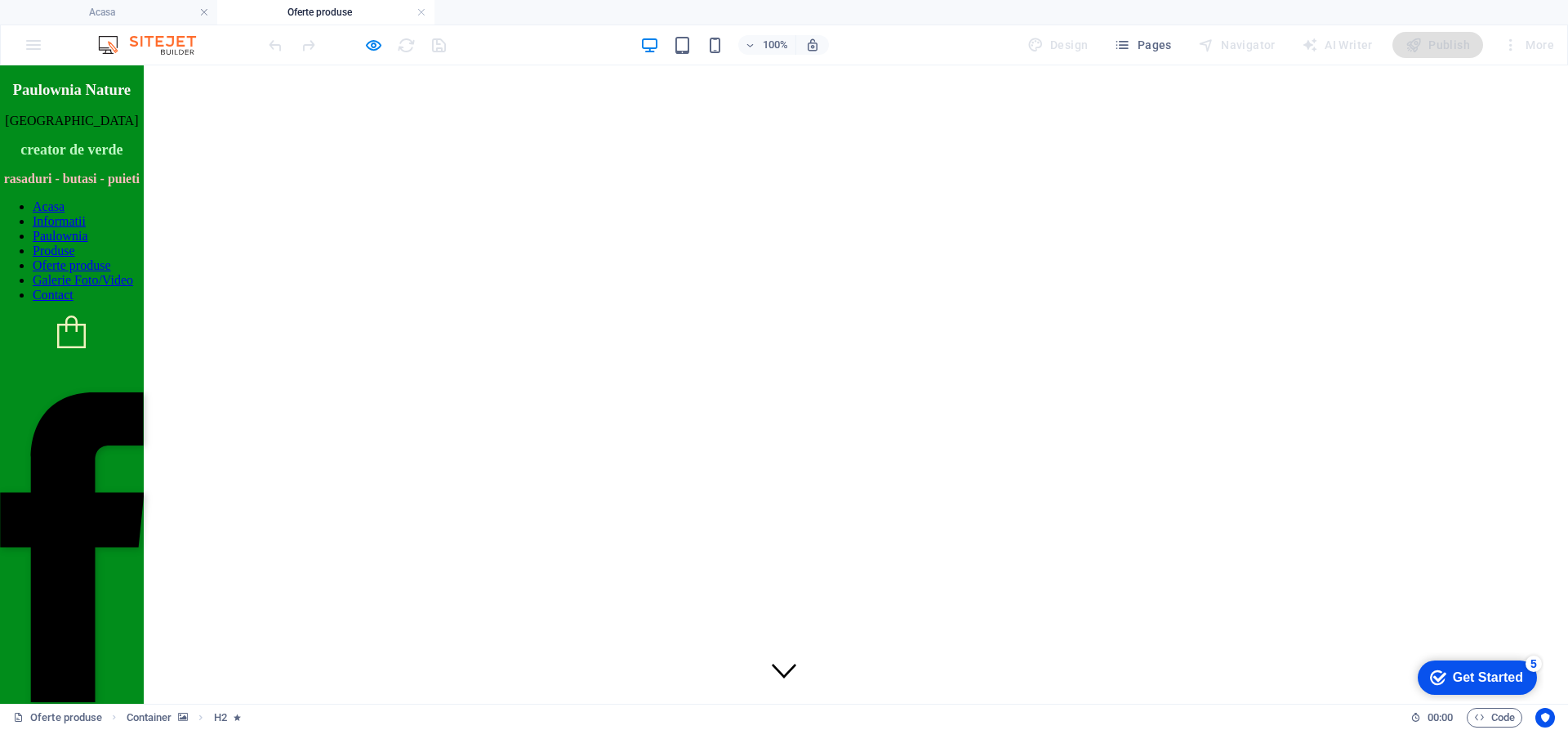
scroll to position [0, 0]
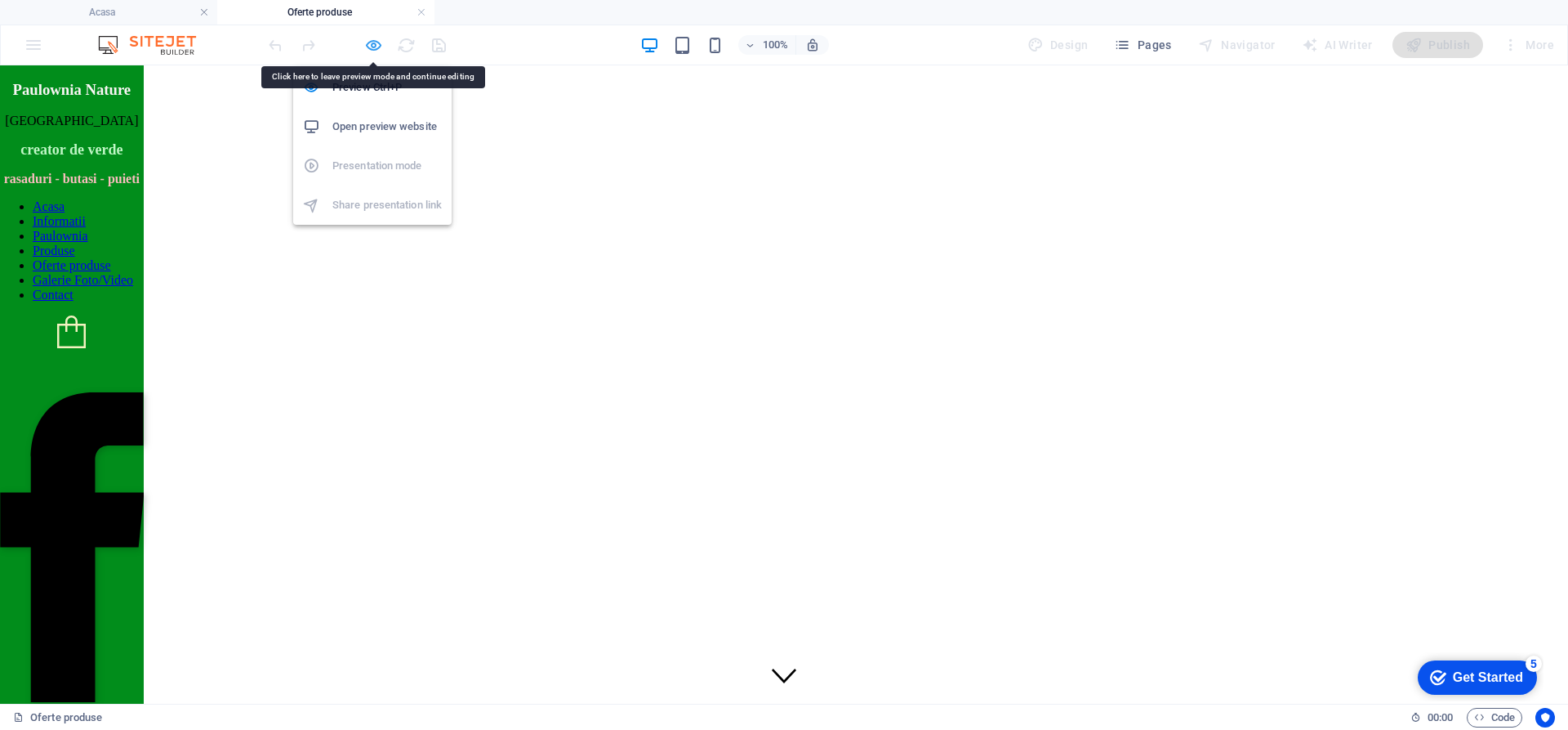
click at [370, 46] on icon "button" at bounding box center [373, 45] width 19 height 19
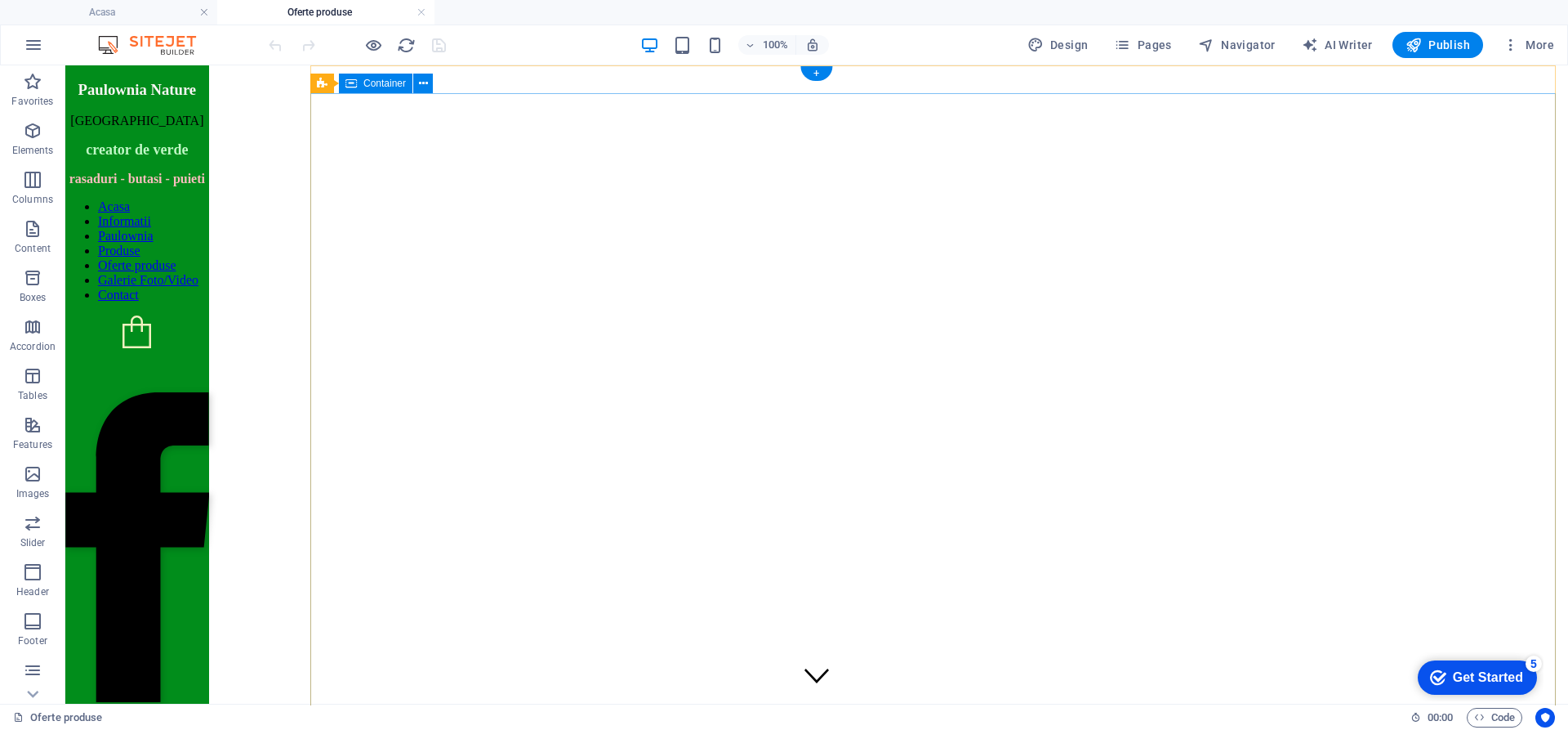
click at [424, 79] on icon at bounding box center [423, 84] width 9 height 17
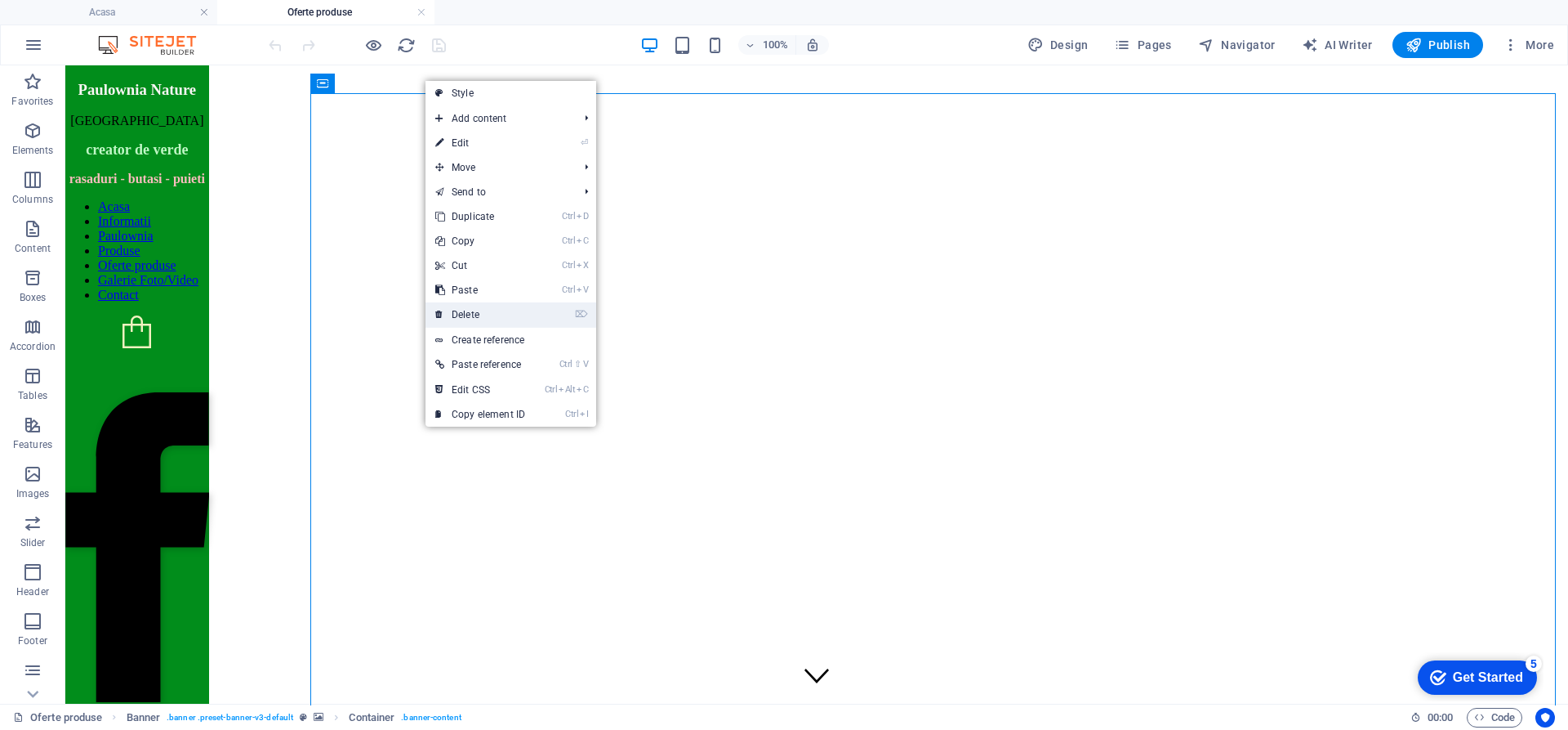
click at [481, 313] on link "⌦ Delete" at bounding box center [481, 314] width 109 height 25
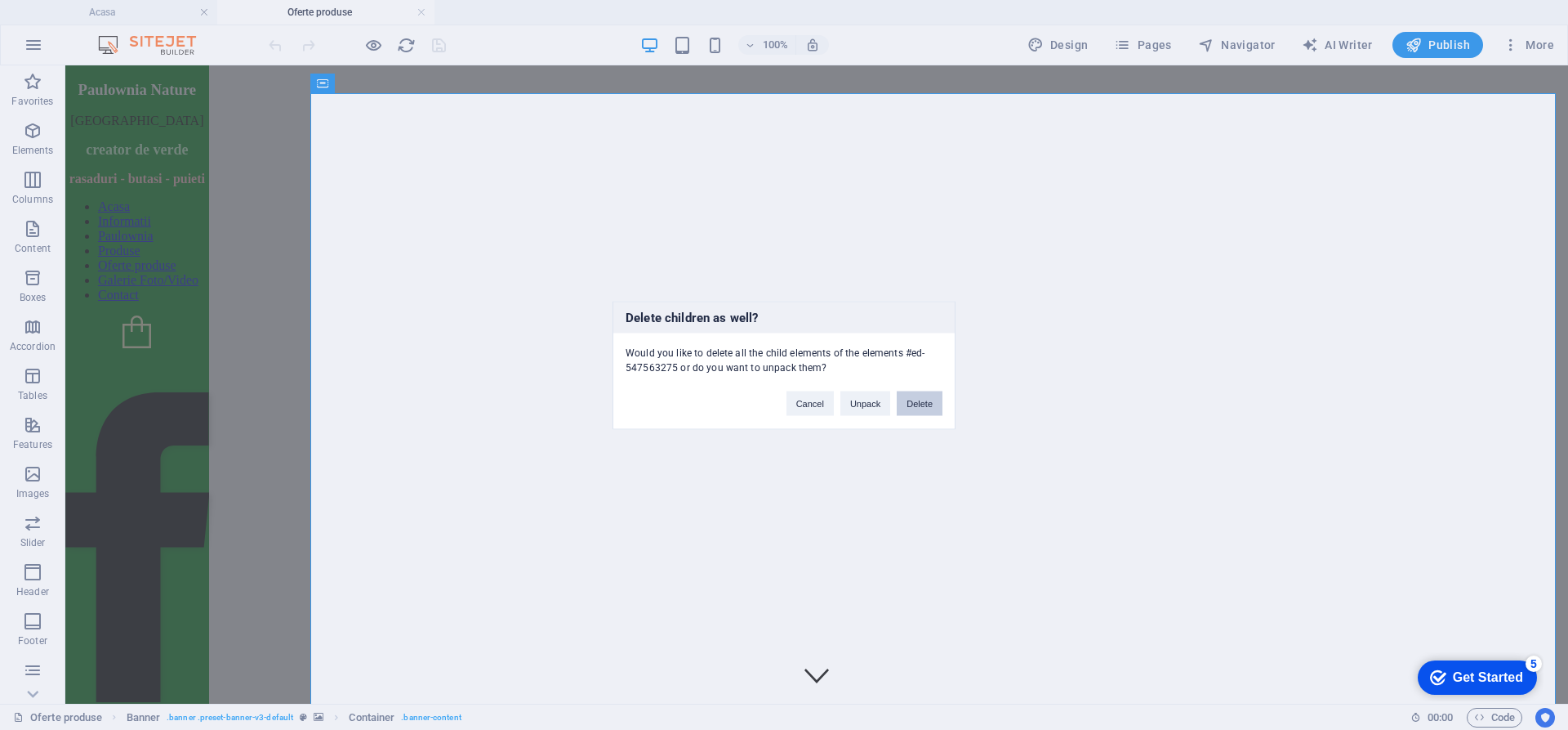
click at [911, 396] on button "Delete" at bounding box center [920, 402] width 46 height 25
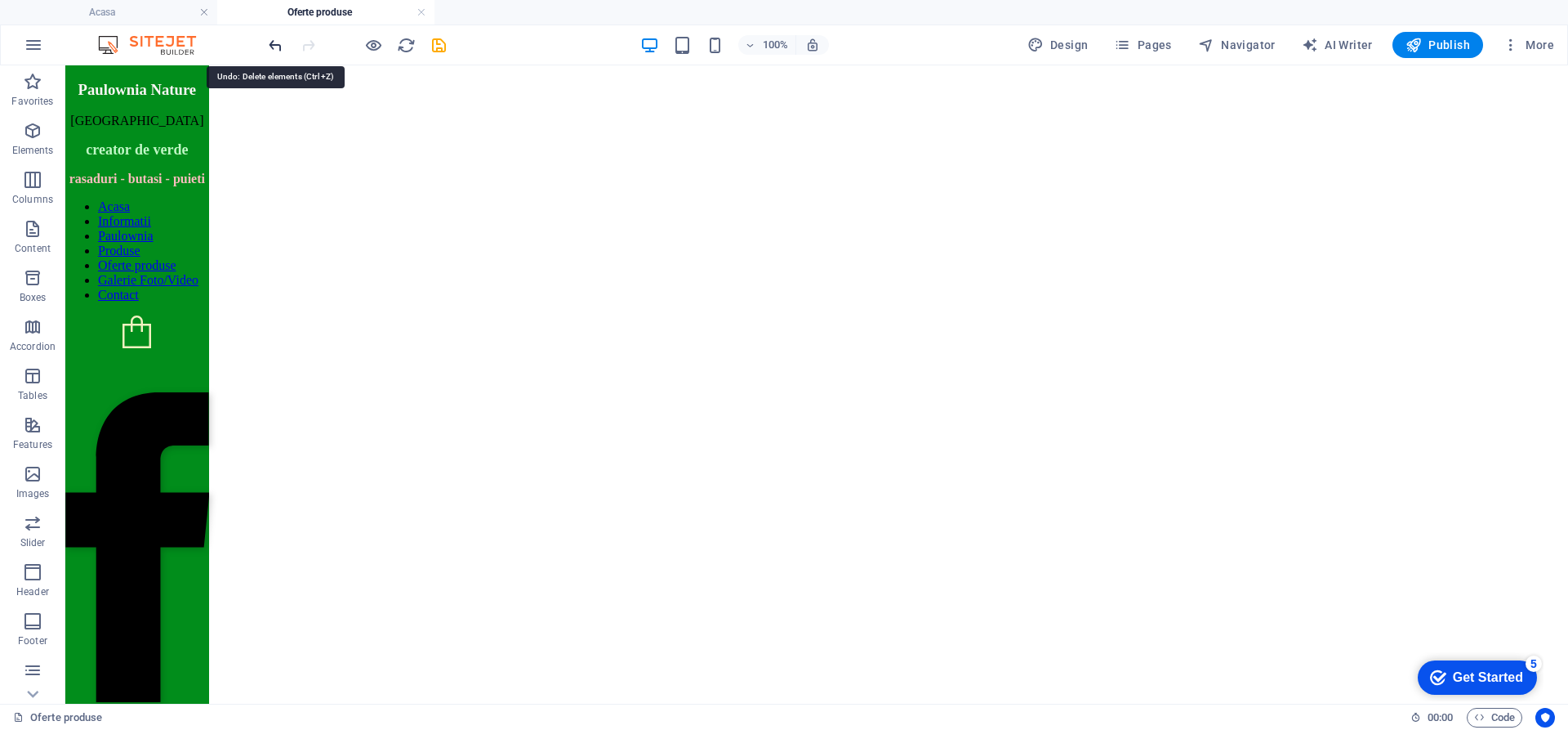
click at [270, 46] on icon "undo" at bounding box center [276, 45] width 19 height 19
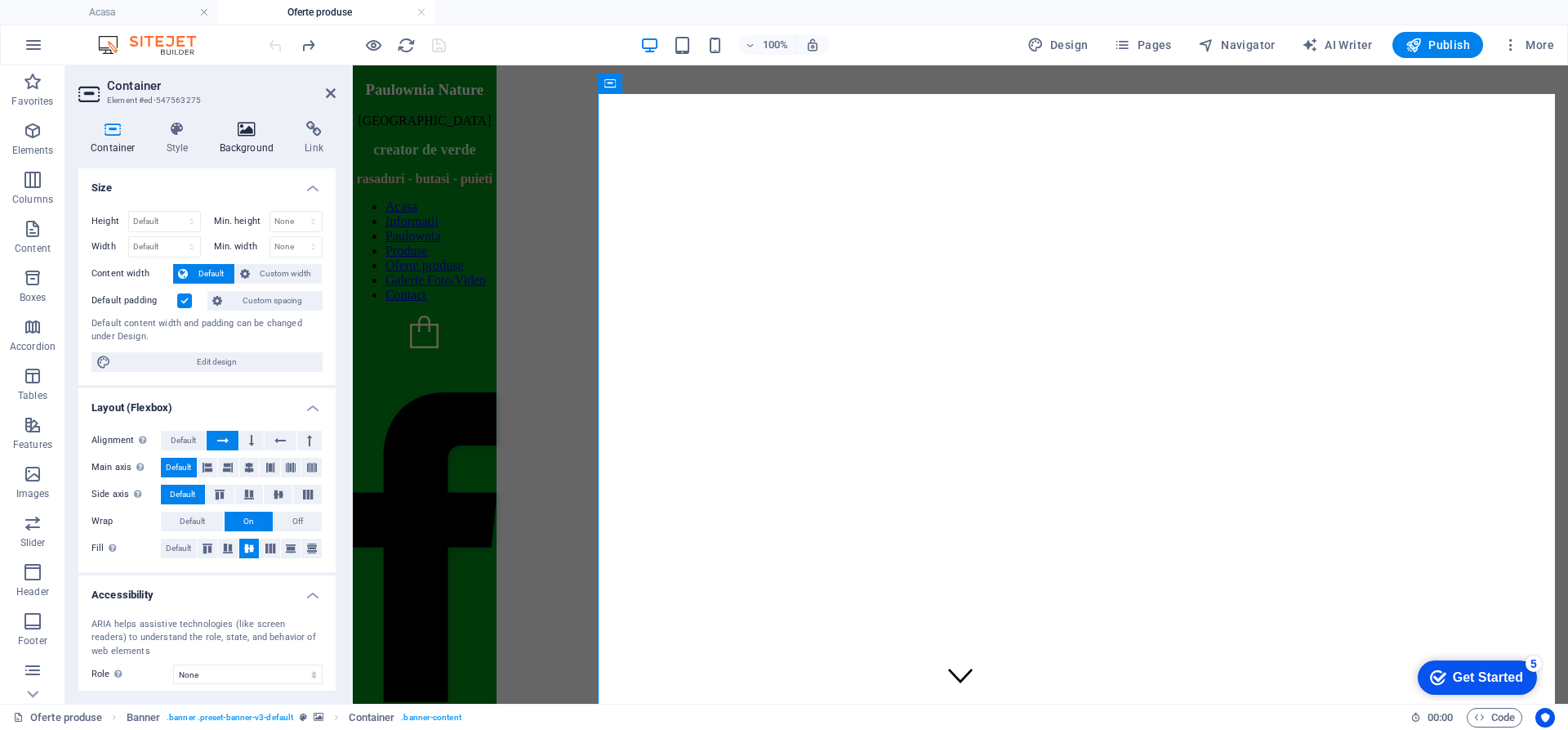
click at [249, 132] on icon at bounding box center [247, 129] width 79 height 16
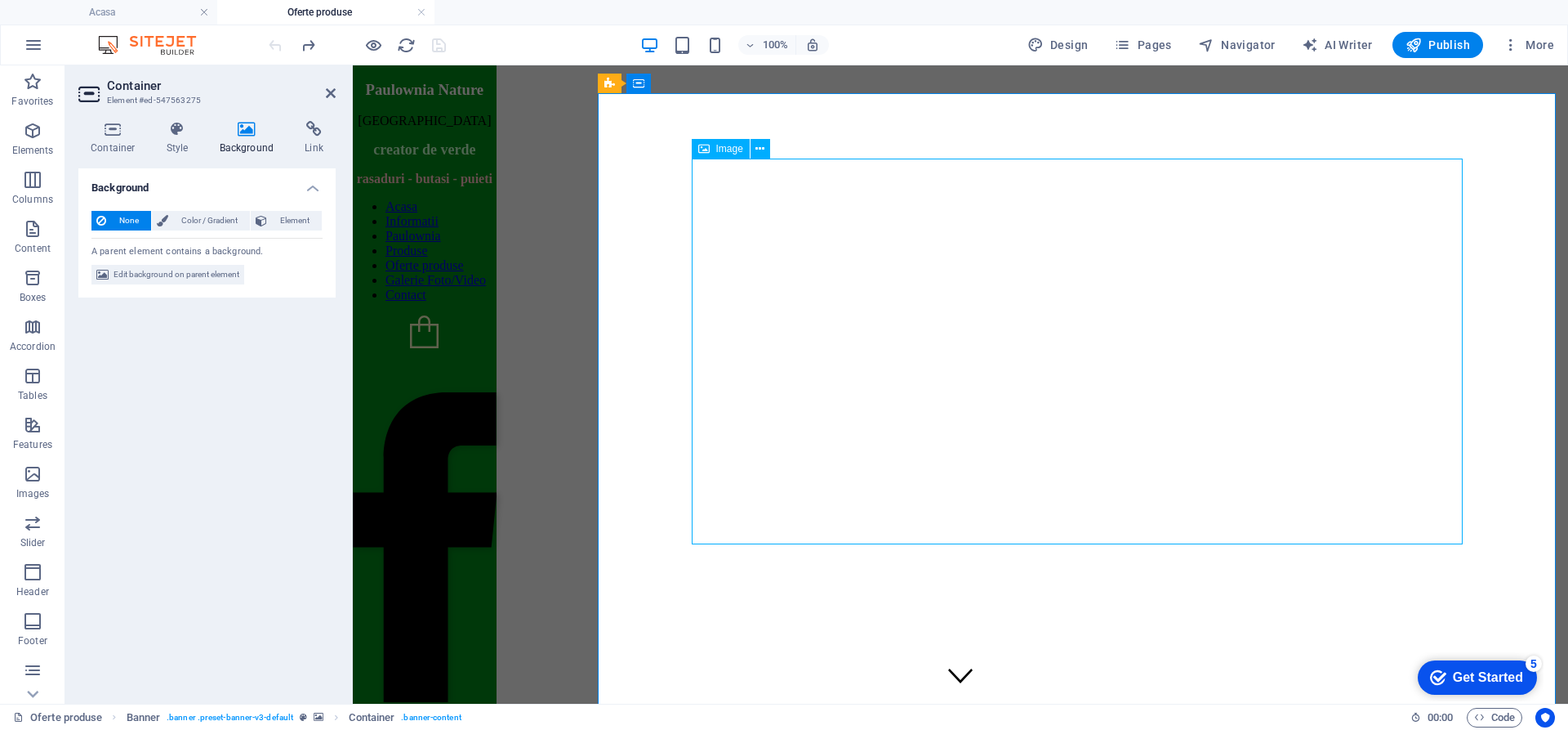
select select "%"
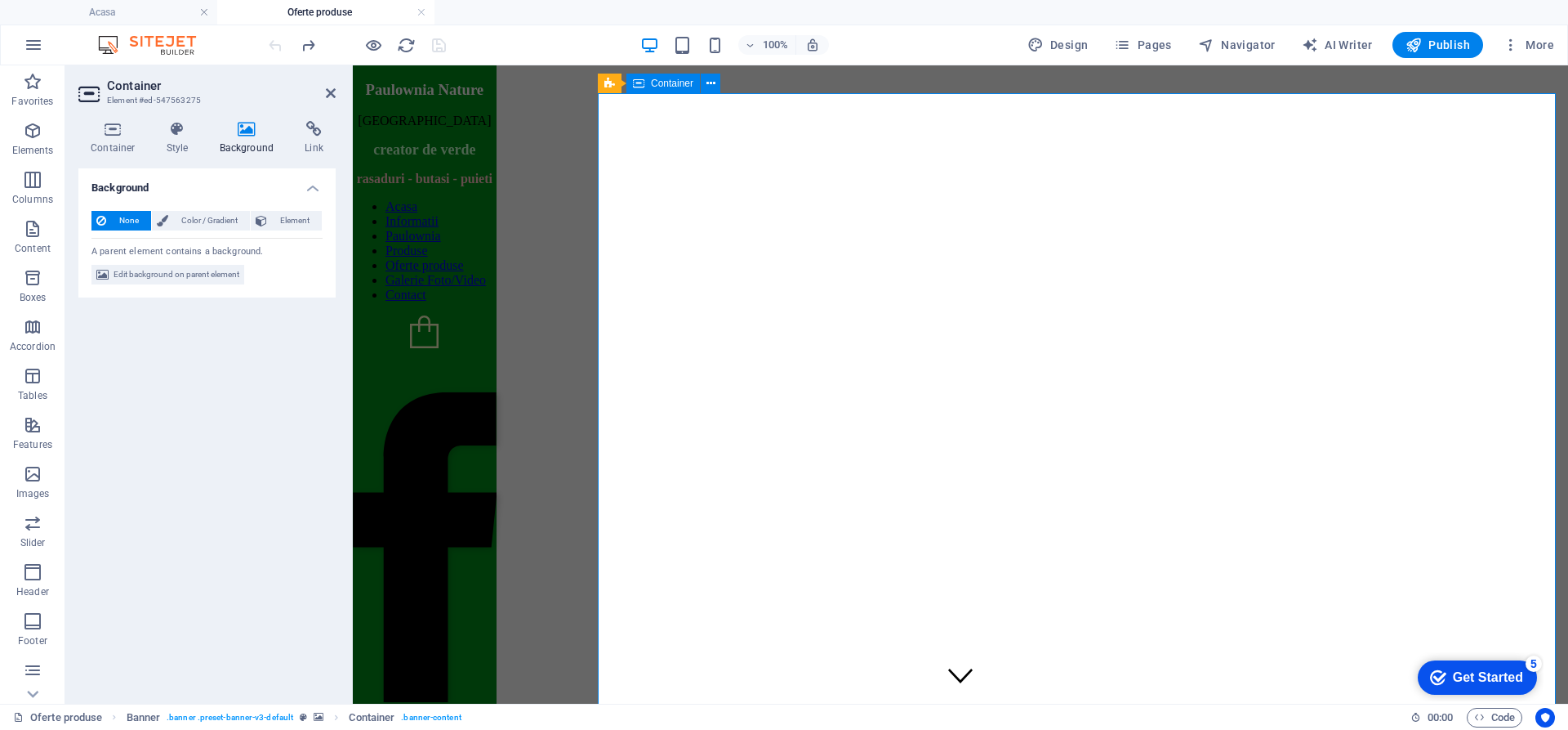
click at [181, 135] on icon at bounding box center [177, 129] width 46 height 16
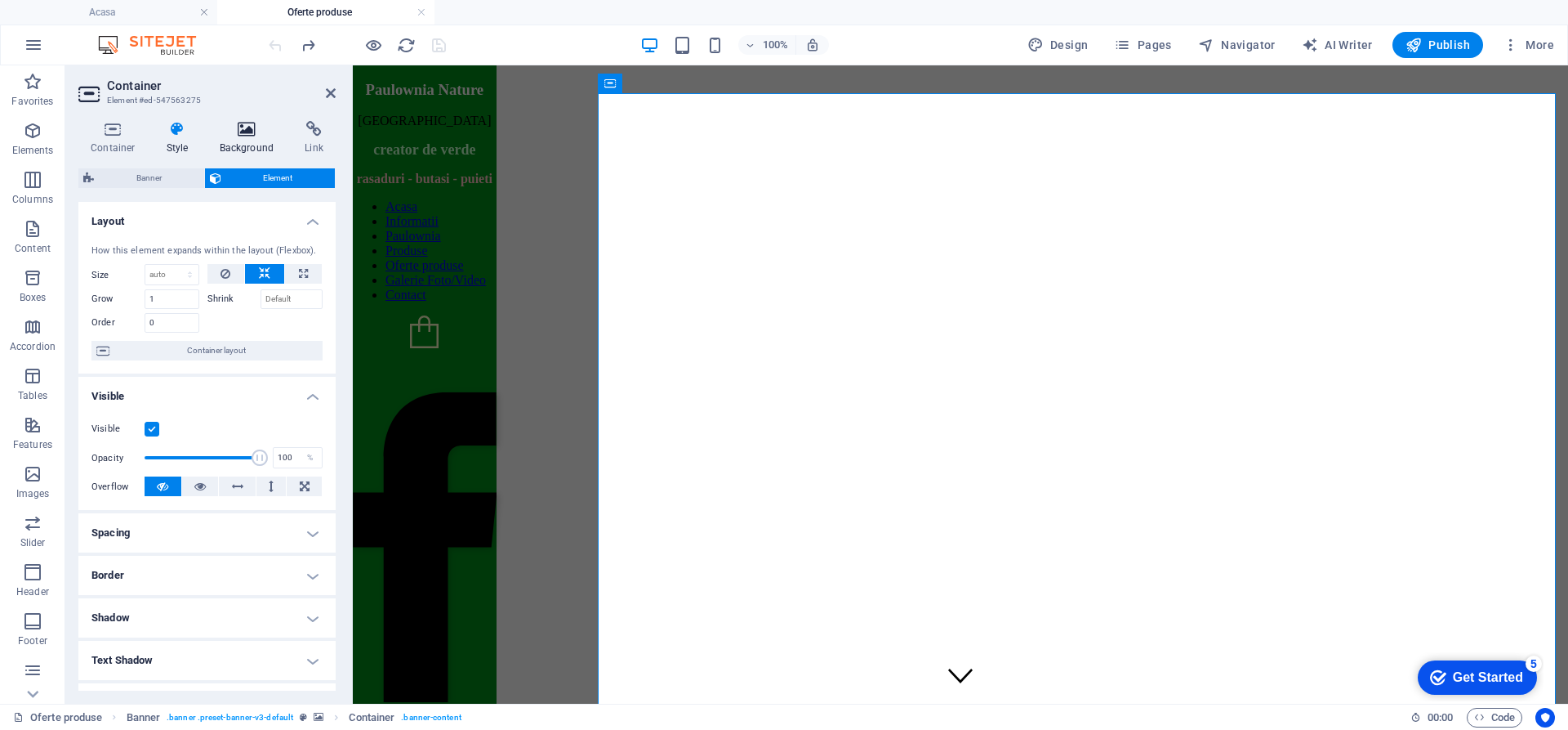
click at [248, 135] on icon at bounding box center [247, 129] width 79 height 16
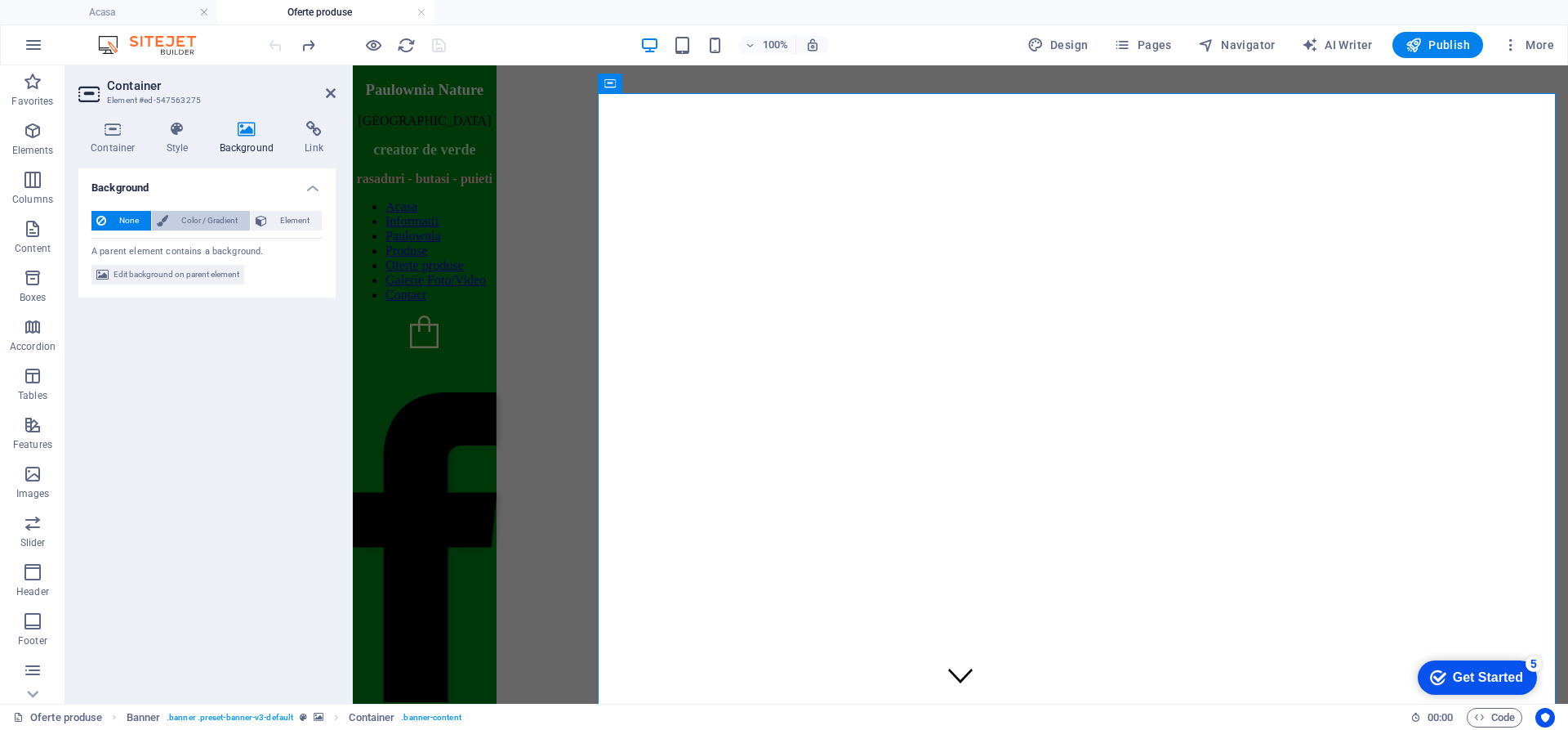
click at [190, 219] on span "Color / Gradient" at bounding box center [208, 221] width 72 height 20
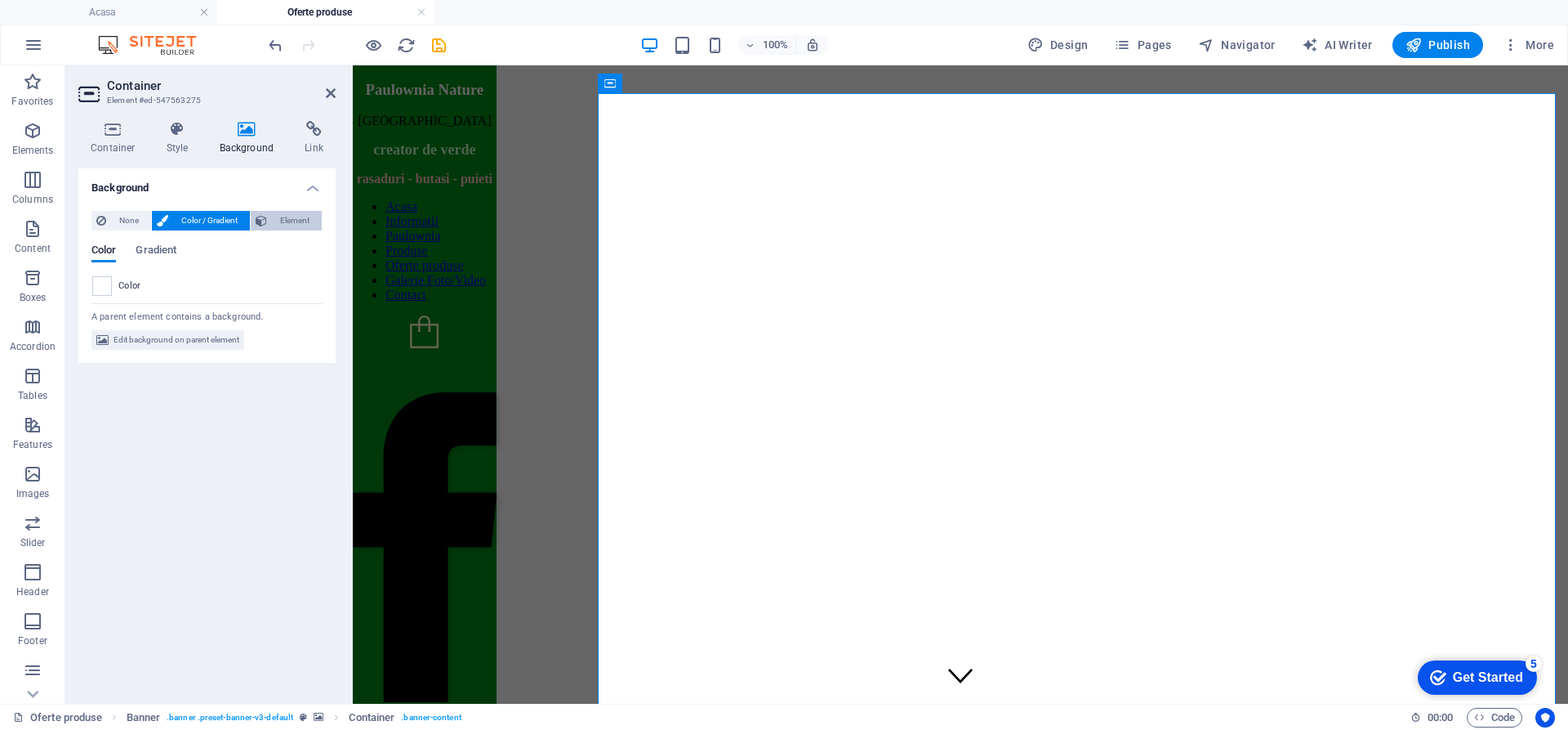
click at [282, 217] on span "Element" at bounding box center [294, 221] width 45 height 20
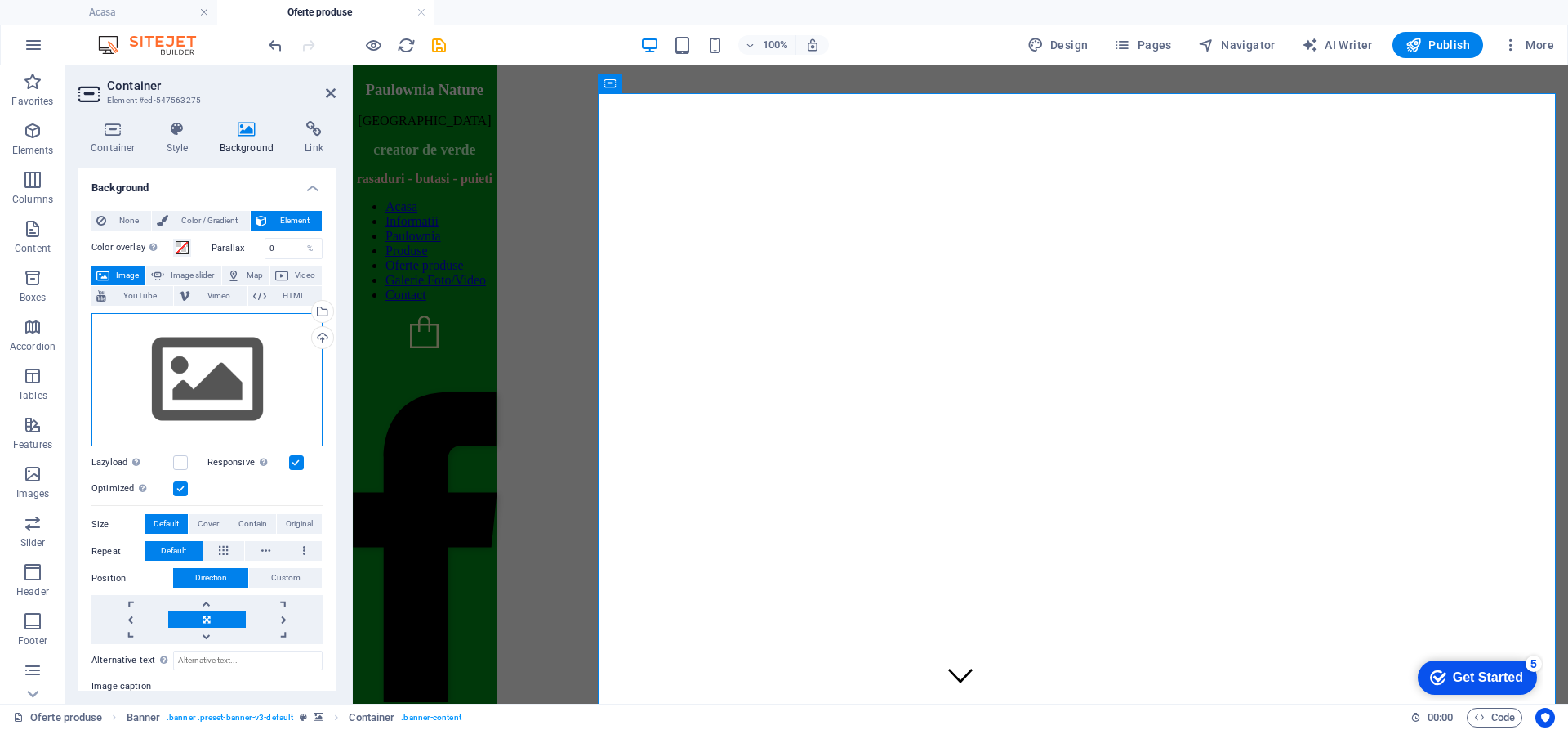
click at [183, 383] on div "Drag files here, click to choose files or select files from Files or our free s…" at bounding box center [207, 380] width 231 height 134
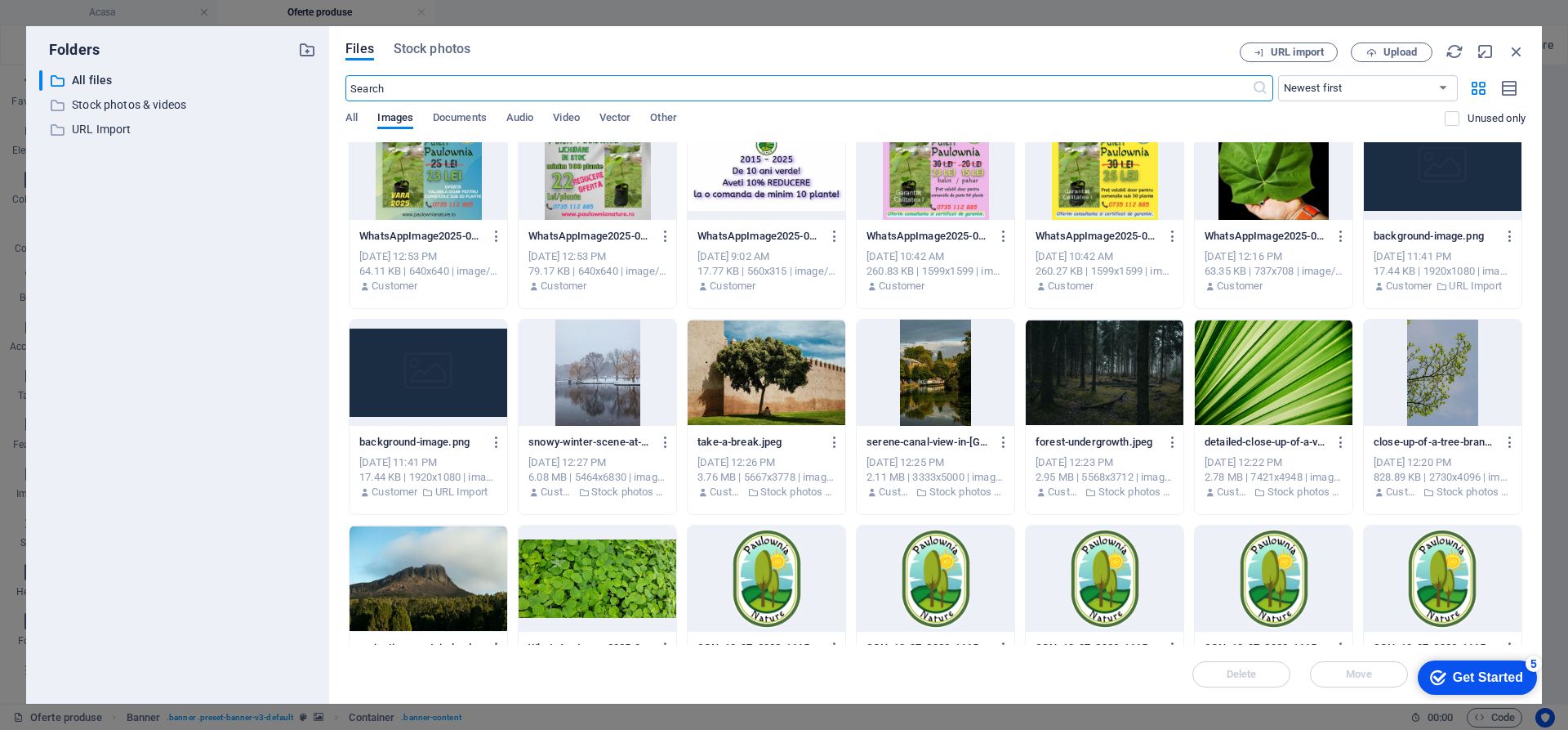
scroll to position [491, 0]
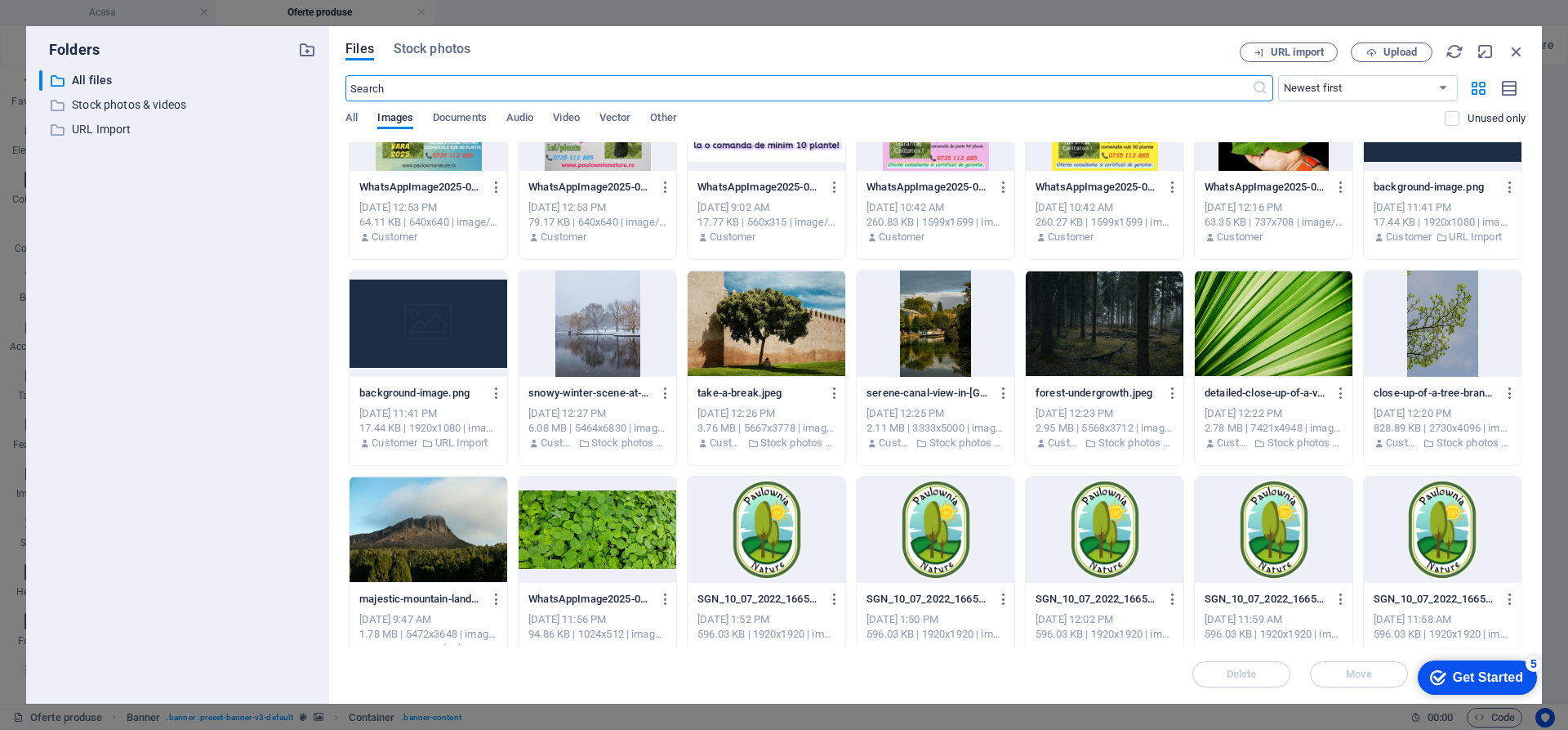
click at [1129, 322] on div at bounding box center [1104, 323] width 157 height 106
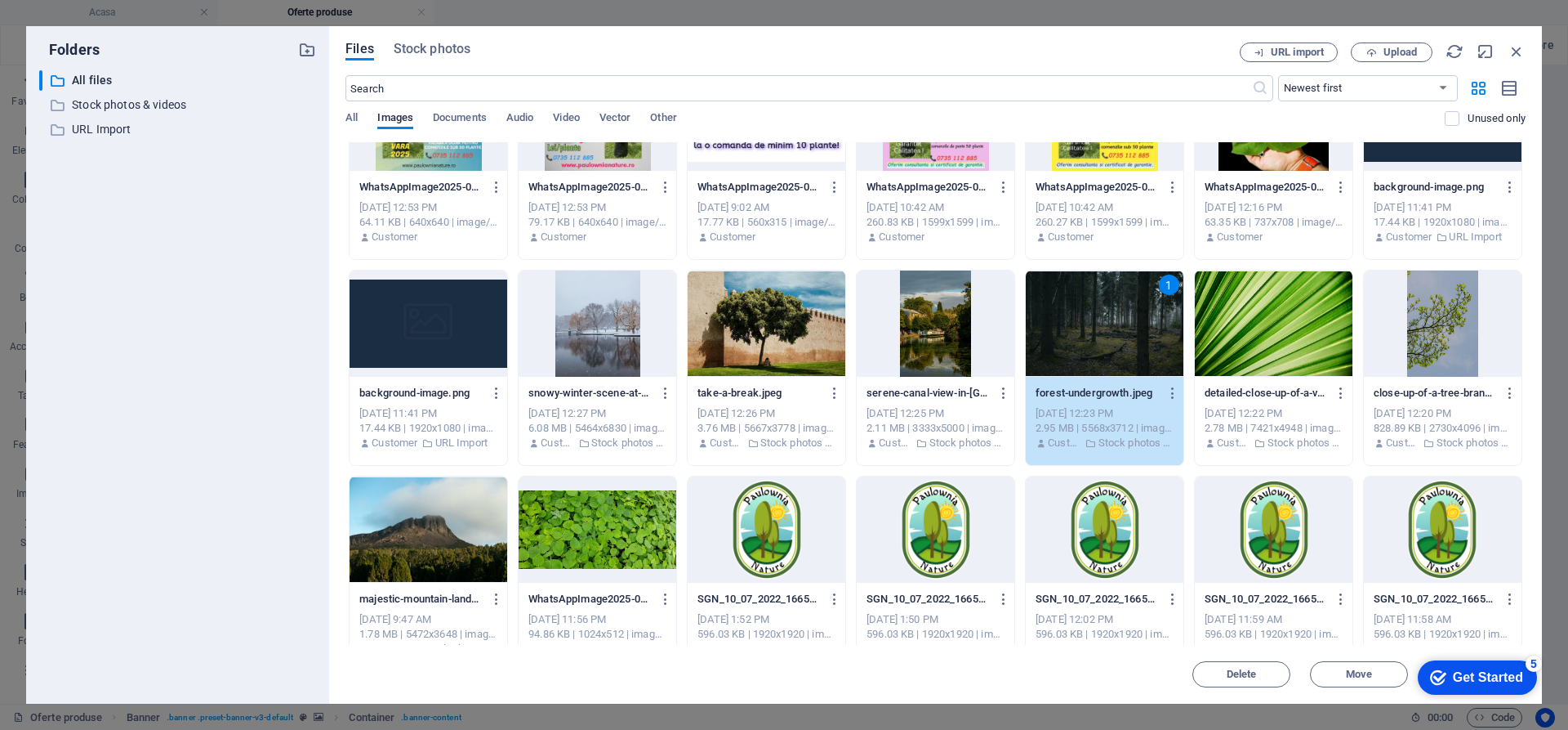
click at [1495, 674] on div "Get Started" at bounding box center [1488, 677] width 70 height 15
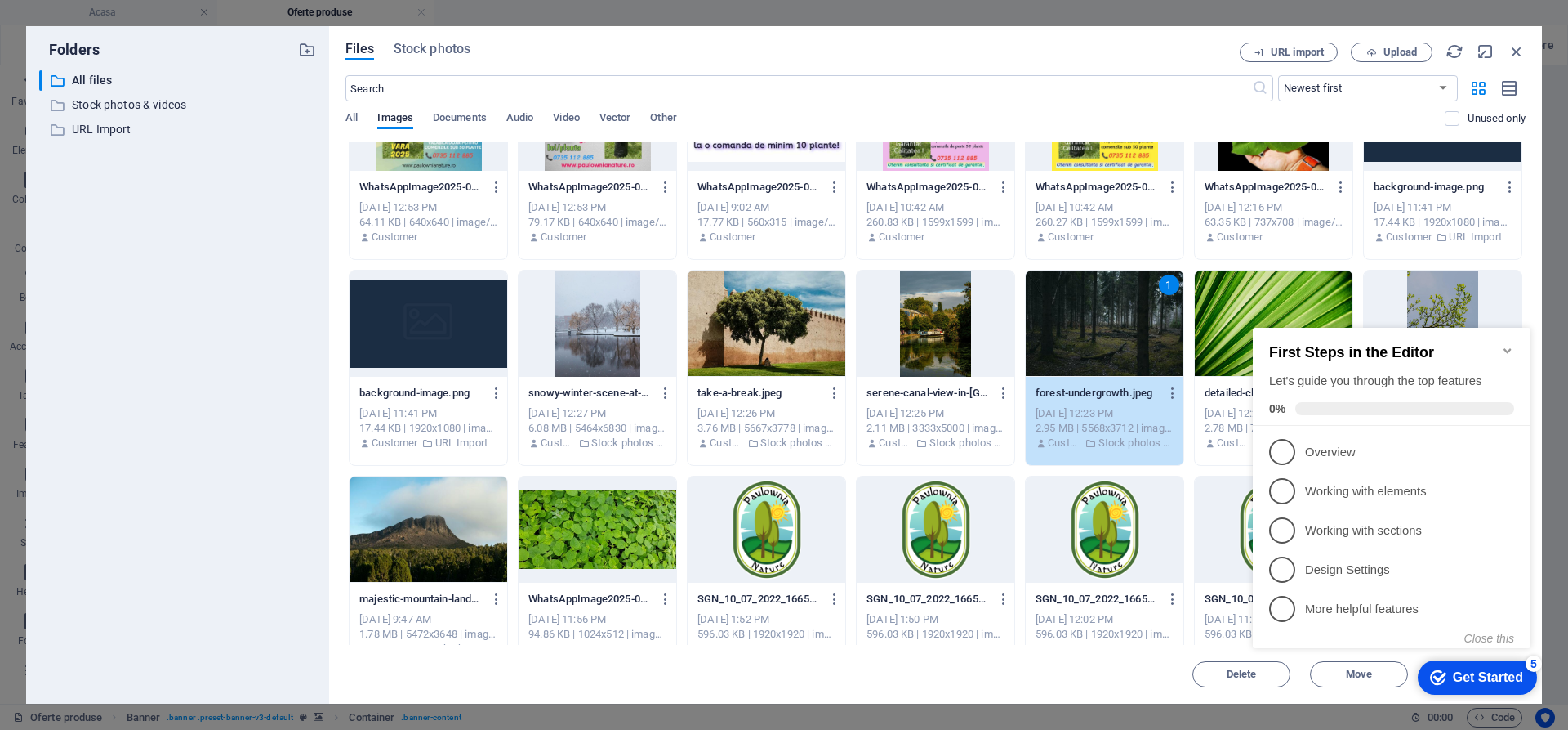
click at [1505, 344] on icon "Minimize checklist" at bounding box center [1508, 350] width 13 height 13
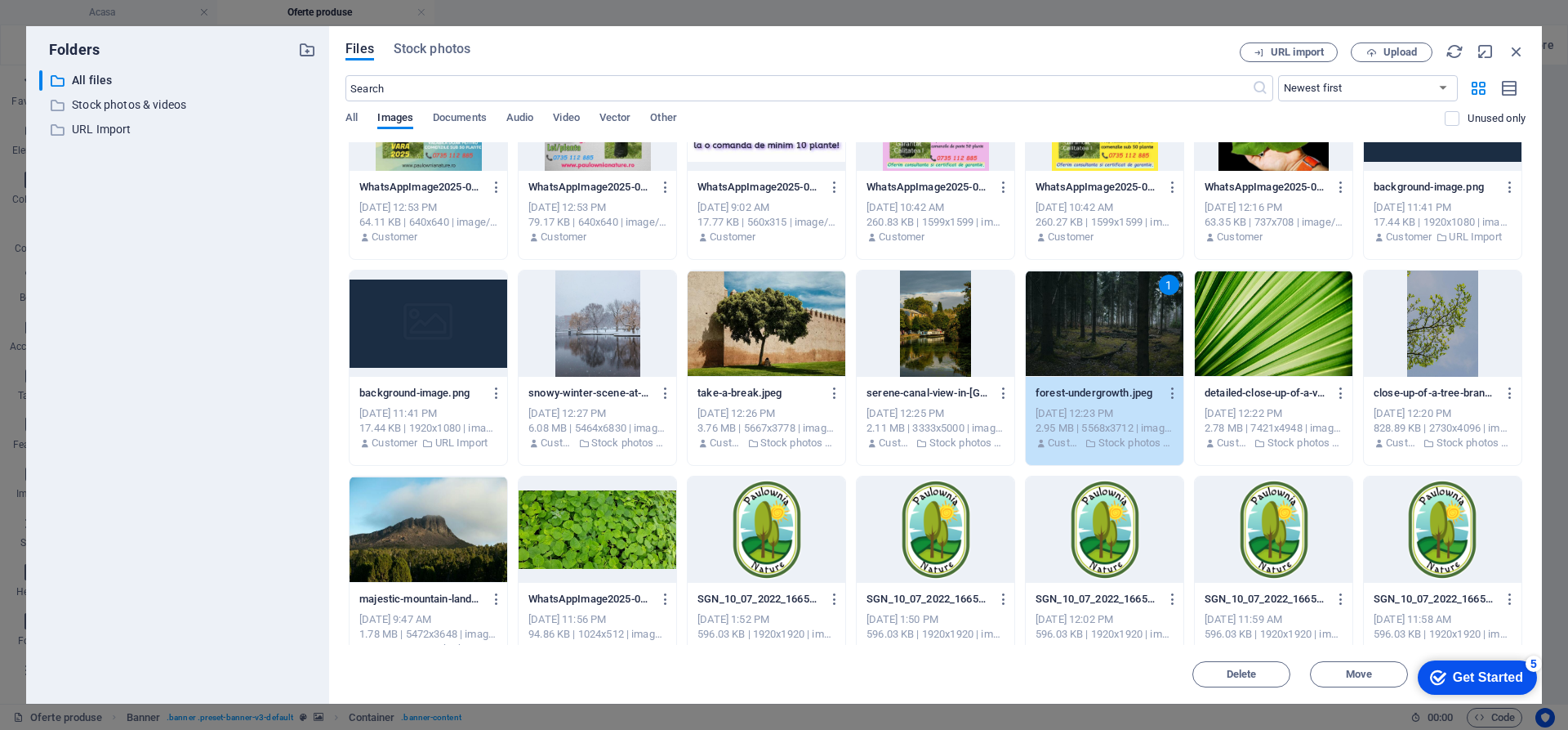
click at [1087, 338] on div "1" at bounding box center [1104, 323] width 157 height 106
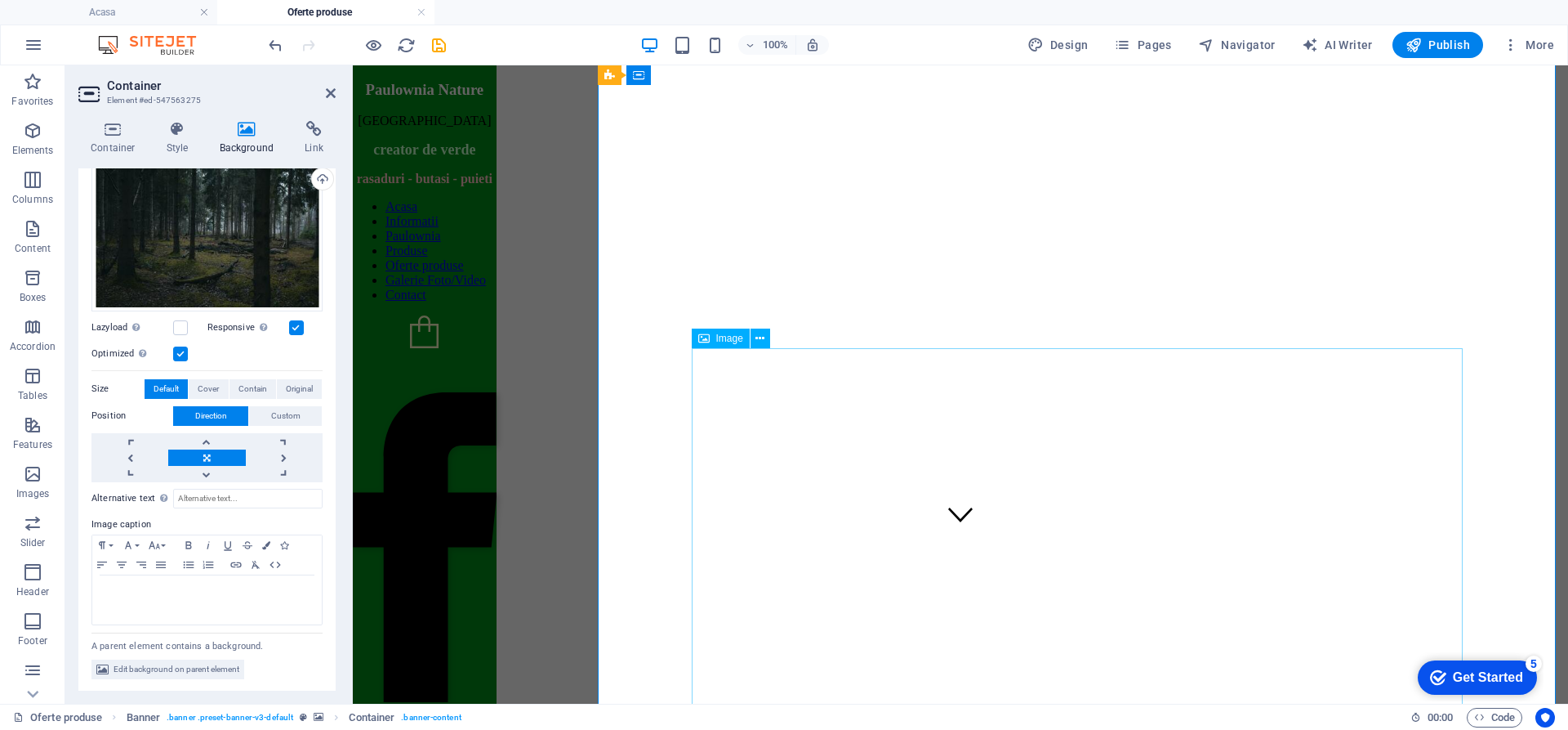
scroll to position [245, 0]
click at [445, 44] on icon "save" at bounding box center [439, 45] width 19 height 19
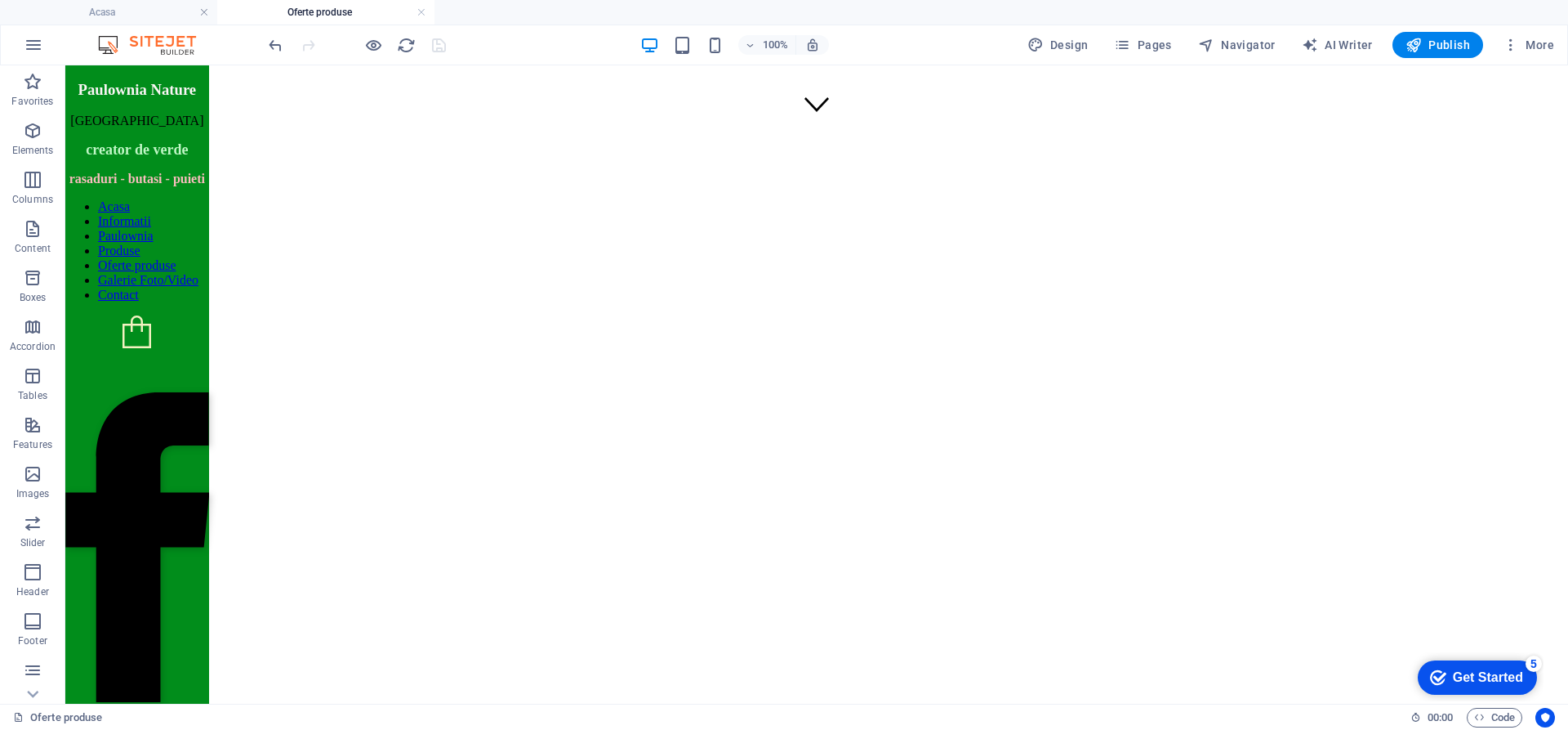
scroll to position [572, 0]
click at [274, 41] on icon "undo" at bounding box center [276, 45] width 19 height 19
click at [427, 79] on icon at bounding box center [423, 76] width 9 height 17
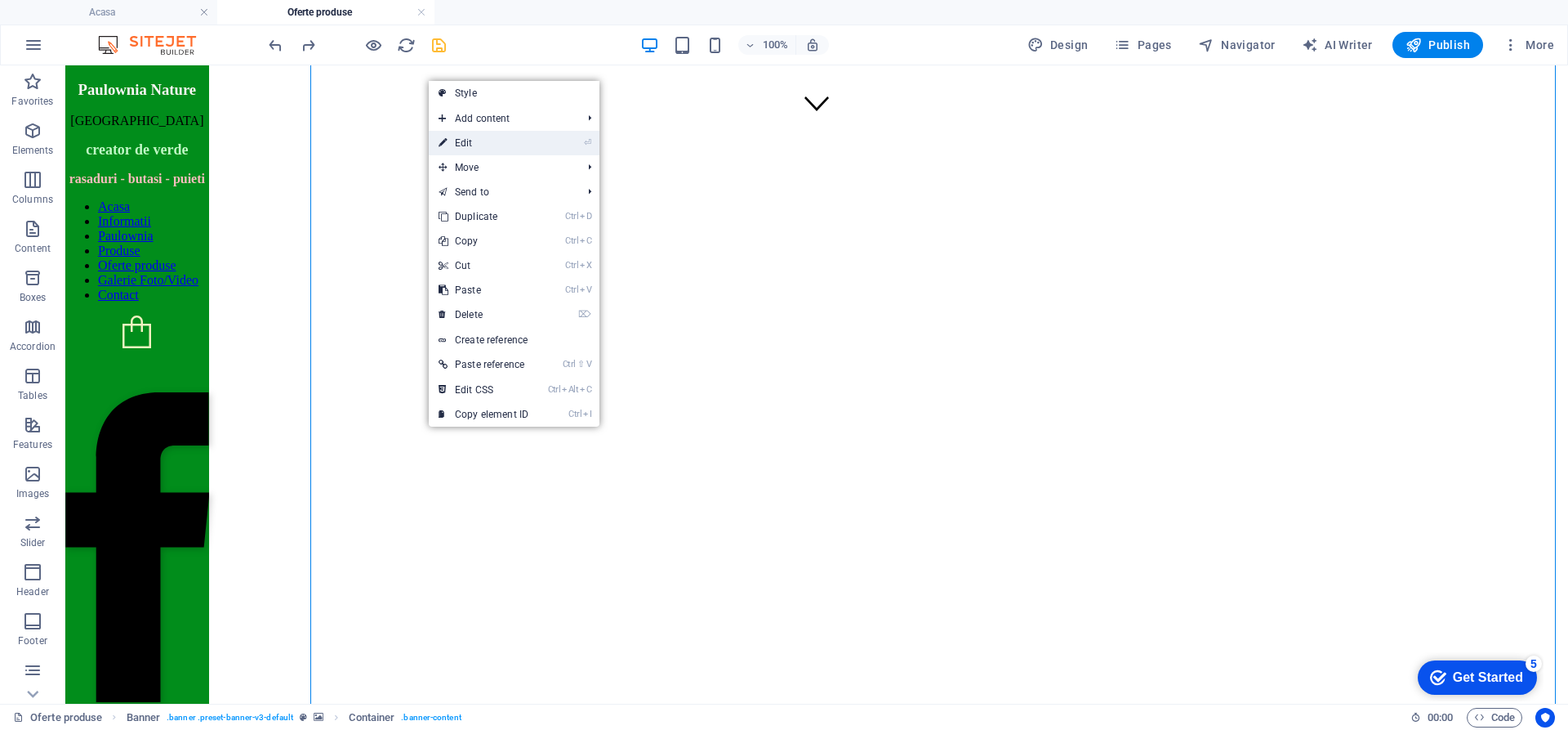
click at [461, 144] on link "⏎ Edit" at bounding box center [483, 143] width 109 height 25
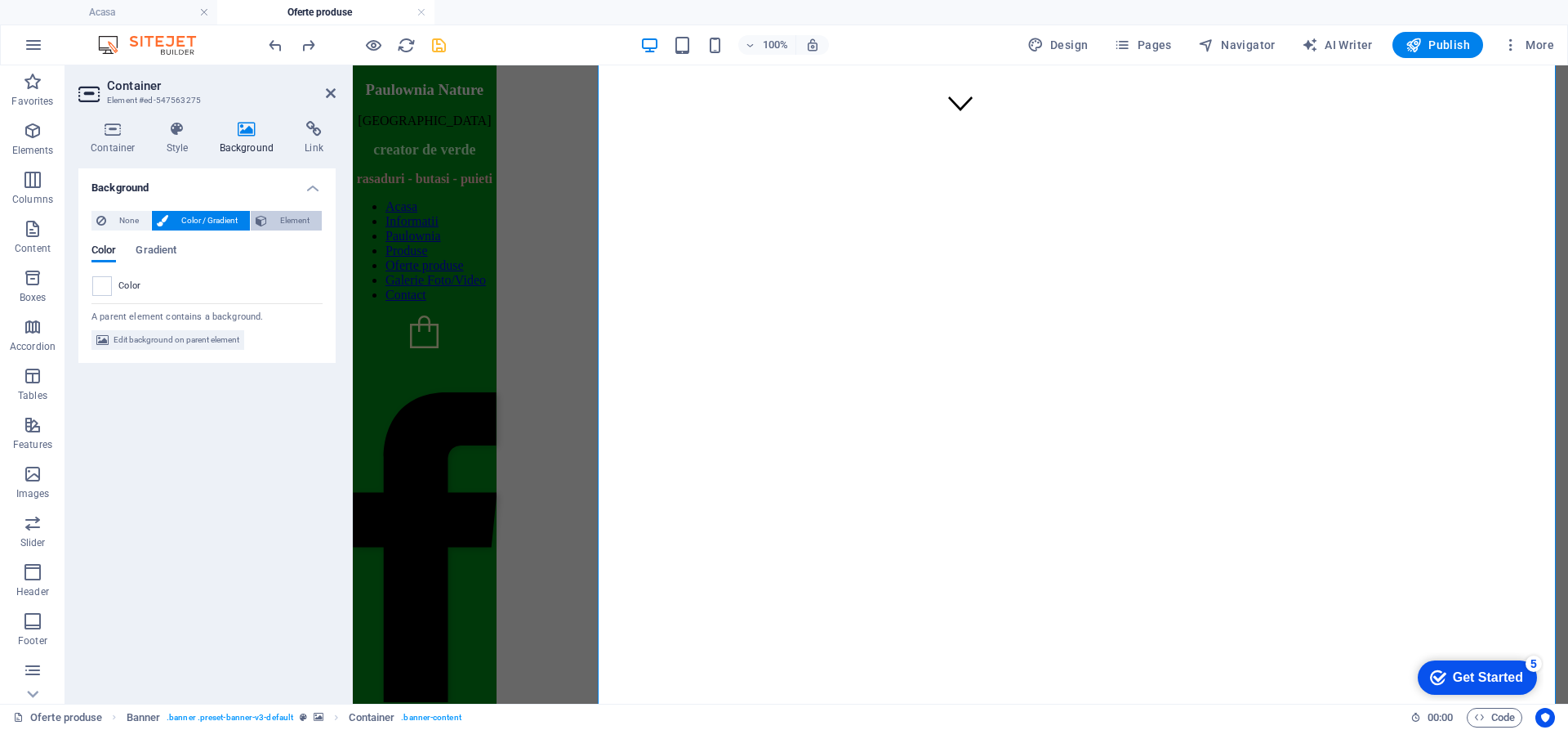
click at [293, 218] on span "Element" at bounding box center [294, 221] width 45 height 20
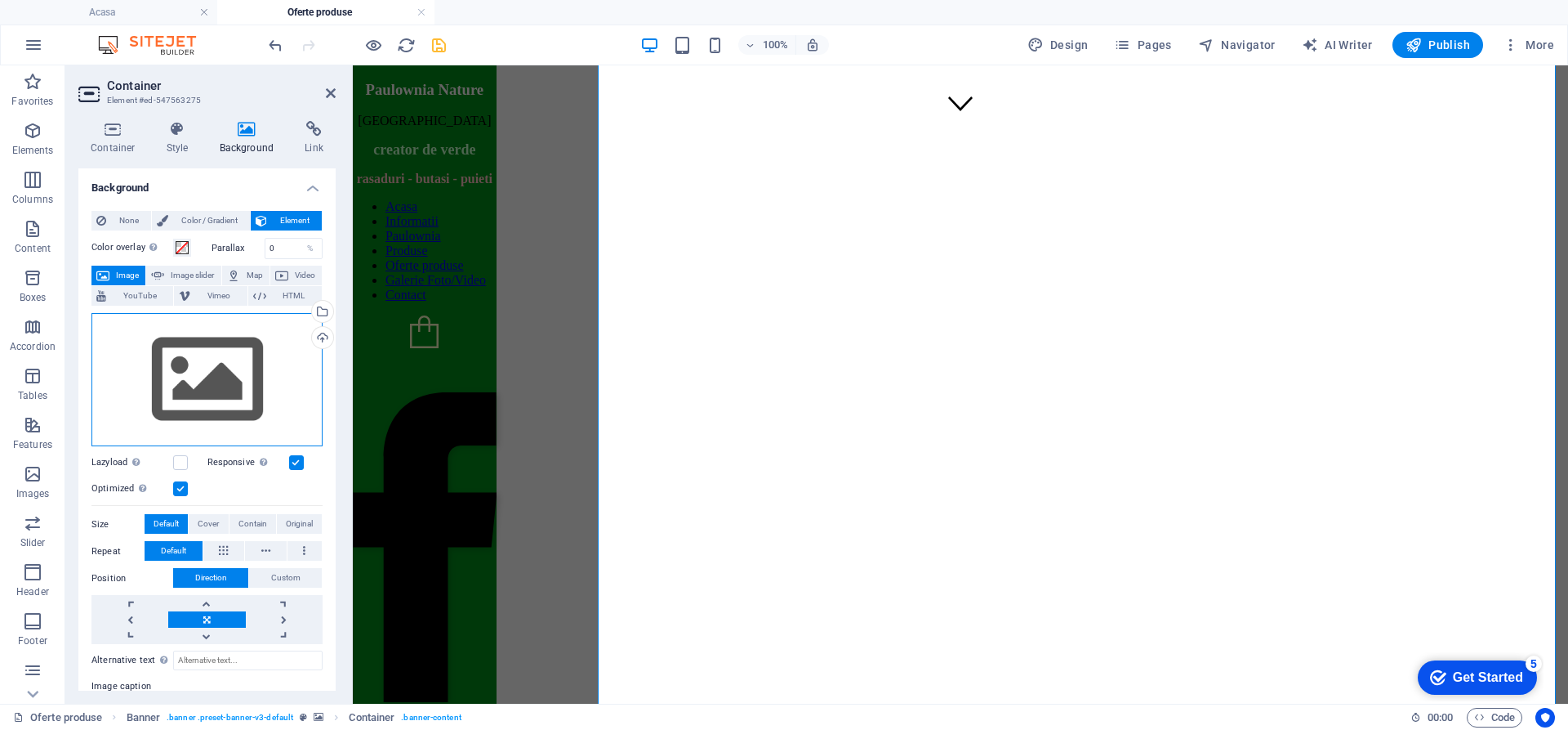
click at [223, 385] on div "Drag files here, click to choose files or select files from Files or our free s…" at bounding box center [207, 380] width 231 height 134
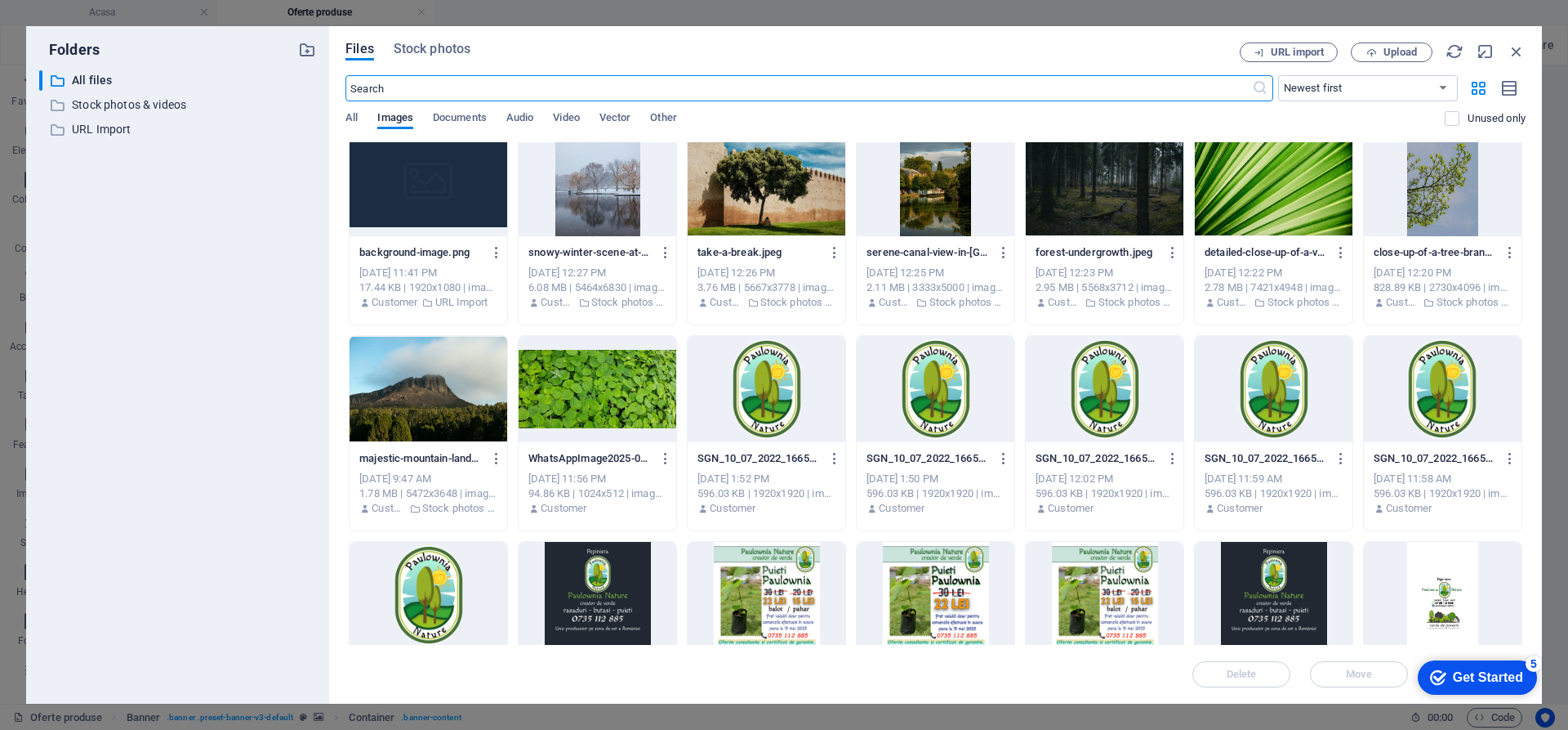
scroll to position [654, 0]
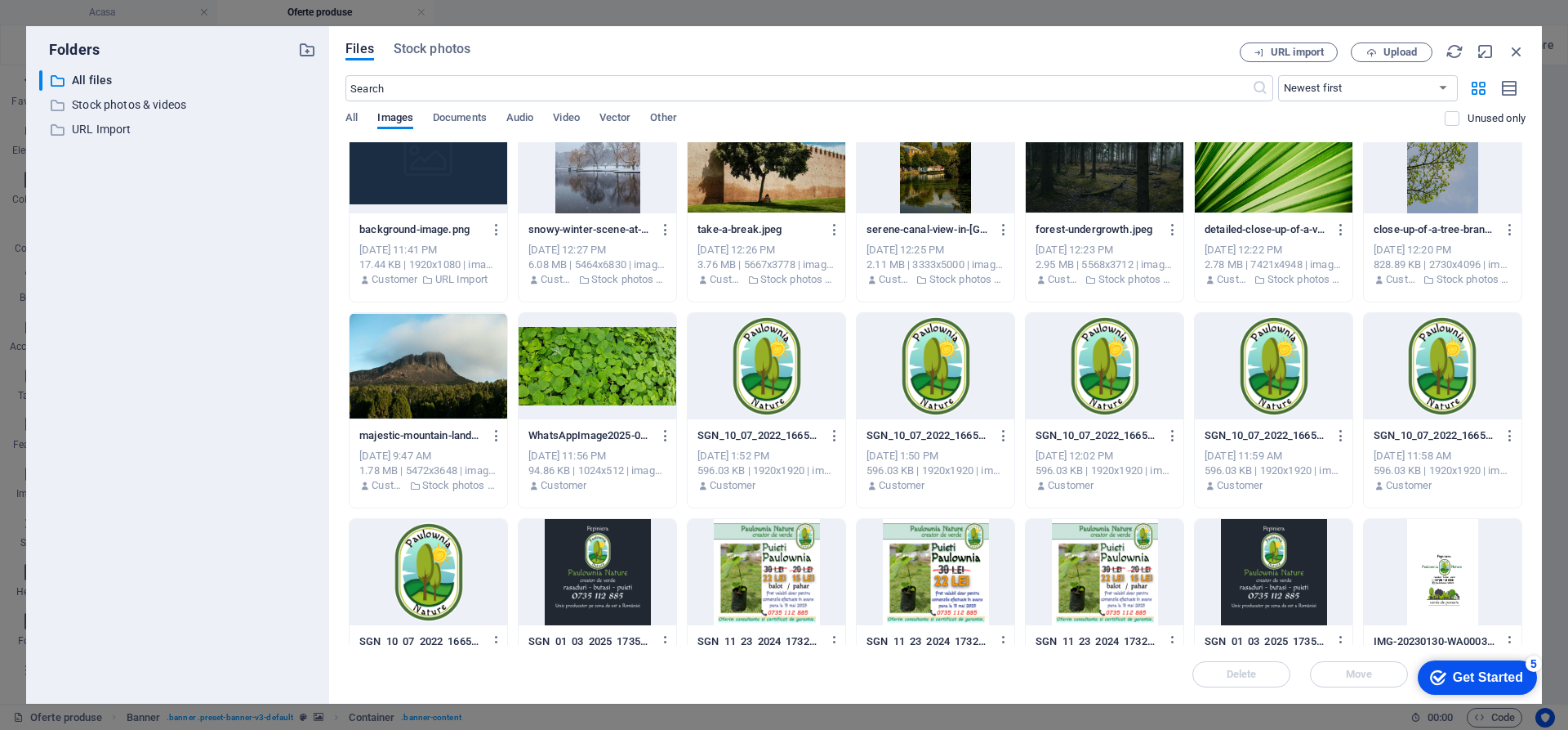
click at [592, 377] on div at bounding box center [597, 366] width 157 height 106
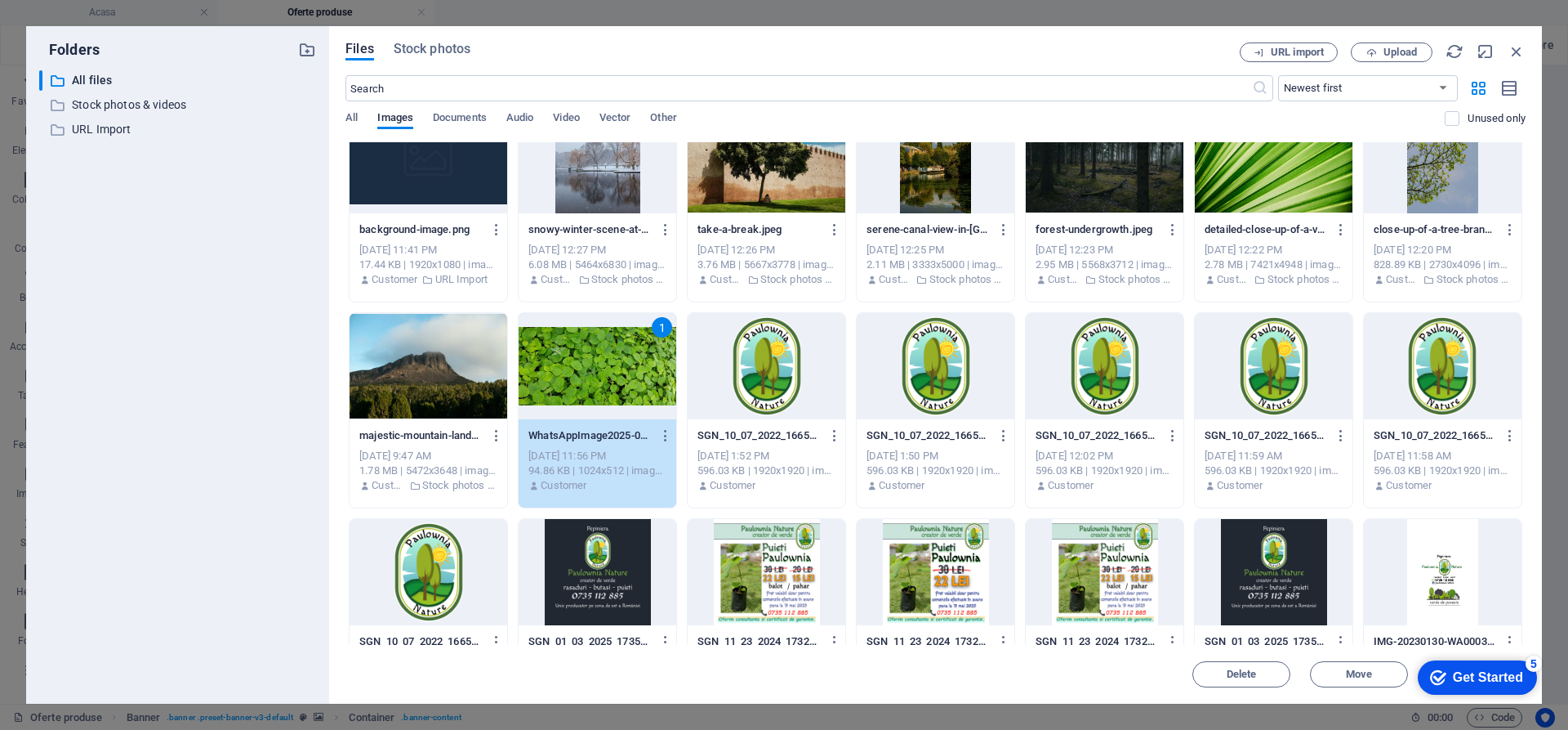
click at [1485, 674] on div "Get Started" at bounding box center [1488, 677] width 70 height 15
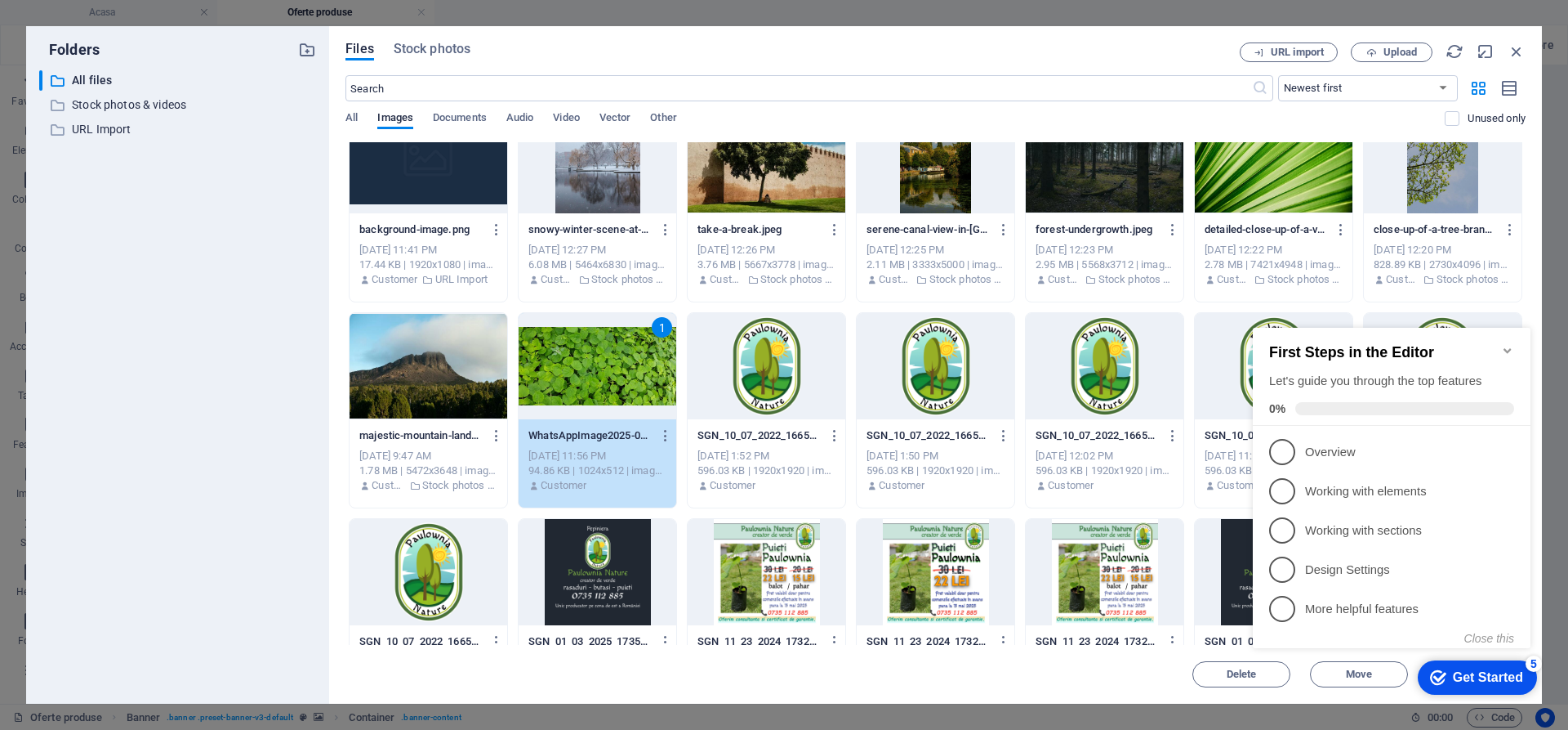
click at [602, 385] on div "1" at bounding box center [597, 366] width 157 height 106
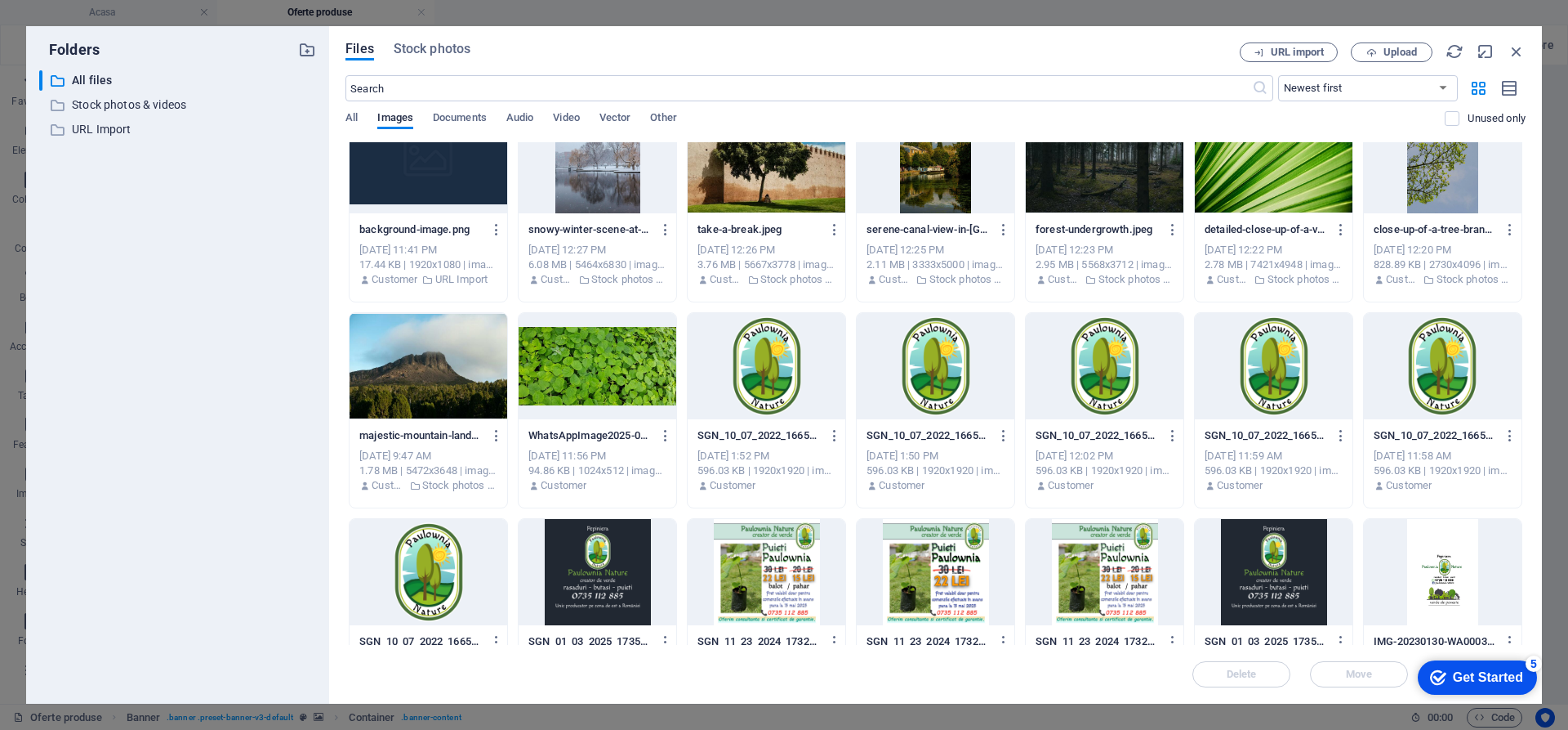
click at [602, 385] on div at bounding box center [597, 366] width 157 height 106
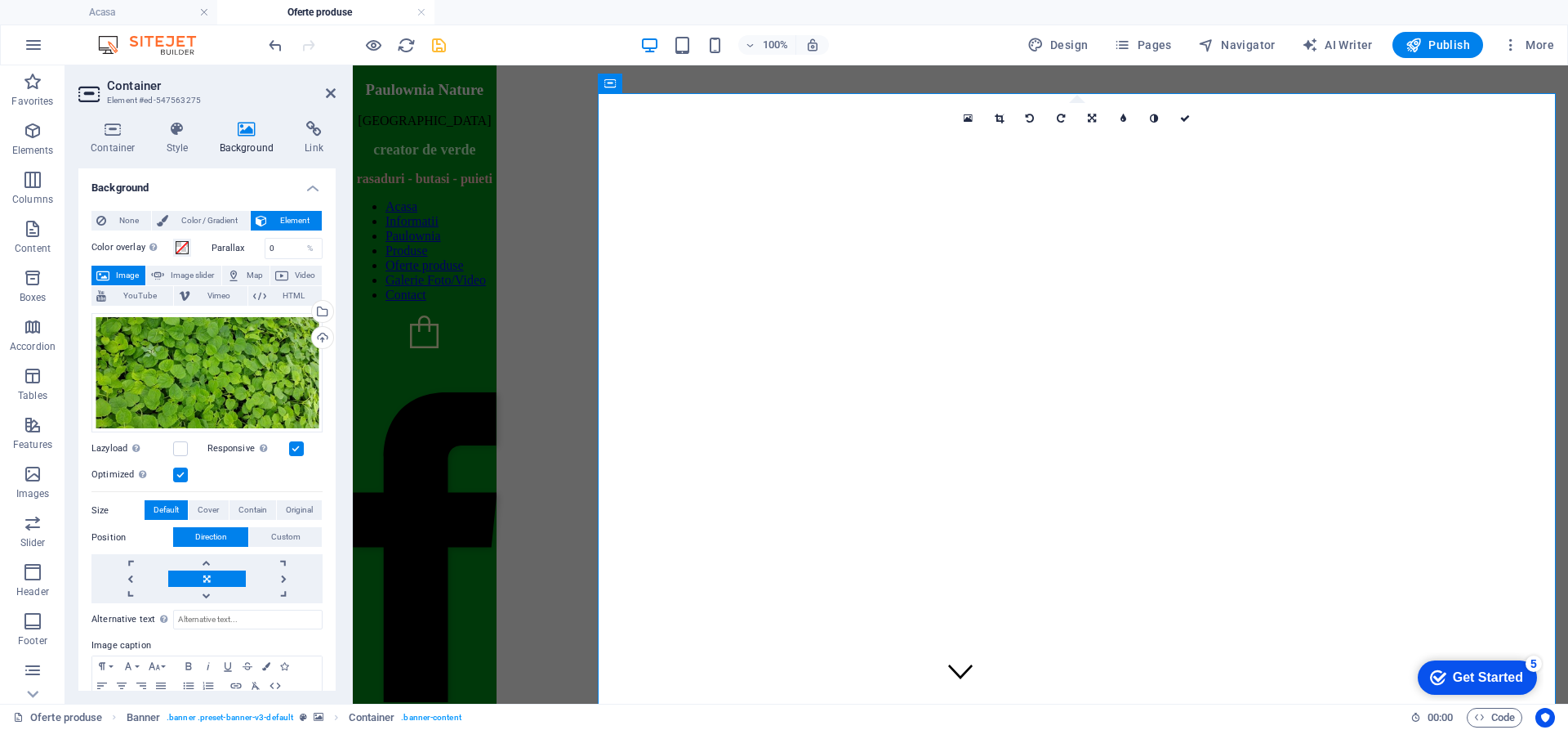
scroll to position [0, 0]
click at [445, 51] on icon "save" at bounding box center [439, 45] width 19 height 19
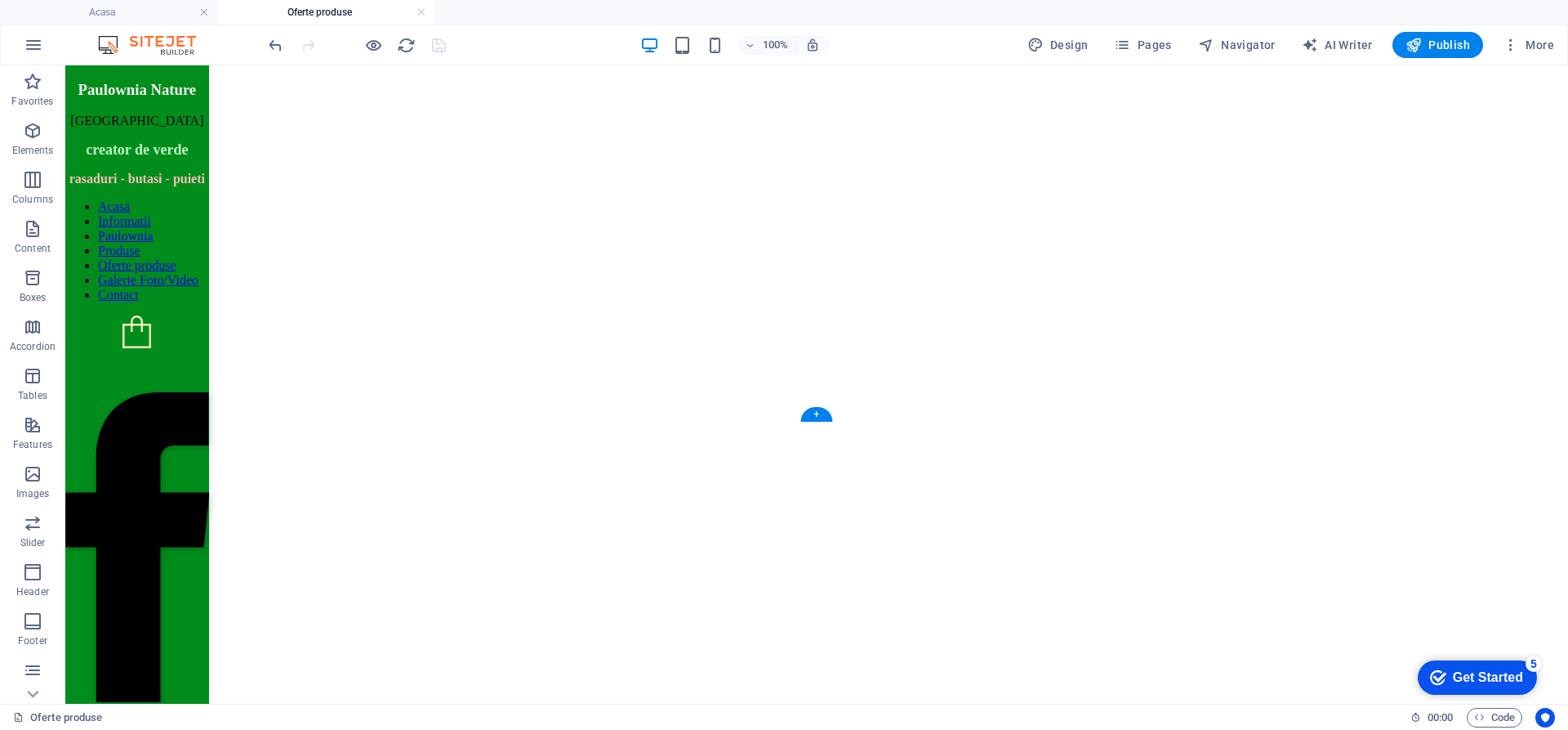
scroll to position [2103, 0]
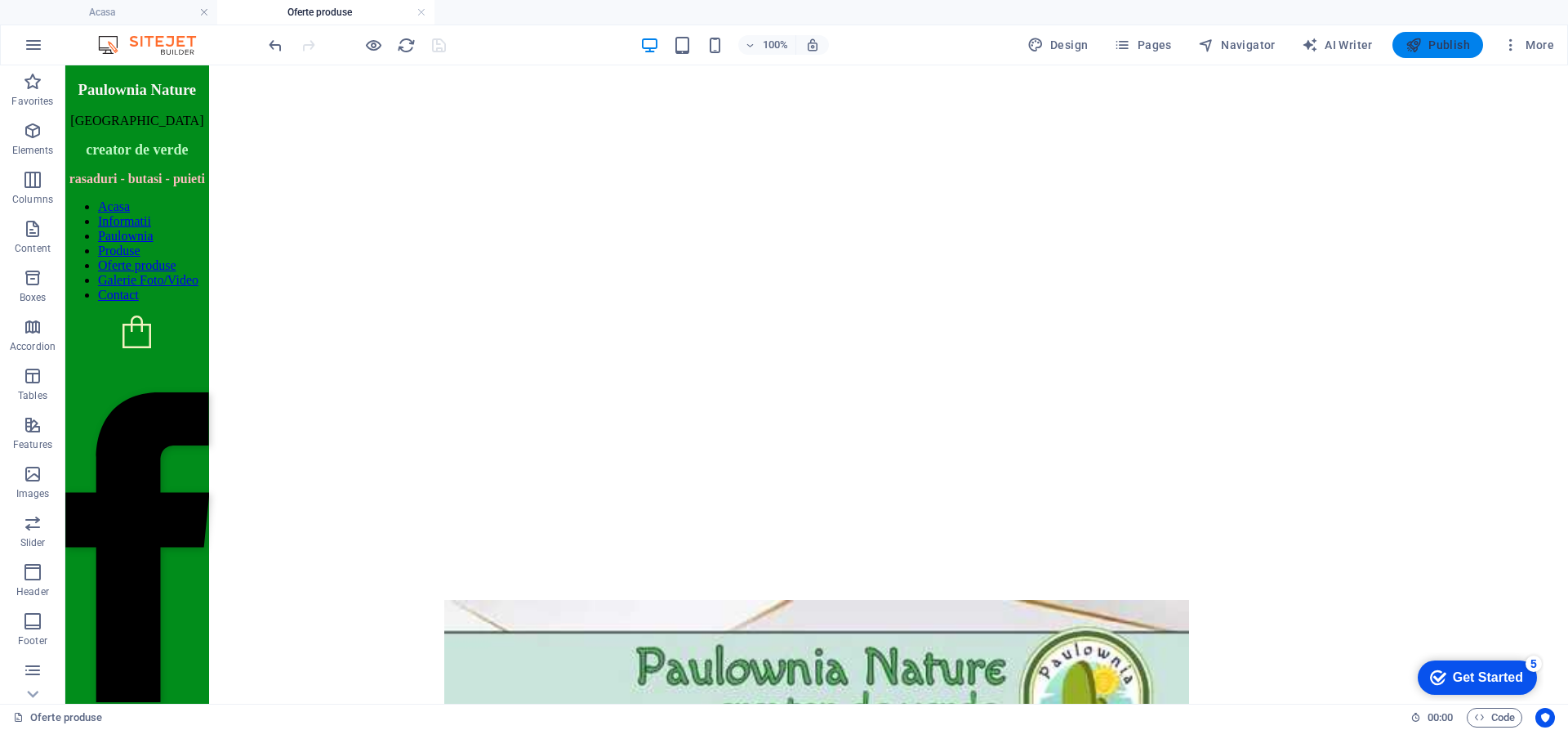
click at [1440, 49] on span "Publish" at bounding box center [1438, 45] width 65 height 16
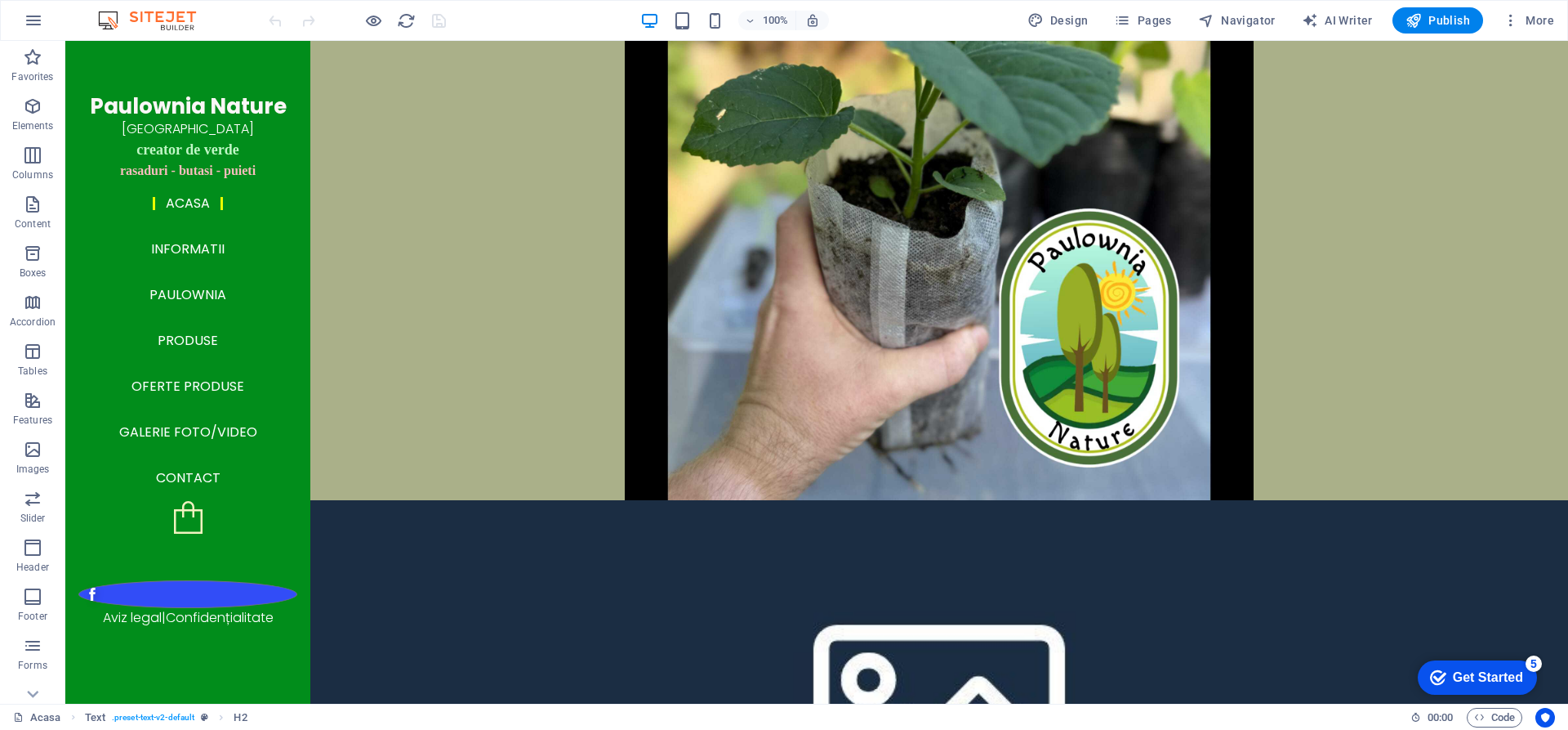
scroll to position [3915, 0]
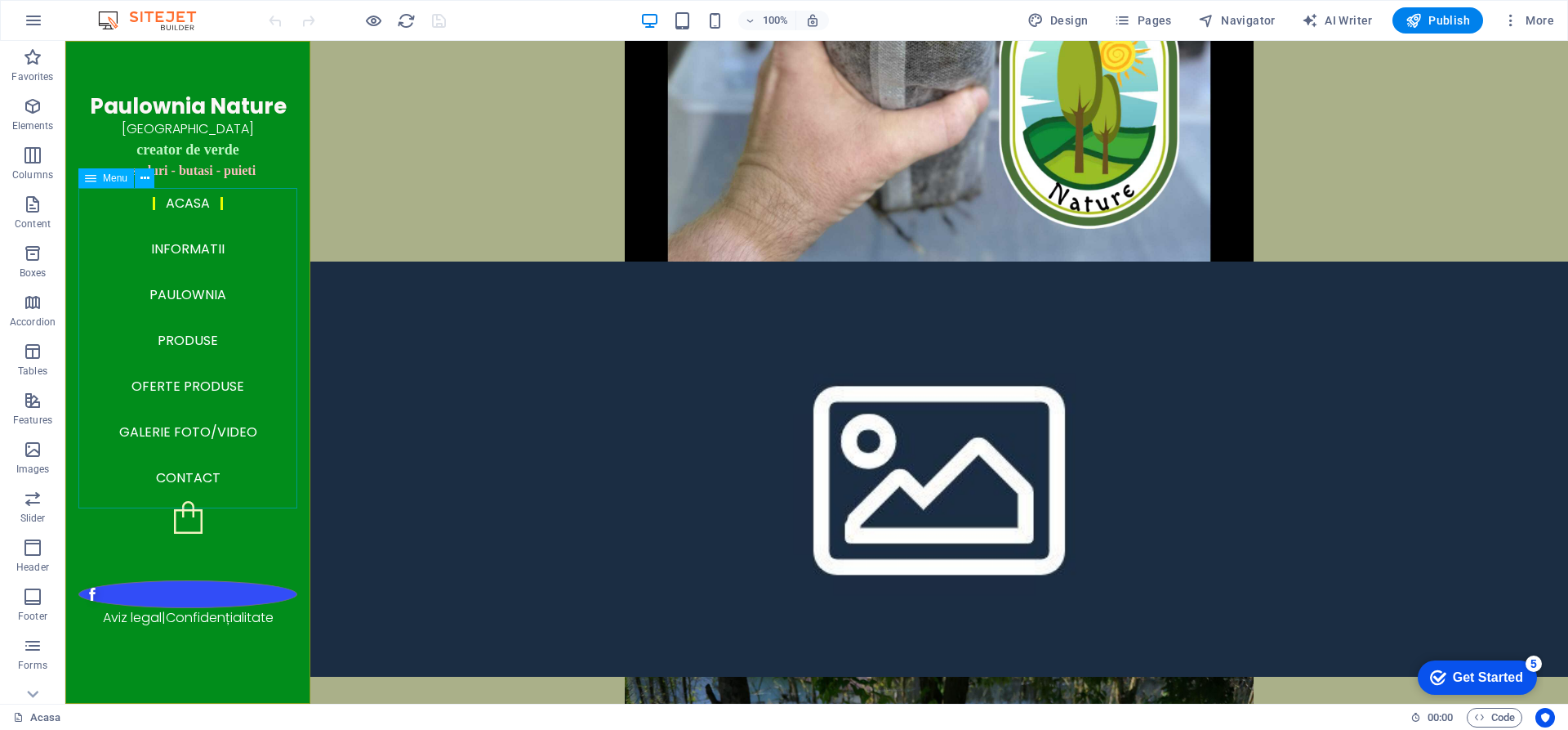
click at [175, 258] on nav "Acasa Informatii Paulownia Produse Oferte produse Galerie Foto/Video Contact" at bounding box center [187, 340] width 219 height 320
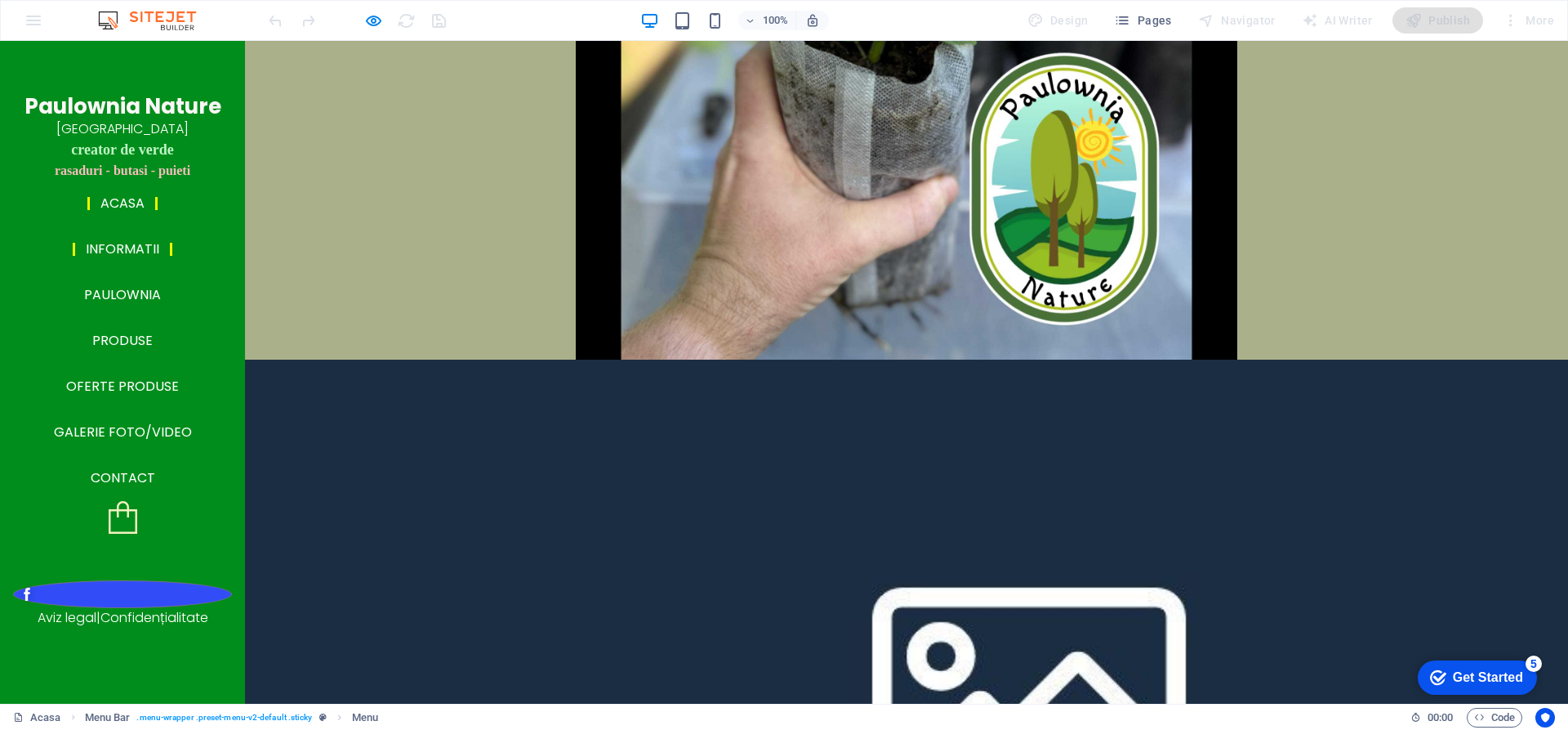
click at [104, 256] on link "Informatii" at bounding box center [123, 249] width 100 height 13
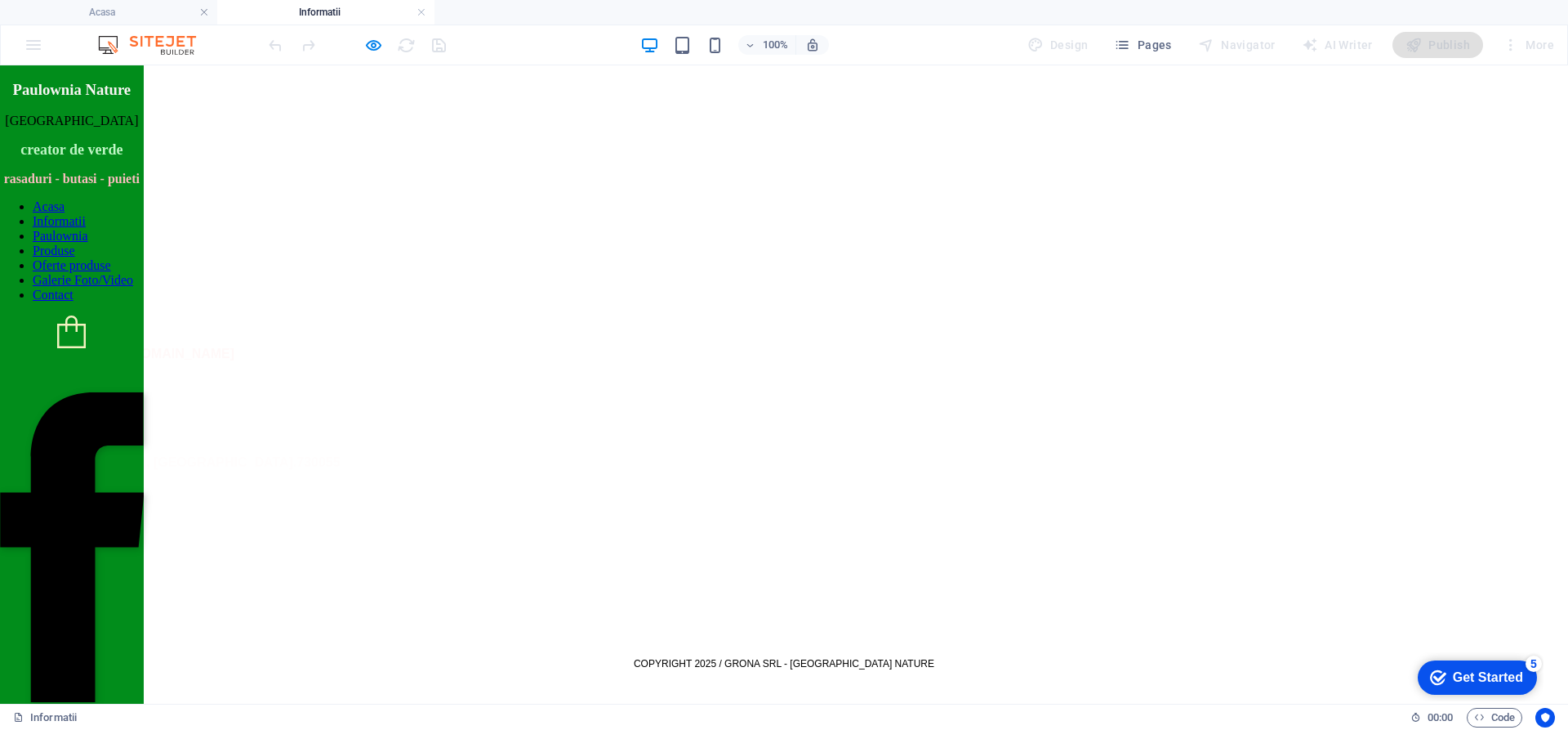
scroll to position [1469, 0]
click at [369, 45] on icon "button" at bounding box center [373, 45] width 19 height 19
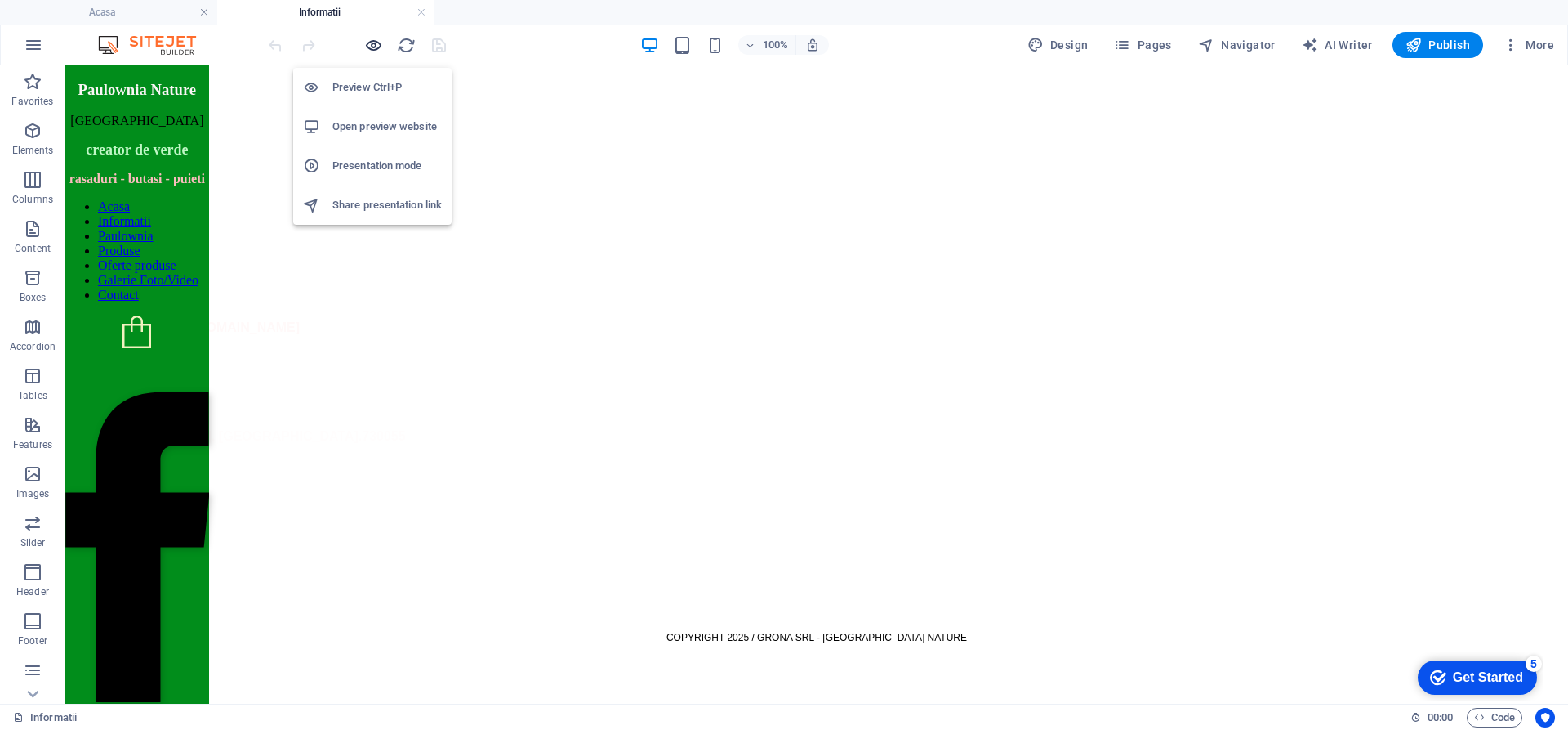
click at [368, 45] on icon "button" at bounding box center [373, 45] width 19 height 19
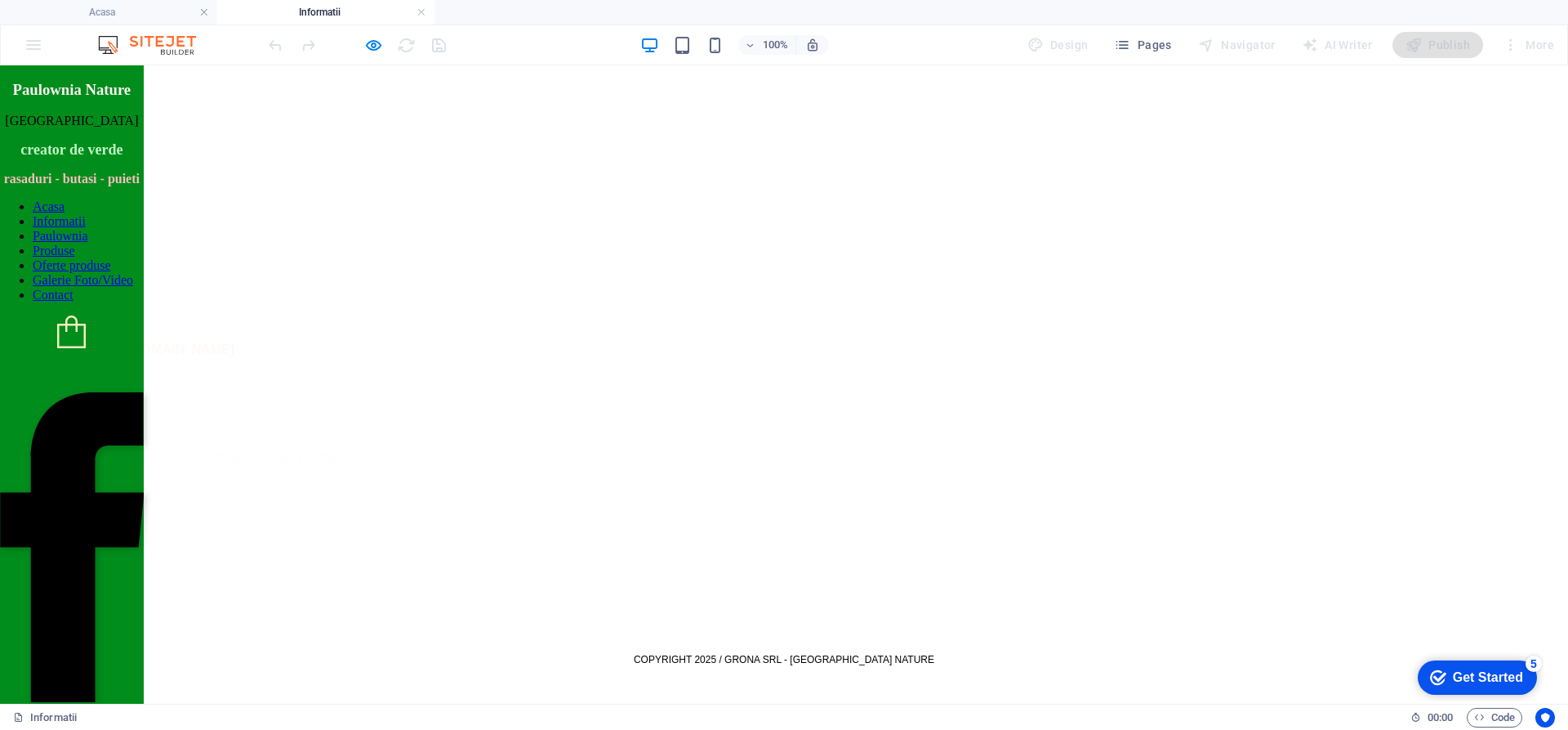
click at [99, 272] on link "Oferte produse" at bounding box center [72, 265] width 78 height 14
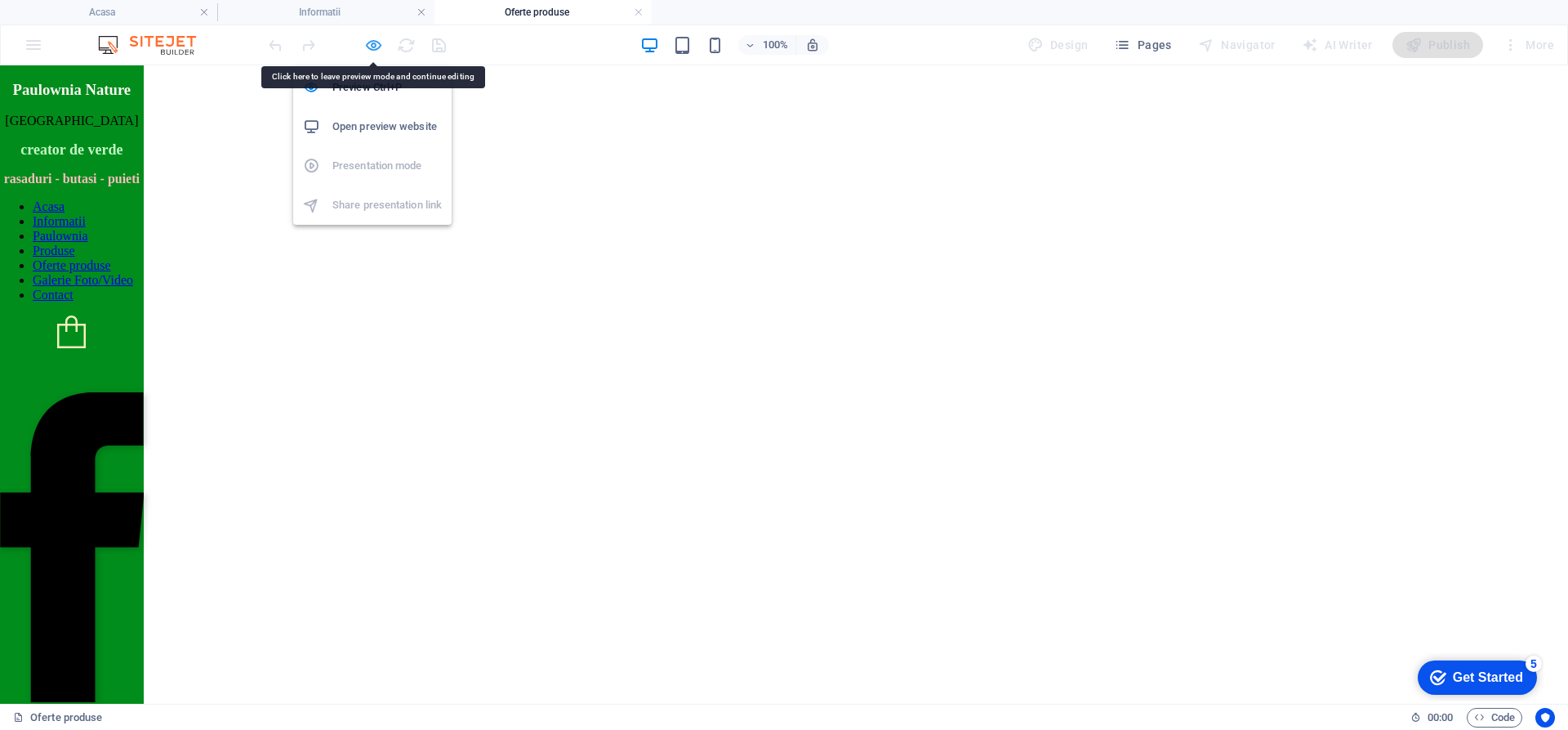
click at [369, 51] on icon "button" at bounding box center [373, 45] width 19 height 19
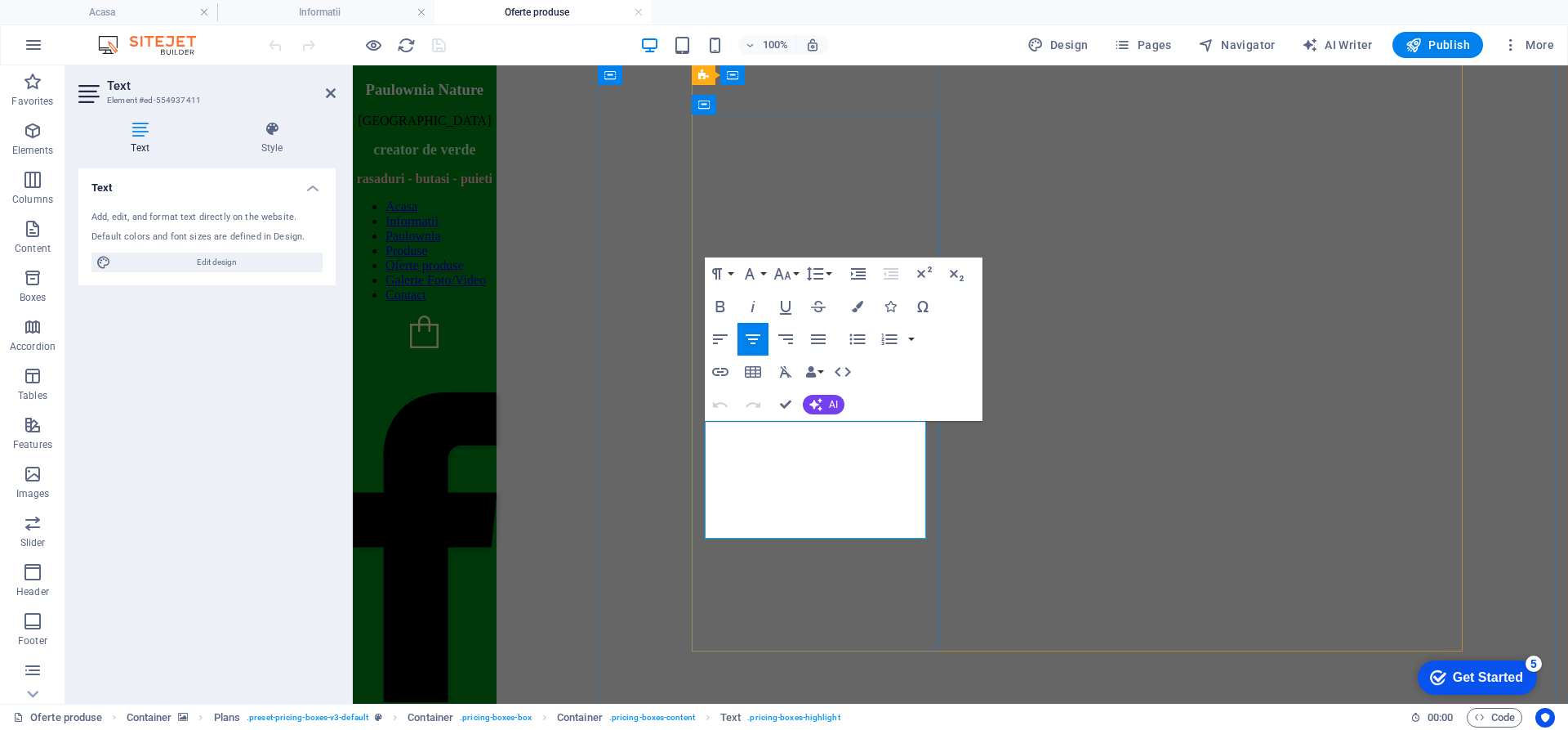
drag, startPoint x: 885, startPoint y: 523, endPoint x: 744, endPoint y: 509, distance: 141.7
click at [855, 308] on icon "button" at bounding box center [857, 306] width 12 height 12
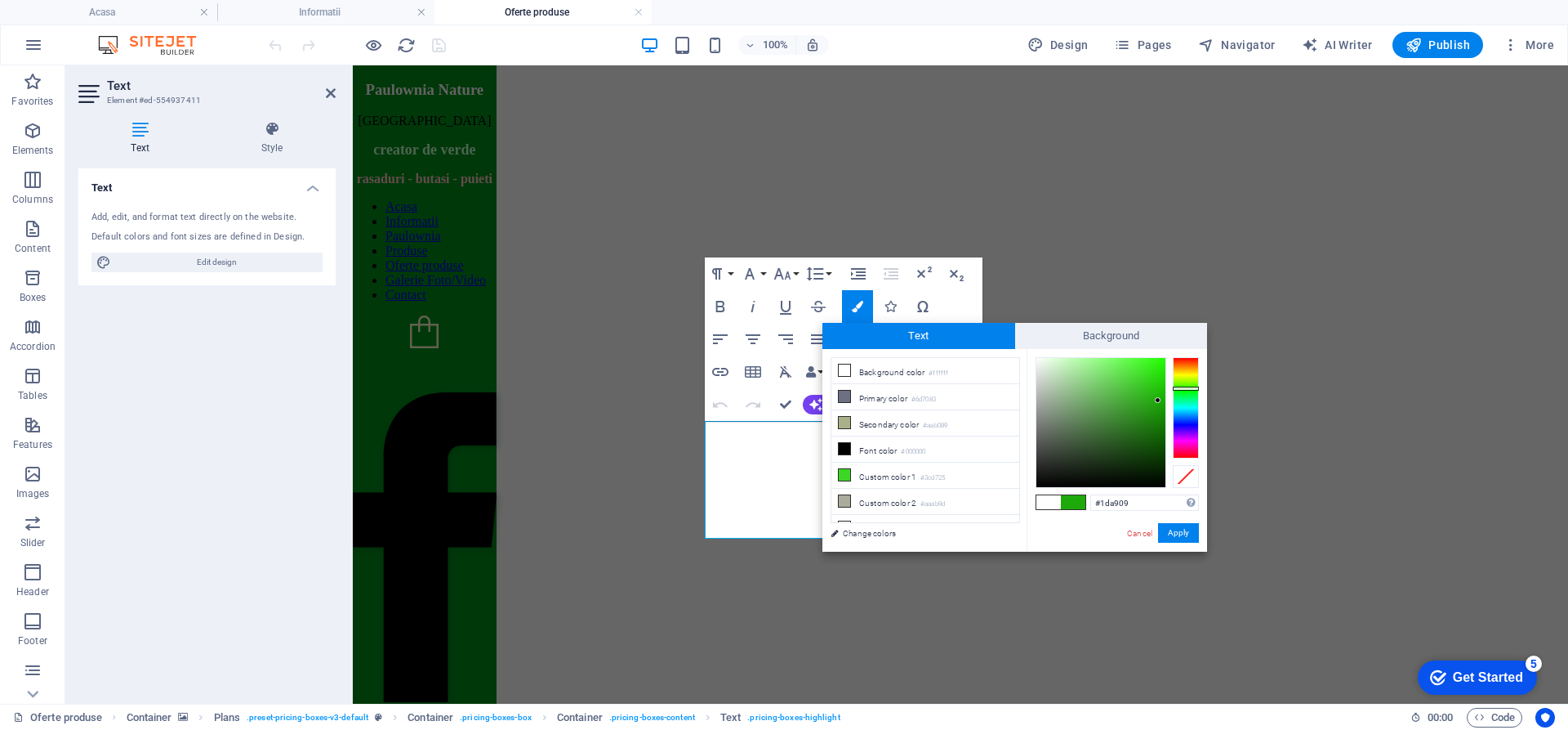
click at [1158, 400] on div at bounding box center [1101, 422] width 129 height 129
type input "#1fb609"
click at [1158, 394] on div at bounding box center [1101, 422] width 129 height 129
click at [1191, 532] on button "Apply" at bounding box center [1179, 532] width 41 height 20
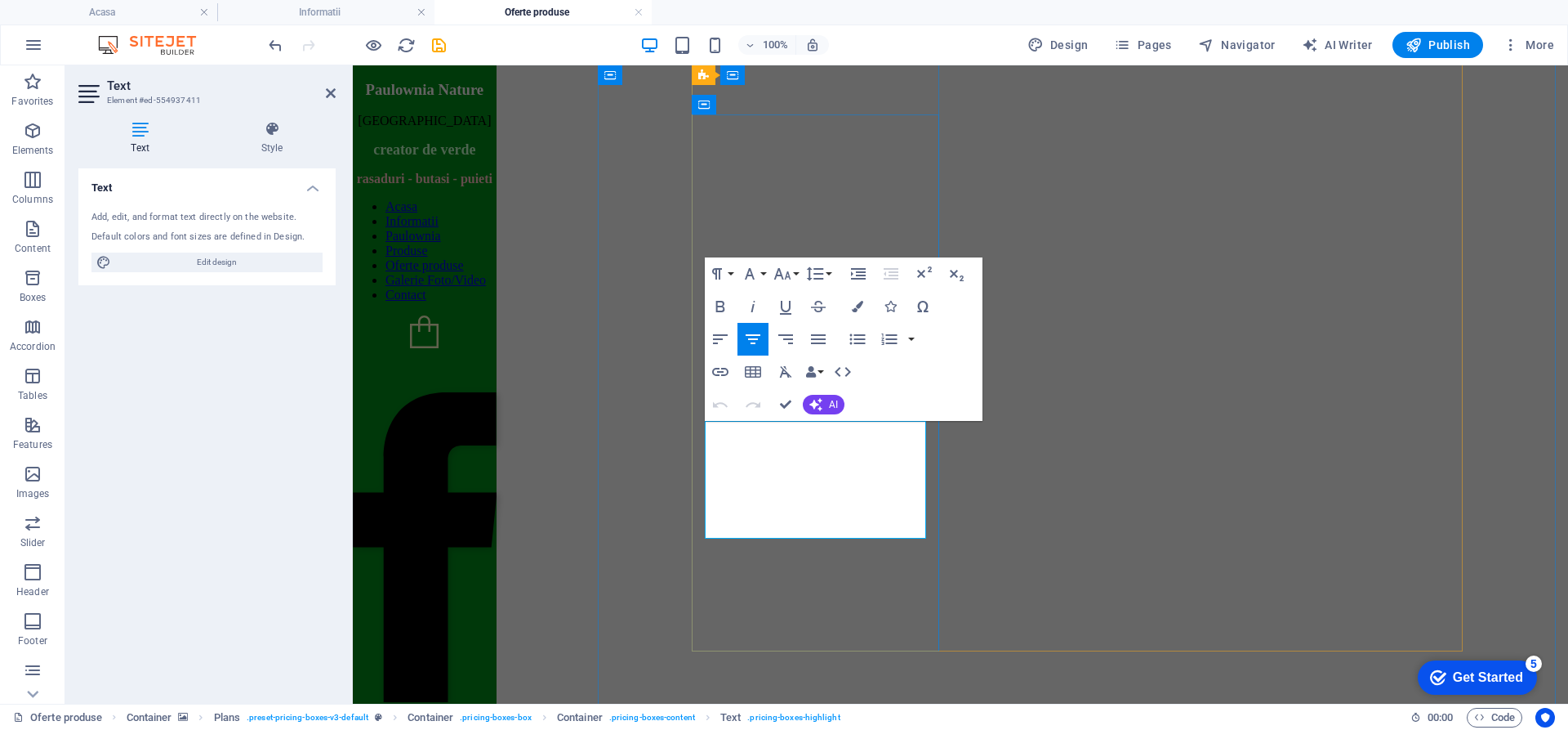
drag, startPoint x: 890, startPoint y: 520, endPoint x: 740, endPoint y: 510, distance: 150.3
click at [857, 304] on icon "button" at bounding box center [857, 306] width 12 height 12
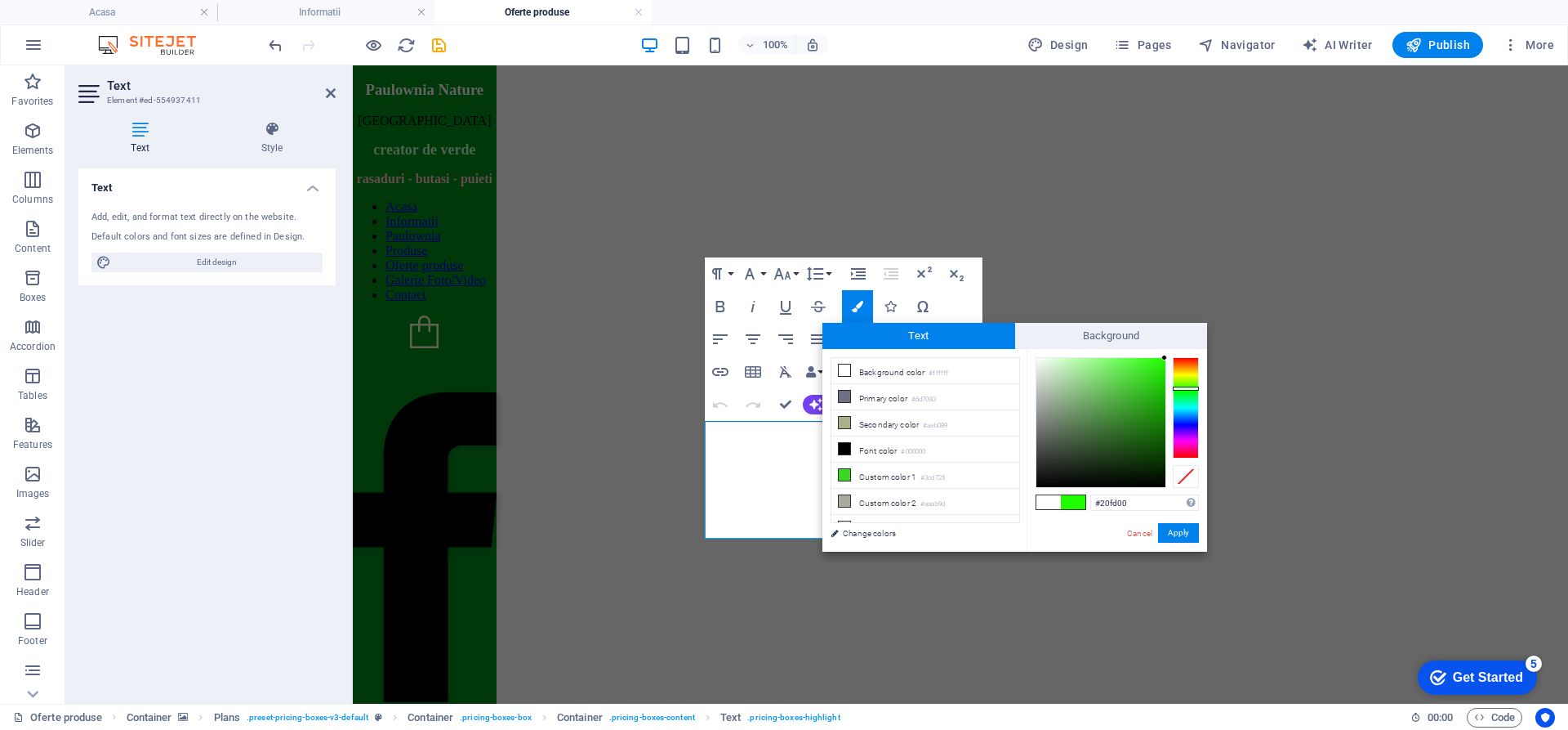
click at [1165, 358] on div at bounding box center [1101, 422] width 129 height 129
type input "#1ff700"
click at [1166, 361] on div at bounding box center [1101, 422] width 131 height 131
click at [1179, 525] on button "Apply" at bounding box center [1179, 532] width 41 height 20
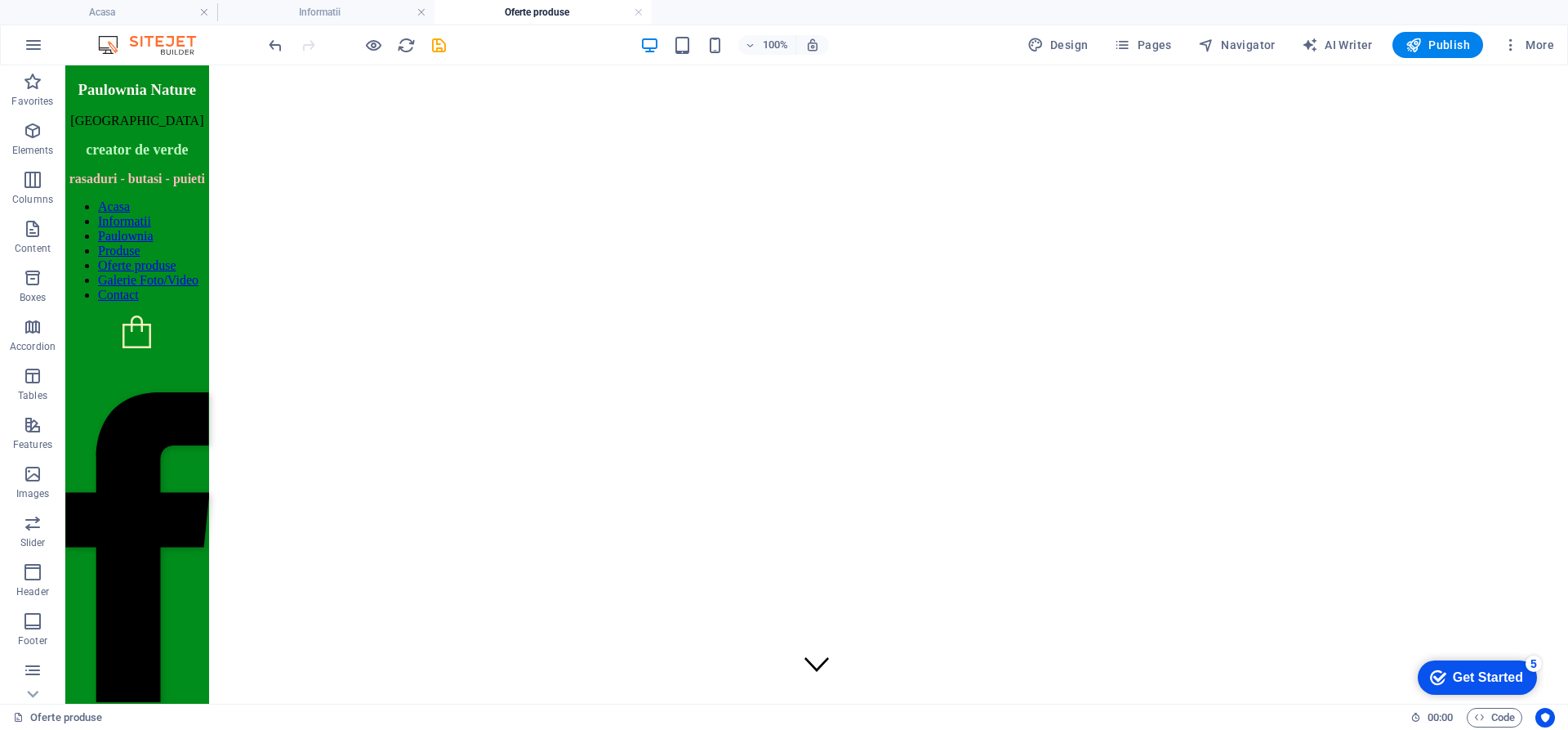
scroll to position [0, 0]
